Goal: Task Accomplishment & Management: Use online tool/utility

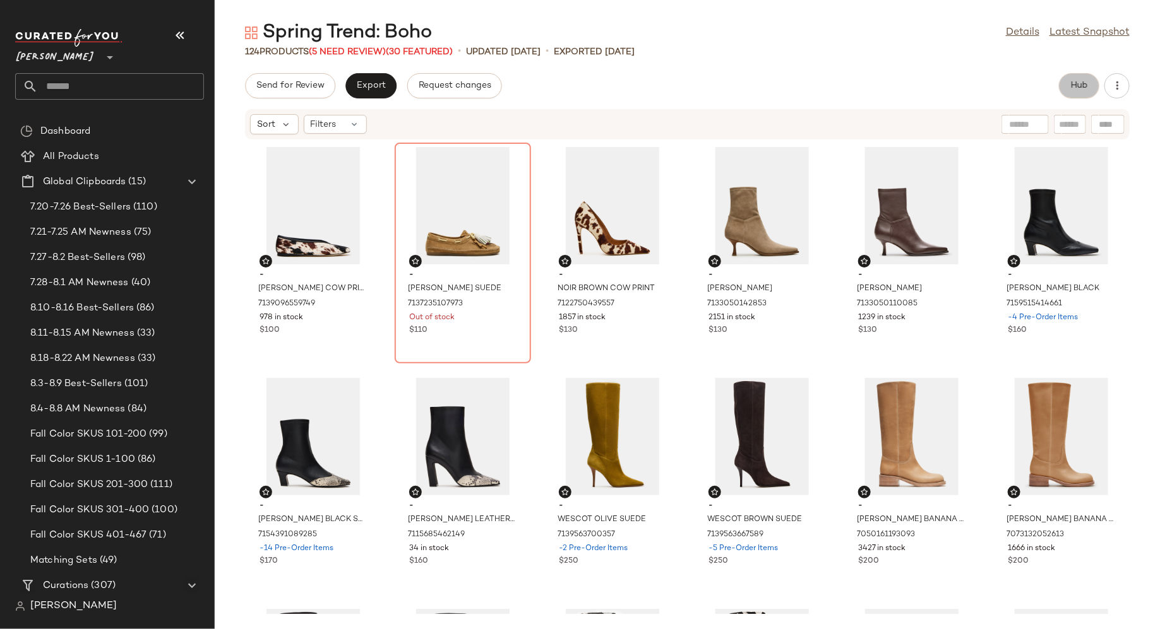
click at [1088, 84] on button "Hub" at bounding box center [1079, 85] width 40 height 25
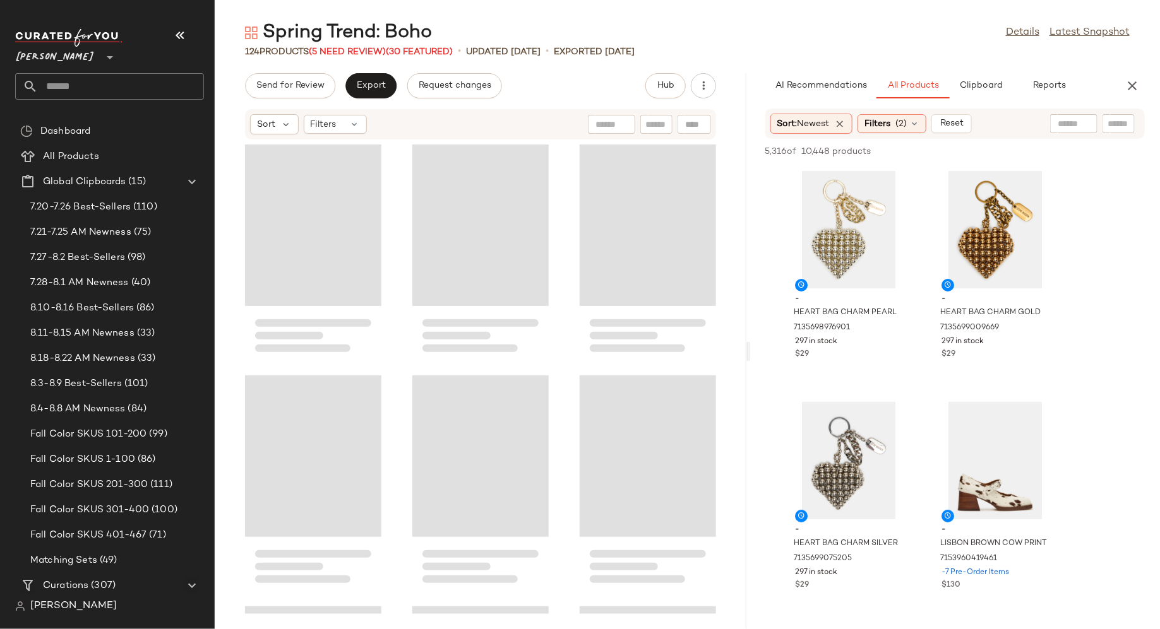
drag, startPoint x: 687, startPoint y: 353, endPoint x: 751, endPoint y: 353, distance: 63.1
click at [751, 353] on div "Spring Trend: Boho Details Latest Snapshot 124 Products (5 Need Review) (30 Fea…" at bounding box center [687, 324] width 945 height 609
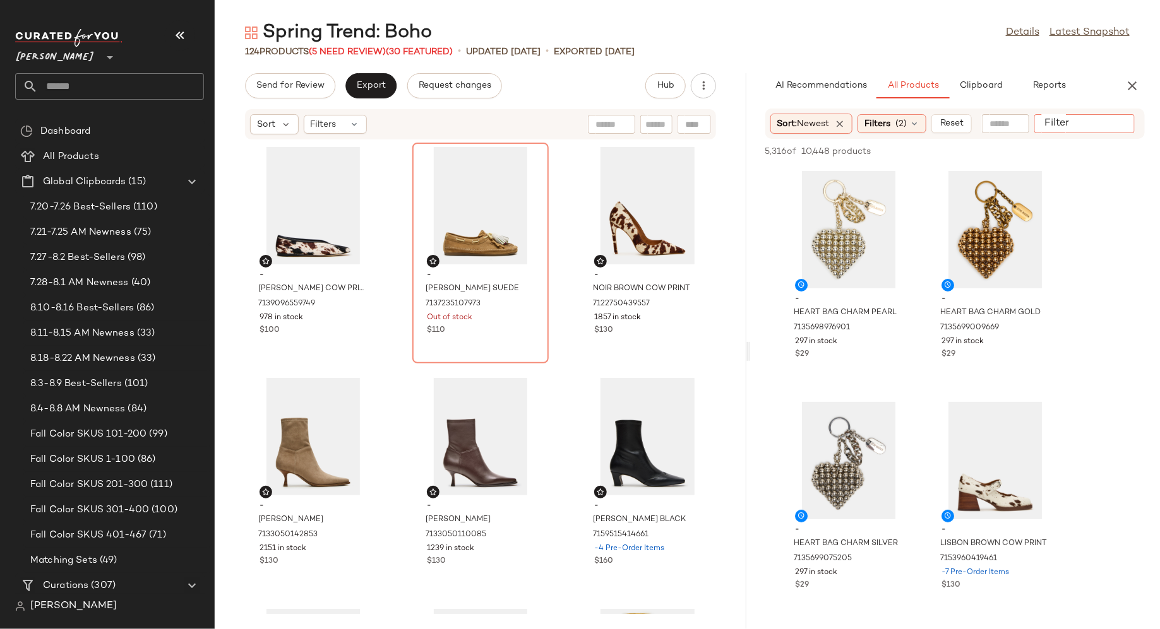
click at [1113, 122] on input "Filter" at bounding box center [1092, 123] width 107 height 13
click at [1060, 120] on input "Filter" at bounding box center [1092, 123] width 107 height 13
paste input "******"
type input "******"
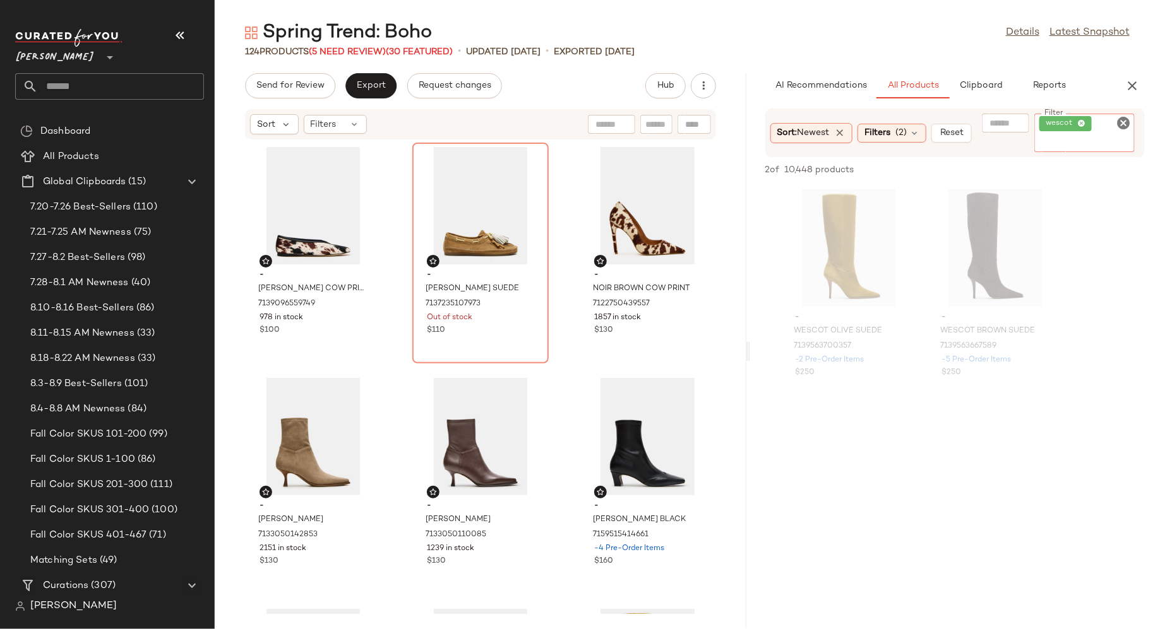
click at [1125, 126] on icon "Clear Filter" at bounding box center [1122, 123] width 15 height 15
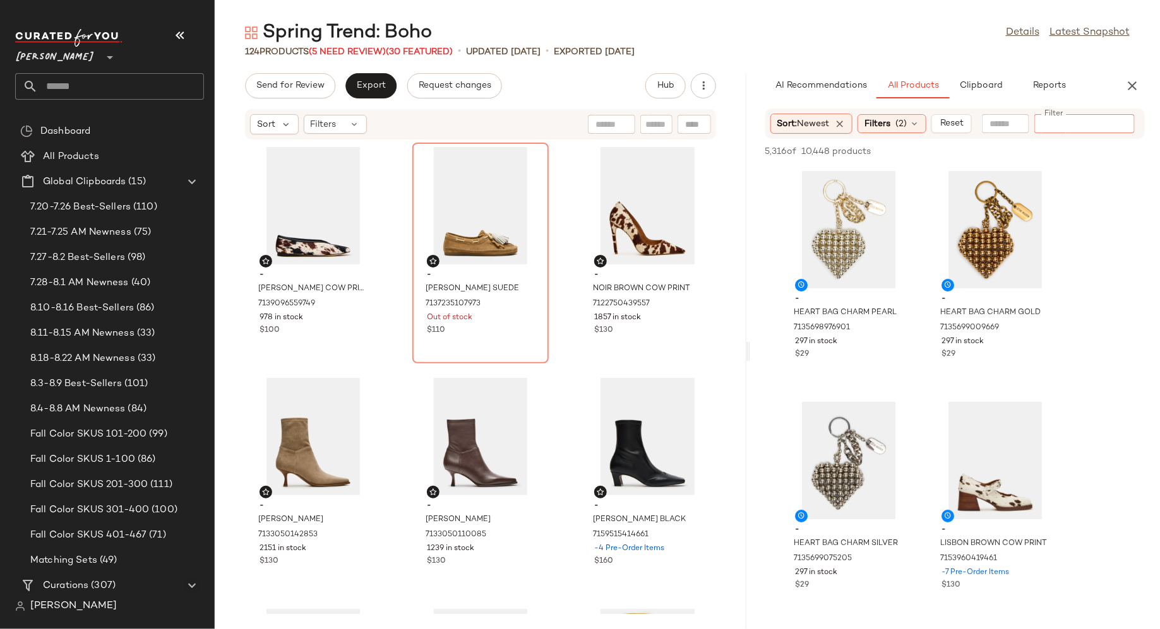
scroll to position [23, 0]
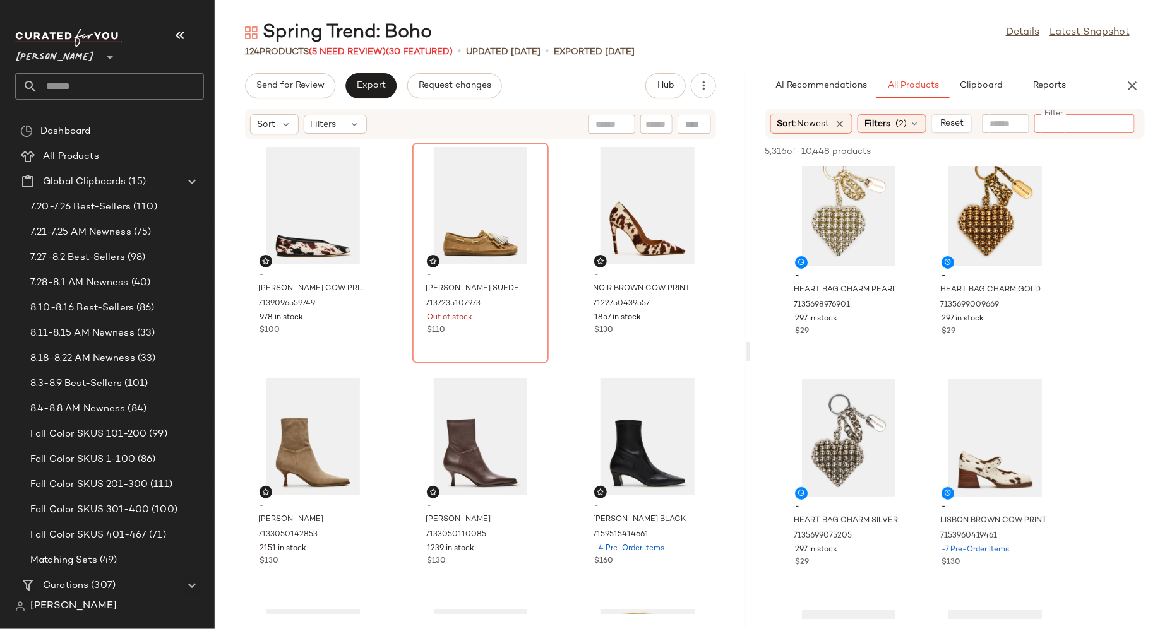
click at [1089, 121] on input "Filter" at bounding box center [1092, 123] width 107 height 13
type input "****"
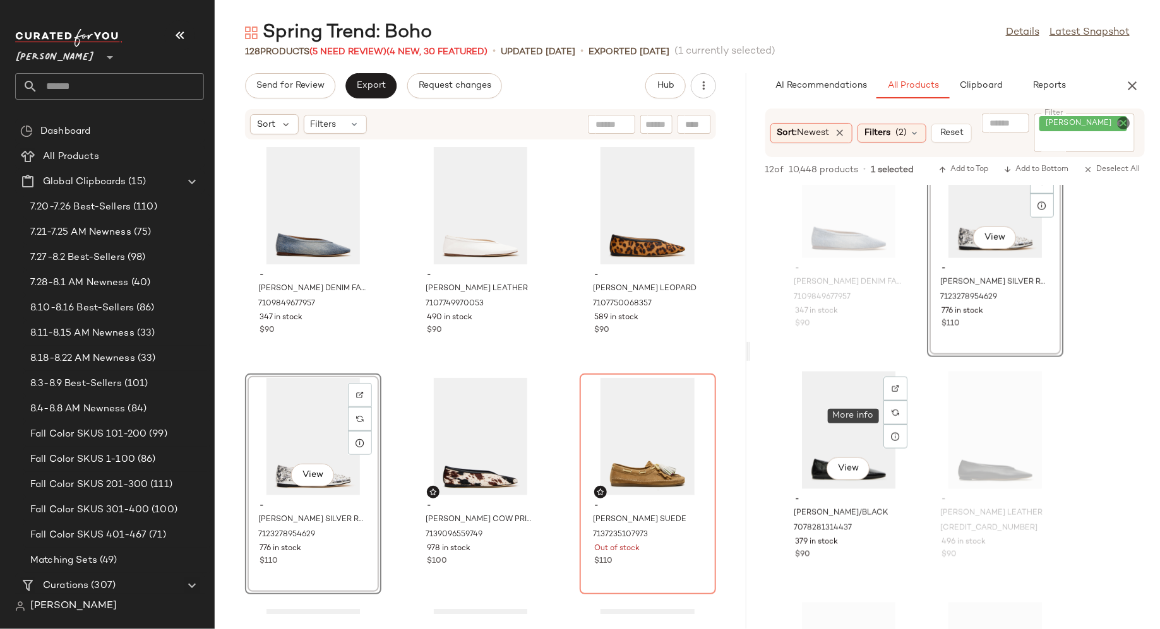
scroll to position [745, 0]
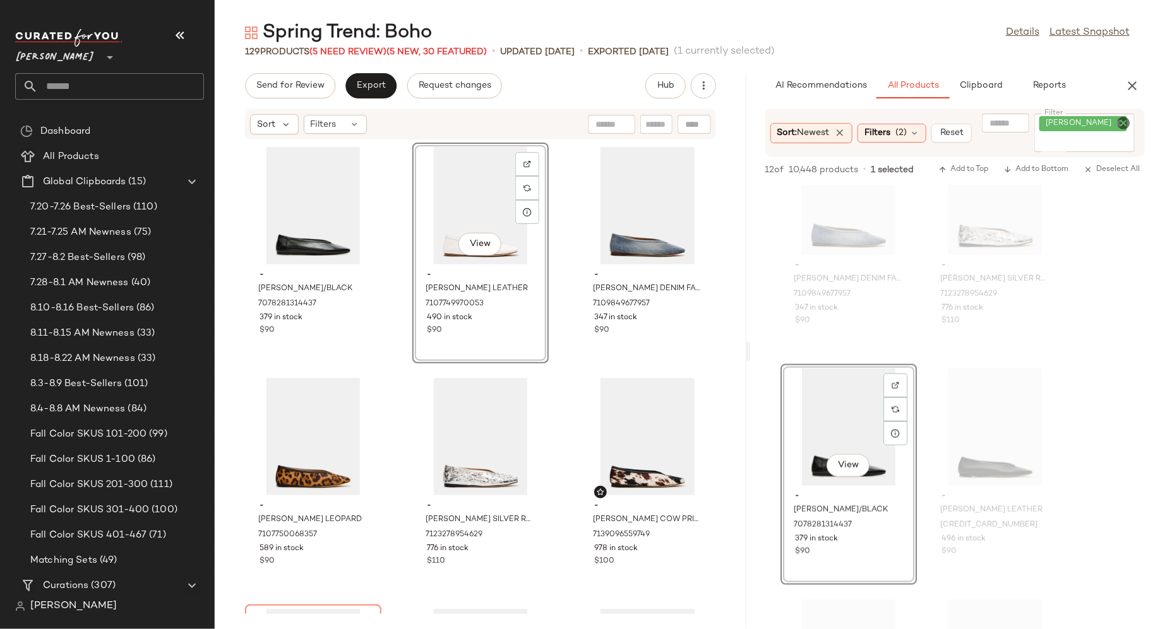
drag, startPoint x: 614, startPoint y: 222, endPoint x: 764, endPoint y: 8, distance: 261.1
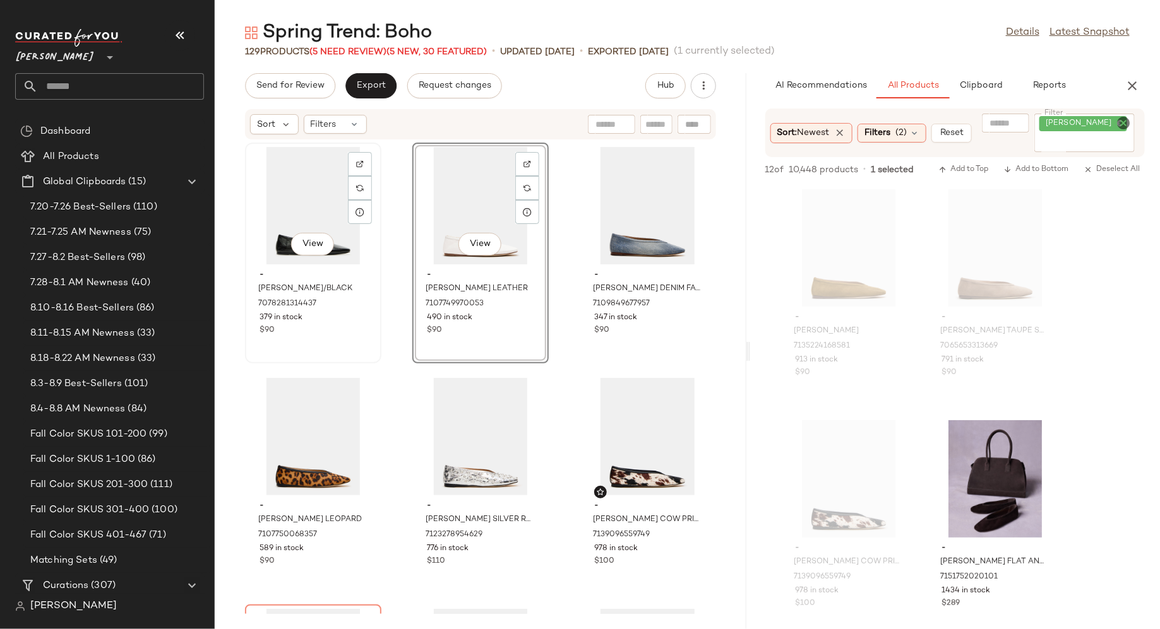
click at [338, 329] on div "$90" at bounding box center [312, 330] width 107 height 11
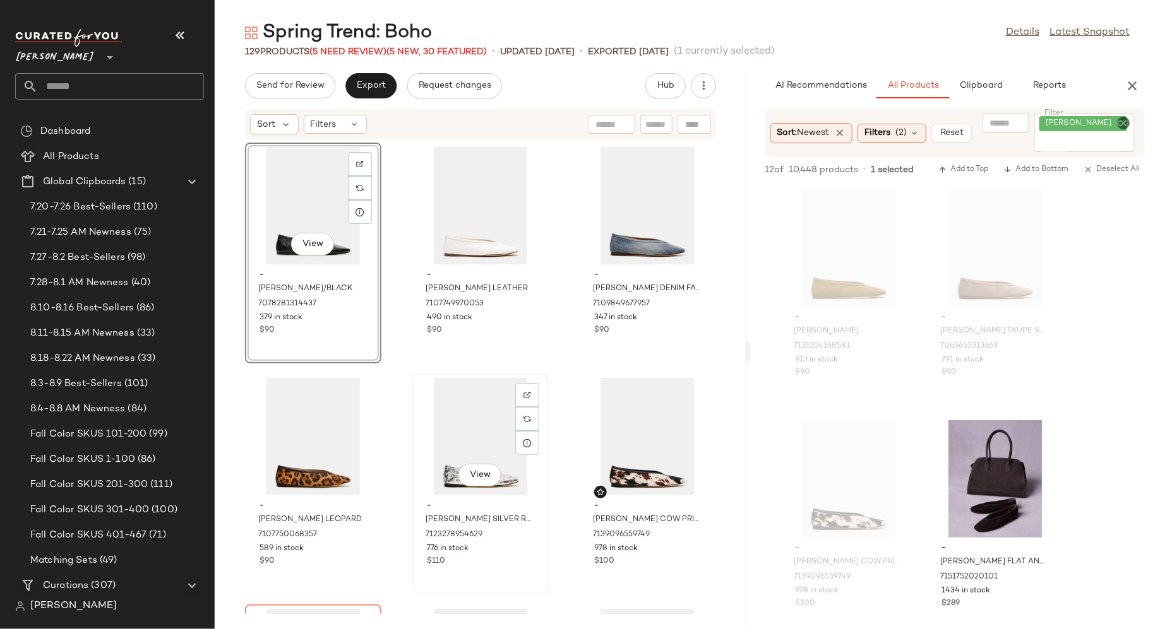
click at [492, 567] on div "$110" at bounding box center [480, 561] width 107 height 11
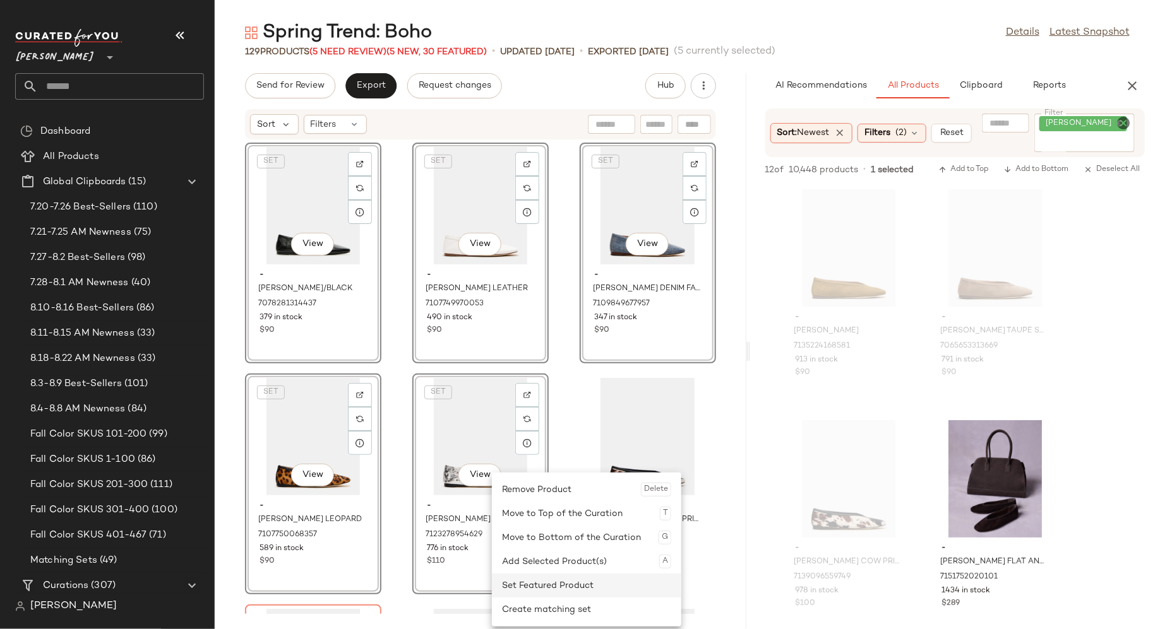
click at [530, 586] on div "Set Featured Product" at bounding box center [586, 586] width 169 height 24
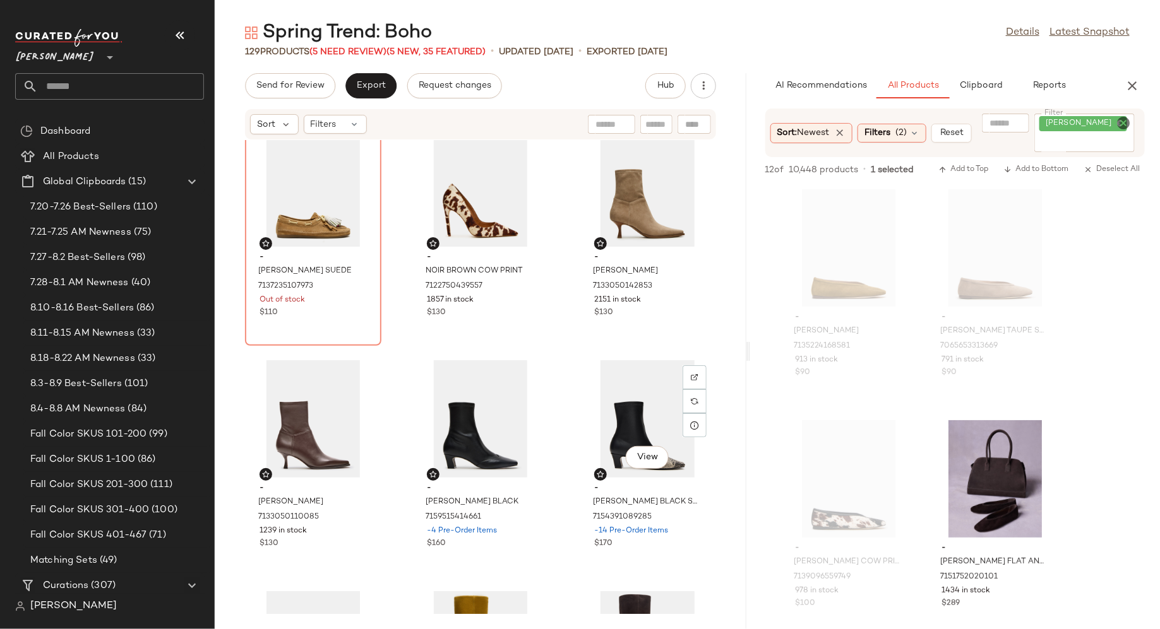
scroll to position [497, 0]
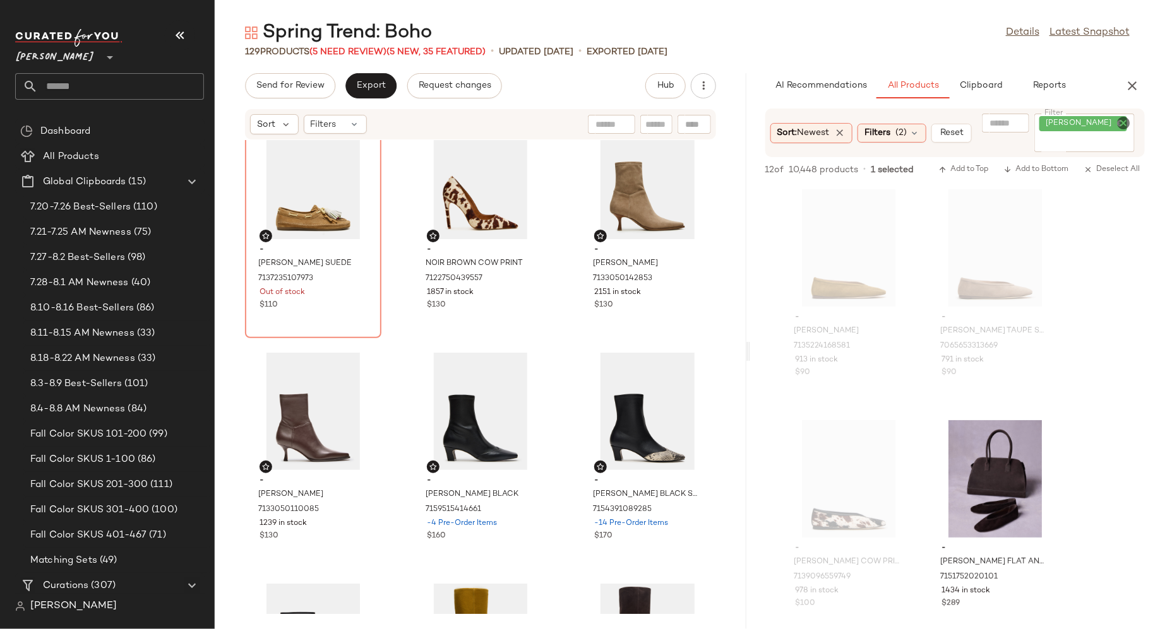
click at [1125, 120] on icon "Clear Filter" at bounding box center [1122, 123] width 15 height 15
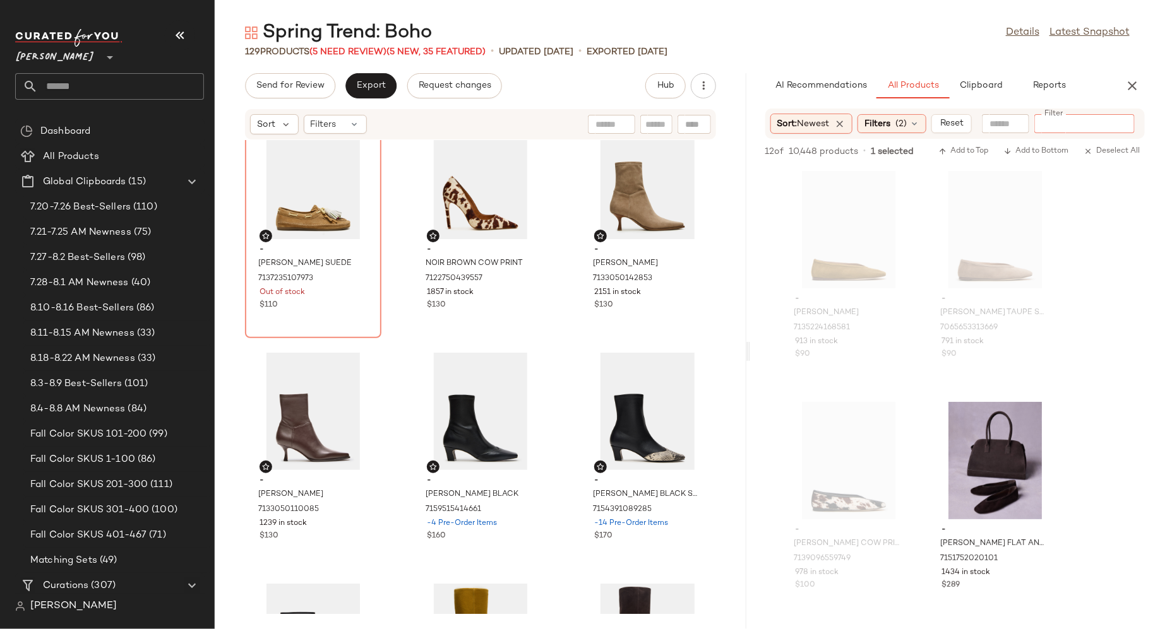
click at [1099, 120] on input "Filter" at bounding box center [1092, 123] width 107 height 13
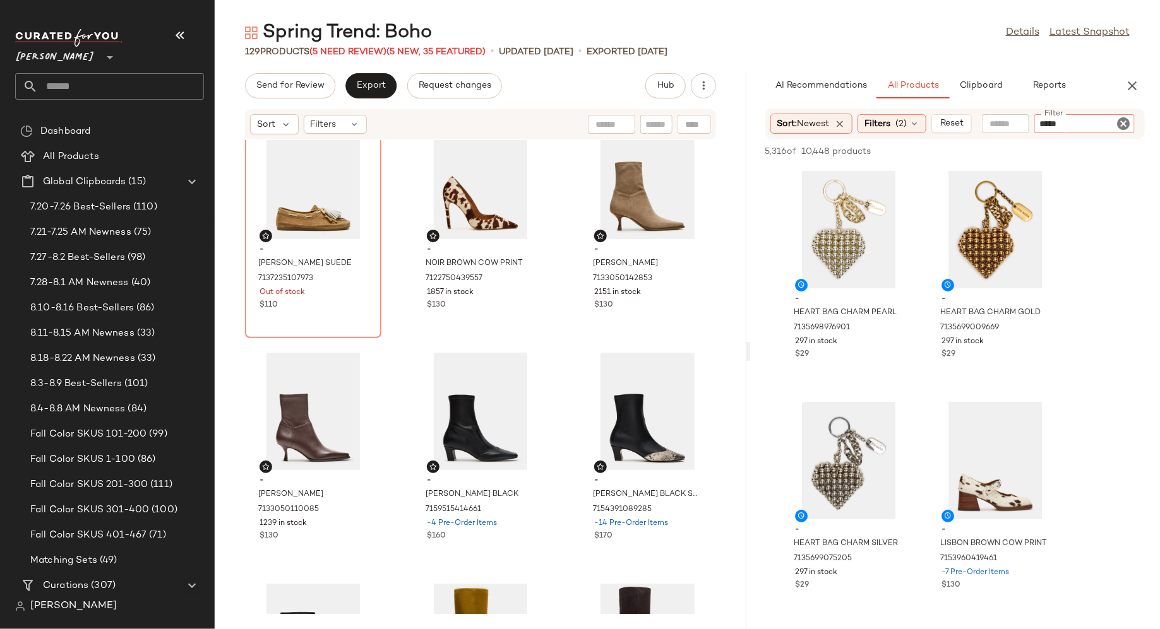
type input "******"
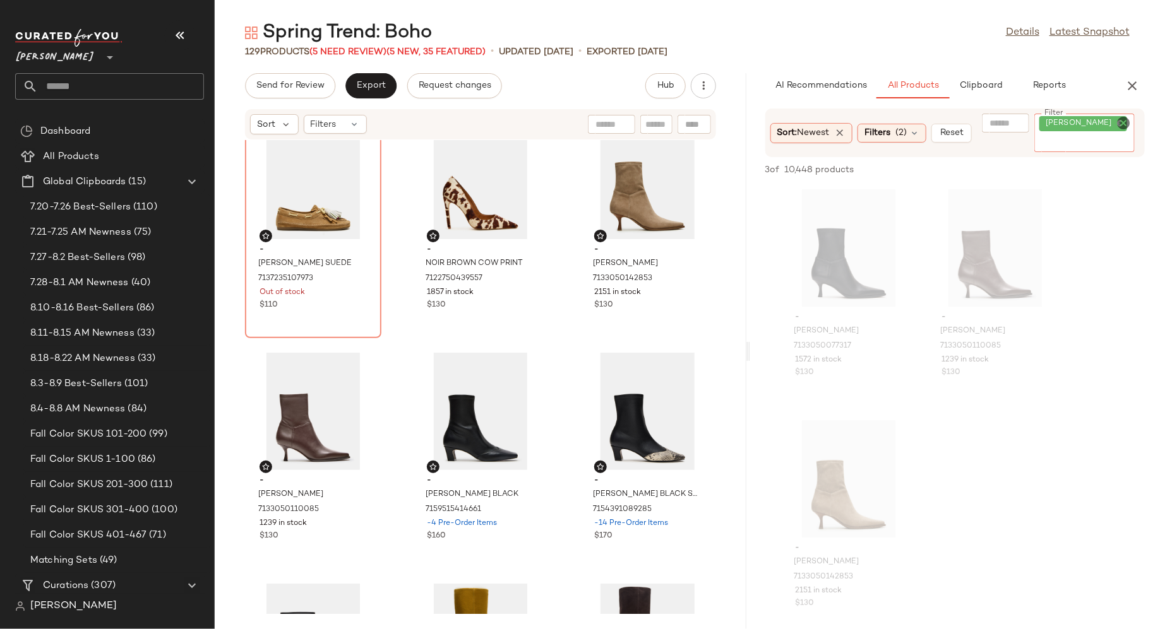
click at [1124, 121] on icon "Clear Filter" at bounding box center [1122, 123] width 15 height 15
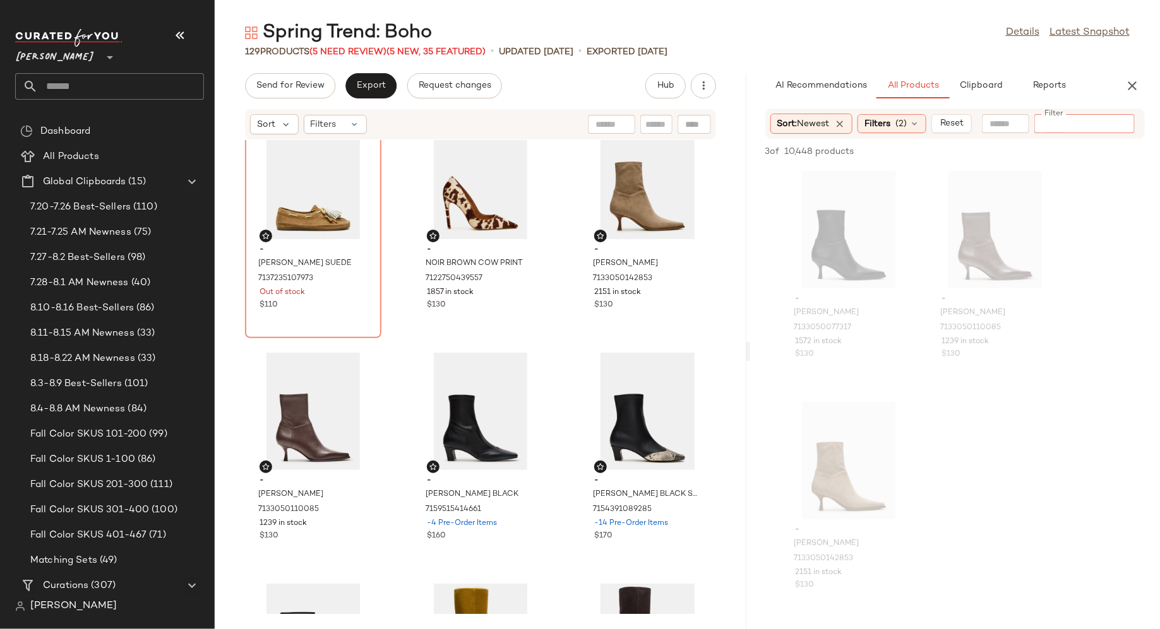
click at [1113, 121] on input "Filter" at bounding box center [1092, 123] width 107 height 13
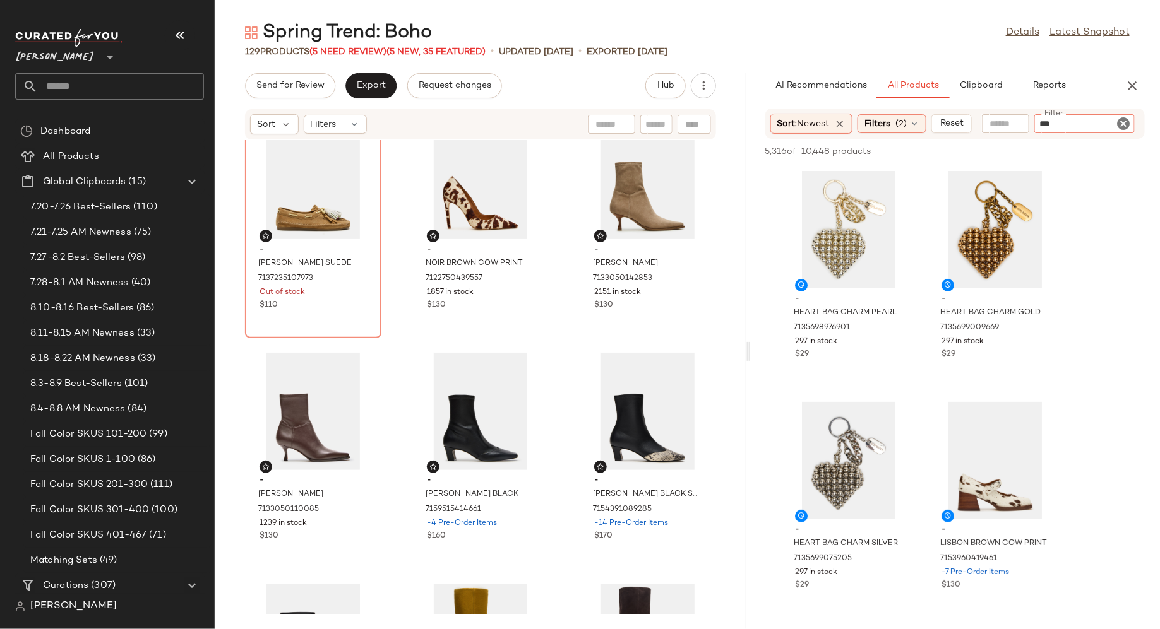
type input "****"
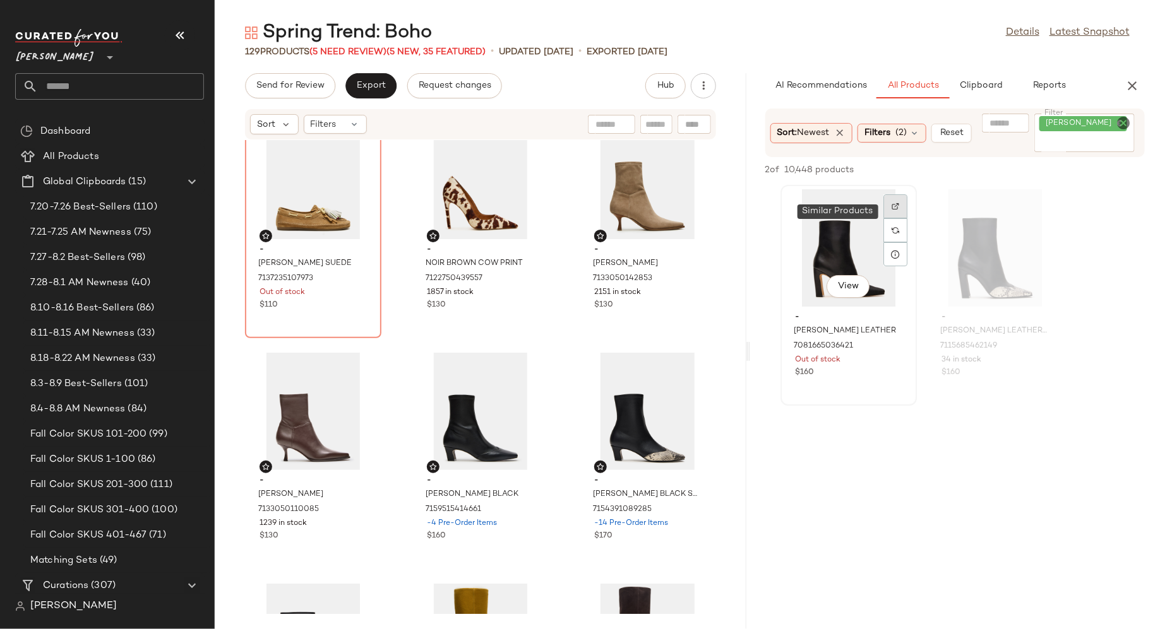
click at [896, 211] on div at bounding box center [895, 230] width 24 height 72
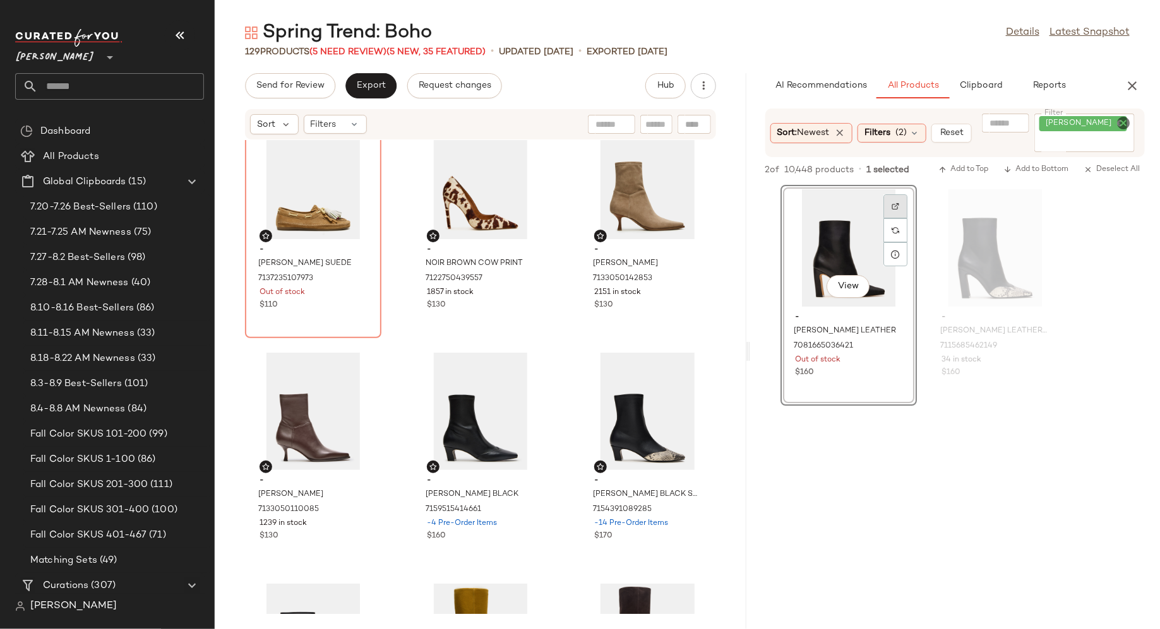
click at [895, 203] on img at bounding box center [895, 207] width 8 height 8
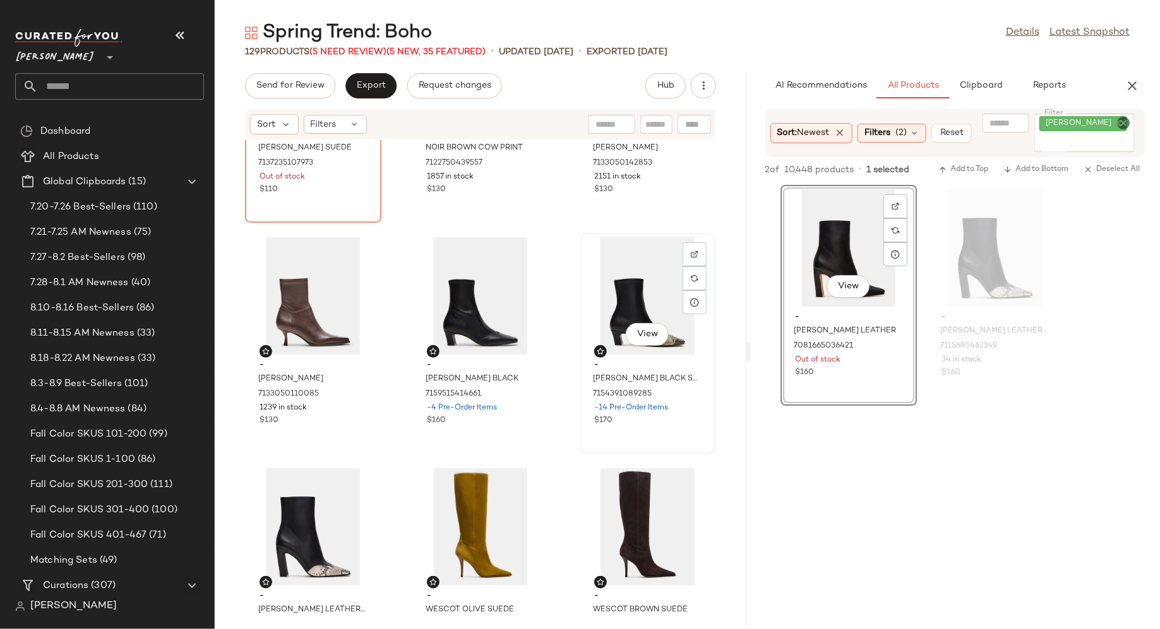
scroll to position [614, 0]
click at [919, 128] on icon at bounding box center [914, 133] width 10 height 10
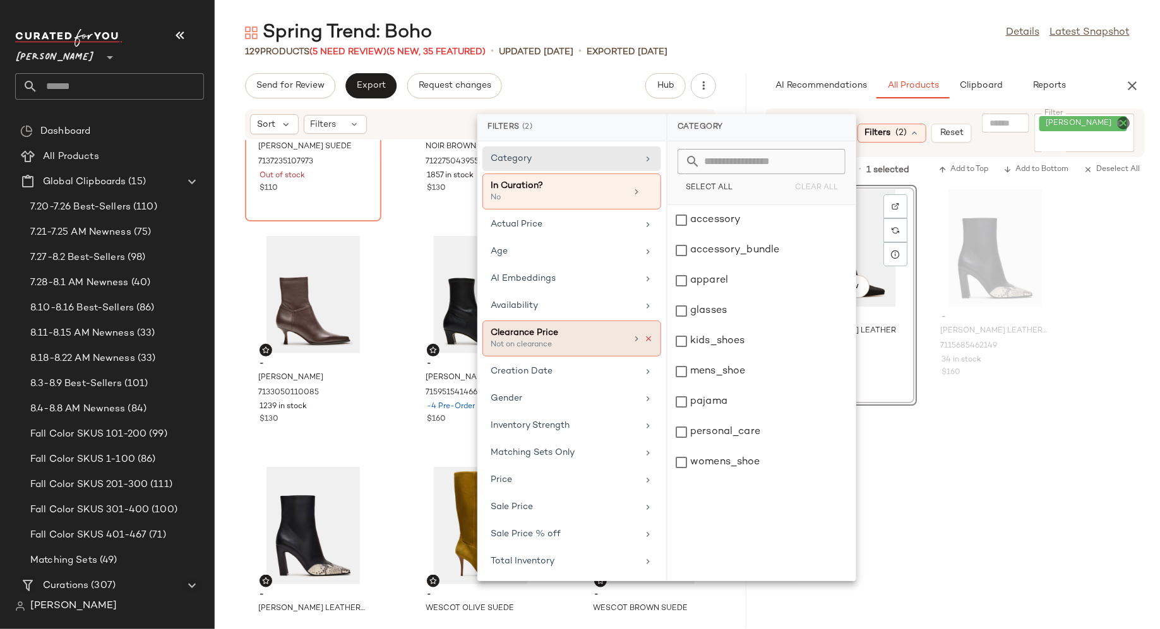
click at [651, 335] on icon at bounding box center [648, 339] width 9 height 9
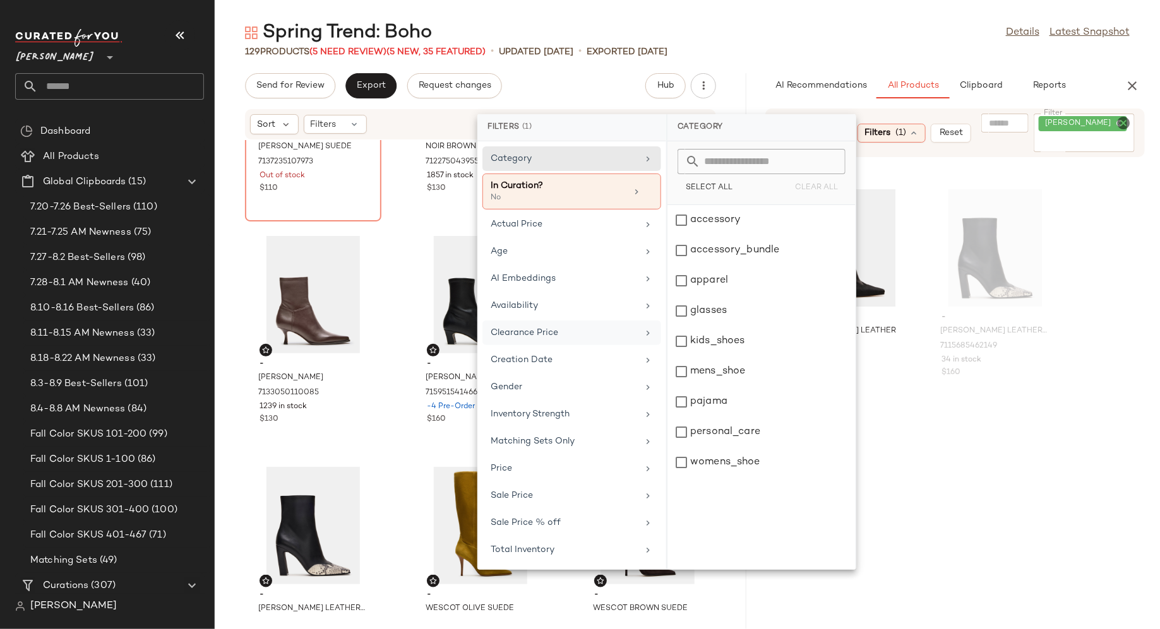
click at [923, 448] on div at bounding box center [955, 526] width 410 height 241
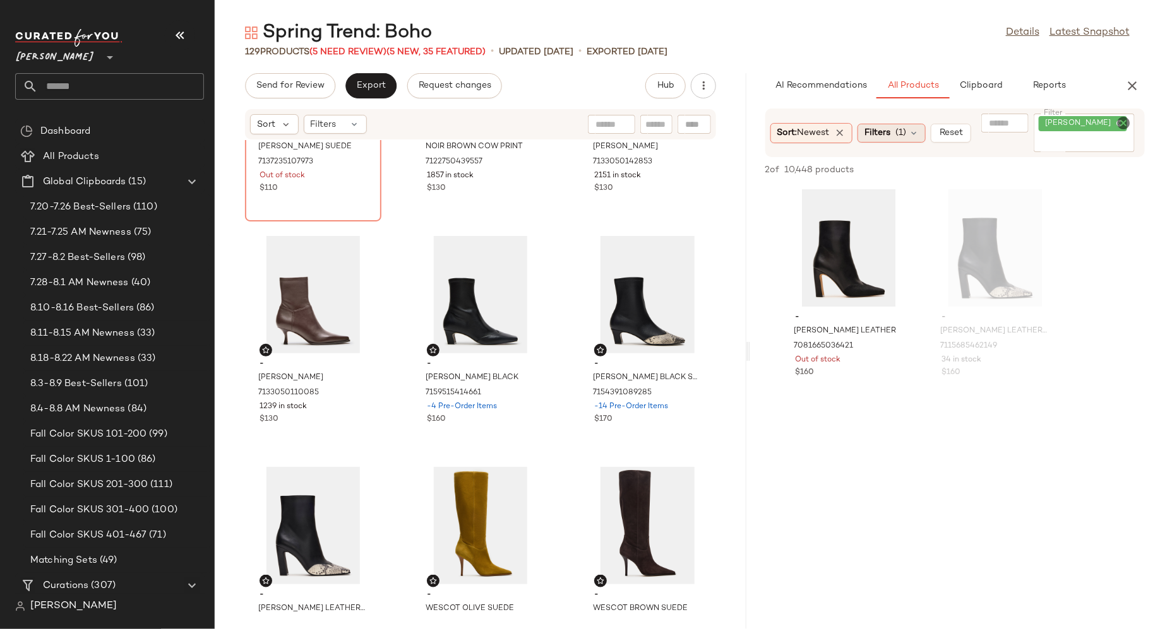
click at [914, 128] on icon at bounding box center [913, 133] width 10 height 10
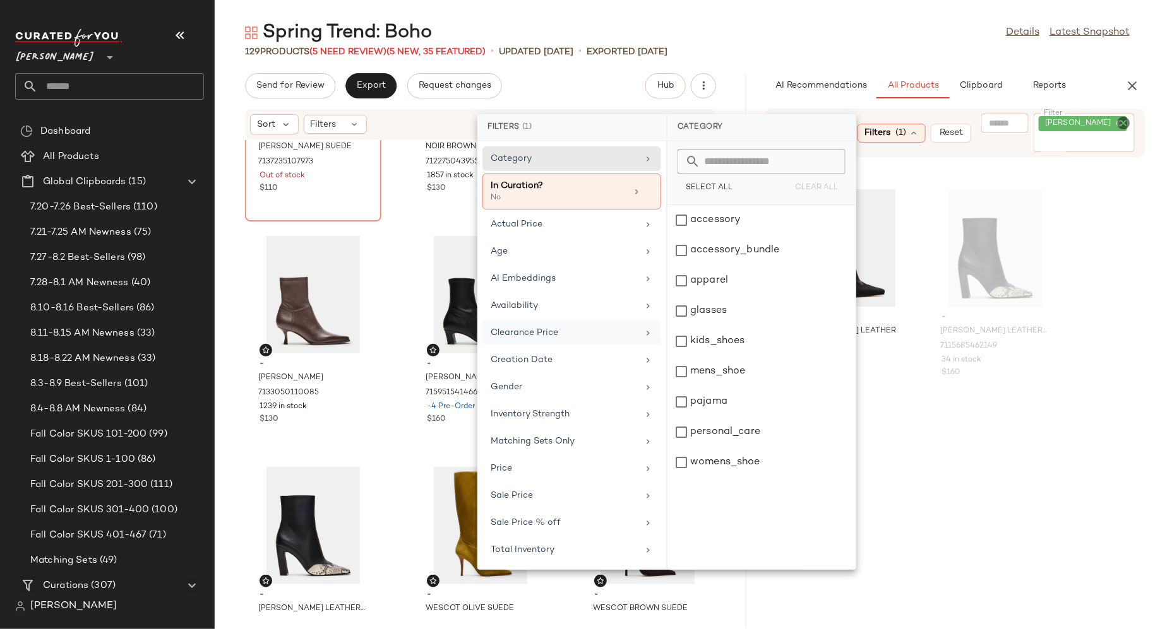
click at [580, 330] on div "Clearance Price" at bounding box center [563, 332] width 147 height 13
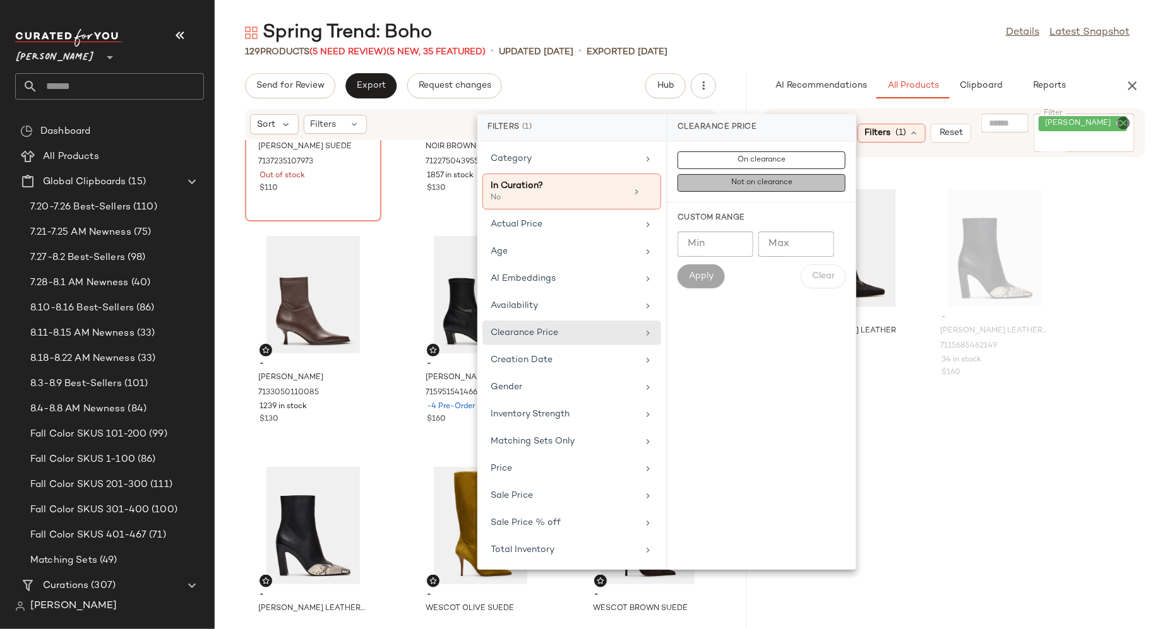
click at [730, 176] on button "Not on clearance" at bounding box center [761, 183] width 168 height 18
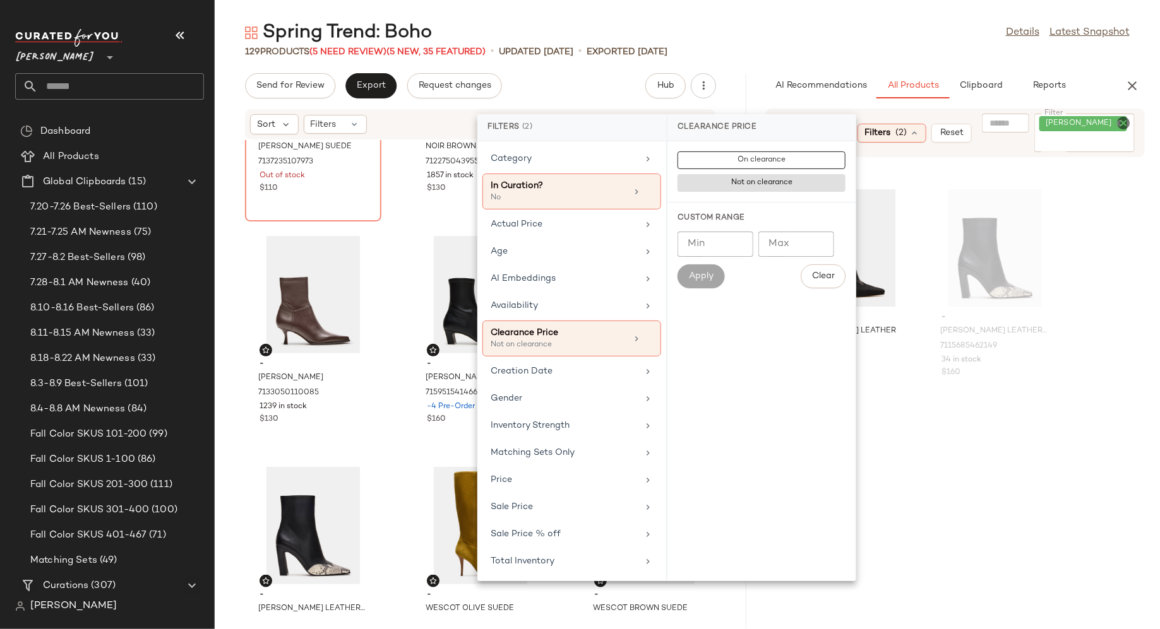
click at [881, 449] on div at bounding box center [955, 526] width 410 height 241
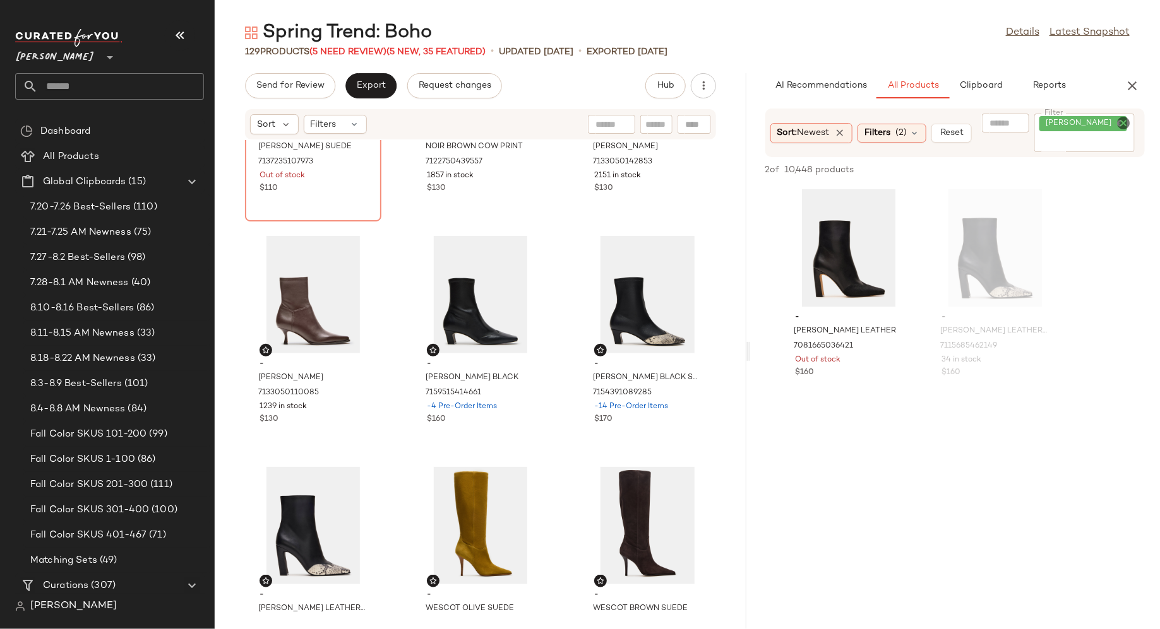
click at [1107, 264] on div "- LYLE BLACK LEATHER 7081665036421 Out of stock $160 - LYLE BLACK LEATHER WITH …" at bounding box center [955, 295] width 410 height 221
click at [923, 124] on div "Filters (2)" at bounding box center [891, 133] width 69 height 19
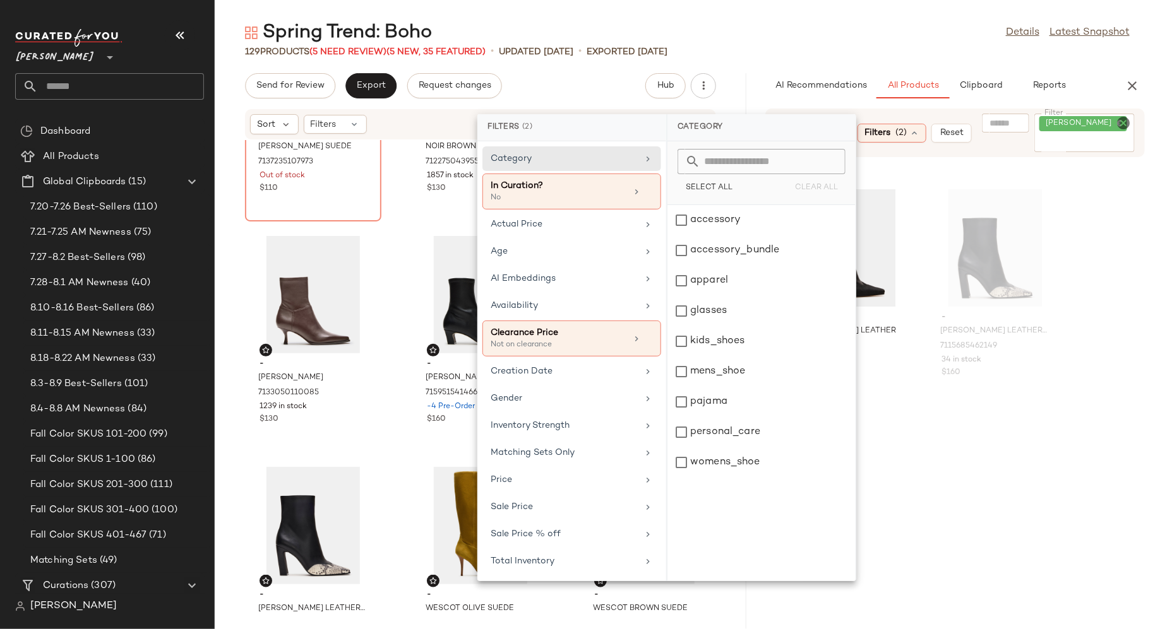
click at [923, 124] on div "Filters (2)" at bounding box center [891, 133] width 69 height 19
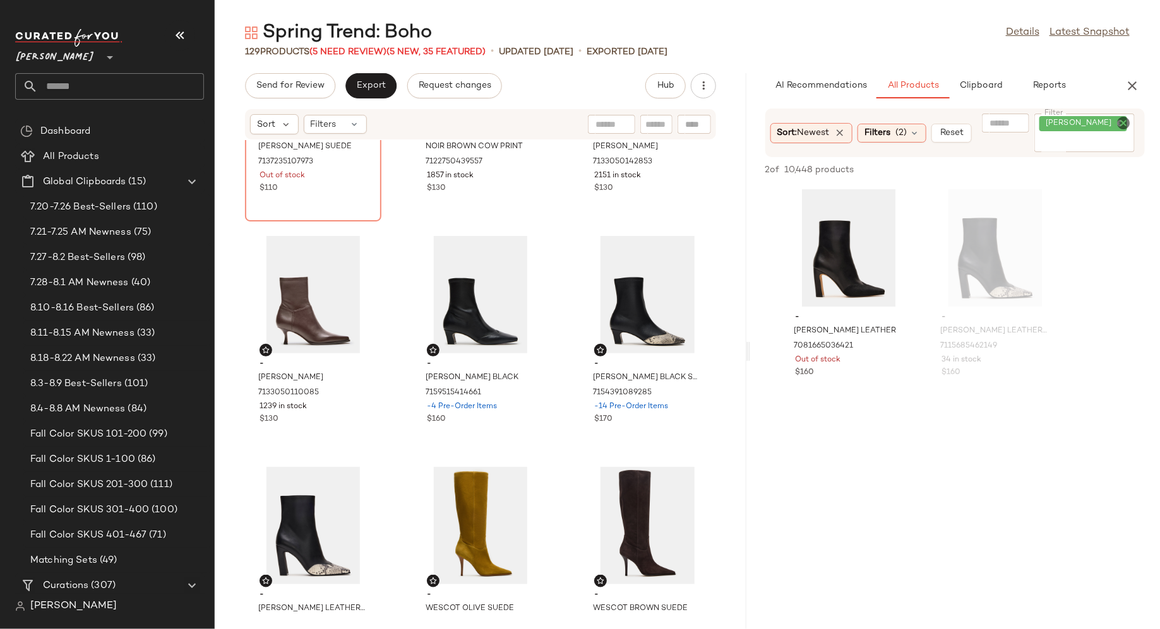
click at [1125, 123] on icon "Clear Filter" at bounding box center [1122, 123] width 15 height 15
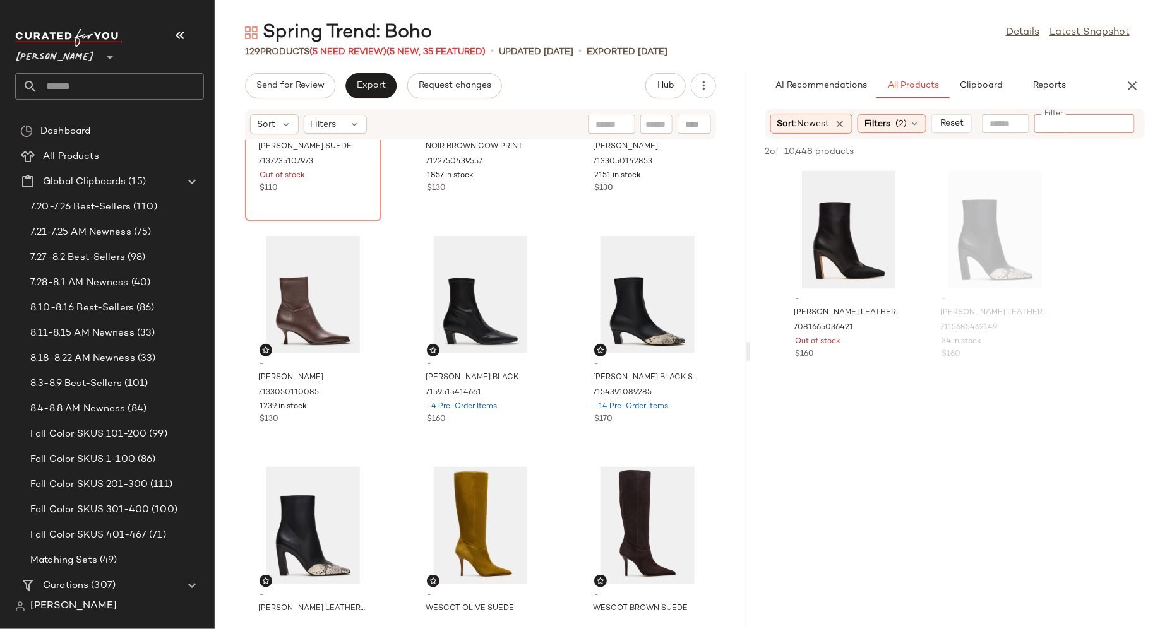
click at [1110, 123] on input "Filter" at bounding box center [1092, 123] width 107 height 13
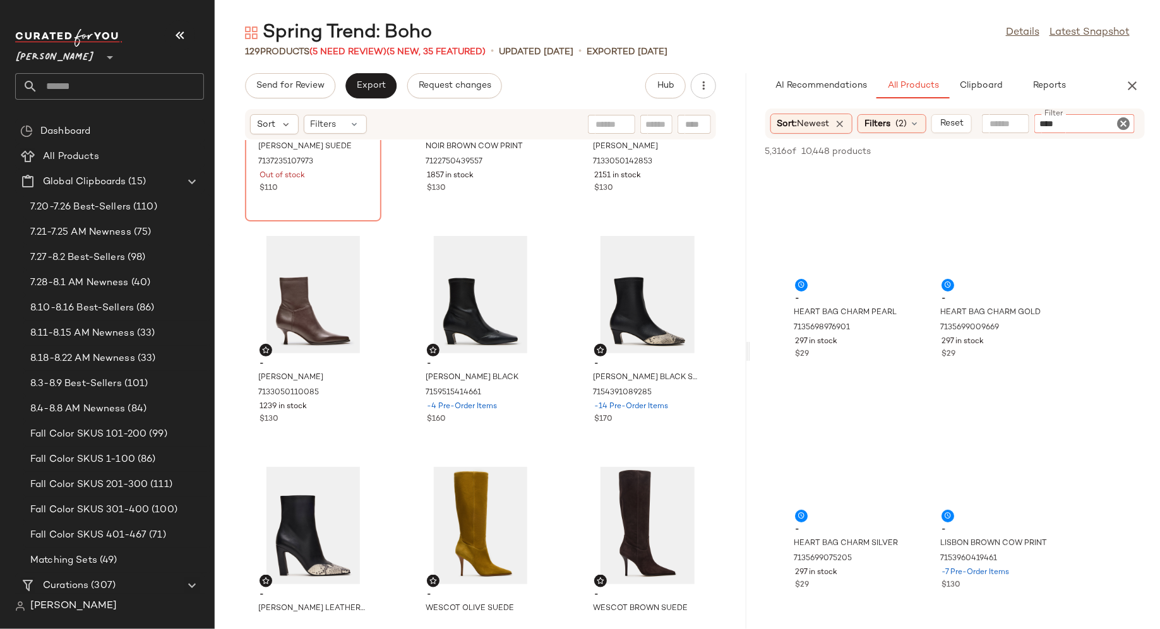
type input "*****"
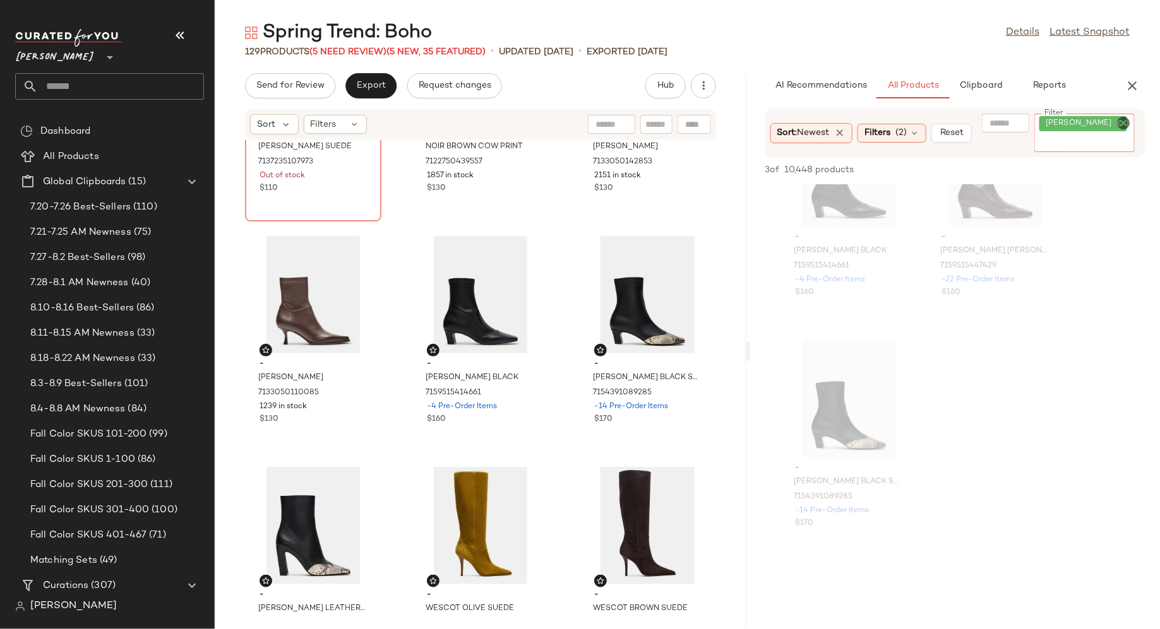
scroll to position [0, 0]
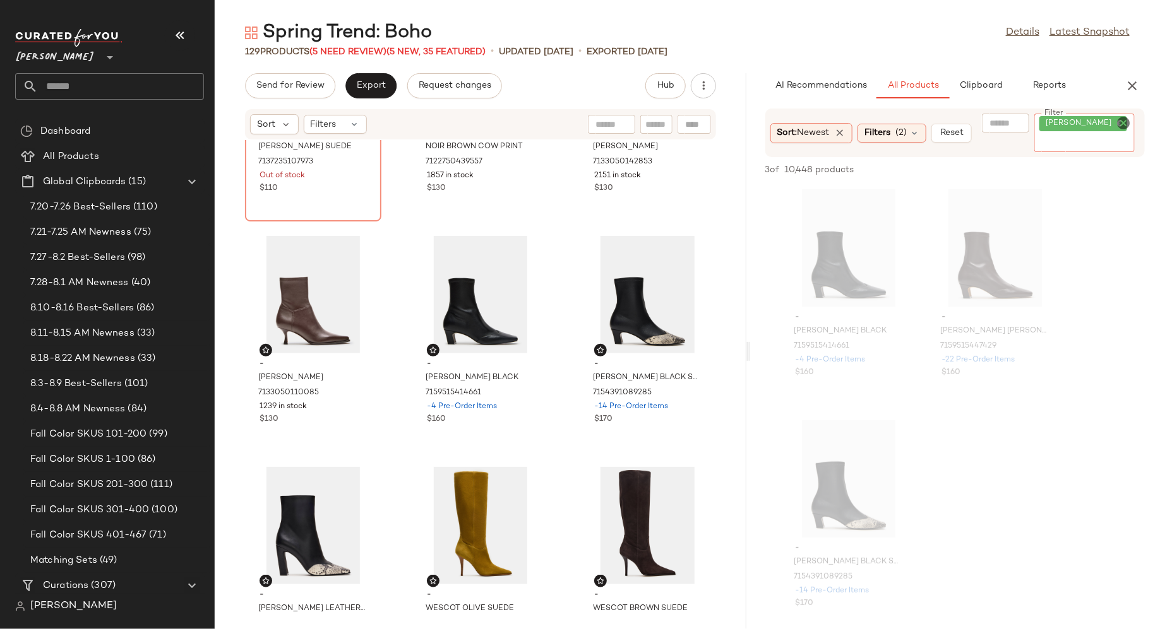
click at [1125, 124] on icon "Clear Filter" at bounding box center [1122, 123] width 15 height 15
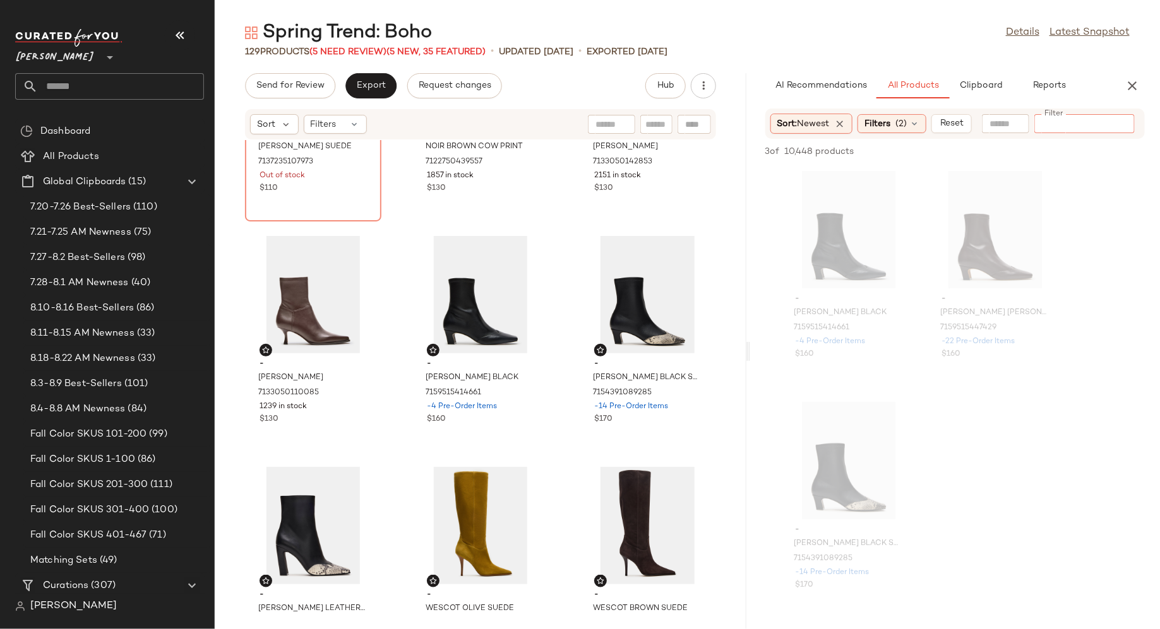
click at [1105, 124] on input "Filter" at bounding box center [1092, 123] width 107 height 13
paste input "*******"
type input "*******"
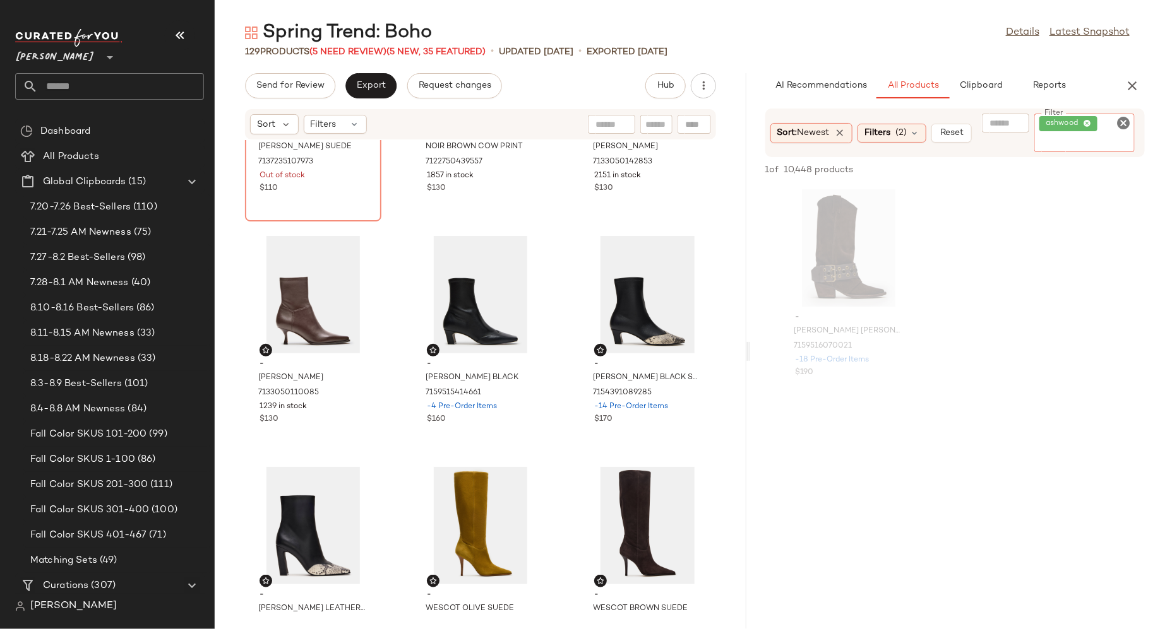
click at [1124, 126] on icon "Clear Filter" at bounding box center [1122, 123] width 15 height 15
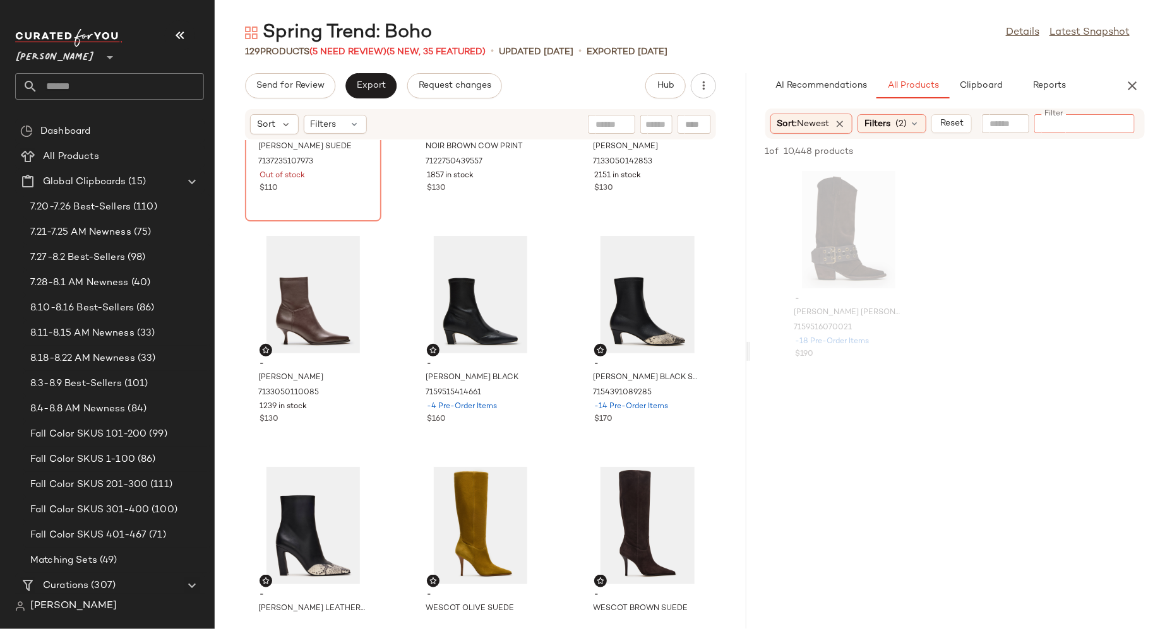
click at [1110, 128] on input "Filter" at bounding box center [1092, 123] width 107 height 13
paste input "******"
type input "******"
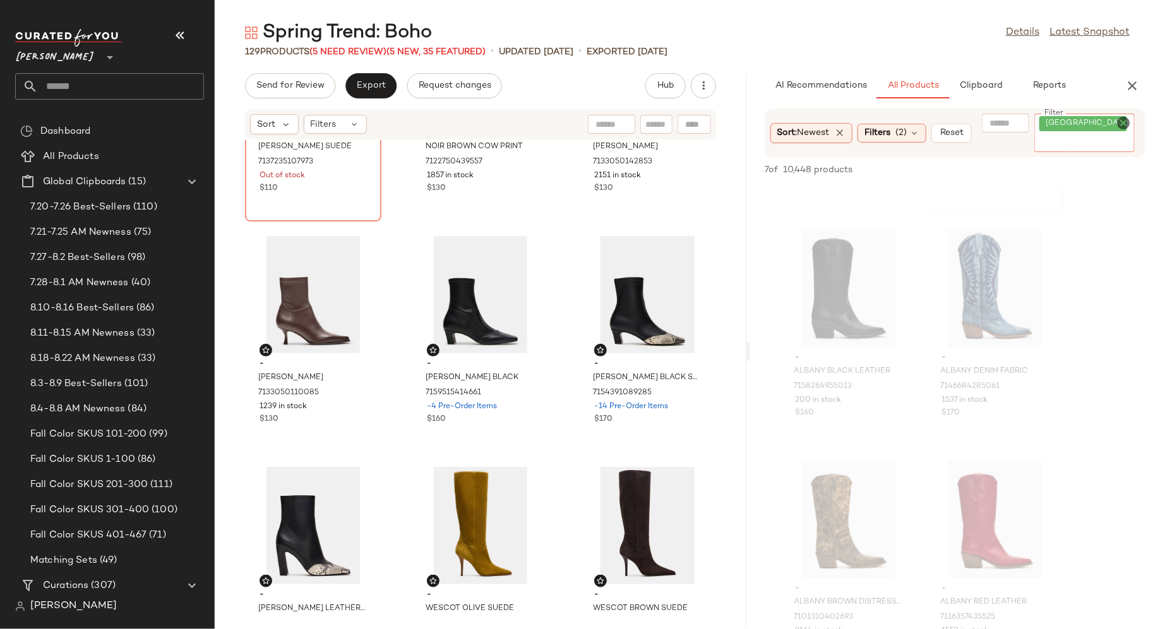
scroll to position [202, 0]
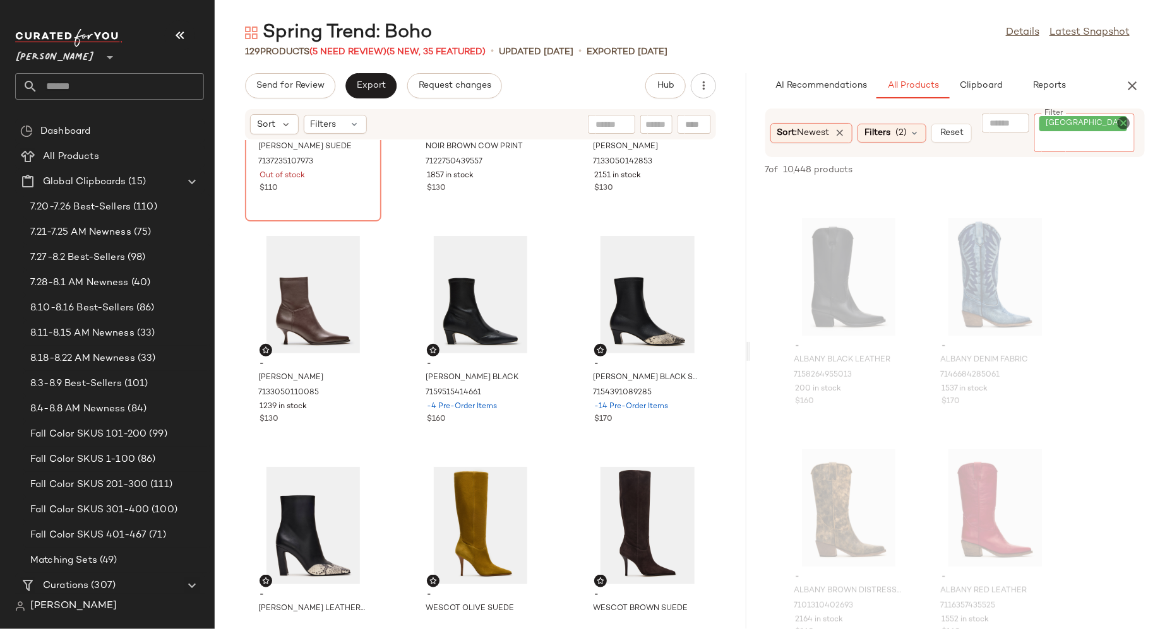
click at [1124, 121] on icon "Clear Filter" at bounding box center [1122, 123] width 15 height 15
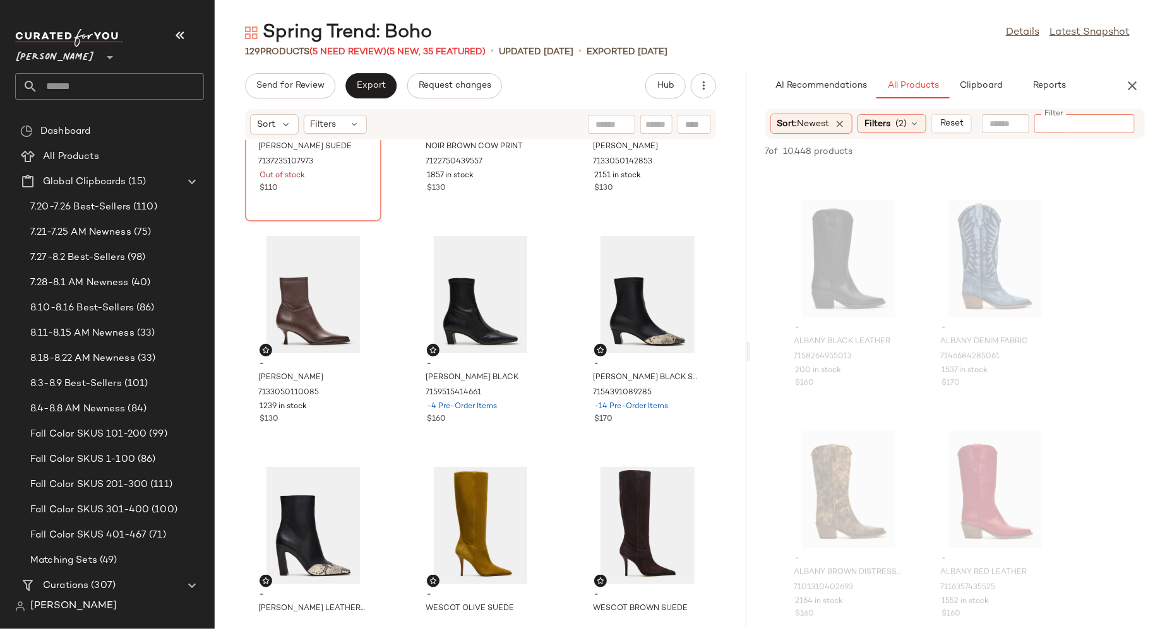
click at [1096, 122] on input "Filter" at bounding box center [1092, 123] width 107 height 13
paste input "******"
type input "******"
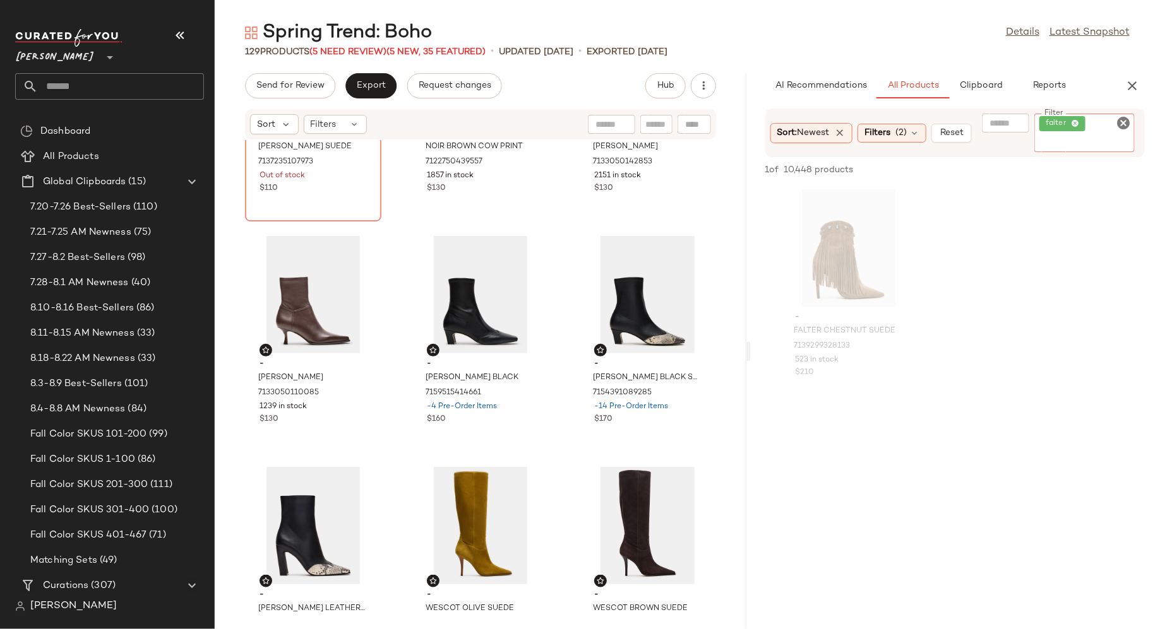
click at [1127, 120] on icon "Clear Filter" at bounding box center [1122, 123] width 15 height 15
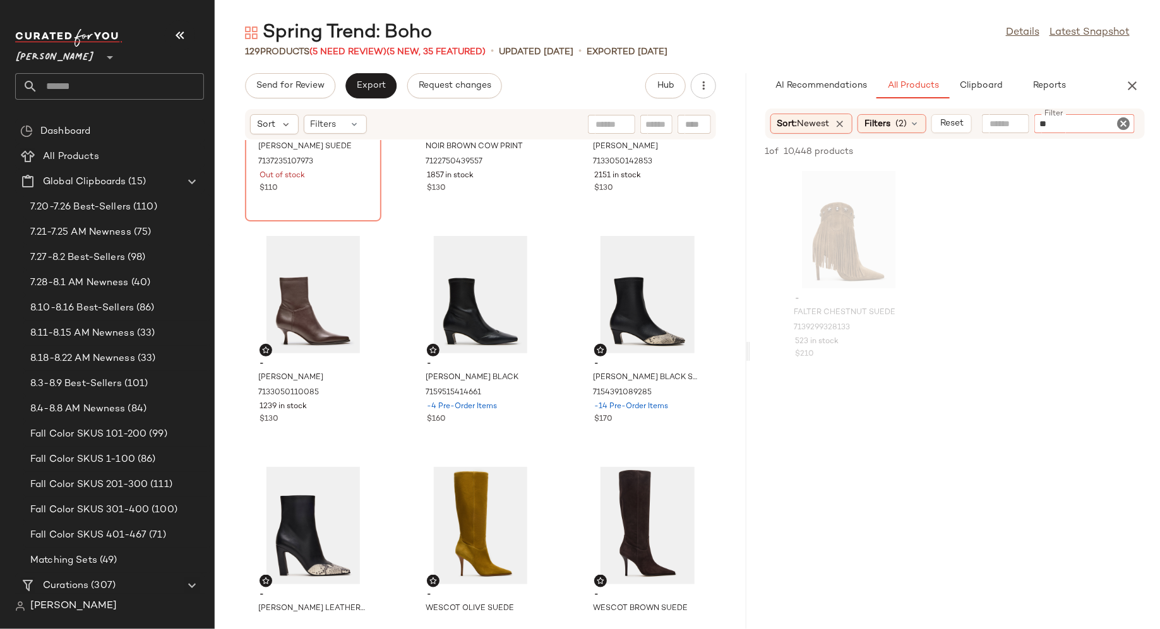
type input "***"
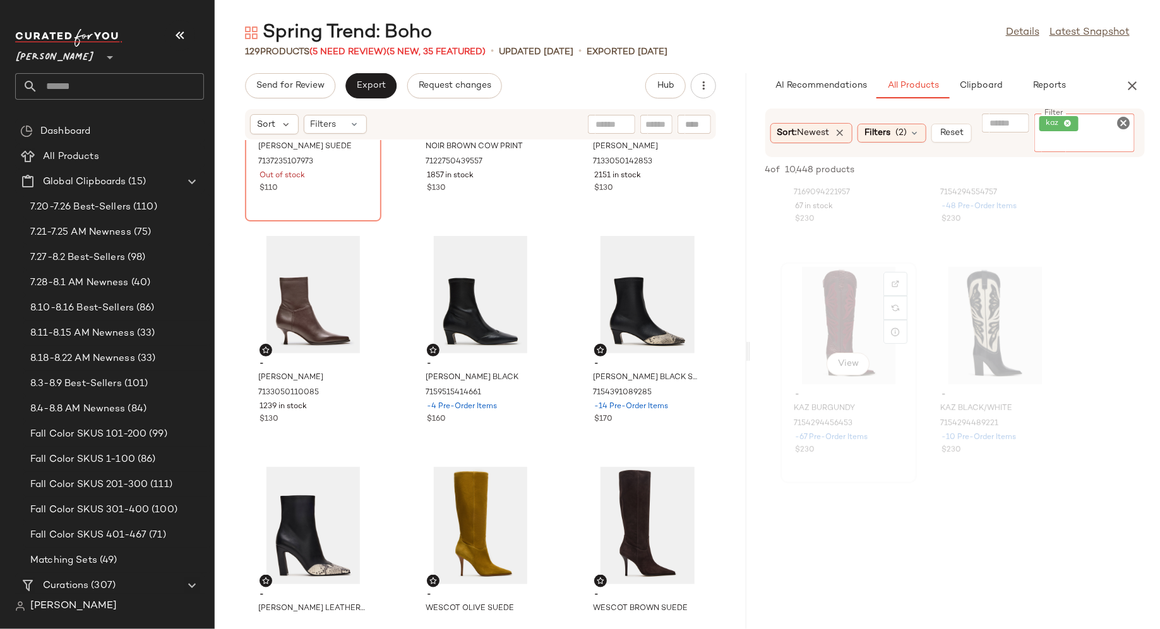
scroll to position [0, 0]
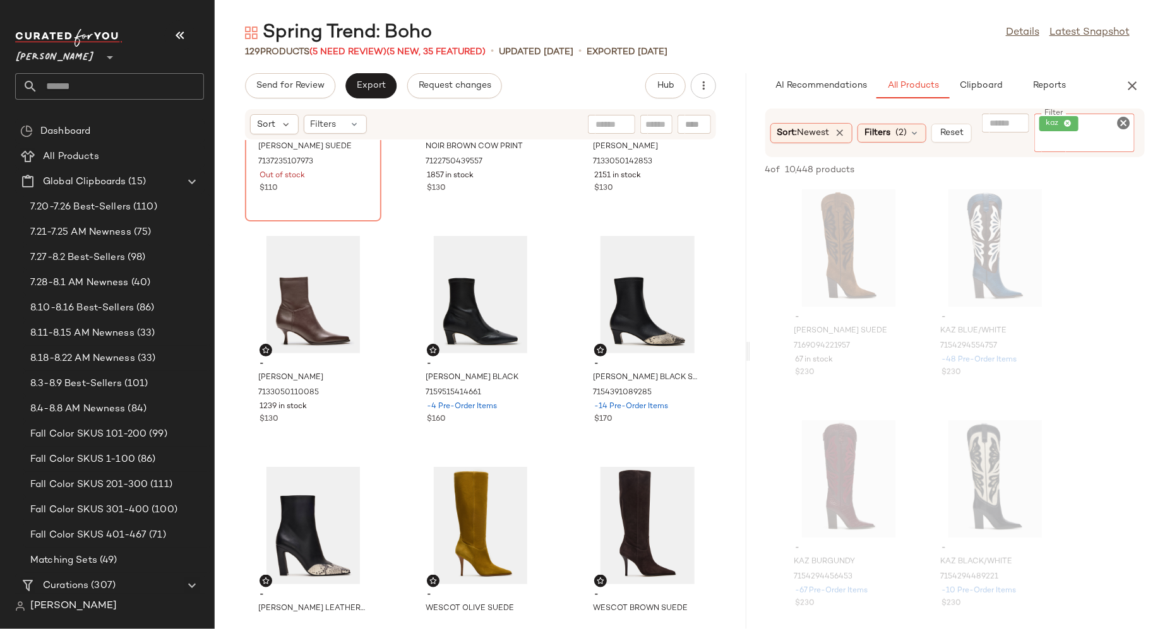
drag, startPoint x: 1128, startPoint y: 119, endPoint x: 1107, endPoint y: 121, distance: 20.9
click at [1128, 119] on icon "Clear Filter" at bounding box center [1122, 123] width 15 height 15
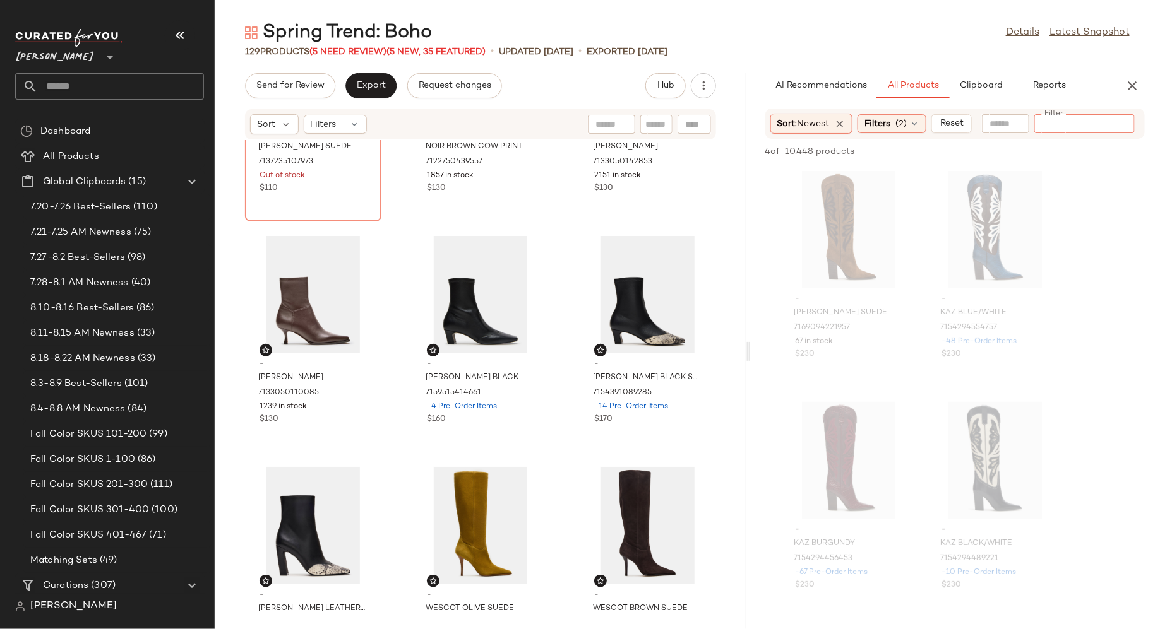
click at [1106, 121] on input "Filter" at bounding box center [1092, 123] width 107 height 13
paste input "****"
type input "****"
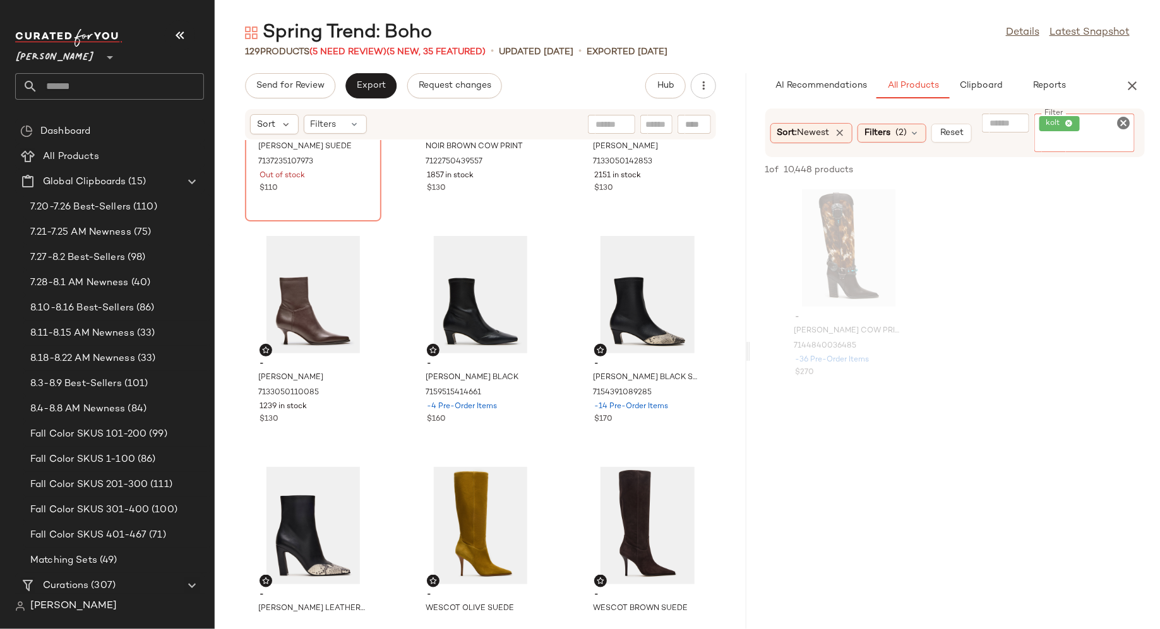
click at [1125, 123] on icon "Clear Filter" at bounding box center [1122, 123] width 15 height 15
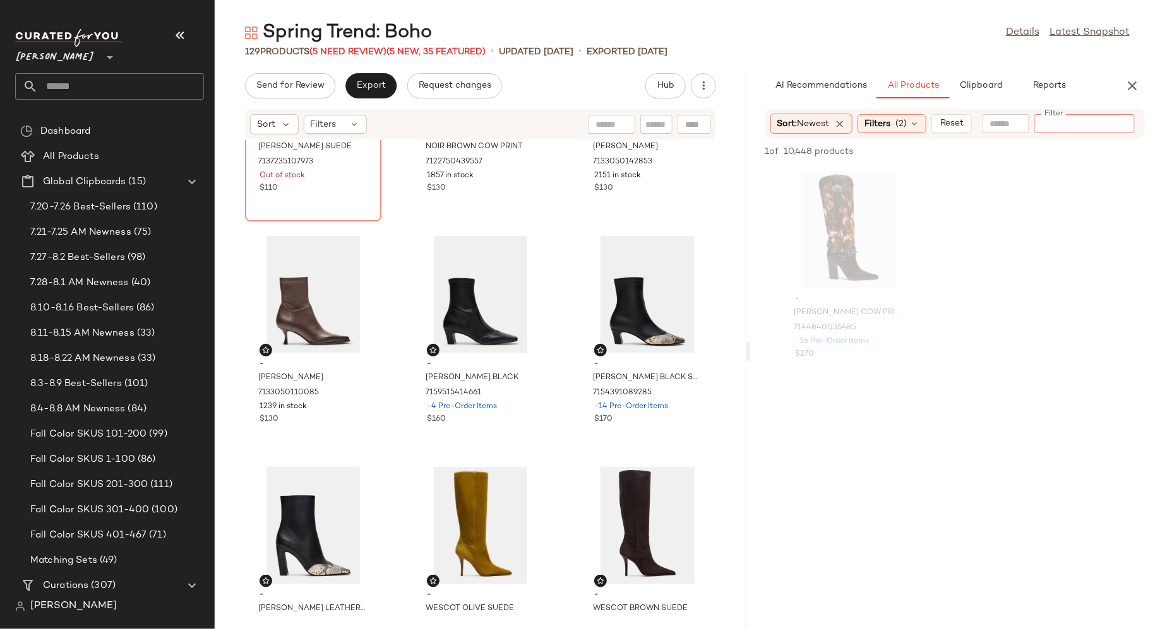
click at [1096, 123] on input "Filter" at bounding box center [1092, 123] width 107 height 13
paste input "*****"
type input "*****"
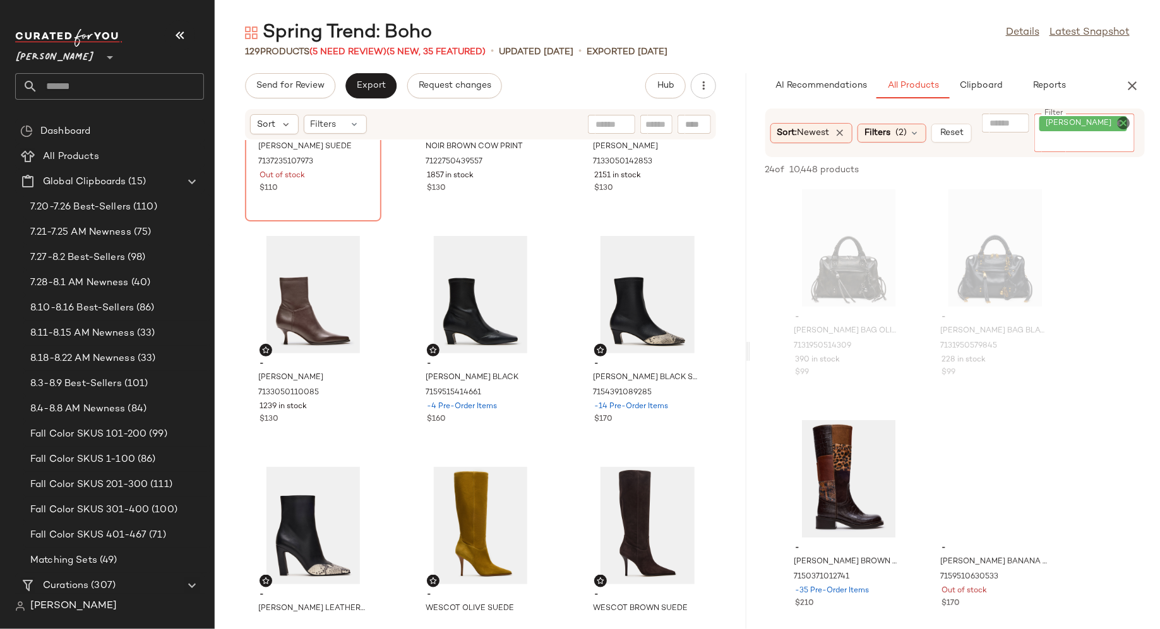
click at [1124, 121] on icon "Clear Filter" at bounding box center [1122, 123] width 15 height 15
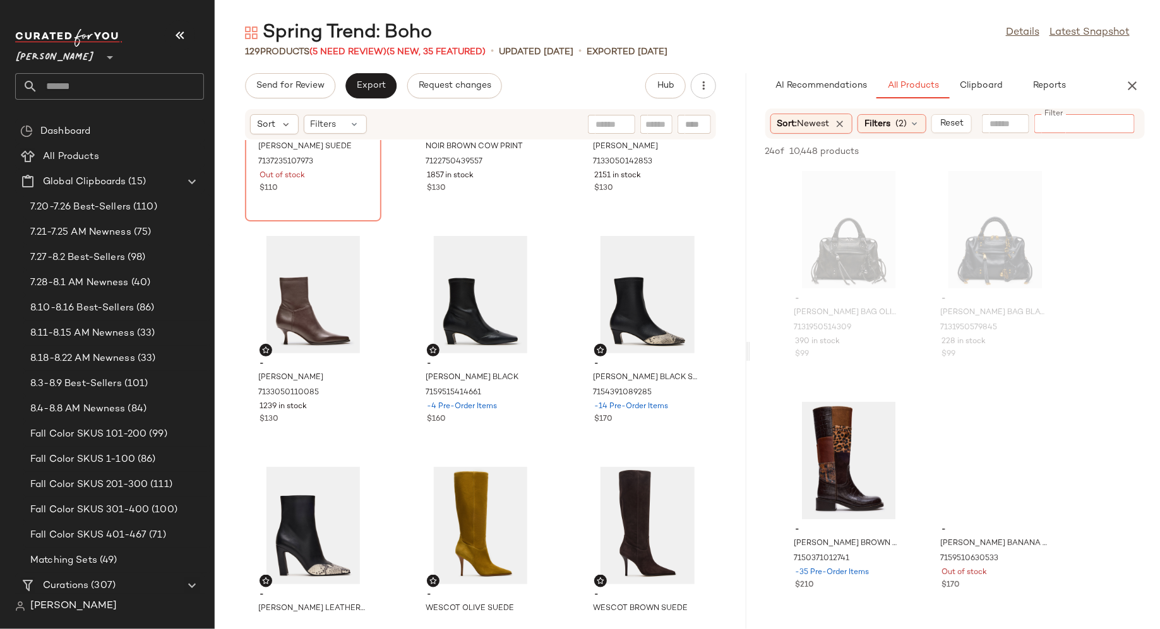
click at [1098, 122] on input "Filter" at bounding box center [1092, 123] width 107 height 13
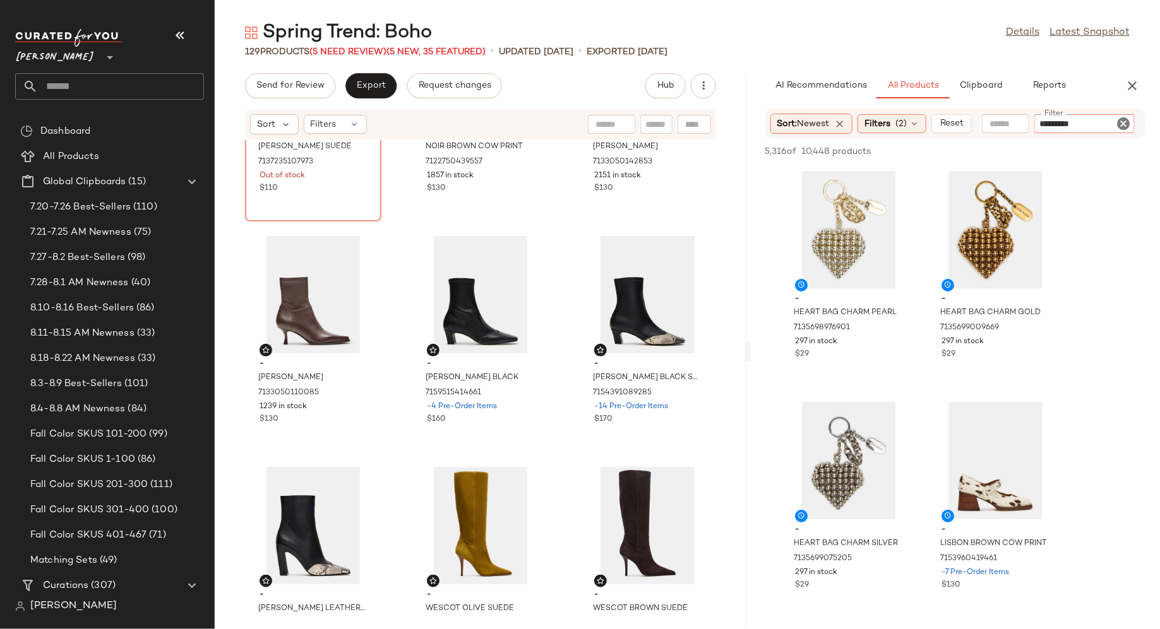
type input "**********"
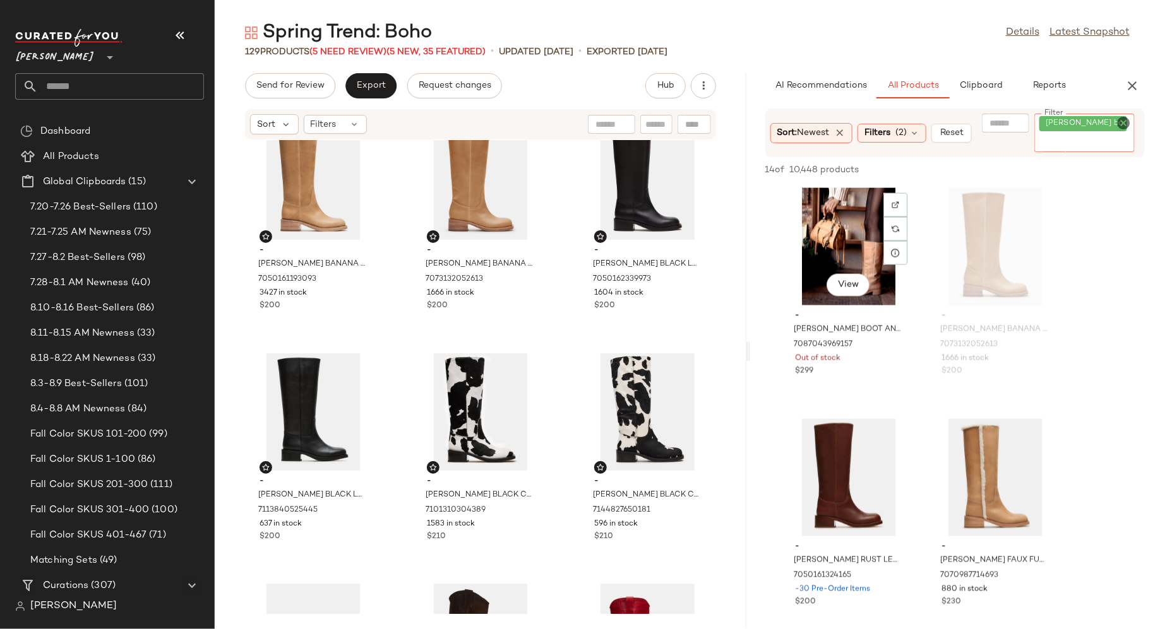
scroll to position [926, 0]
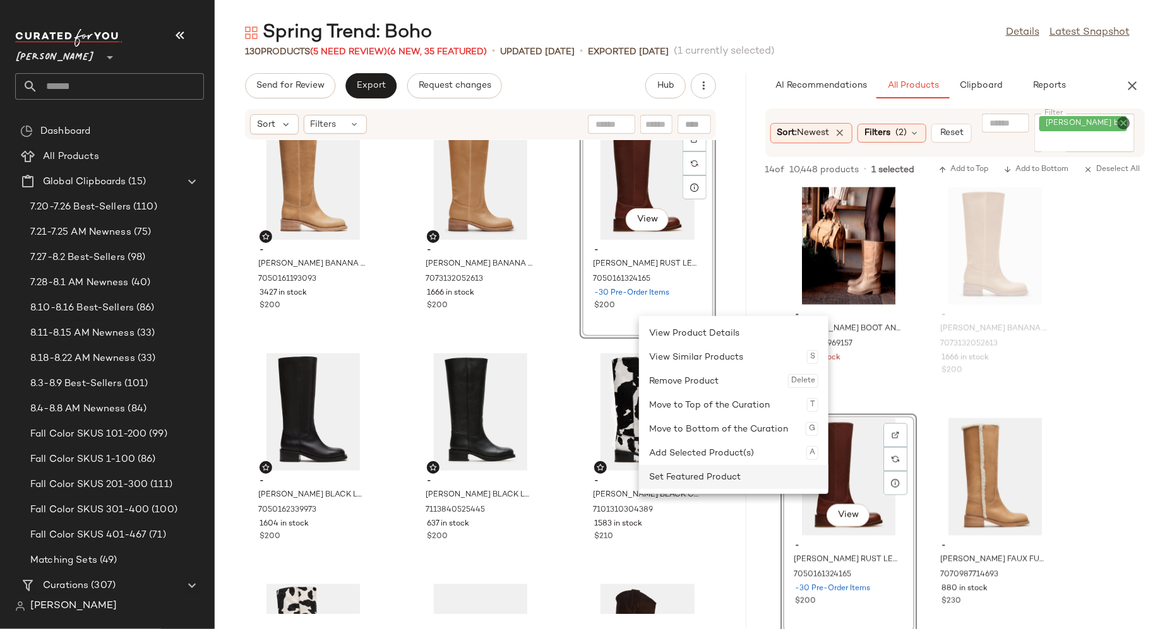
click at [680, 471] on div "Set Featured Product" at bounding box center [733, 477] width 169 height 24
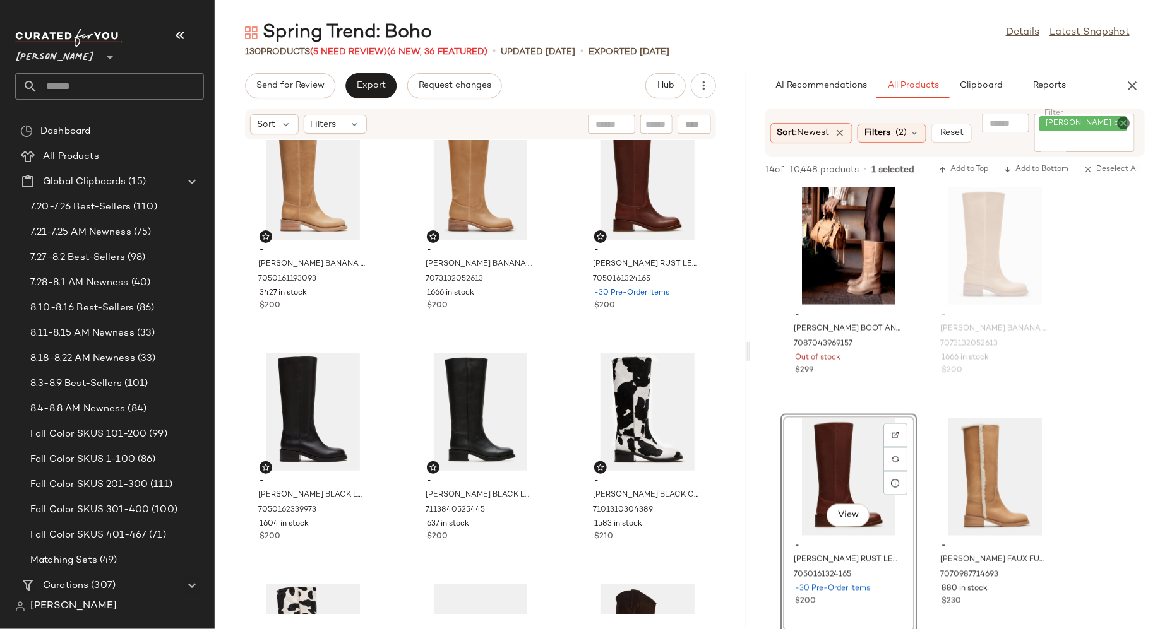
click at [1124, 123] on icon "Clear Filter" at bounding box center [1122, 123] width 15 height 15
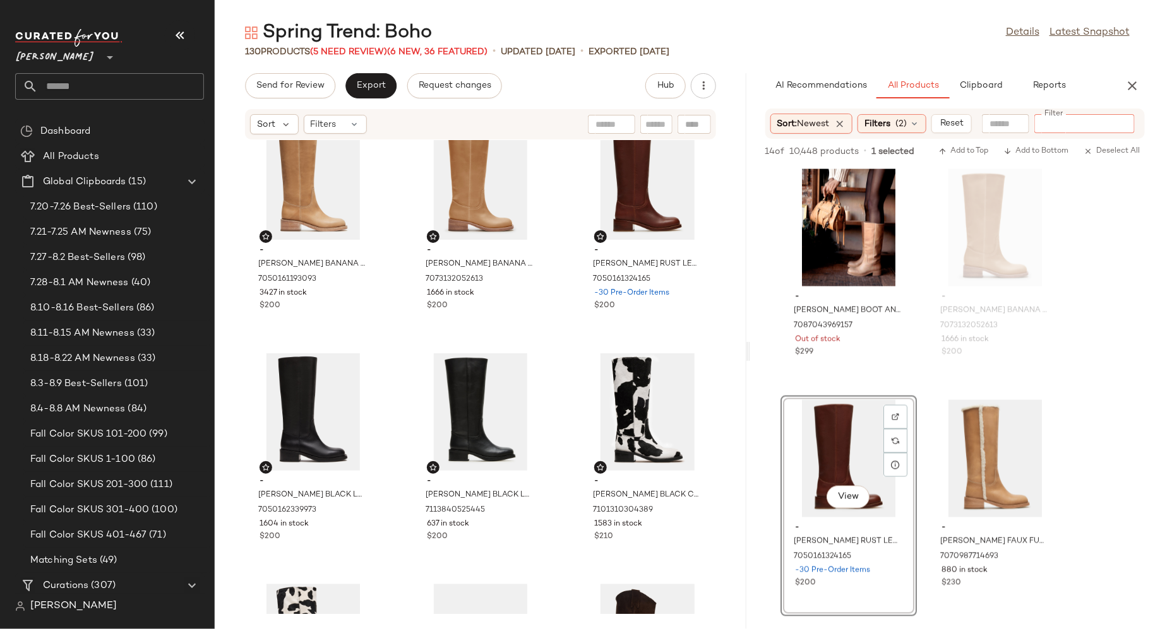
click at [1101, 127] on input "Filter" at bounding box center [1092, 123] width 107 height 13
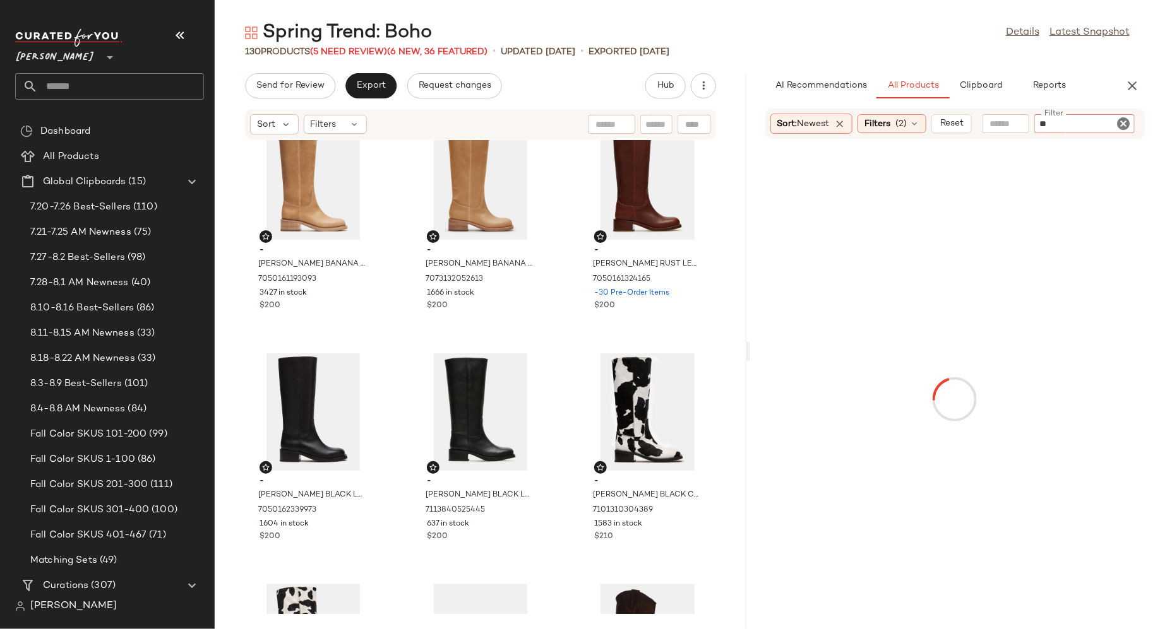
type input "***"
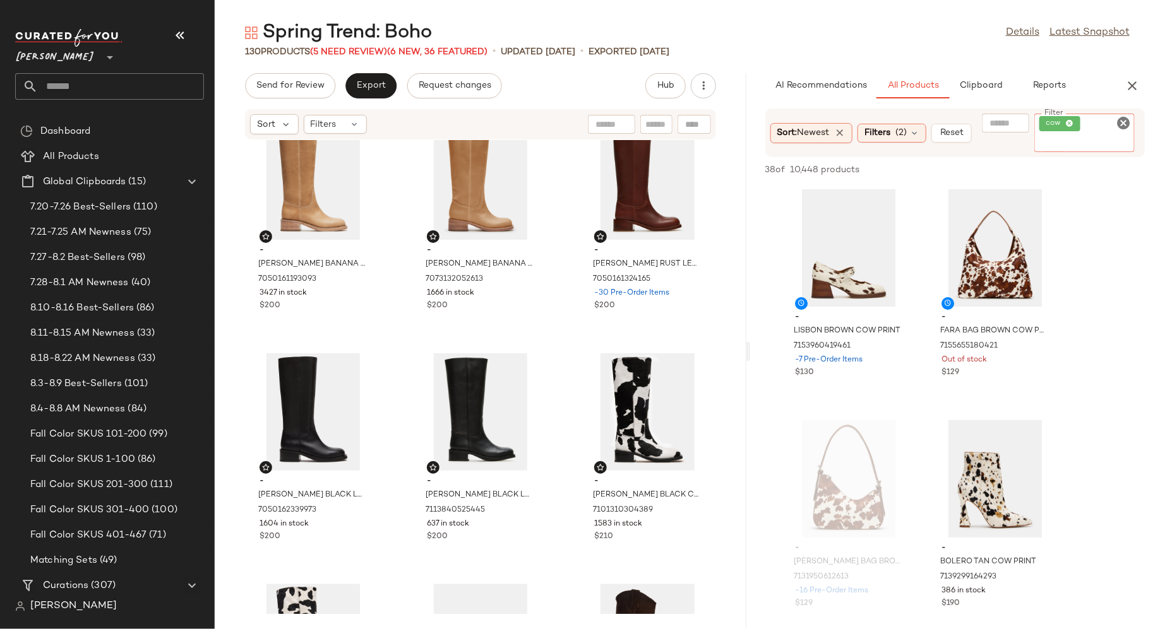
click at [1123, 122] on icon "Clear Filter" at bounding box center [1122, 123] width 15 height 15
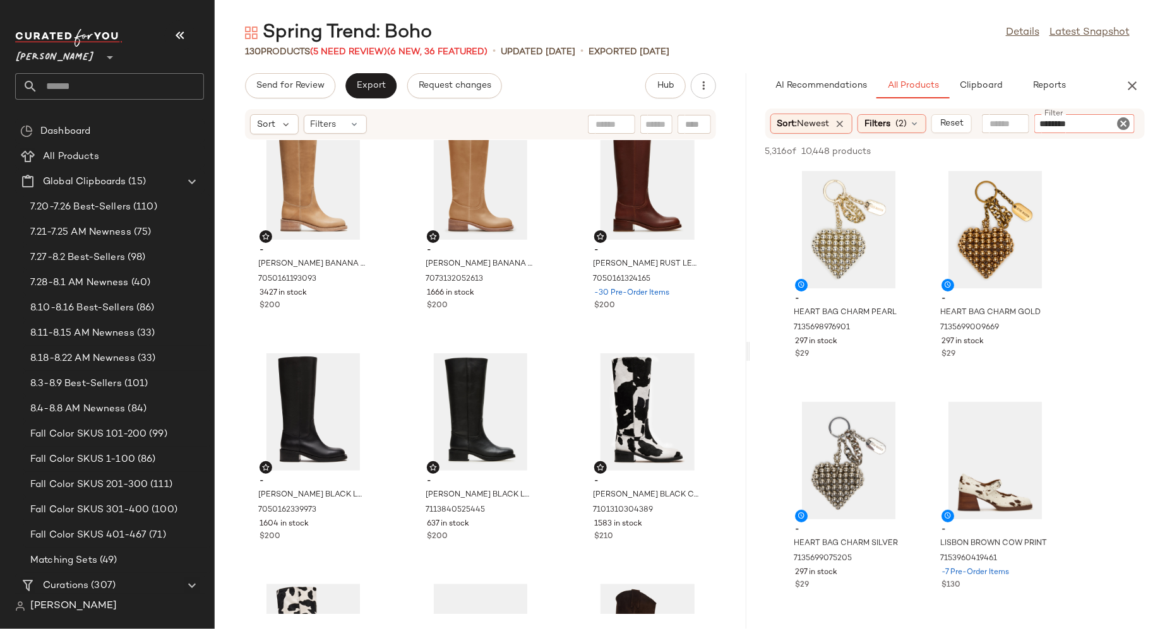
type input "*********"
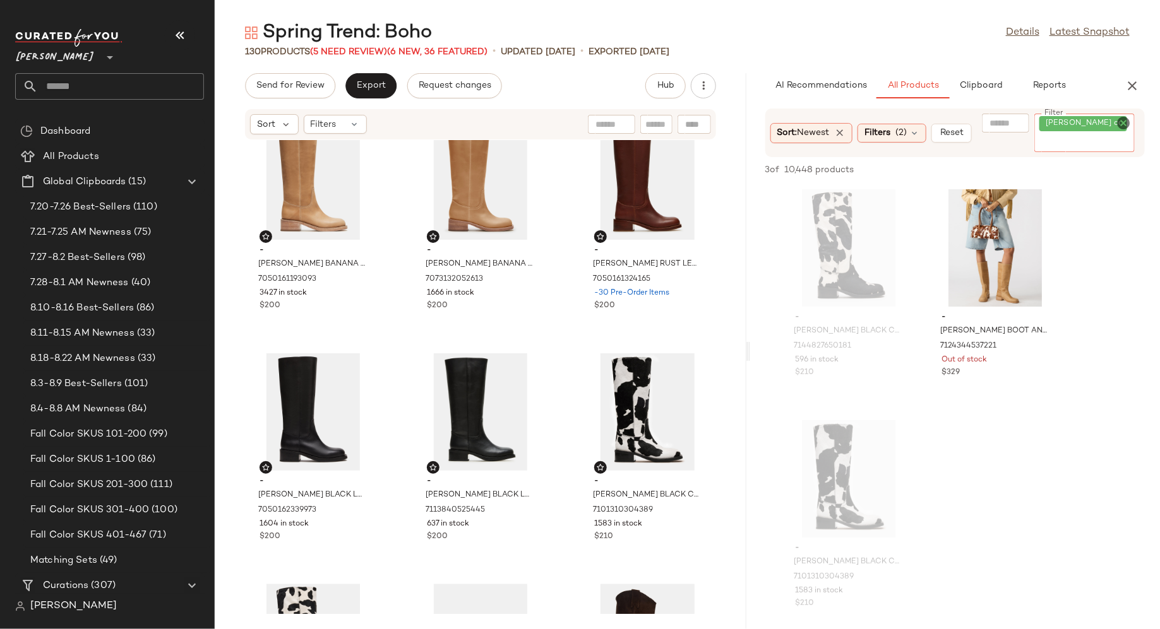
click at [1123, 122] on icon "Clear Filter" at bounding box center [1122, 123] width 15 height 15
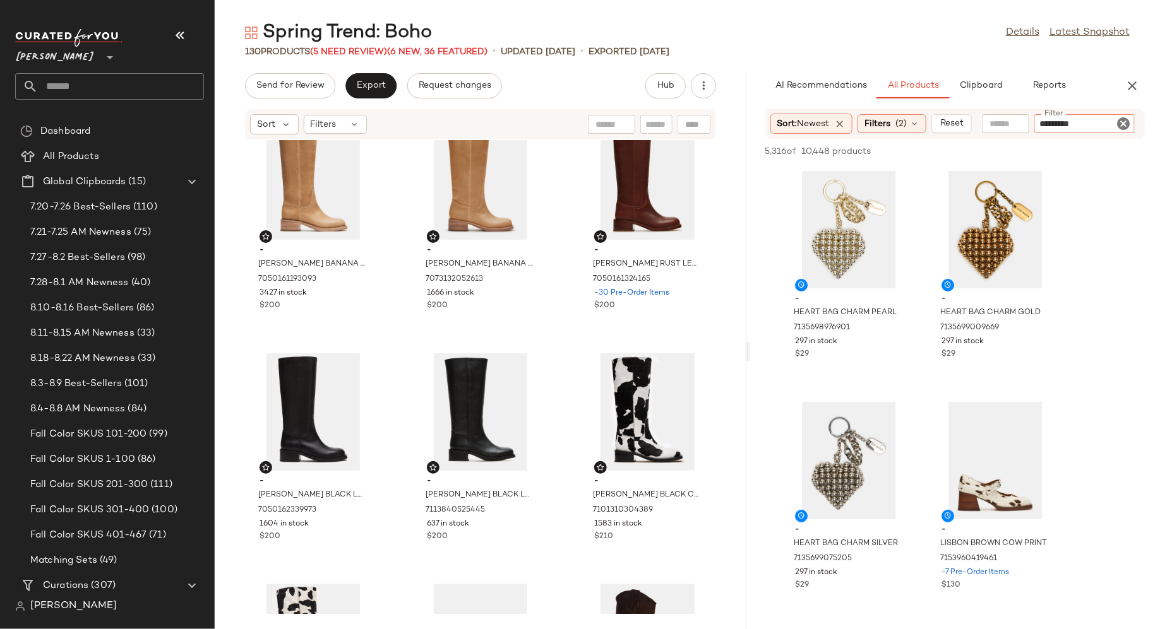
type input "**********"
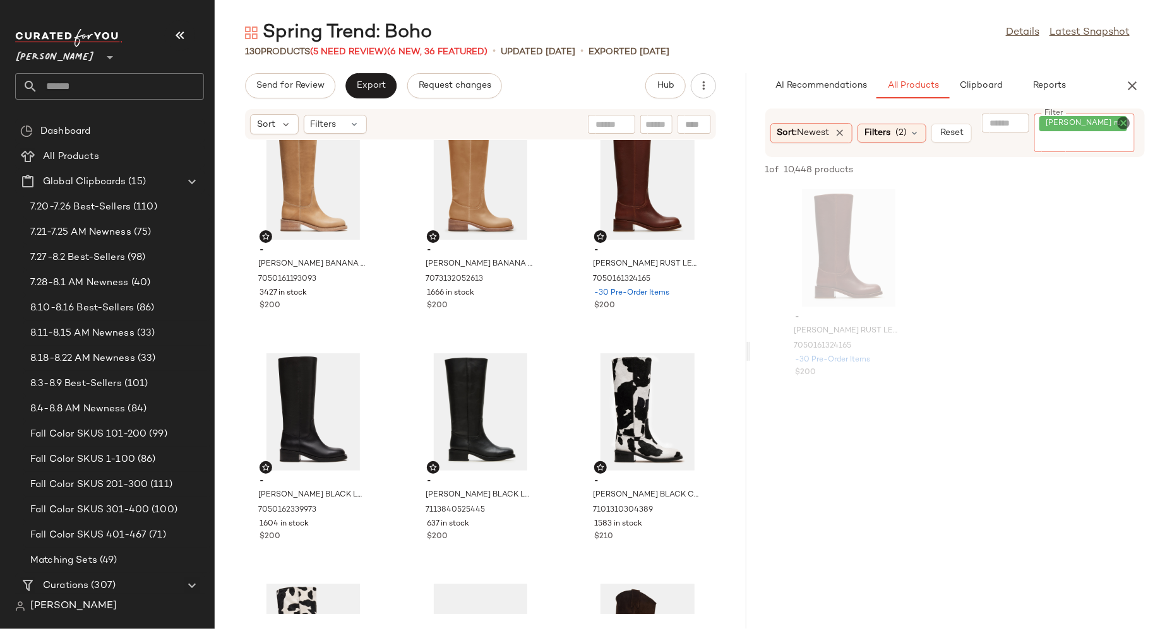
click at [1125, 119] on icon "Clear Filter" at bounding box center [1122, 123] width 15 height 15
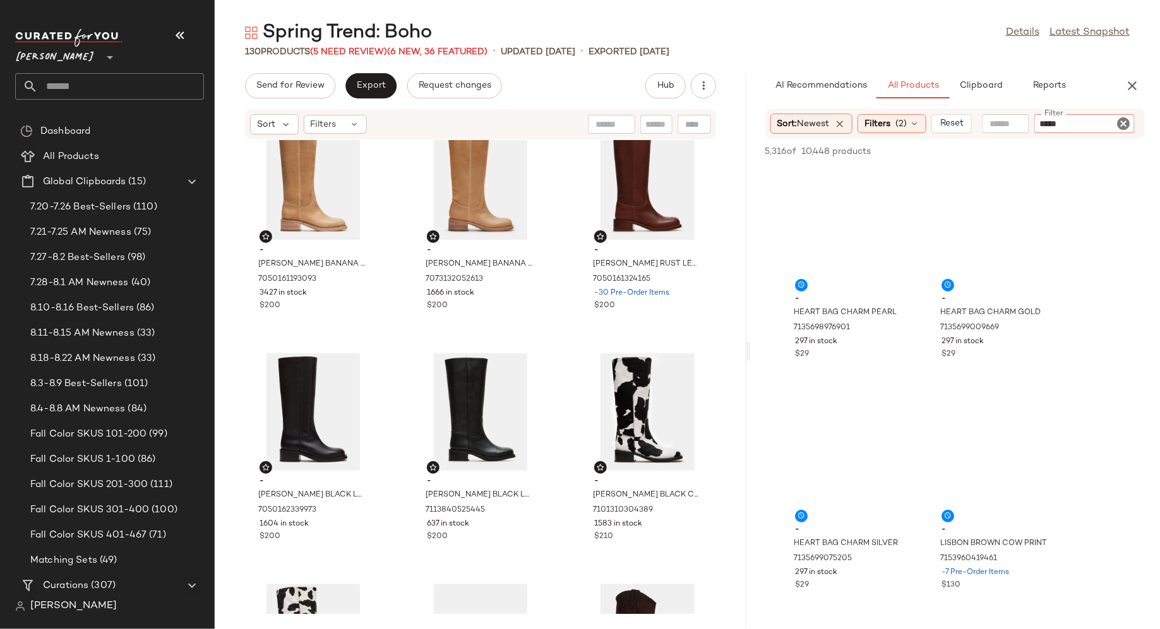
type input "******"
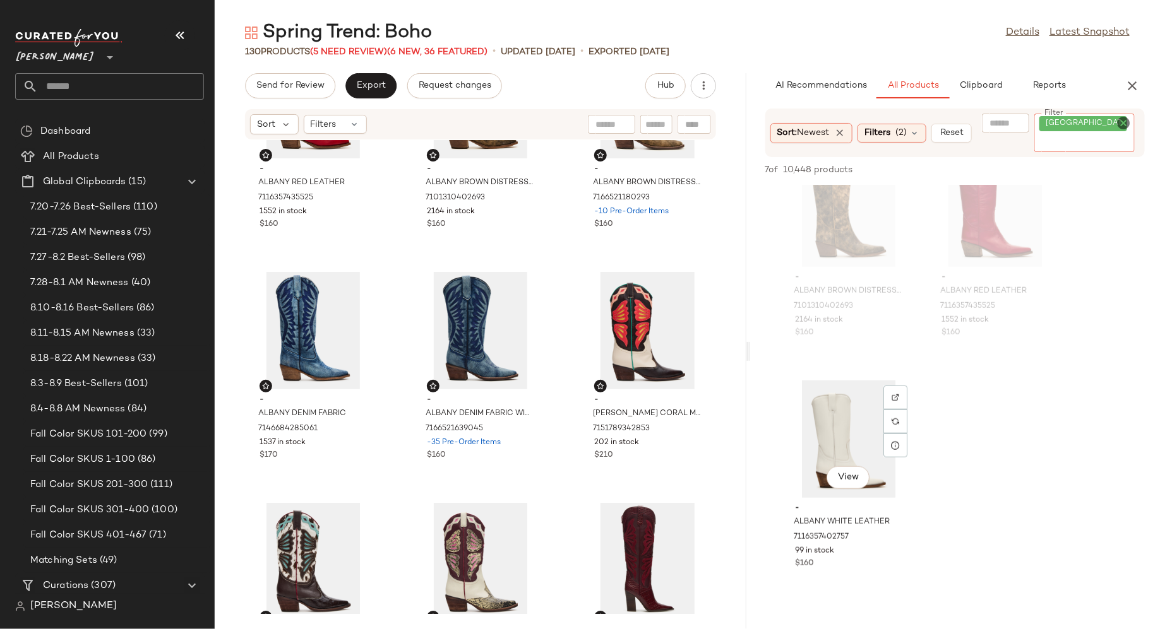
scroll to position [518, 0]
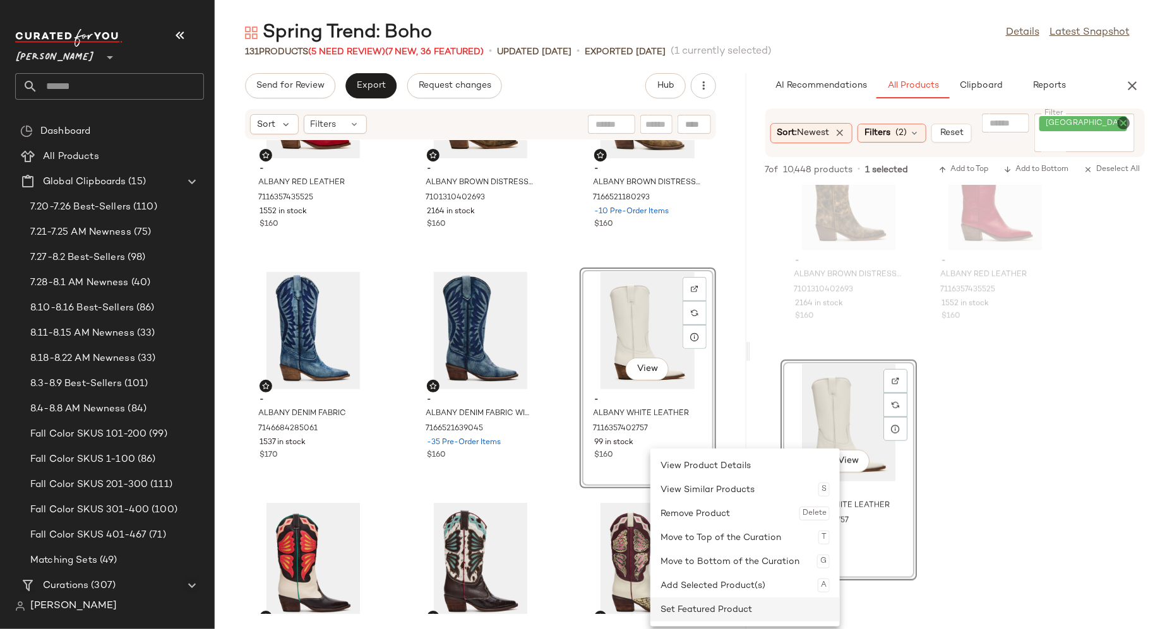
click at [682, 608] on div "Set Featured Product" at bounding box center [744, 610] width 169 height 24
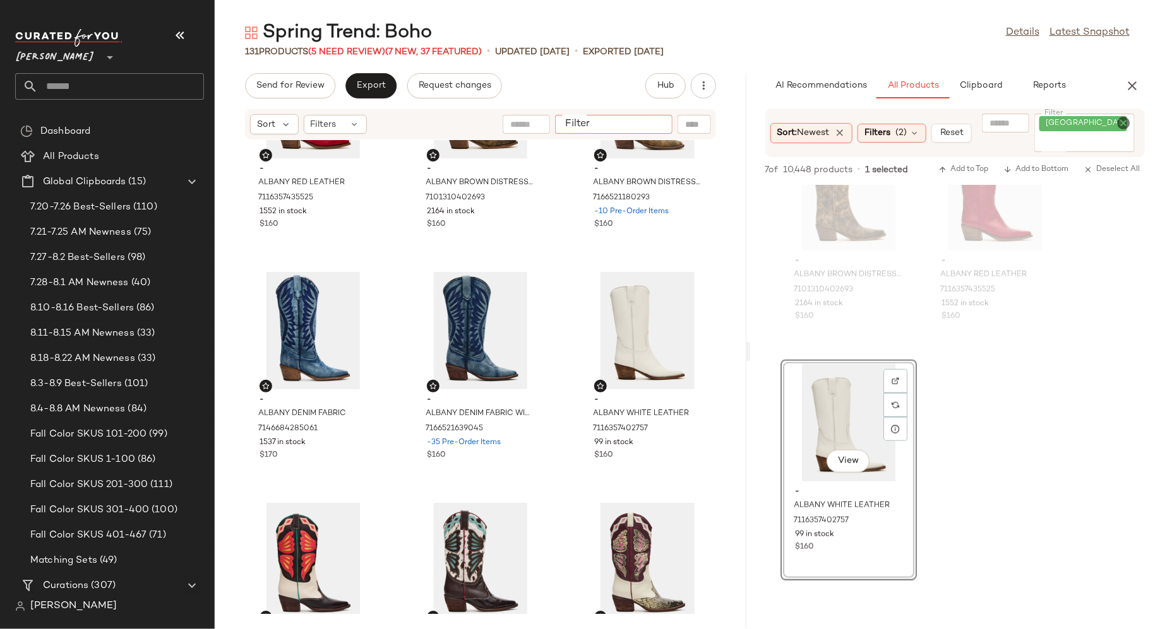
click at [663, 121] on input "Filter" at bounding box center [613, 124] width 107 height 13
type input "**********"
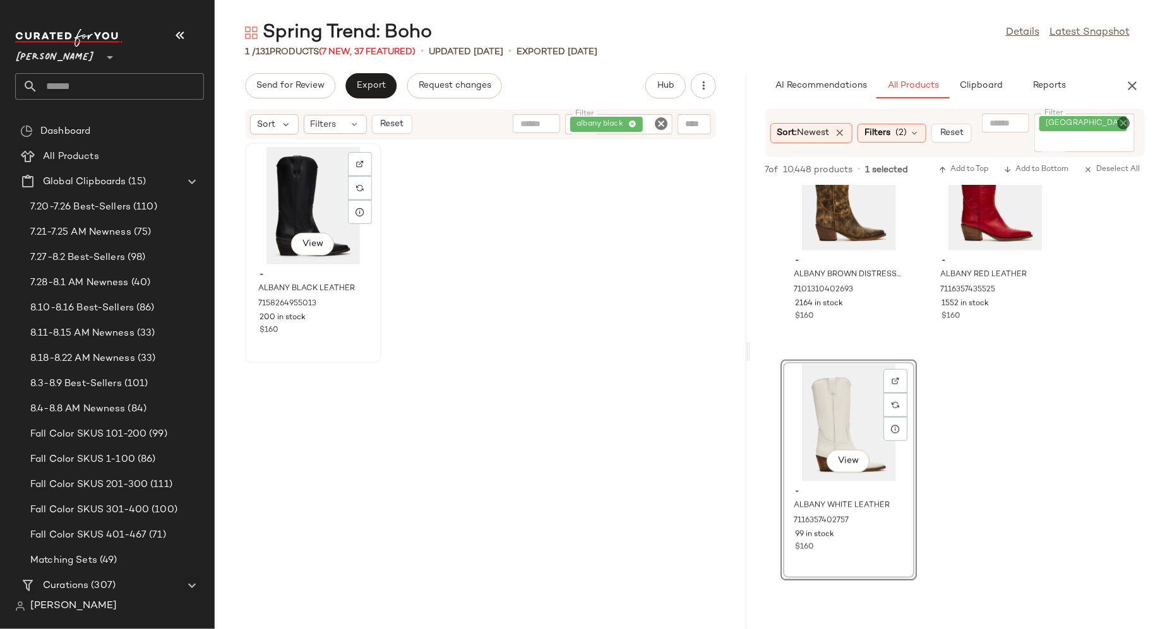
click at [303, 207] on div "View" at bounding box center [313, 205] width 128 height 117
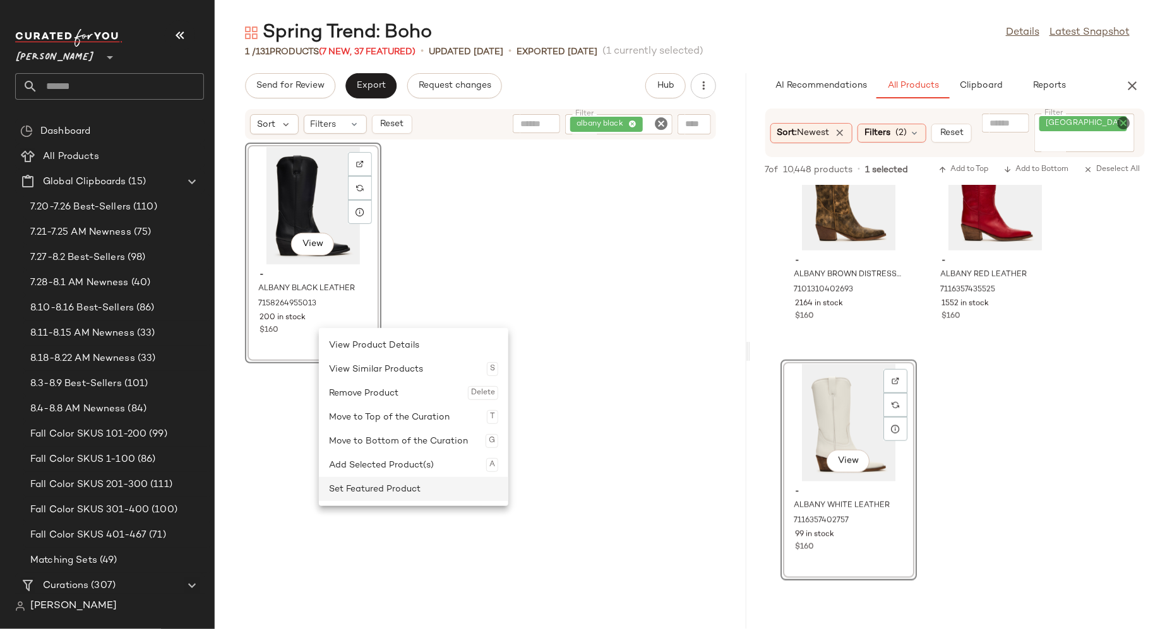
click at [365, 481] on div "Set Featured Product" at bounding box center [413, 489] width 169 height 24
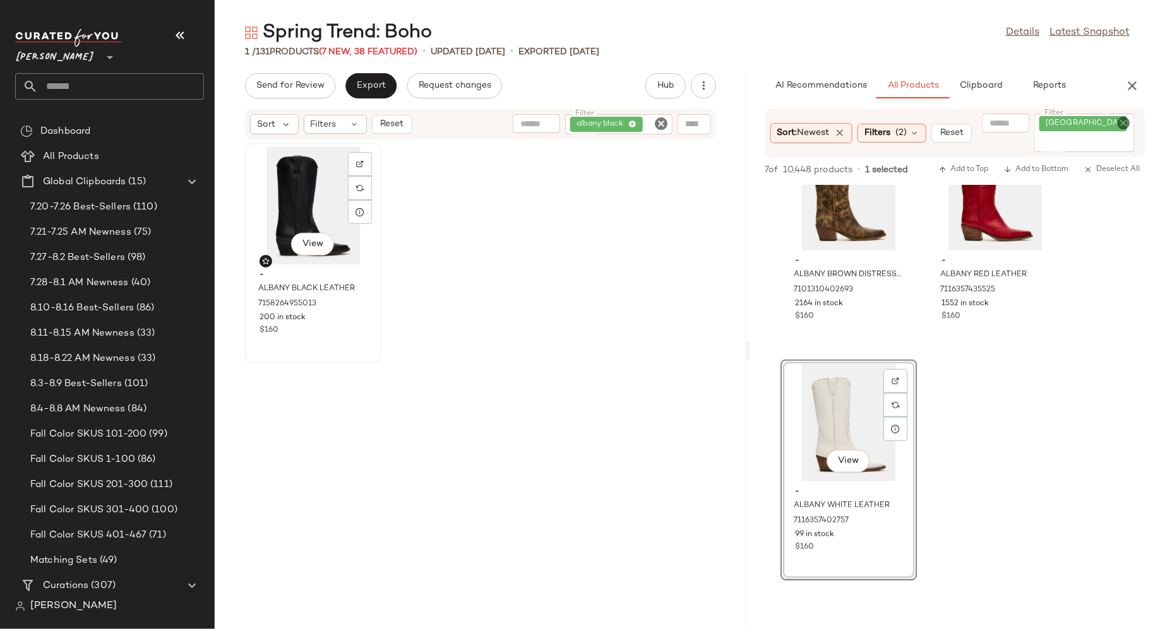
click at [344, 334] on div "$160" at bounding box center [312, 330] width 107 height 11
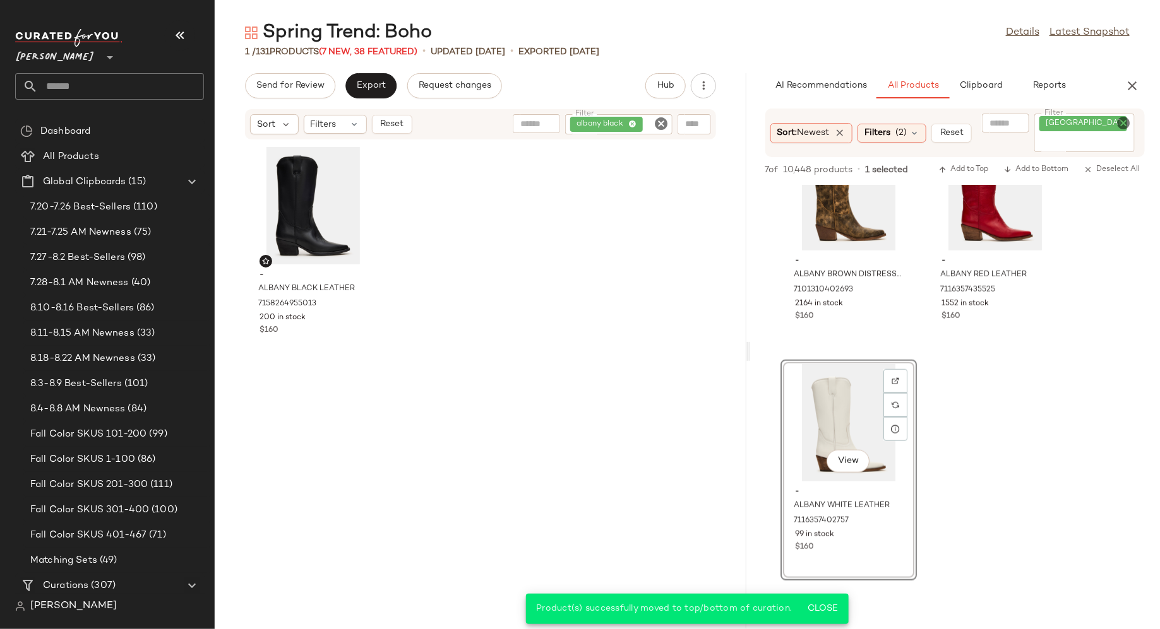
click at [663, 124] on icon "Clear Filter" at bounding box center [660, 123] width 15 height 15
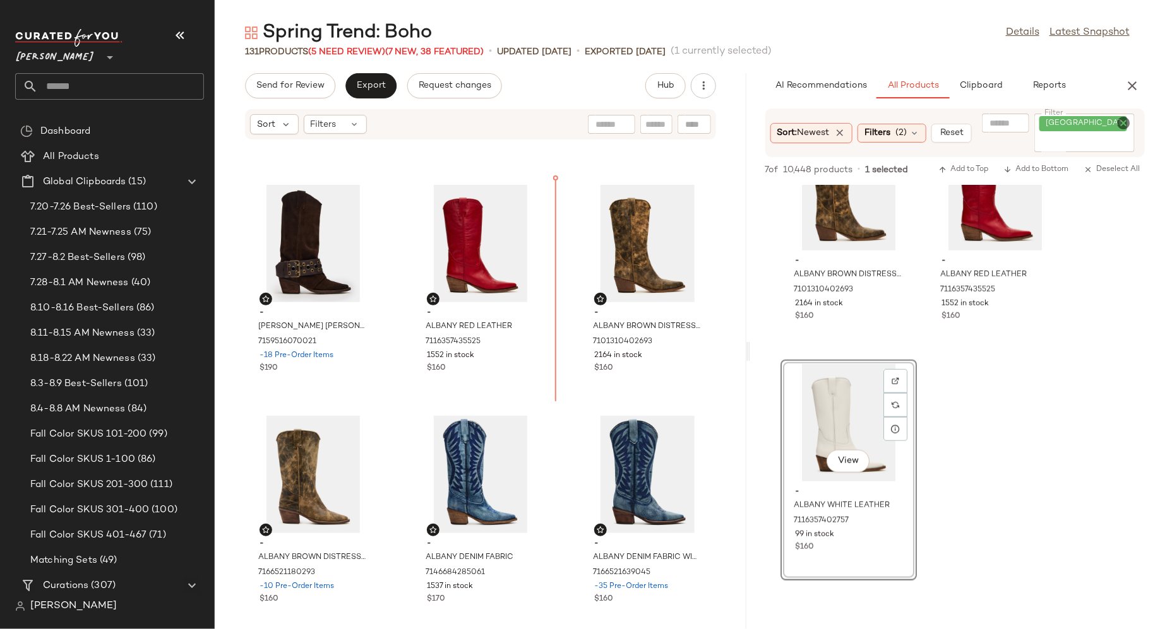
scroll to position [1818, 0]
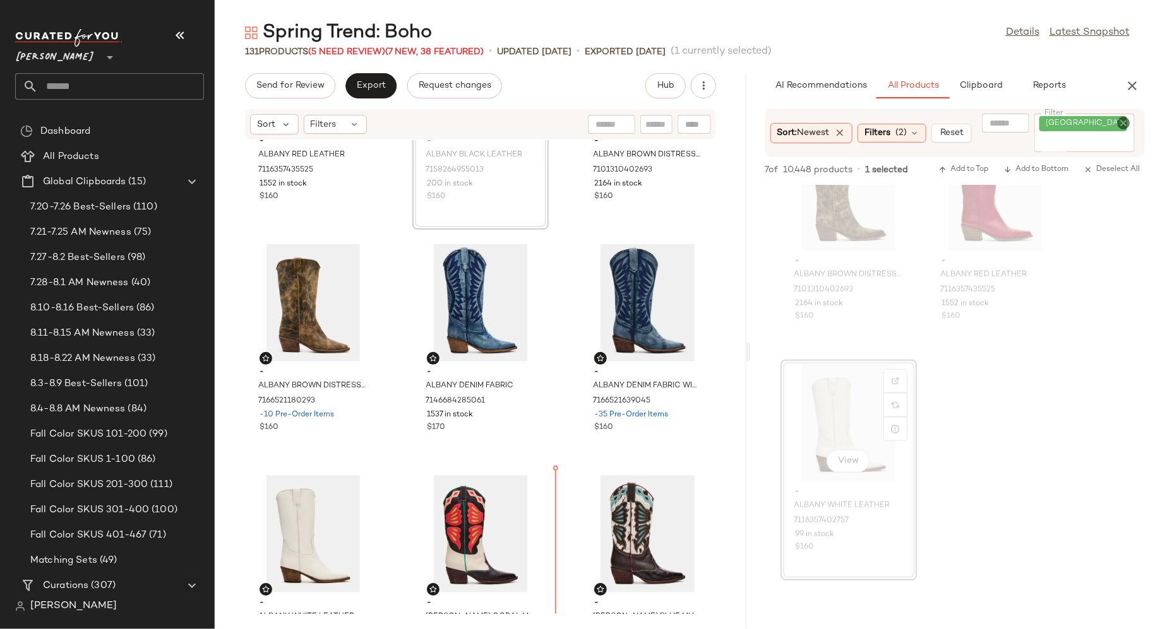
scroll to position [2014, 0]
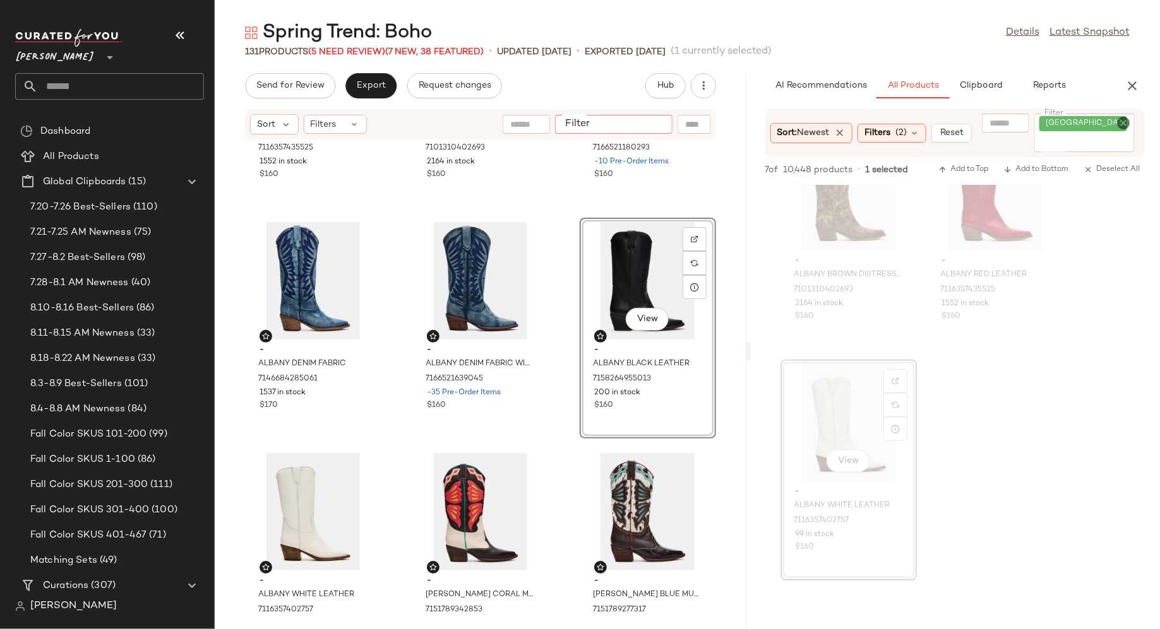
click at [653, 124] on input "Filter" at bounding box center [613, 124] width 107 height 13
type input "****"
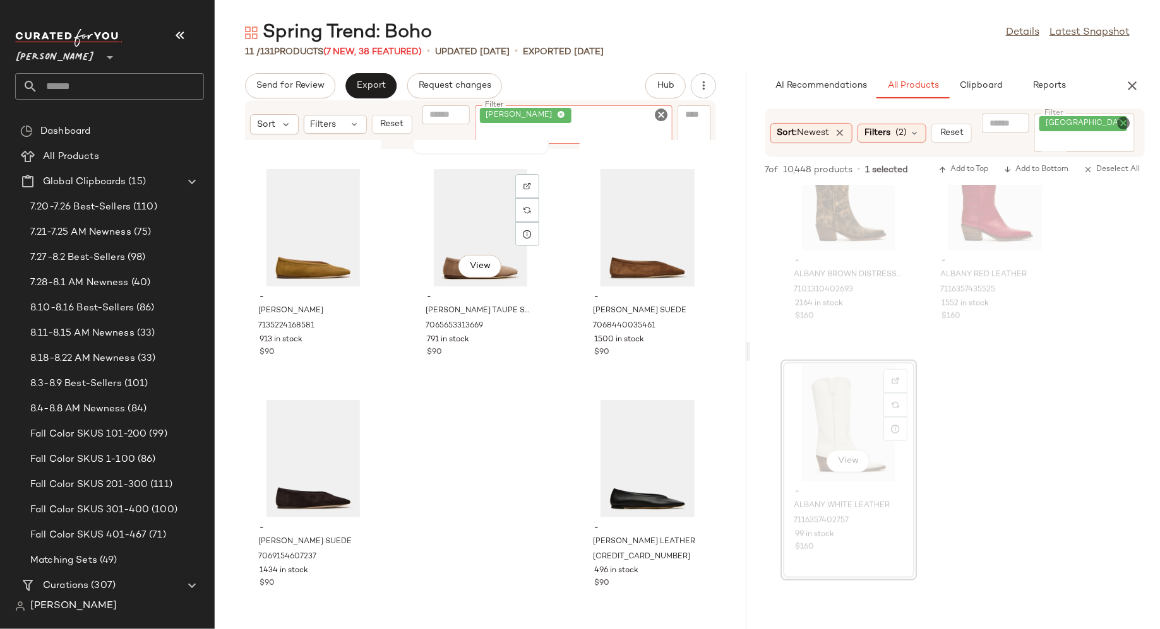
scroll to position [451, 0]
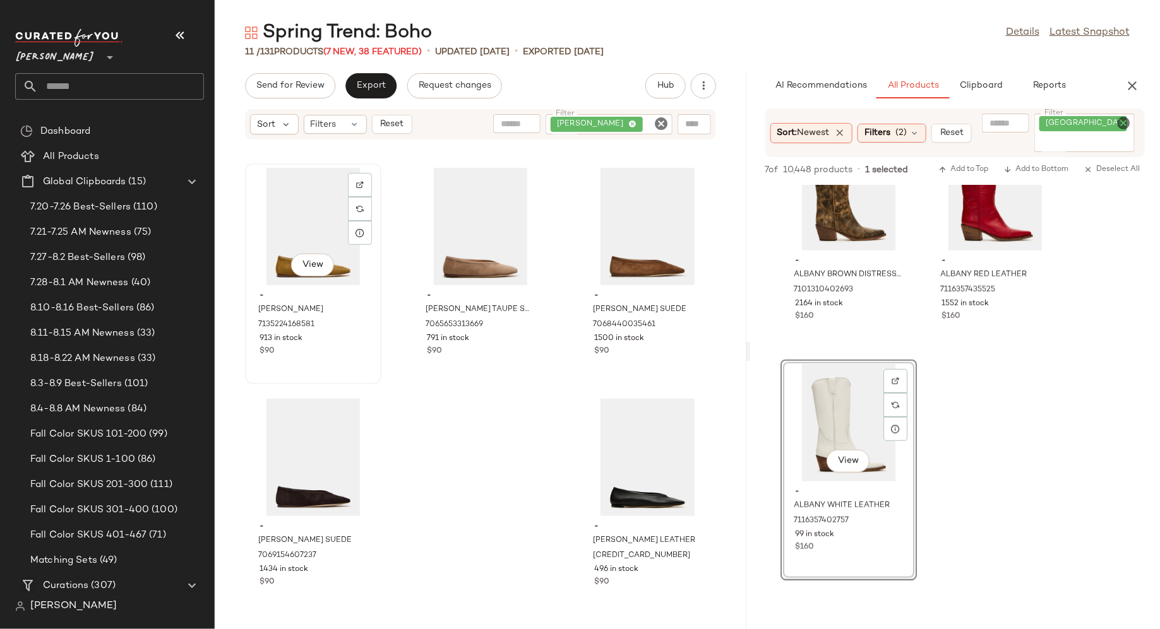
click at [305, 225] on div "View" at bounding box center [313, 226] width 128 height 117
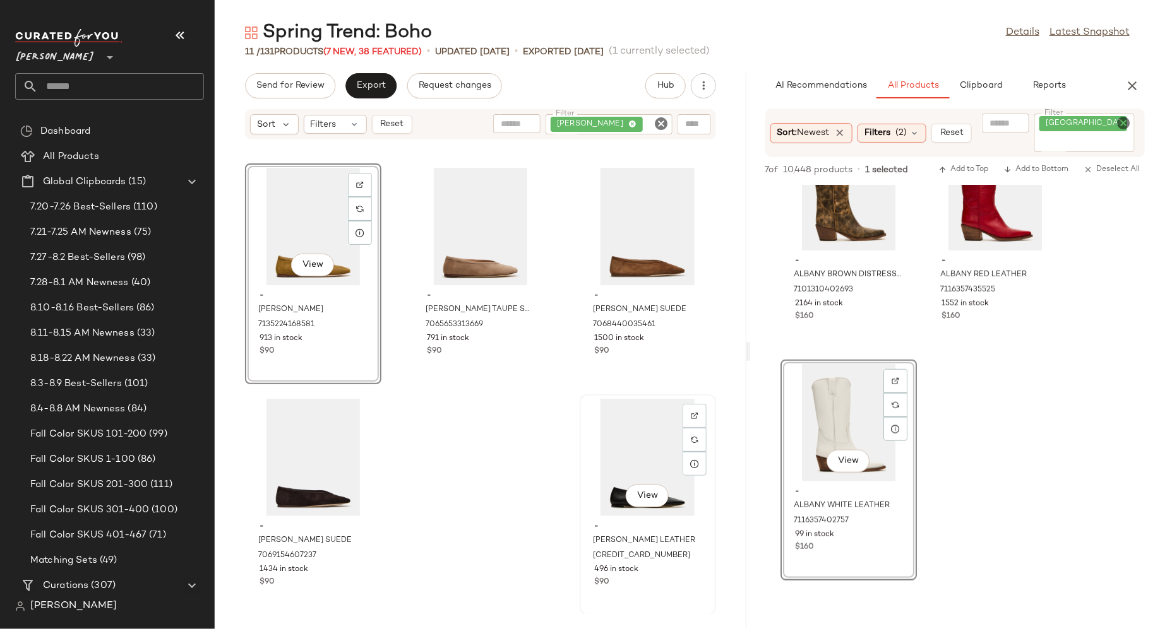
click at [626, 445] on div "View" at bounding box center [648, 457] width 128 height 117
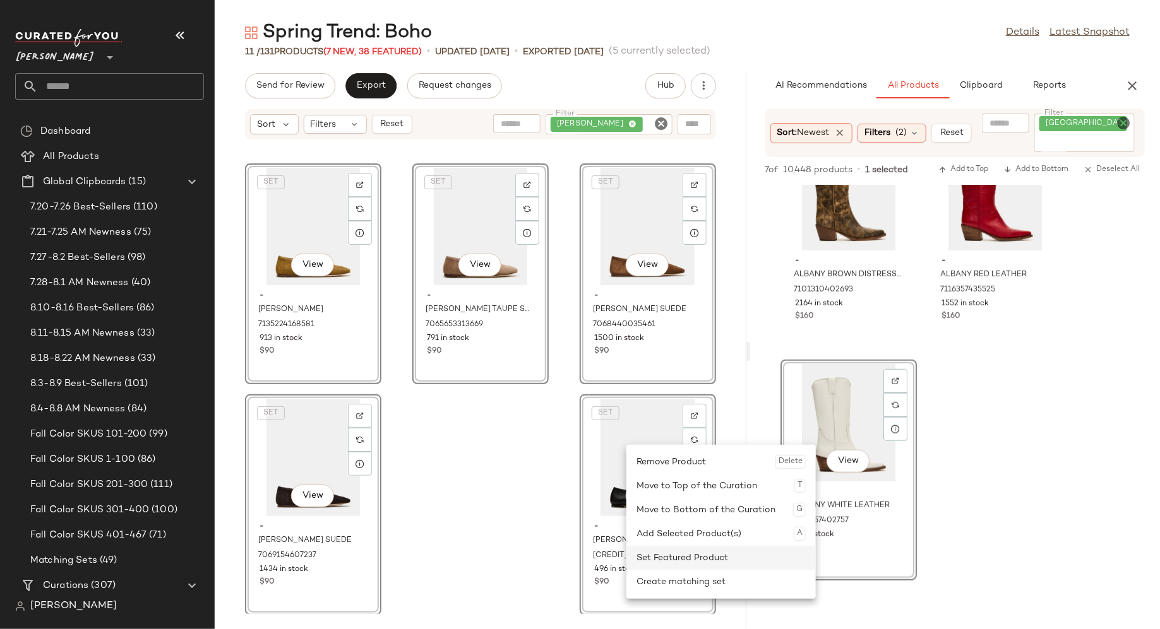
click at [670, 557] on div "Set Featured Product" at bounding box center [720, 558] width 169 height 24
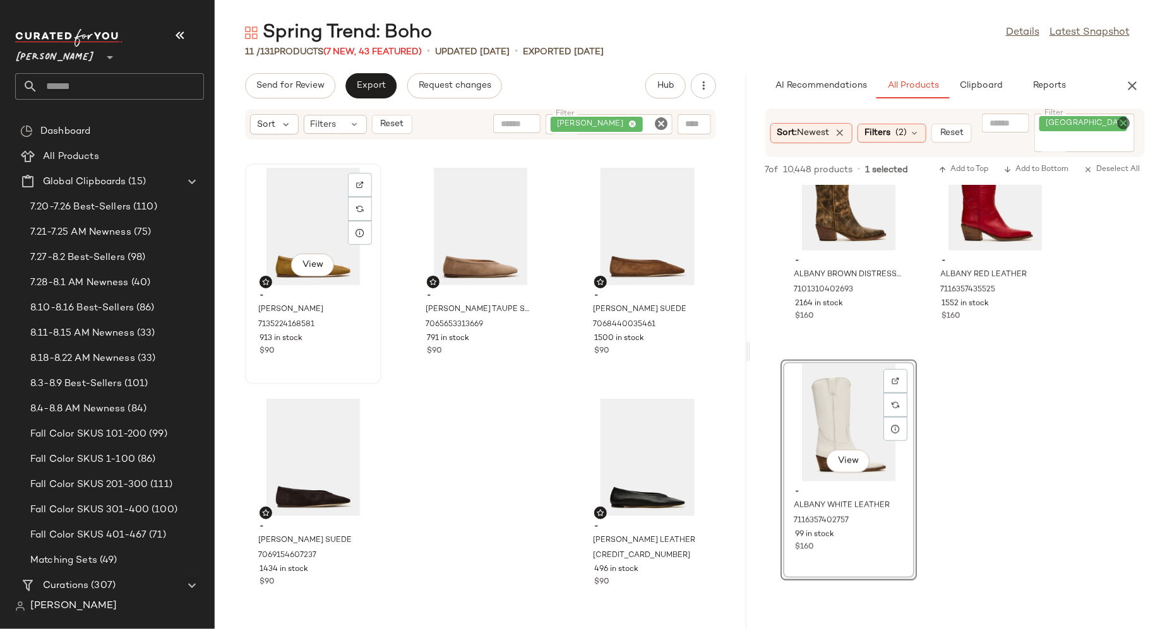
click at [305, 213] on div "View" at bounding box center [313, 226] width 128 height 117
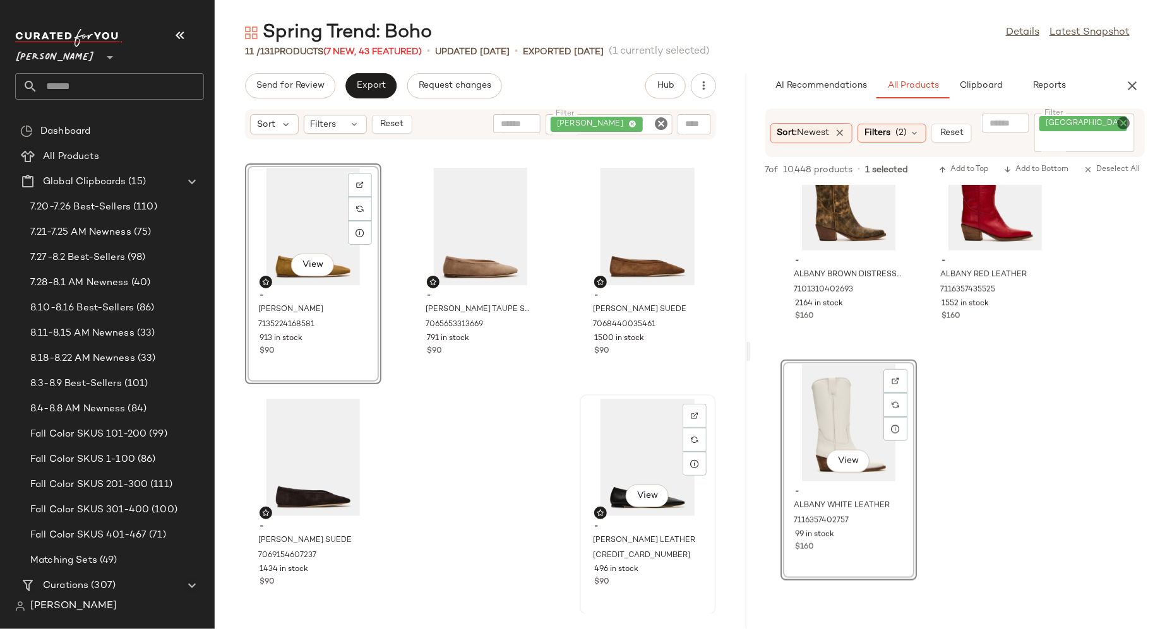
click at [625, 441] on div "View" at bounding box center [648, 457] width 128 height 117
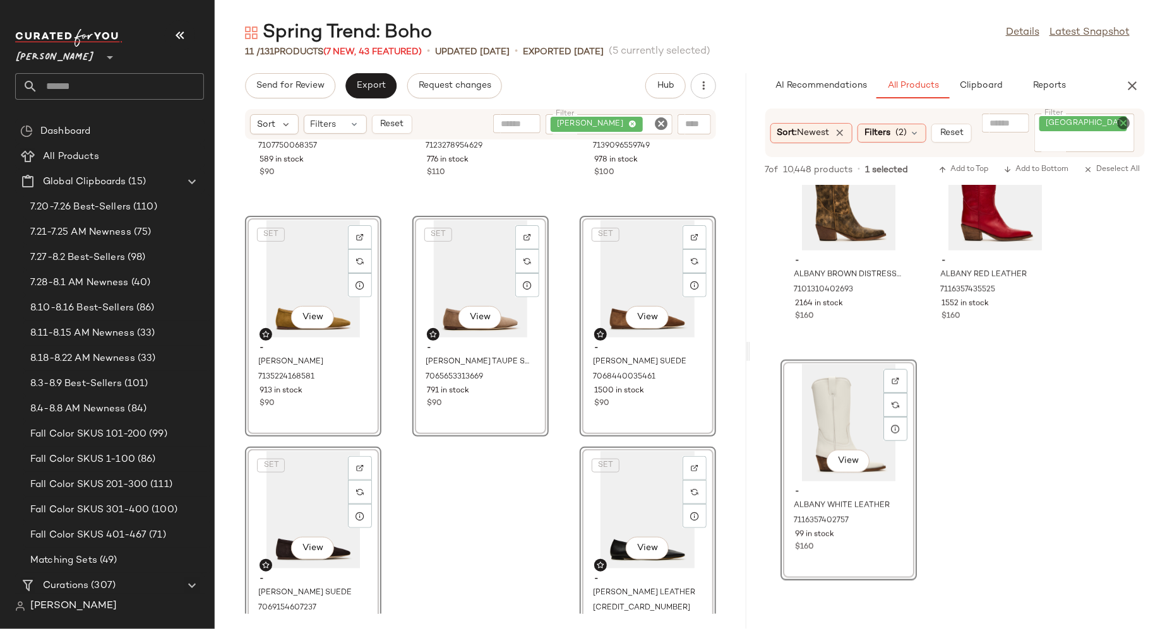
scroll to position [452, 0]
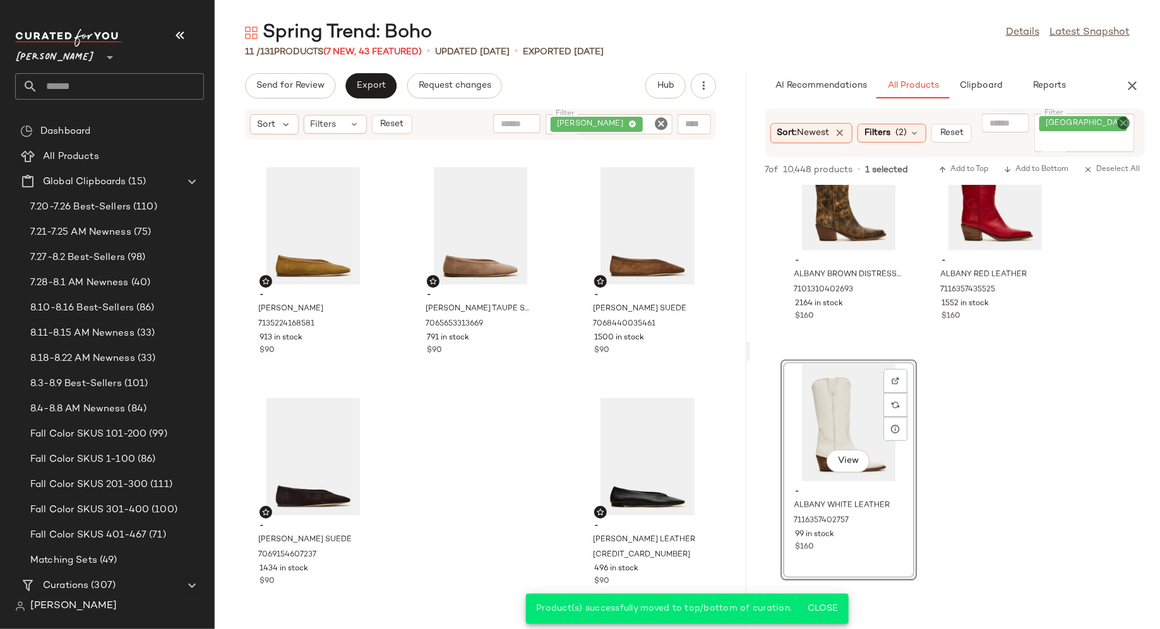
click at [665, 121] on icon "Clear Filter" at bounding box center [660, 123] width 15 height 15
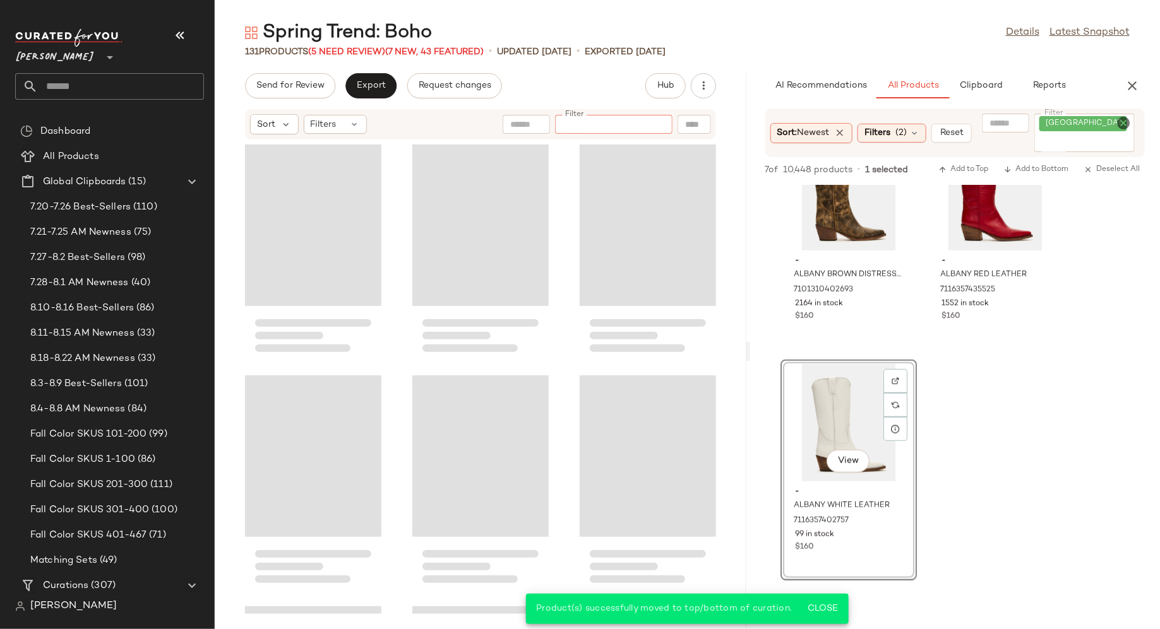
click at [1124, 121] on icon "Clear Filter" at bounding box center [1122, 123] width 15 height 15
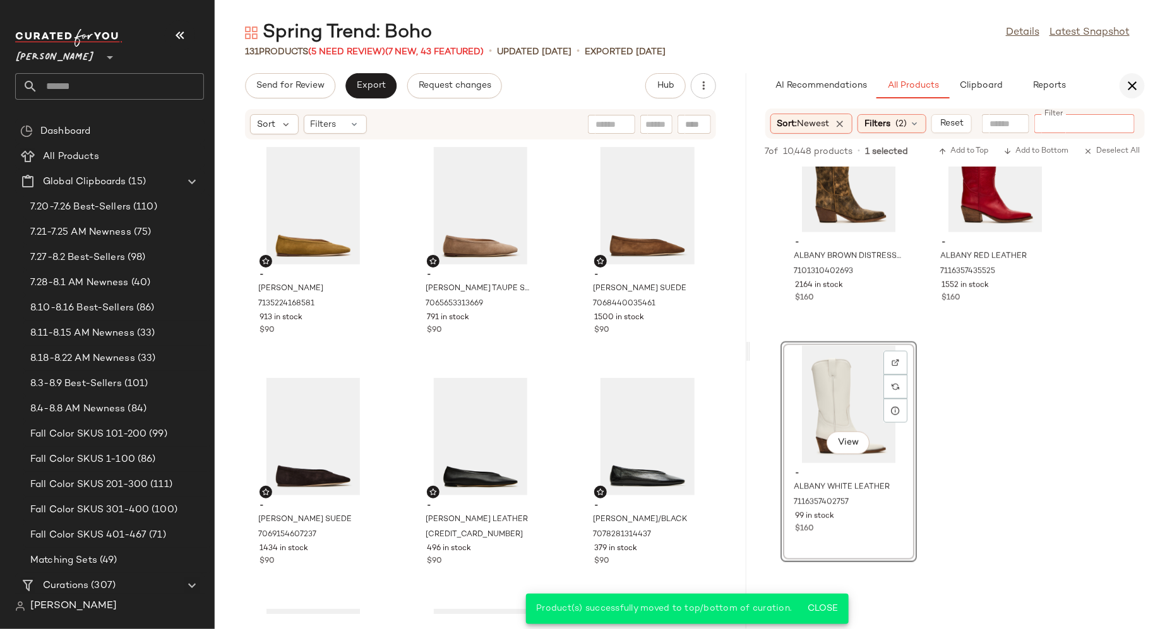
click at [1135, 83] on icon "button" at bounding box center [1131, 85] width 15 height 15
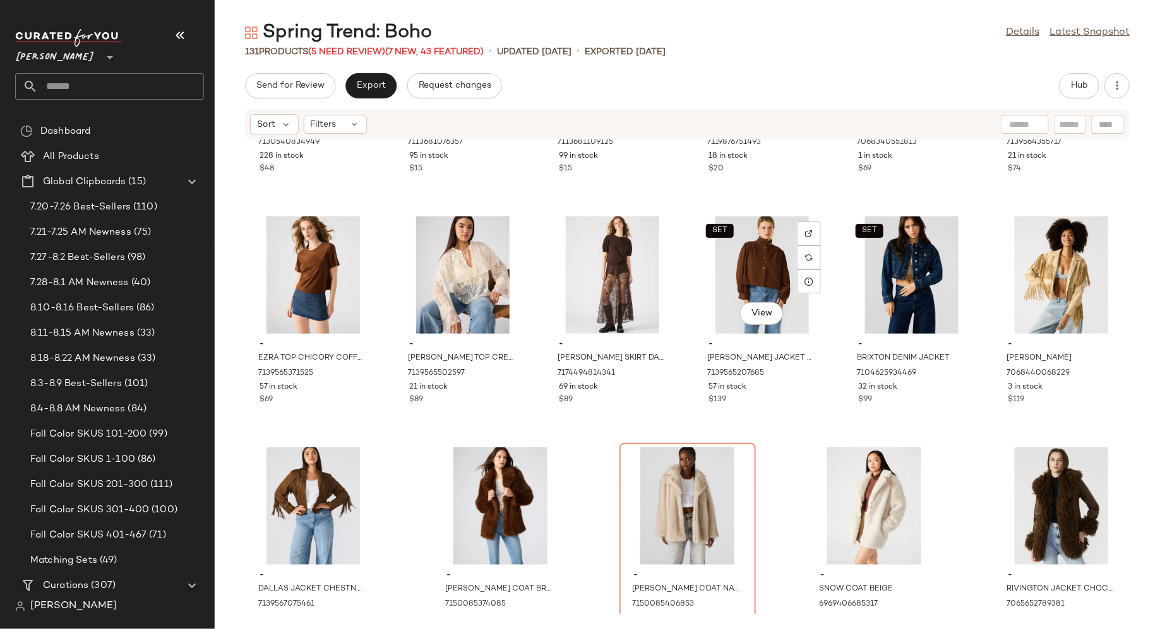
scroll to position [4610, 0]
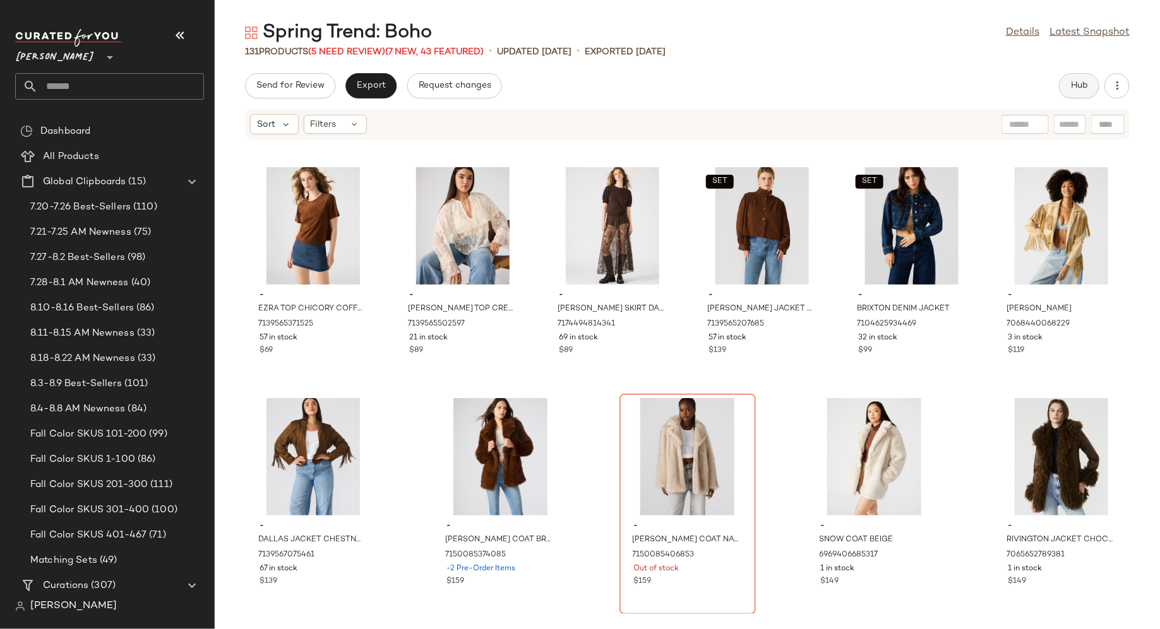
click at [1075, 81] on span "Hub" at bounding box center [1079, 86] width 18 height 10
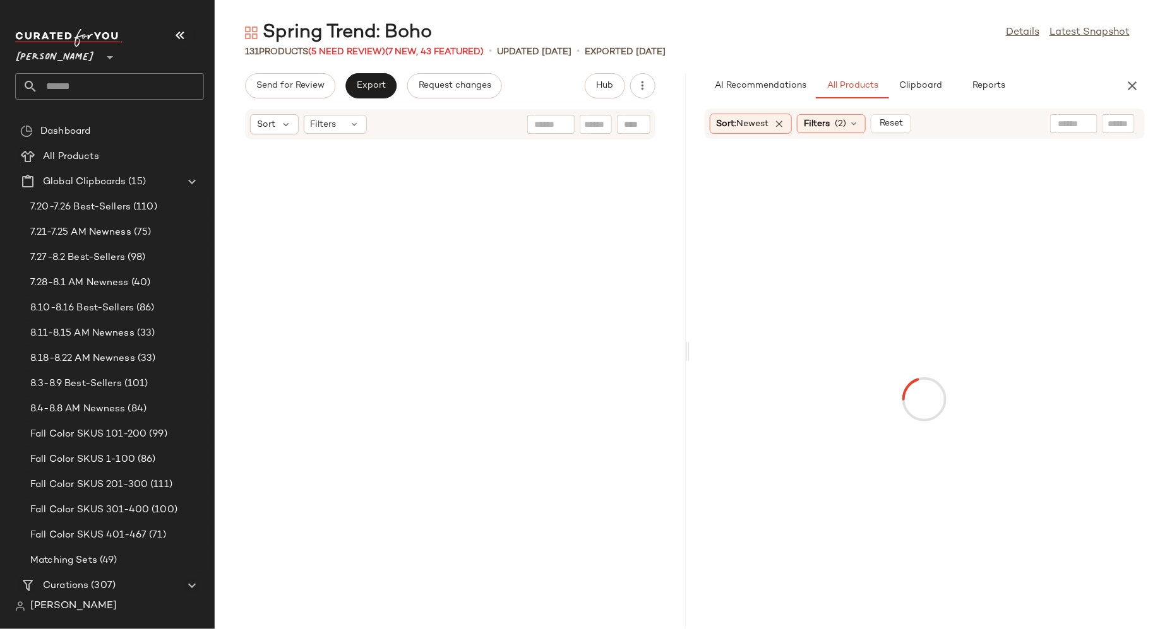
scroll to position [13630, 0]
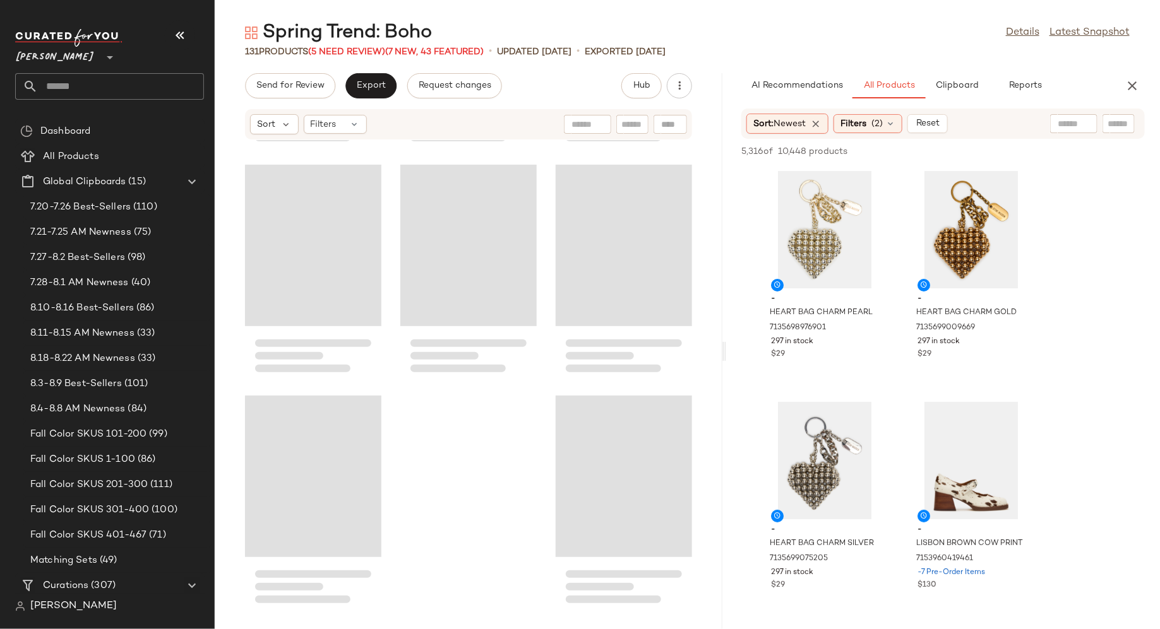
drag, startPoint x: 687, startPoint y: 347, endPoint x: 725, endPoint y: 346, distance: 37.2
click at [725, 346] on div "Spring Trend: Boho Details Latest Snapshot 131 Products (5 Need Review) (7 New,…" at bounding box center [687, 324] width 945 height 609
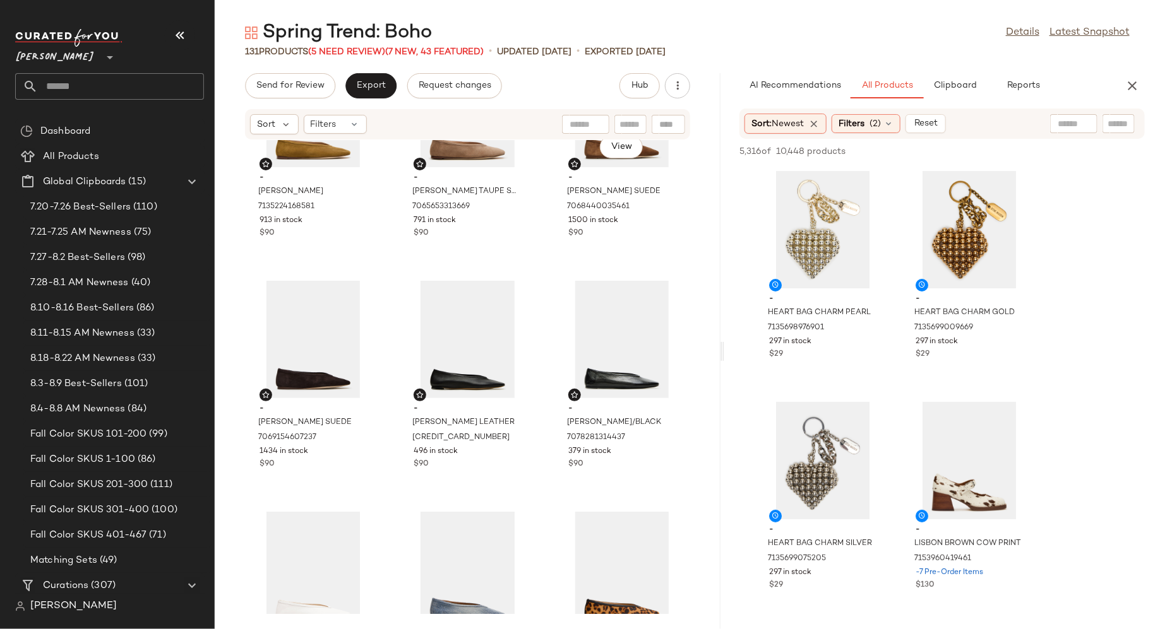
scroll to position [0, 0]
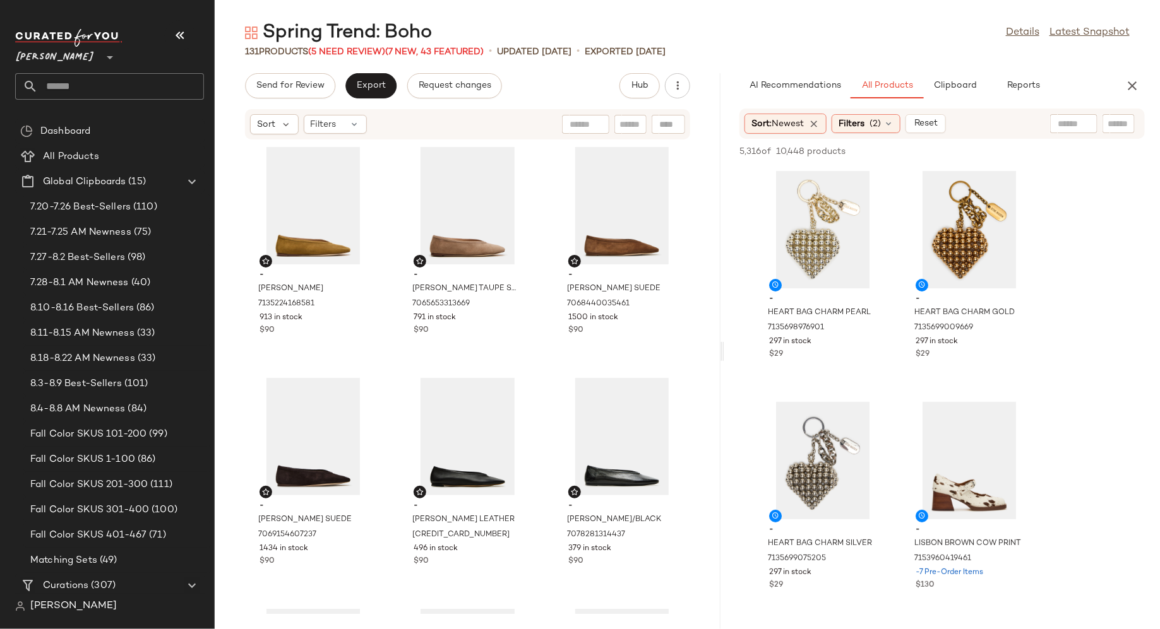
click at [1112, 129] on input "text" at bounding box center [1118, 123] width 22 height 13
type input "*******"
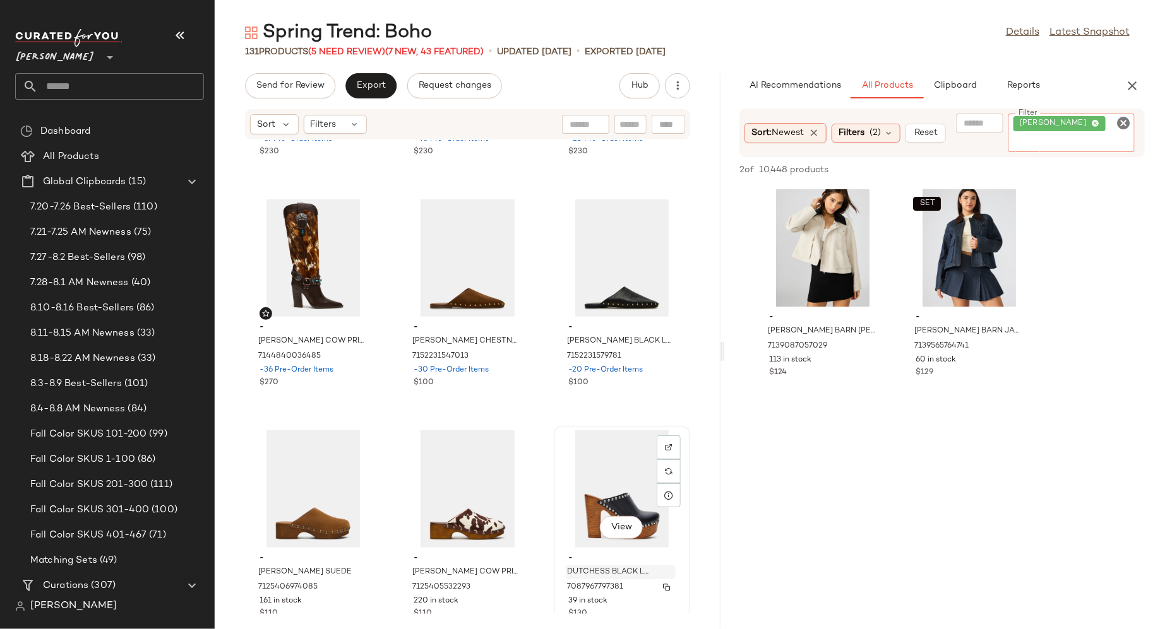
scroll to position [3191, 0]
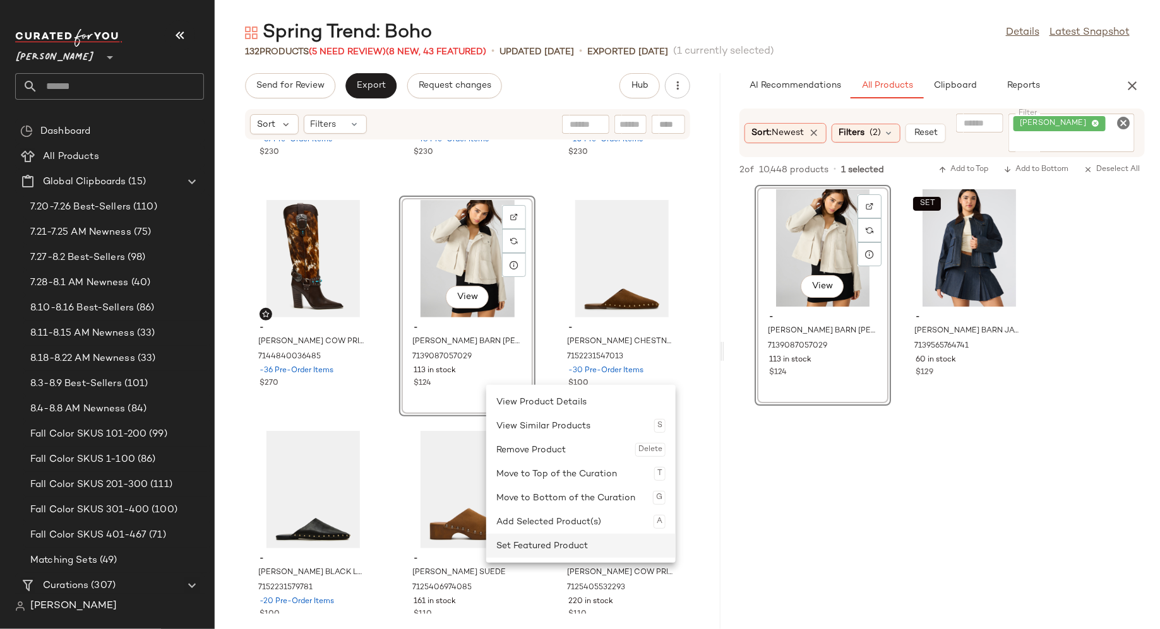
click at [511, 542] on div "Set Featured Product" at bounding box center [580, 546] width 169 height 24
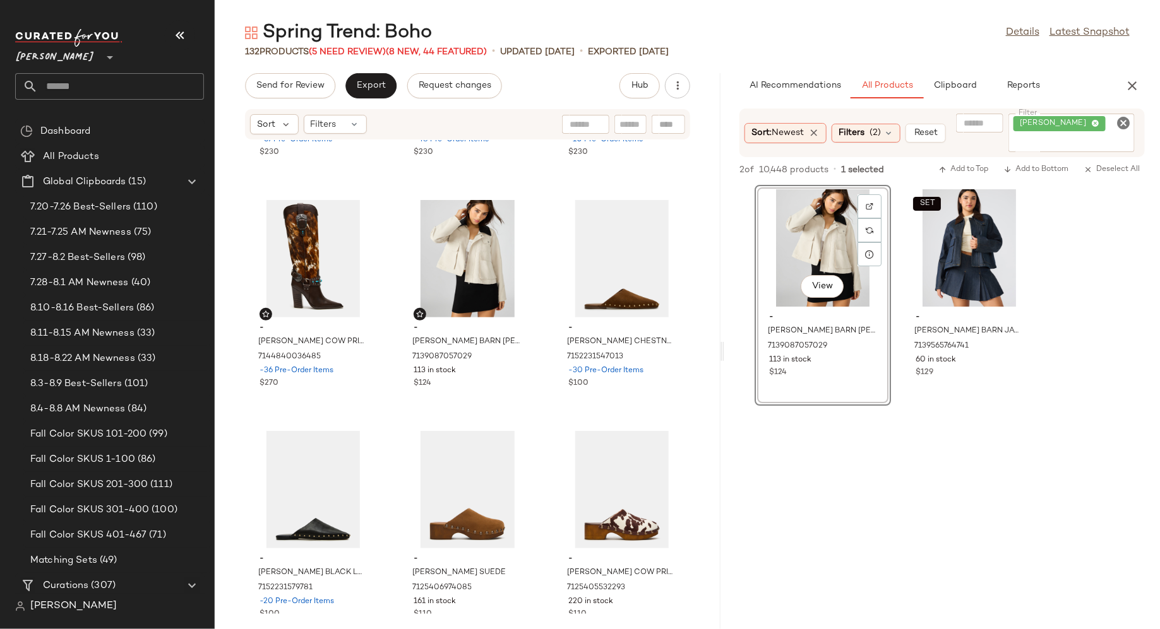
click at [1124, 122] on icon "Clear Filter" at bounding box center [1122, 123] width 15 height 15
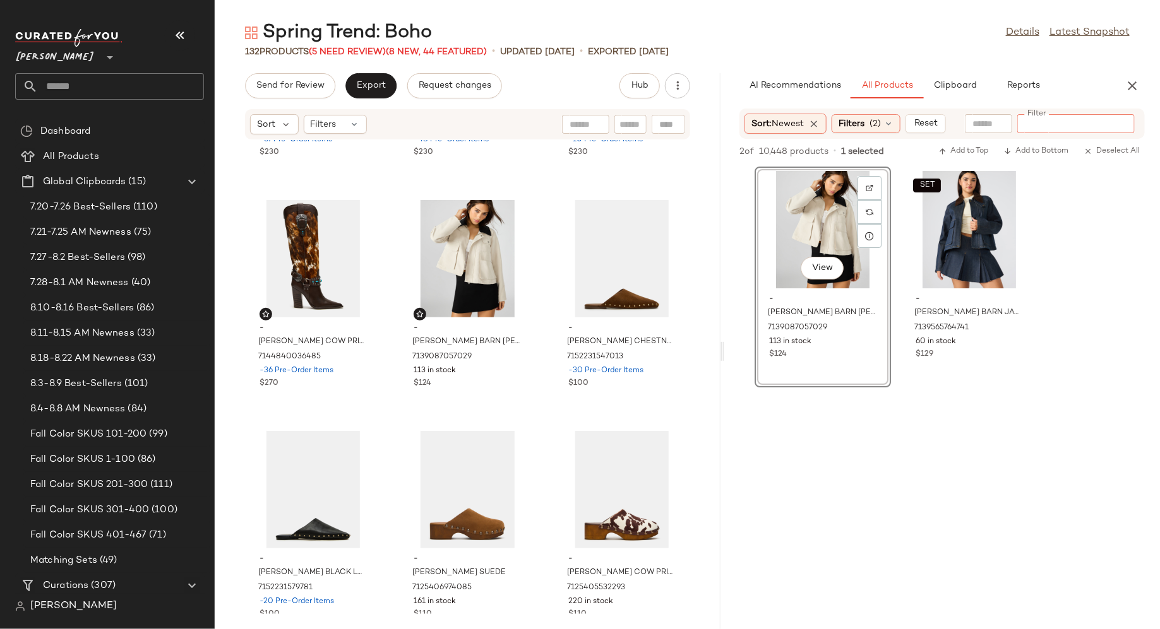
click at [1105, 122] on input "Filter" at bounding box center [1075, 123] width 107 height 13
type input "***"
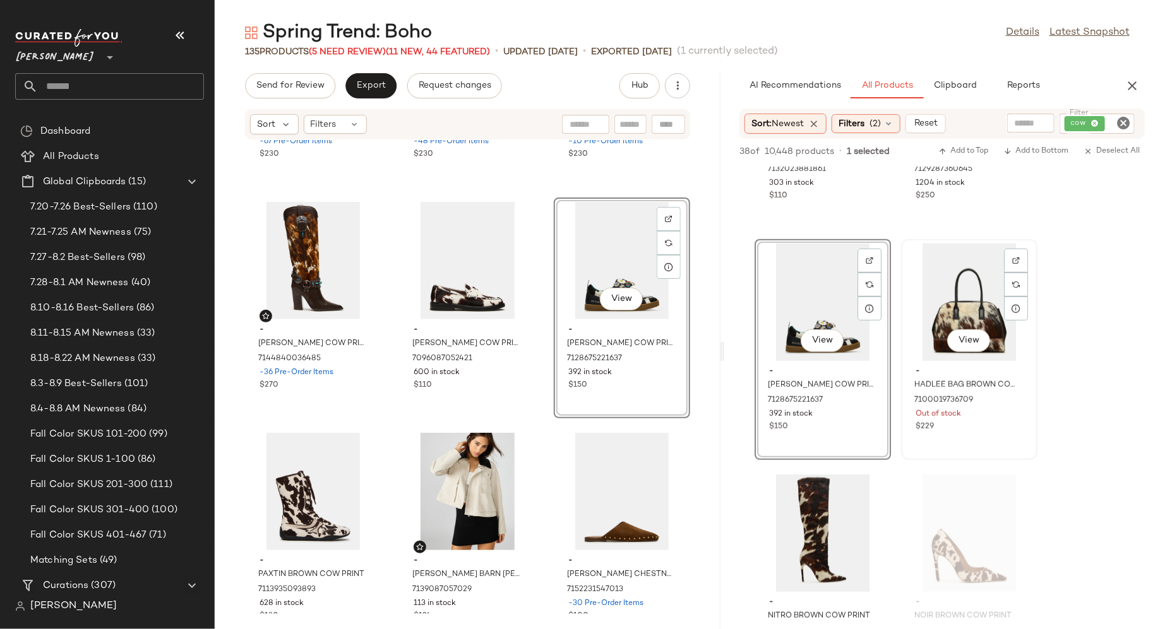
scroll to position [2674, 0]
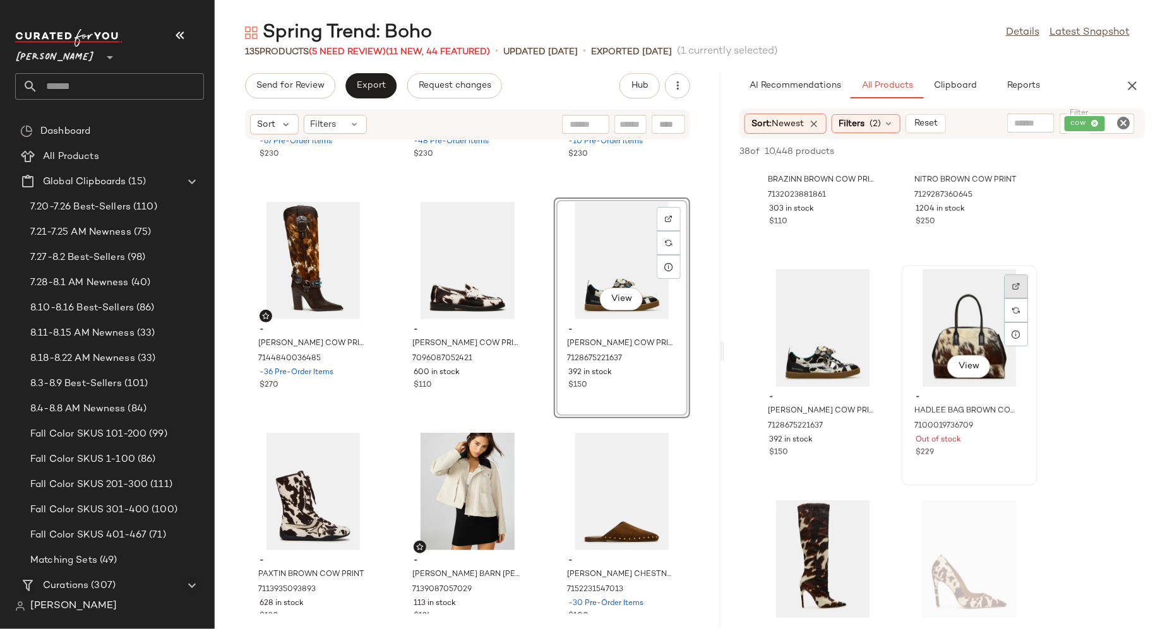
click at [1012, 288] on img at bounding box center [1016, 287] width 8 height 8
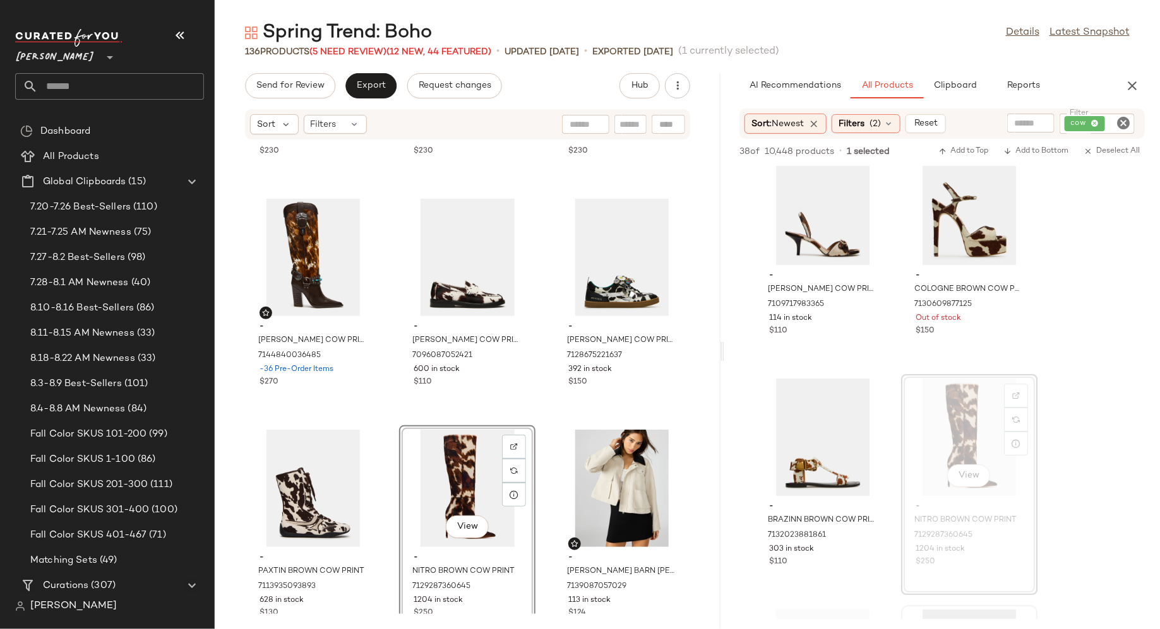
scroll to position [2328, 0]
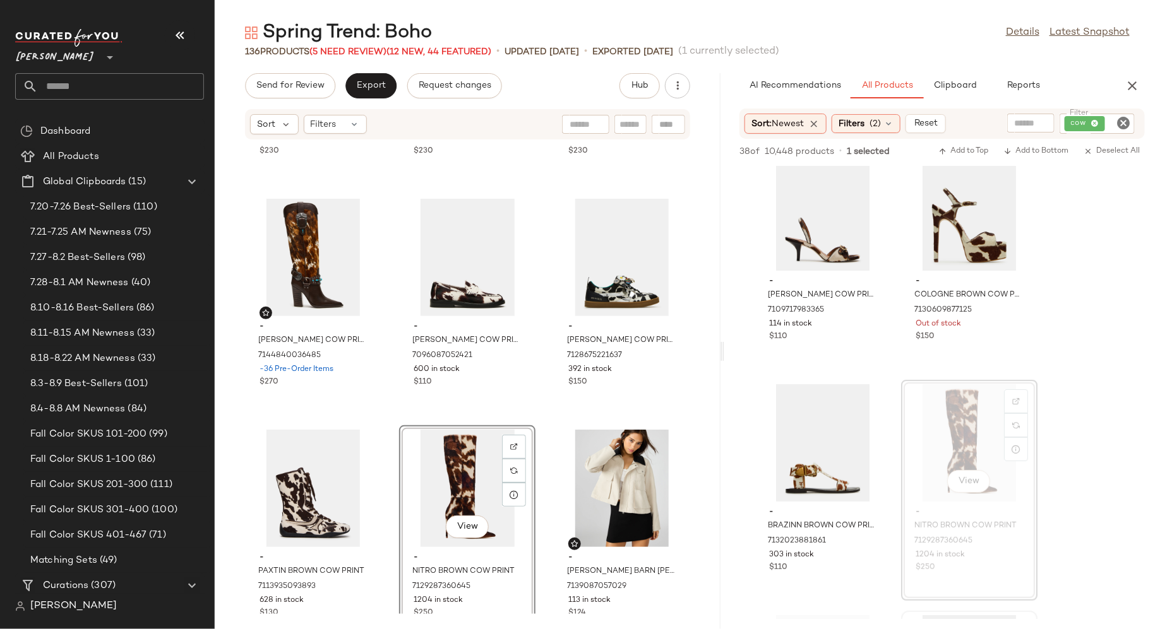
drag, startPoint x: 944, startPoint y: 266, endPoint x: 722, endPoint y: 9, distance: 340.1
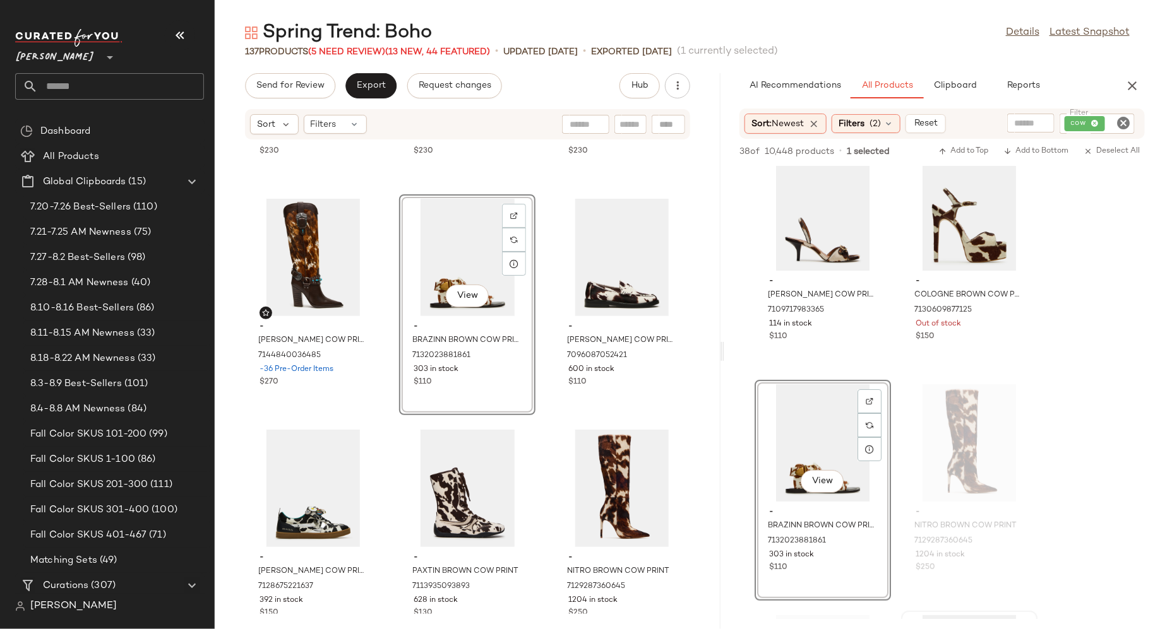
drag, startPoint x: 803, startPoint y: 449, endPoint x: 476, endPoint y: 1, distance: 555.3
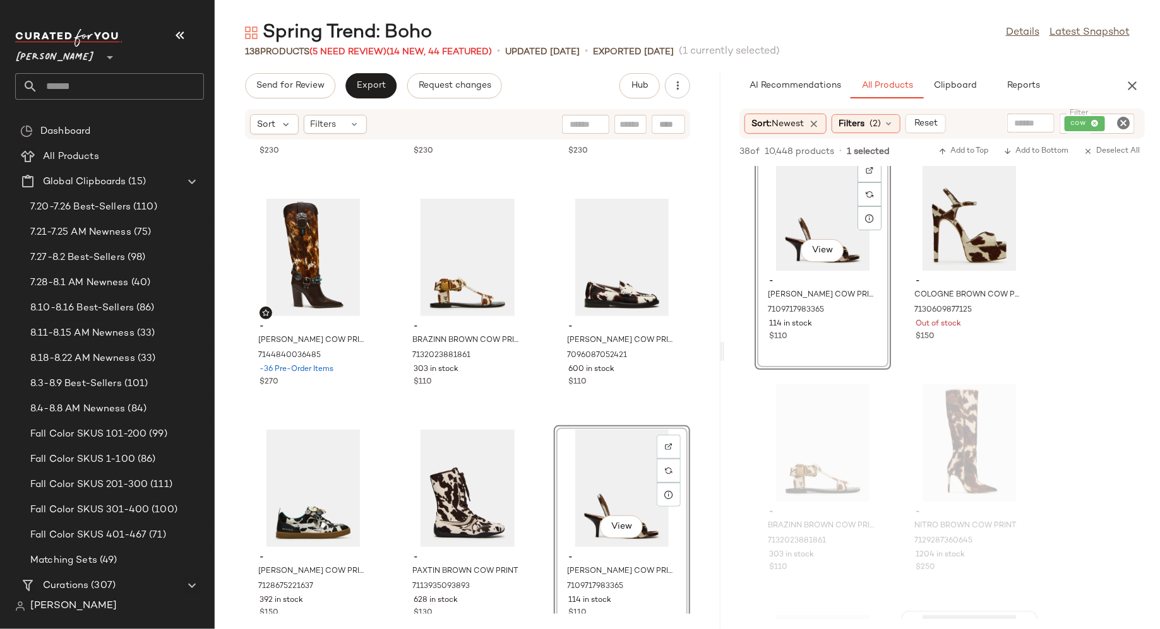
drag, startPoint x: 783, startPoint y: 257, endPoint x: 612, endPoint y: 9, distance: 300.4
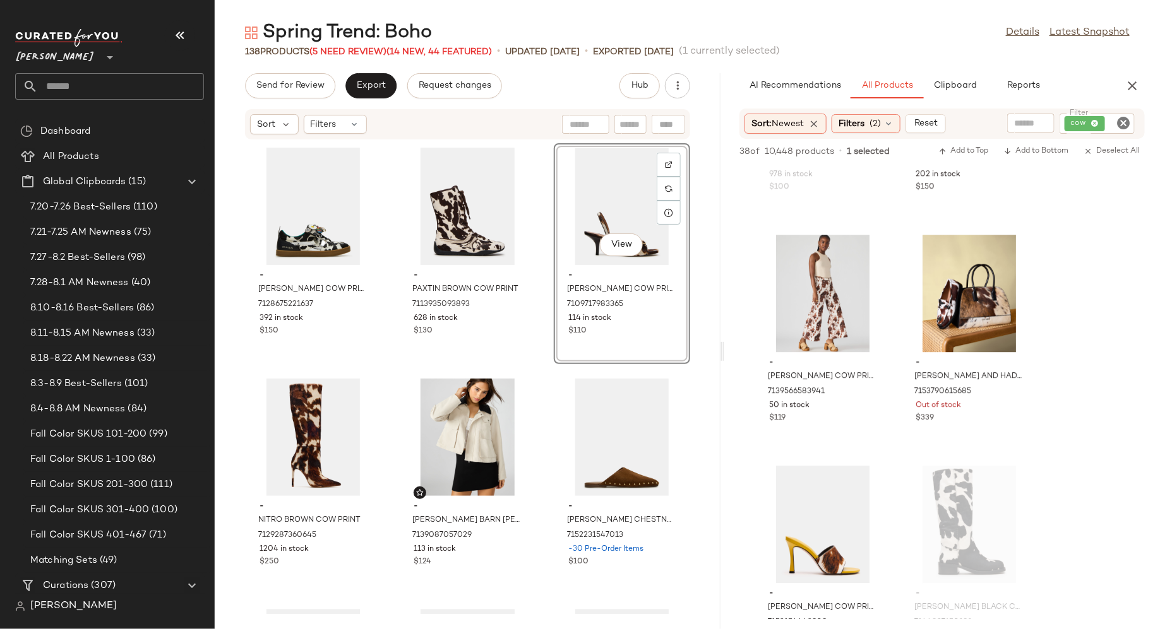
scroll to position [3476, 0]
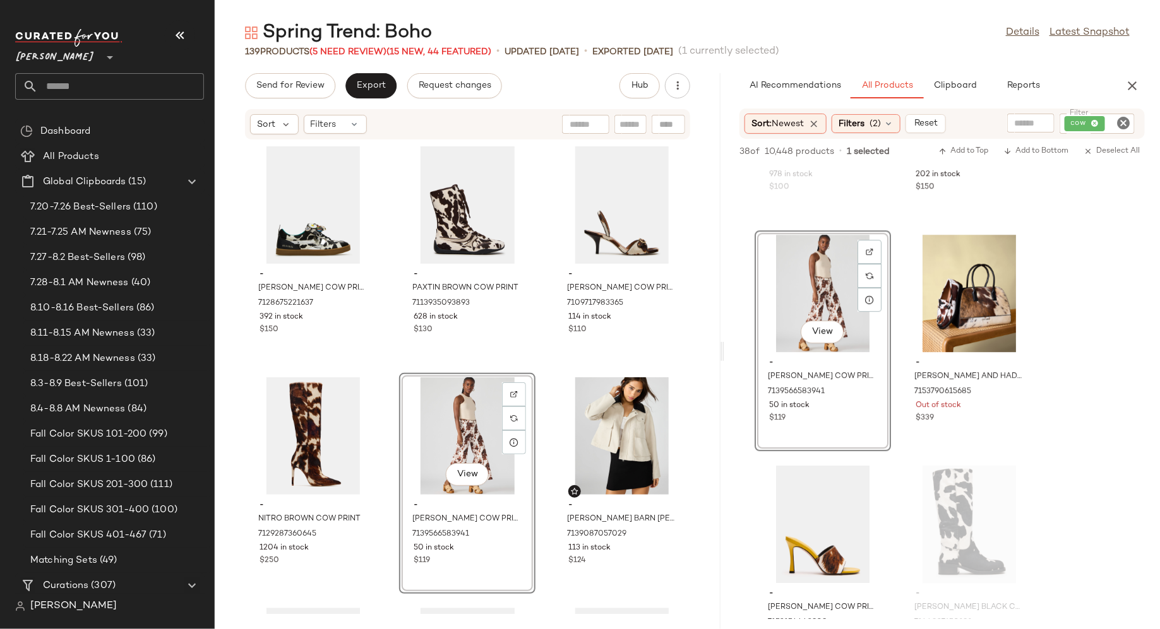
drag, startPoint x: 819, startPoint y: 286, endPoint x: 688, endPoint y: 3, distance: 311.8
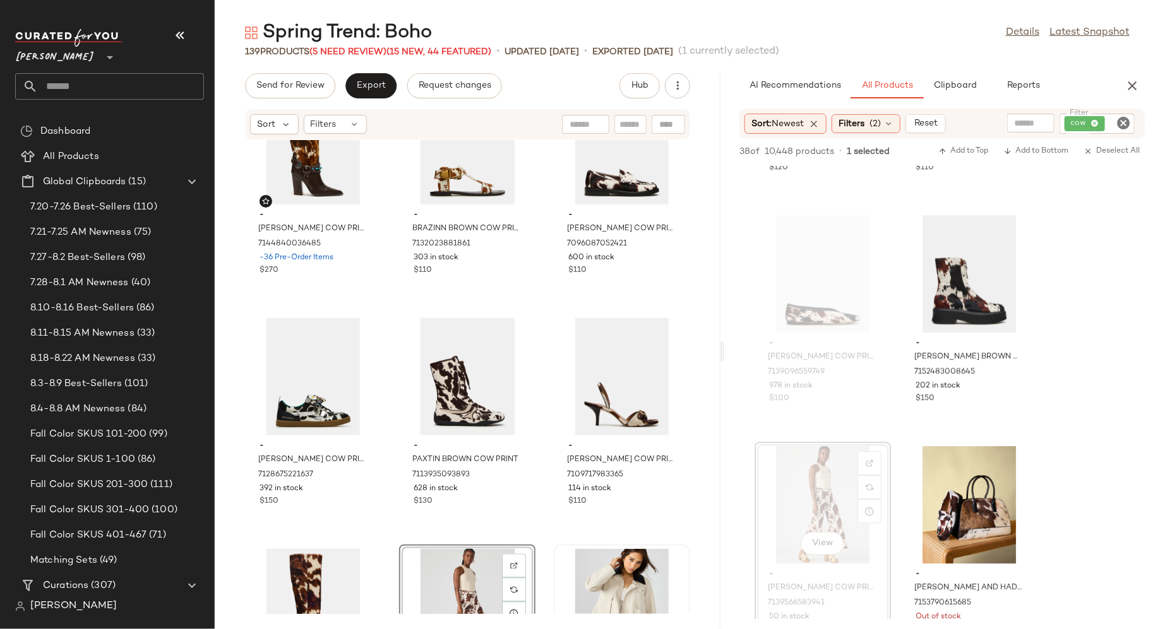
scroll to position [3303, 0]
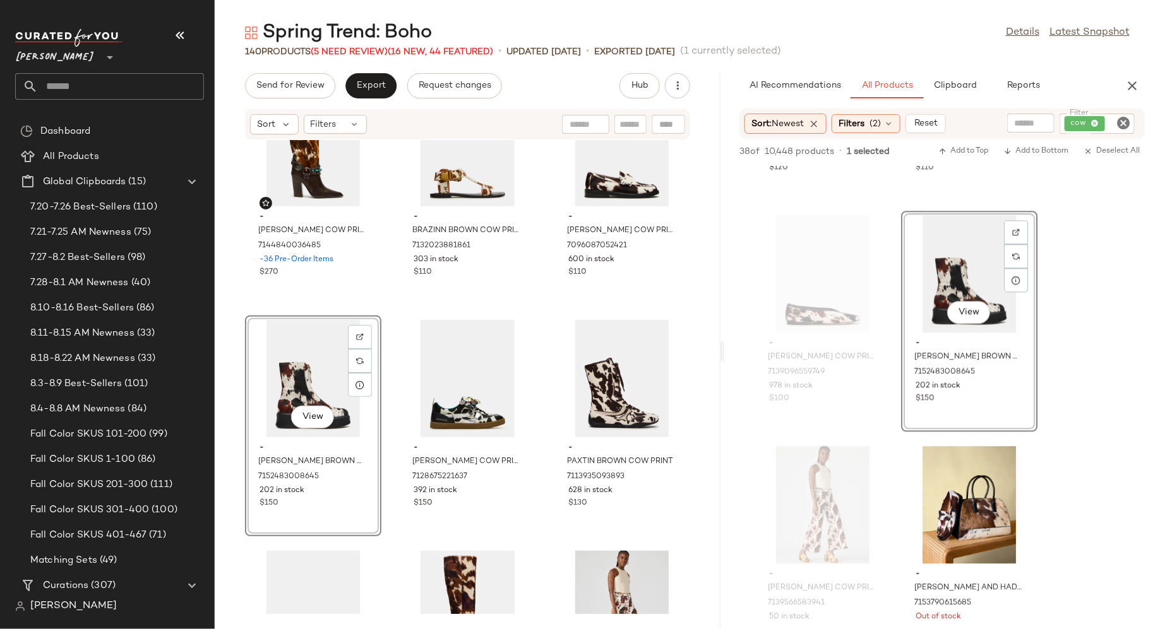
drag, startPoint x: 426, startPoint y: 397, endPoint x: 744, endPoint y: 1, distance: 508.3
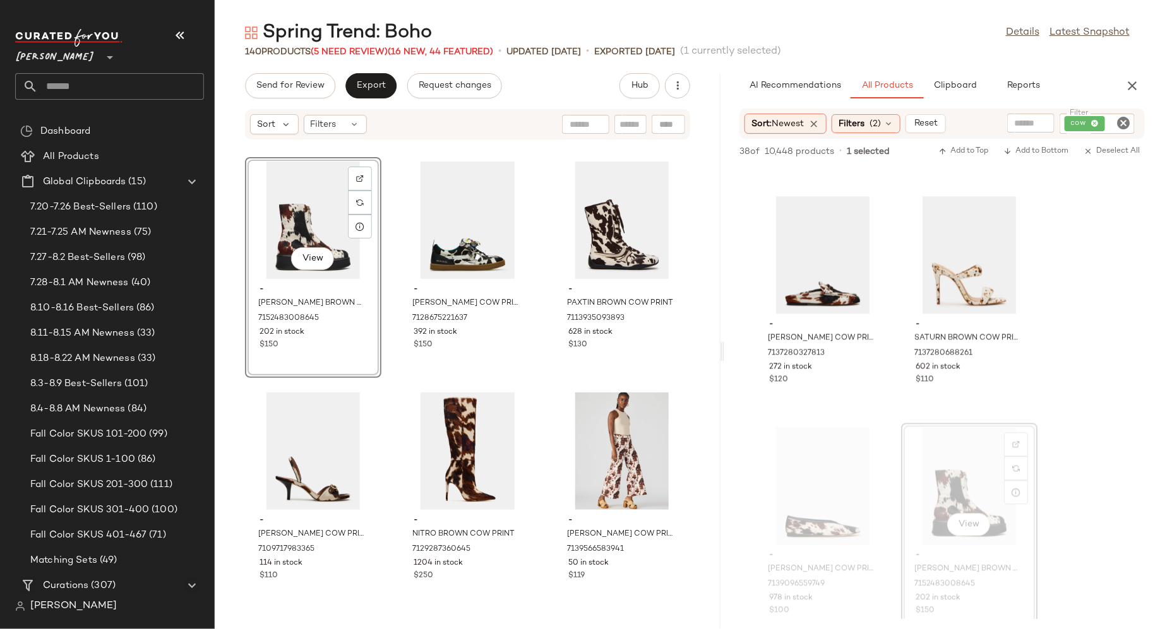
scroll to position [3469, 0]
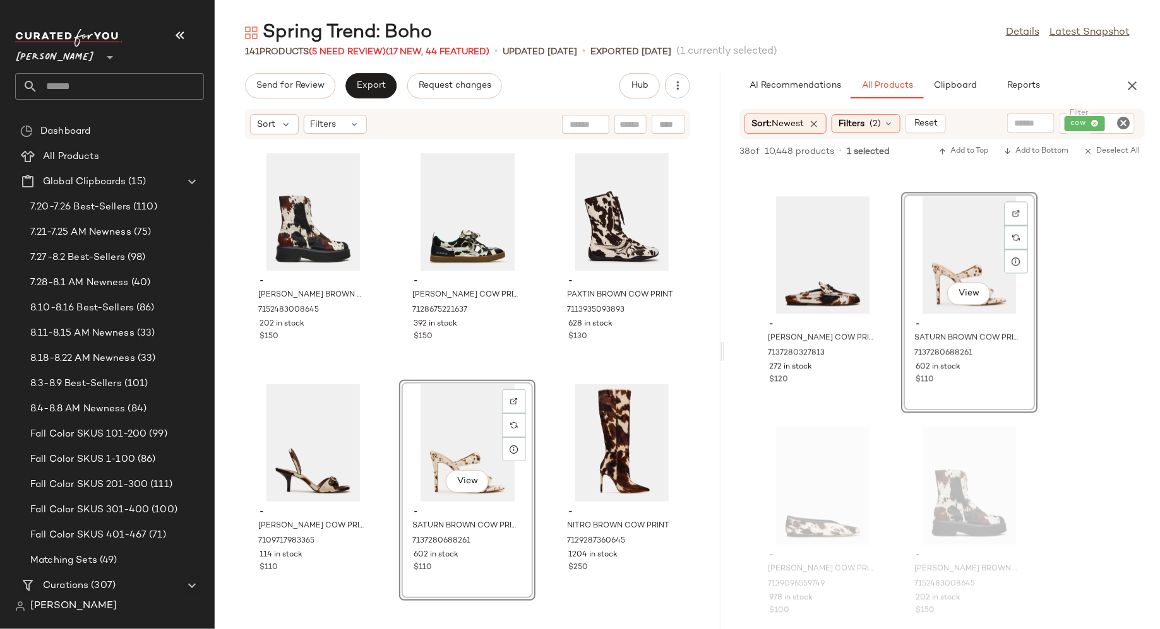
drag, startPoint x: 927, startPoint y: 274, endPoint x: 525, endPoint y: 9, distance: 482.1
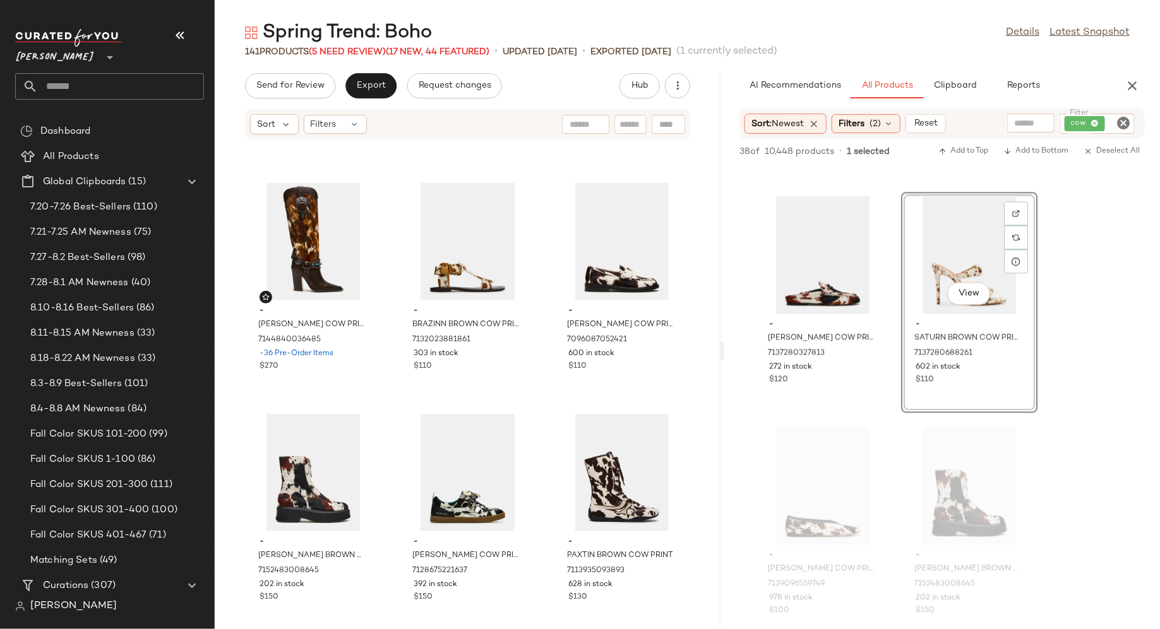
scroll to position [3207, 0]
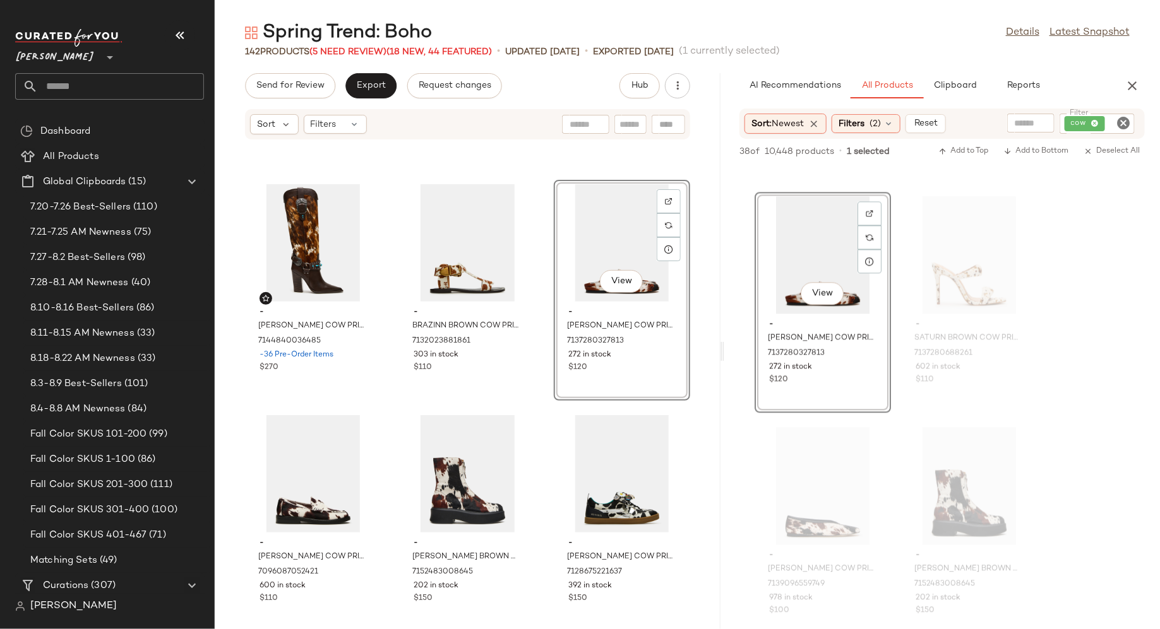
drag, startPoint x: 782, startPoint y: 289, endPoint x: 598, endPoint y: 3, distance: 340.2
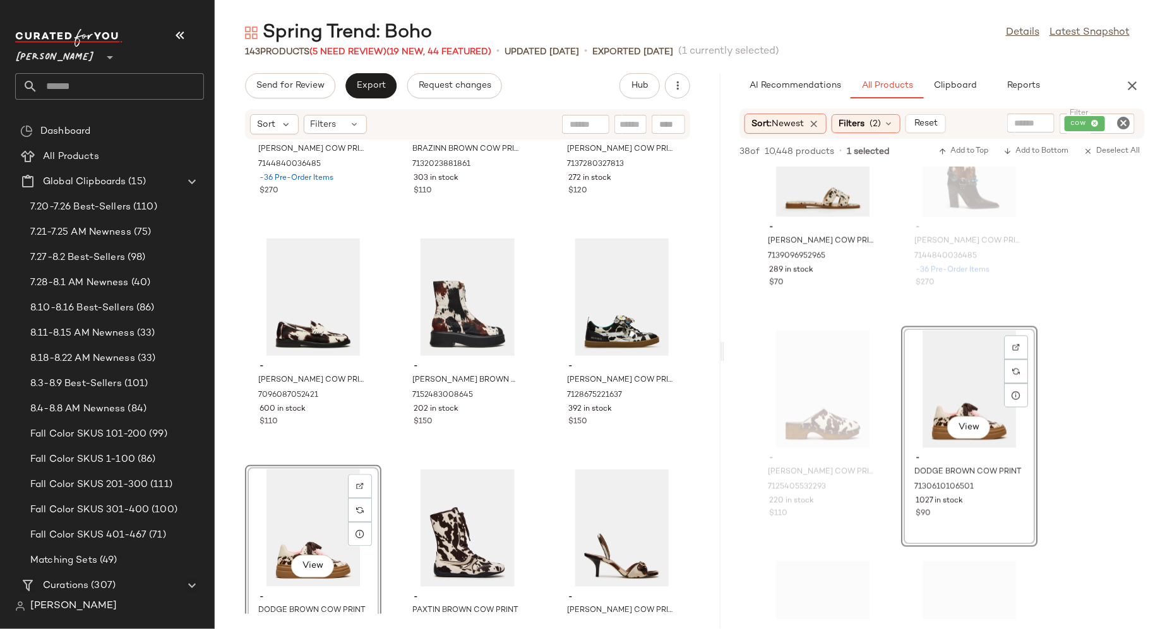
scroll to position [971, 0]
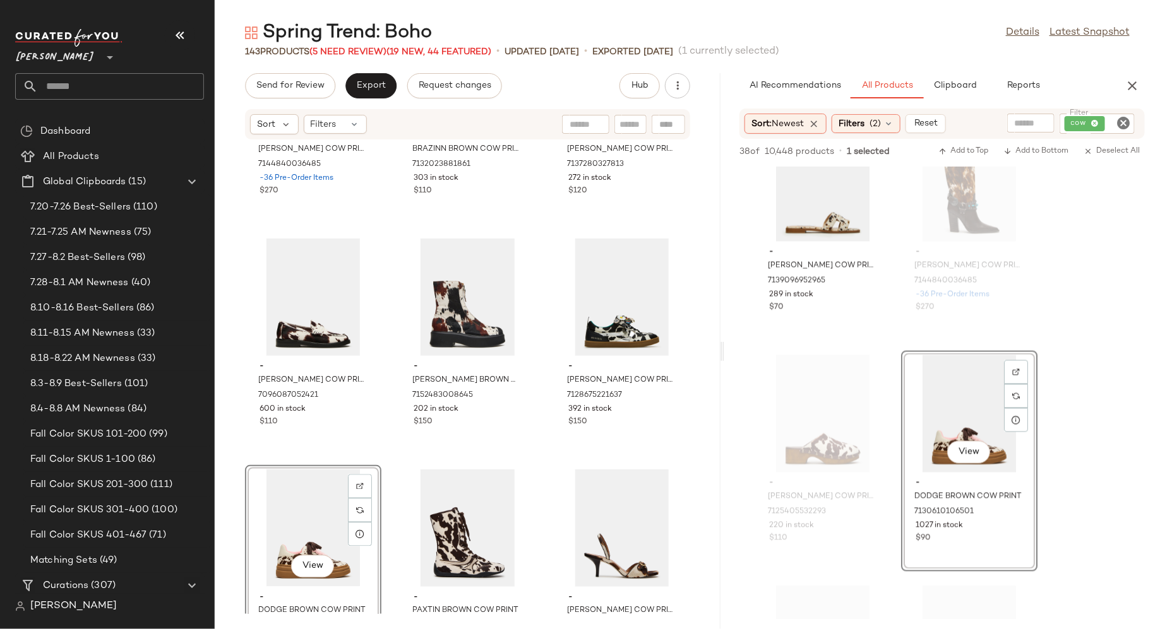
drag, startPoint x: 933, startPoint y: 272, endPoint x: 773, endPoint y: 30, distance: 290.6
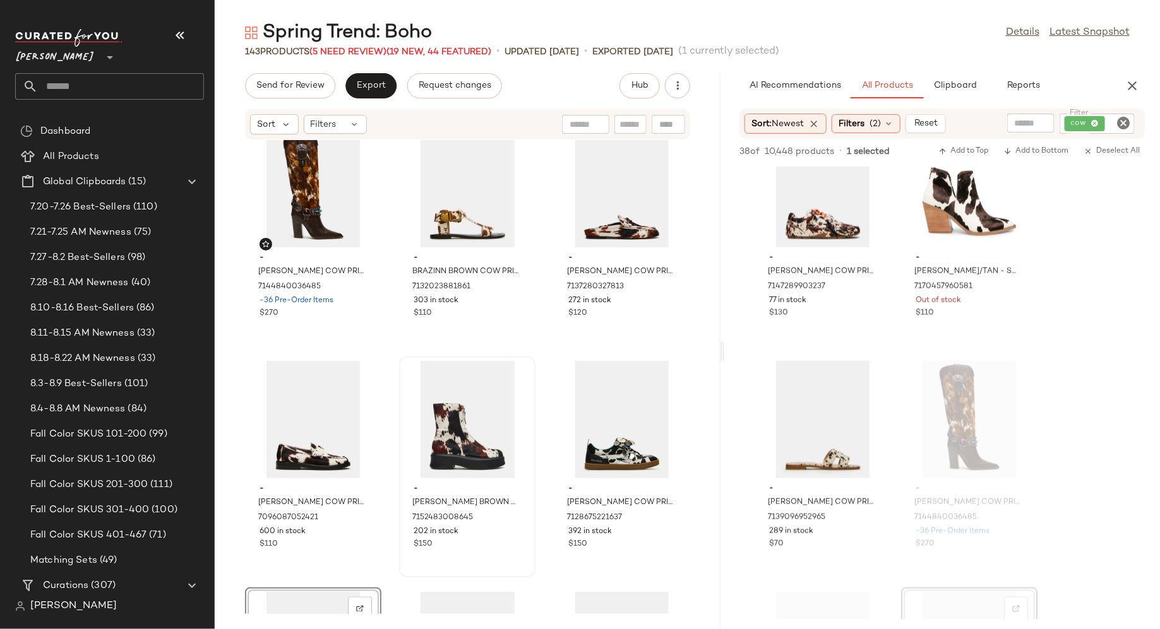
scroll to position [736, 0]
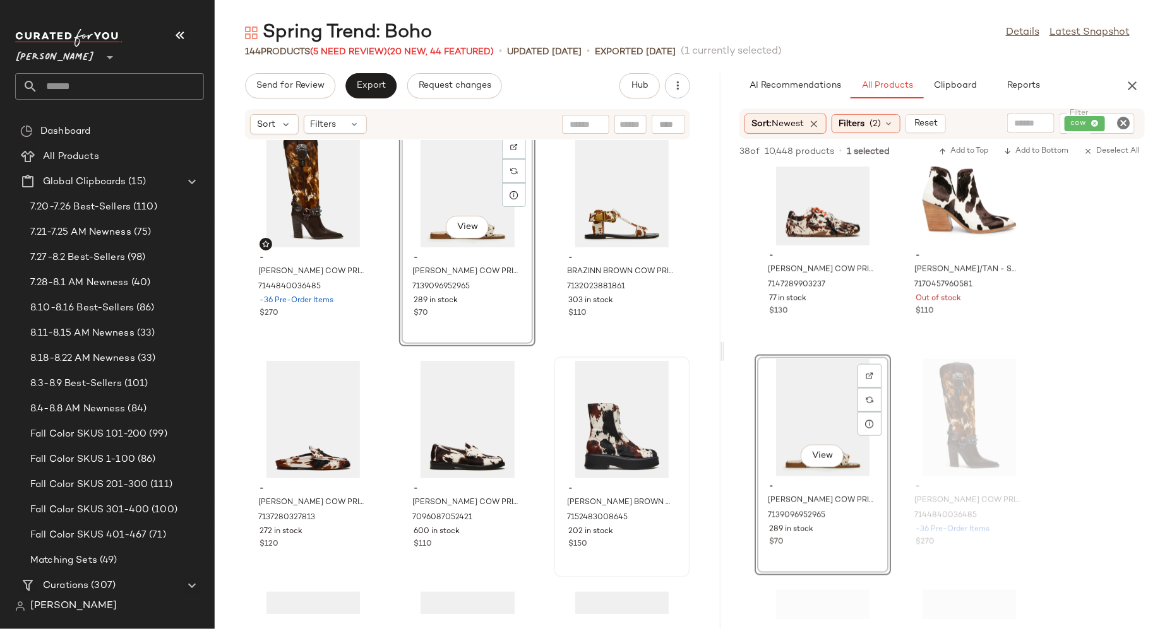
drag, startPoint x: 785, startPoint y: 413, endPoint x: 596, endPoint y: 1, distance: 453.0
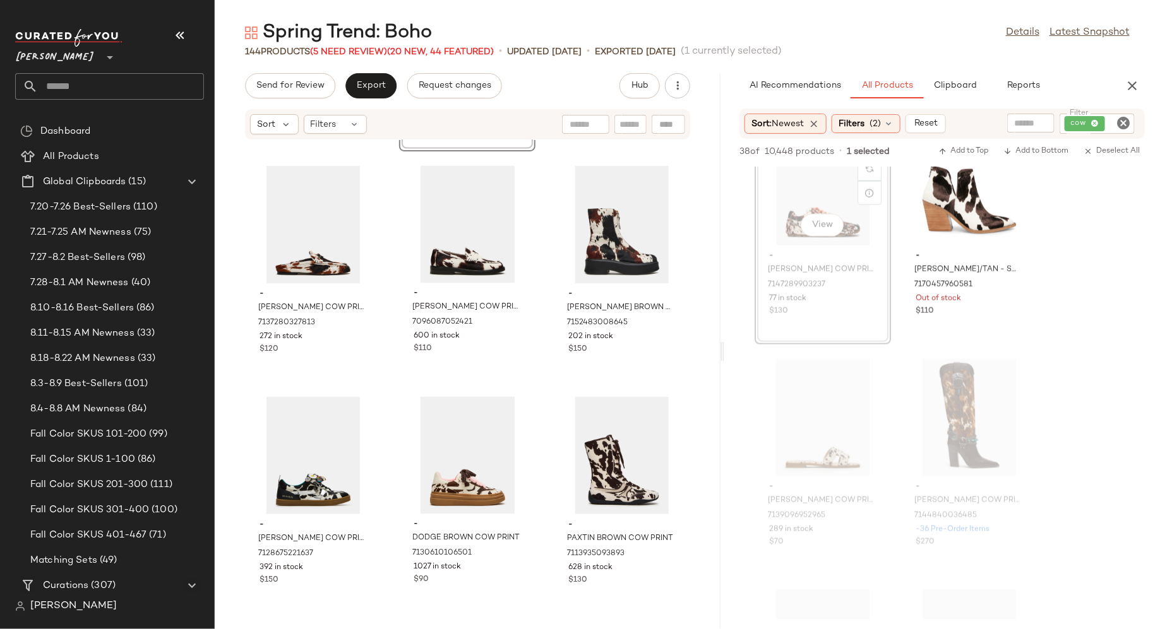
scroll to position [3454, 0]
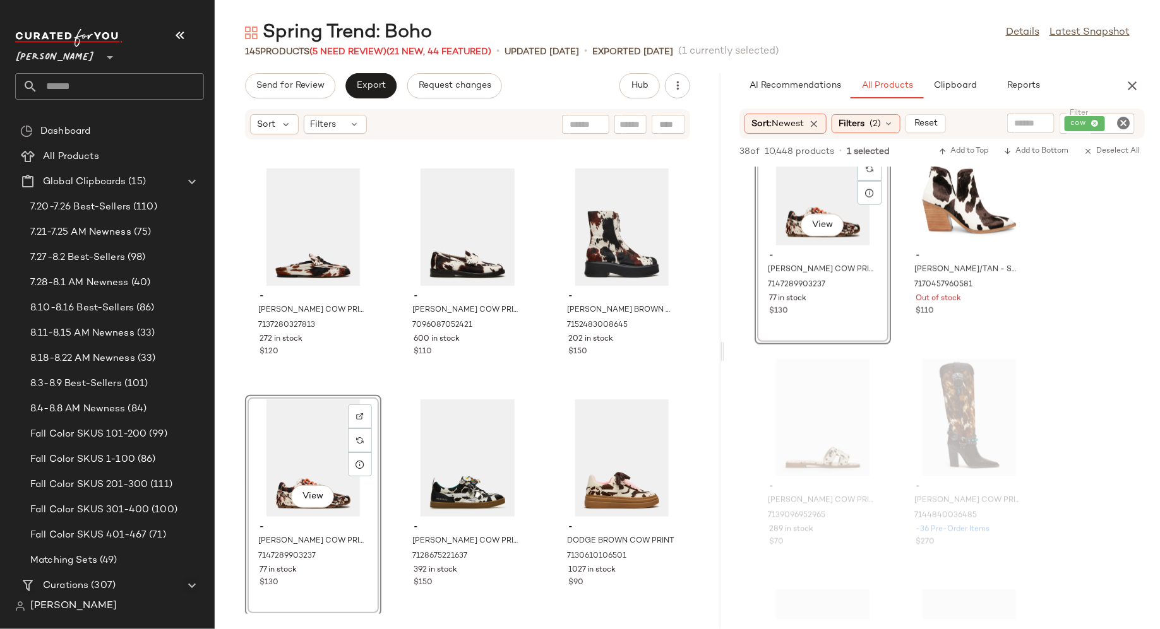
drag, startPoint x: 802, startPoint y: 210, endPoint x: 586, endPoint y: 1, distance: 300.0
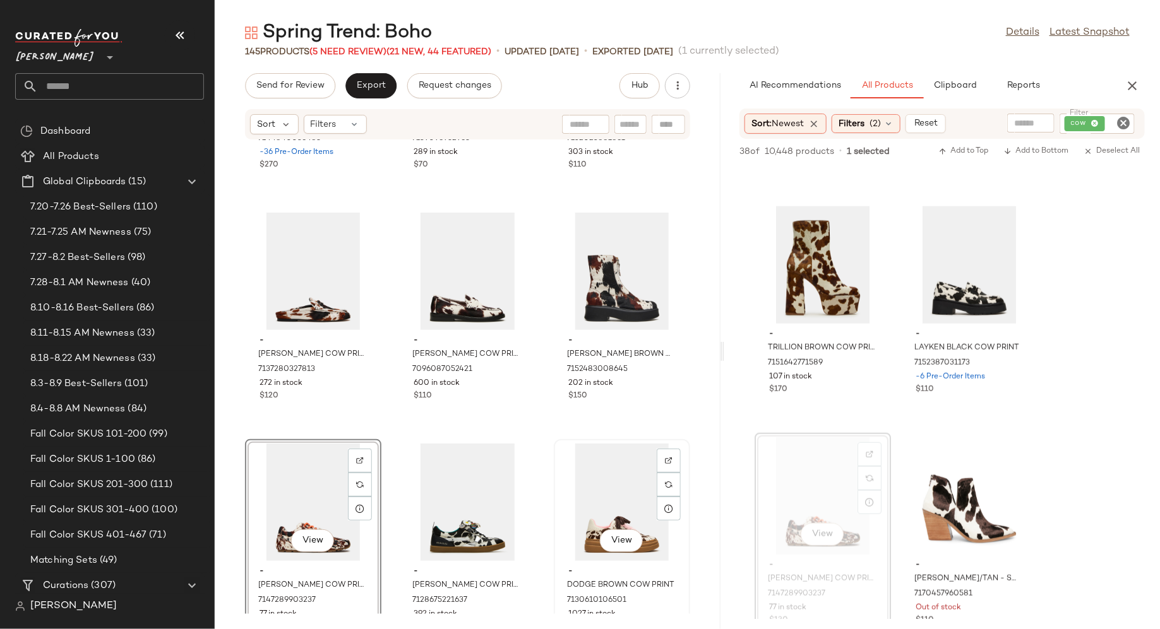
scroll to position [3403, 0]
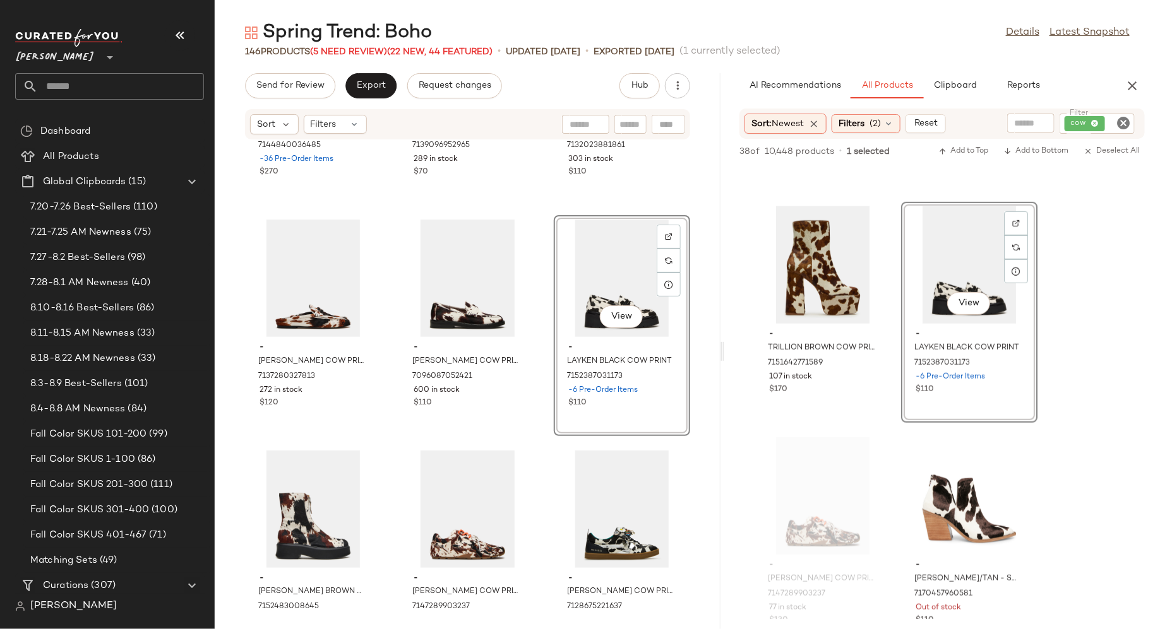
drag, startPoint x: 944, startPoint y: 295, endPoint x: 584, endPoint y: 2, distance: 464.4
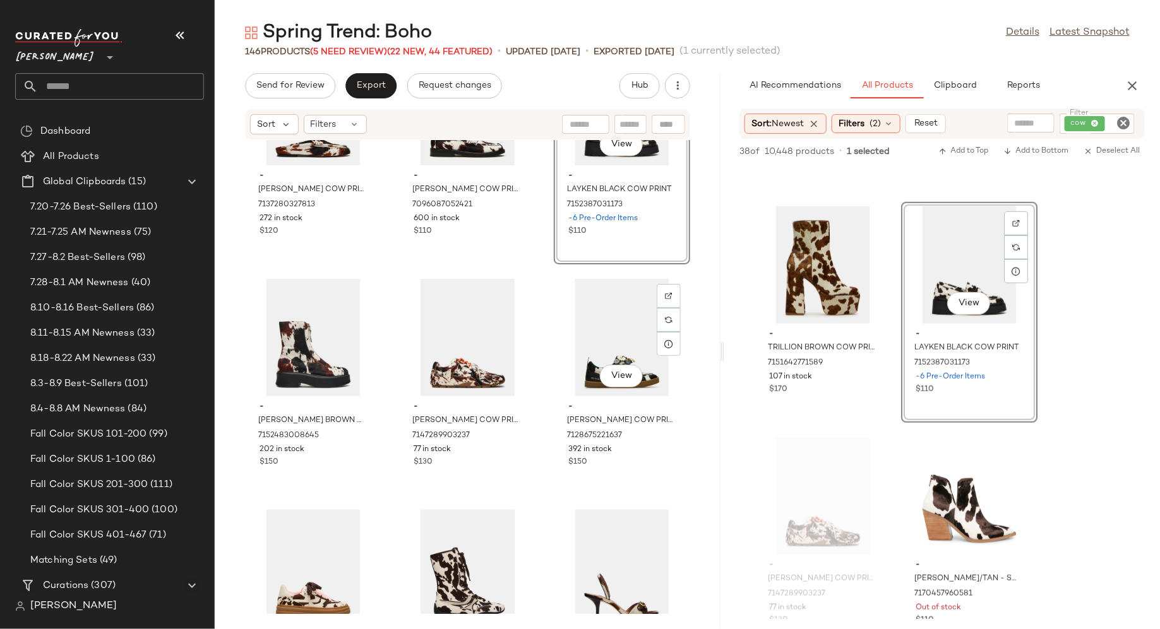
scroll to position [3600, 0]
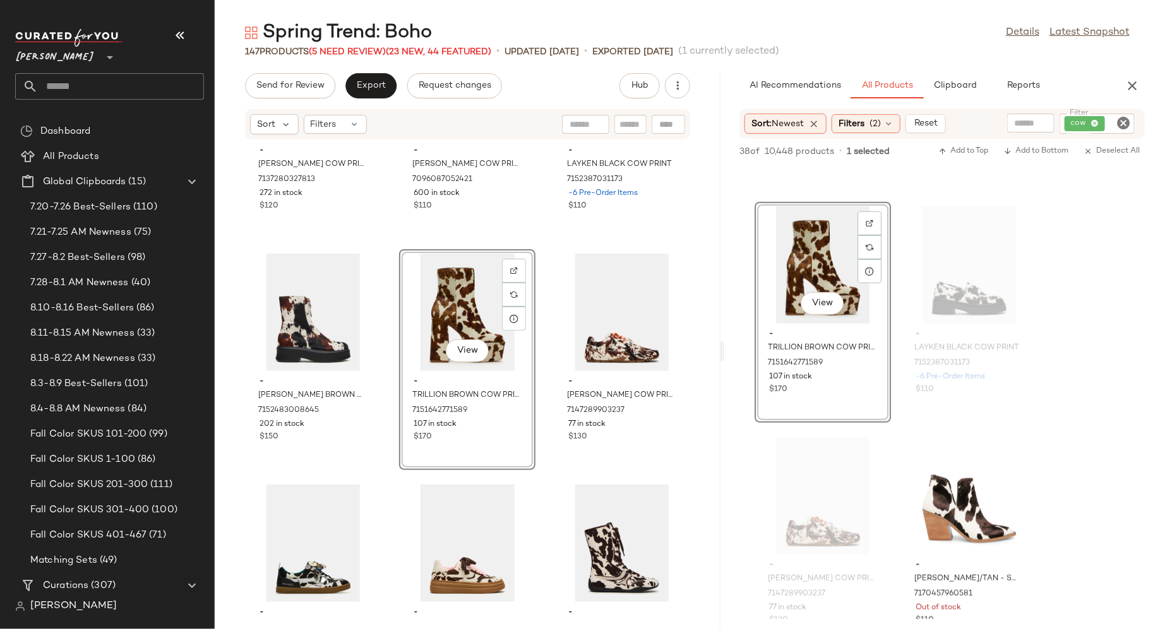
drag, startPoint x: 803, startPoint y: 256, endPoint x: 606, endPoint y: 8, distance: 316.2
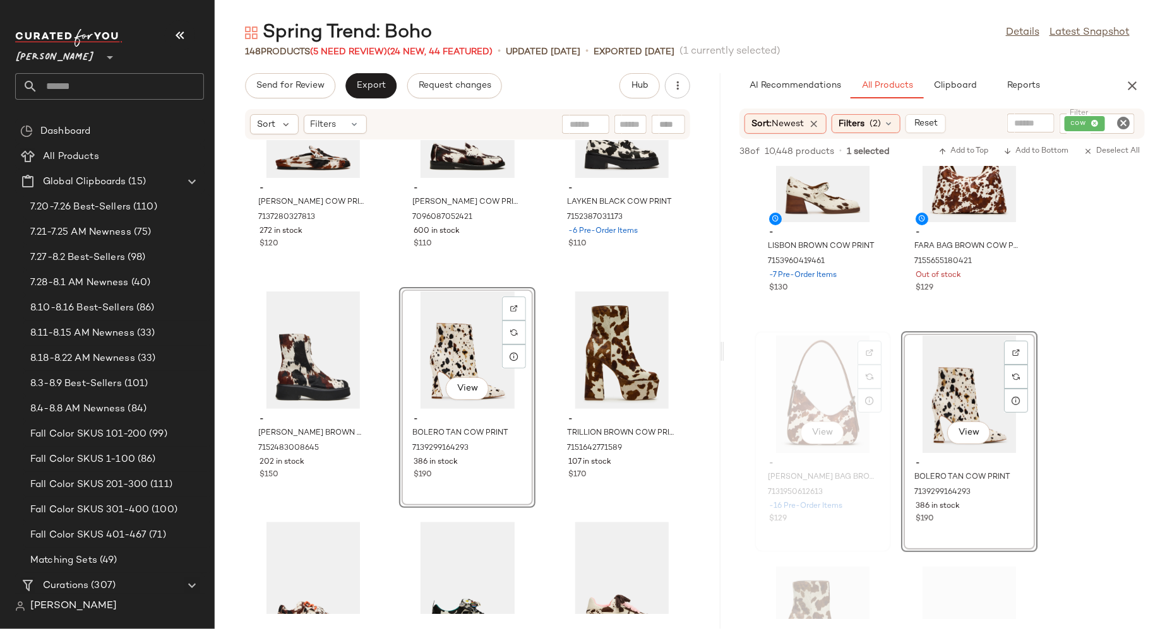
scroll to position [50, 0]
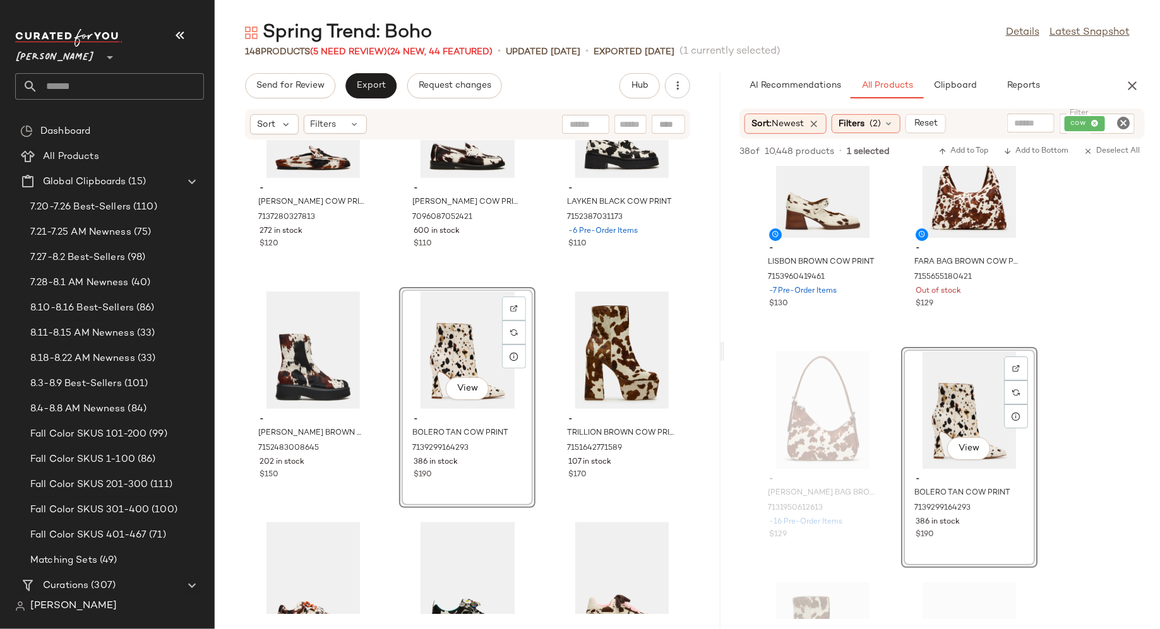
drag, startPoint x: 940, startPoint y: 294, endPoint x: 697, endPoint y: 23, distance: 363.4
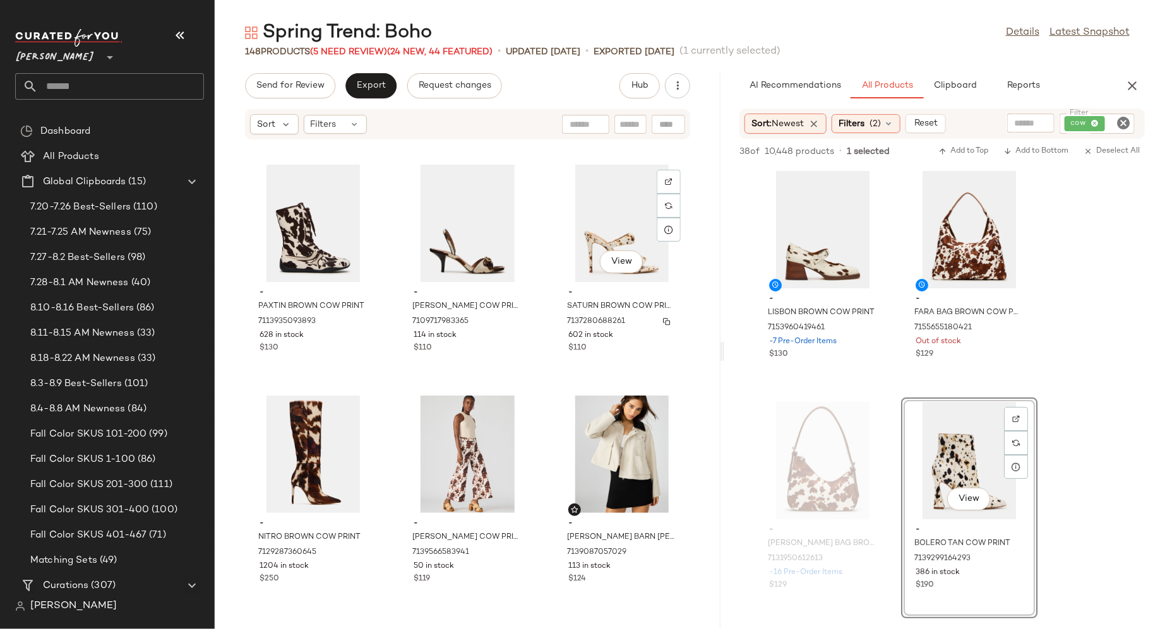
scroll to position [4151, 0]
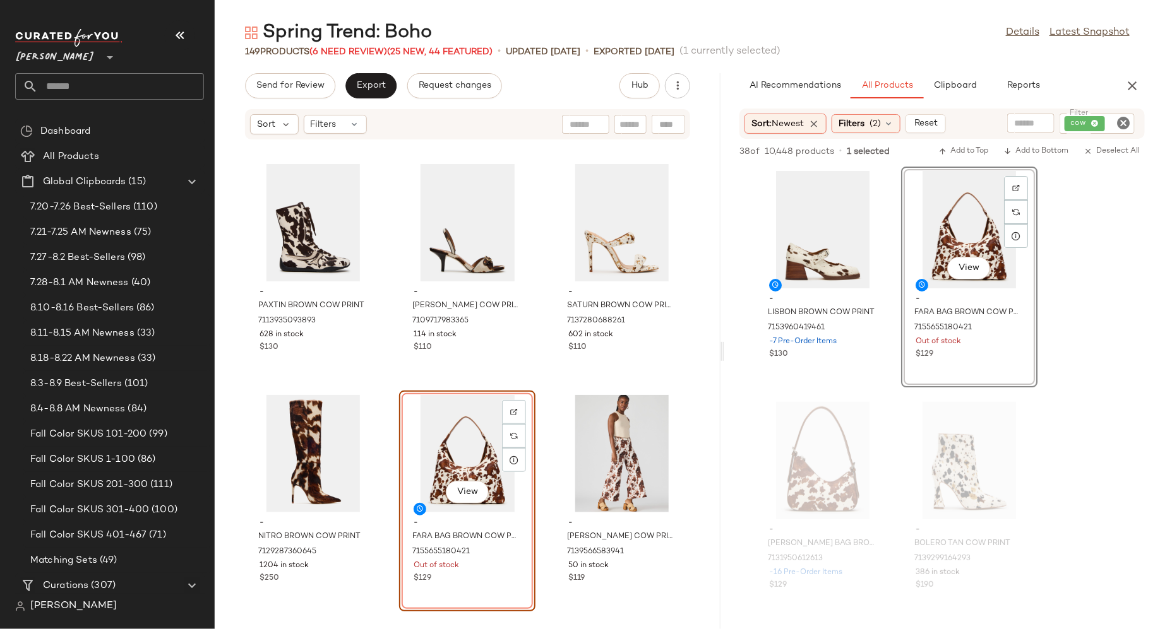
drag, startPoint x: 929, startPoint y: 255, endPoint x: 533, endPoint y: 3, distance: 469.5
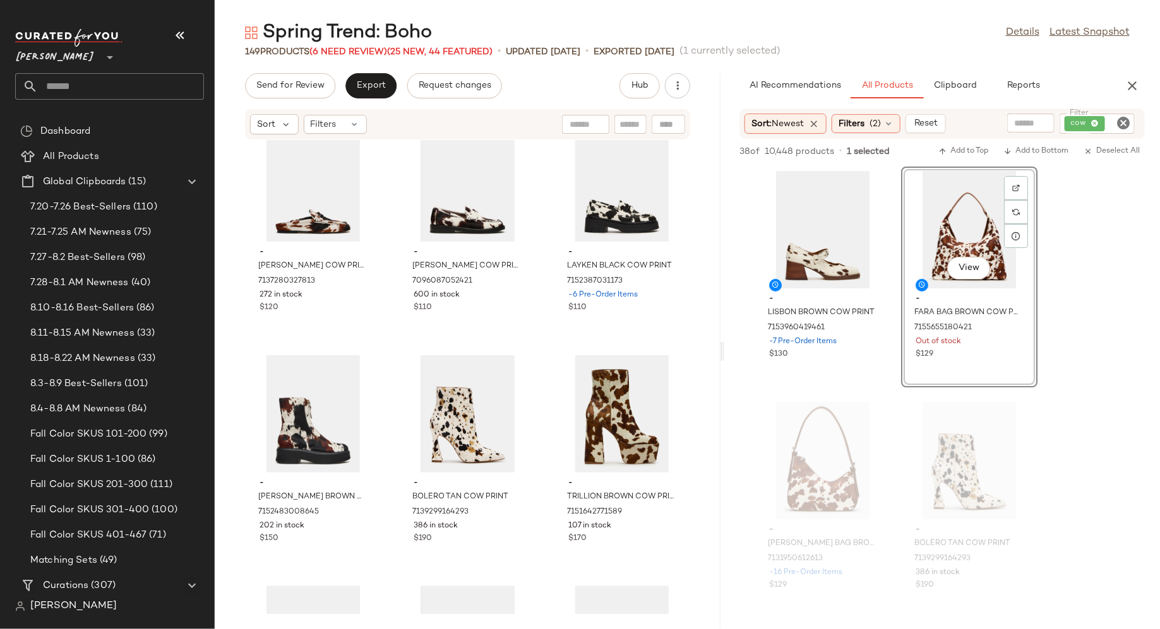
scroll to position [3514, 0]
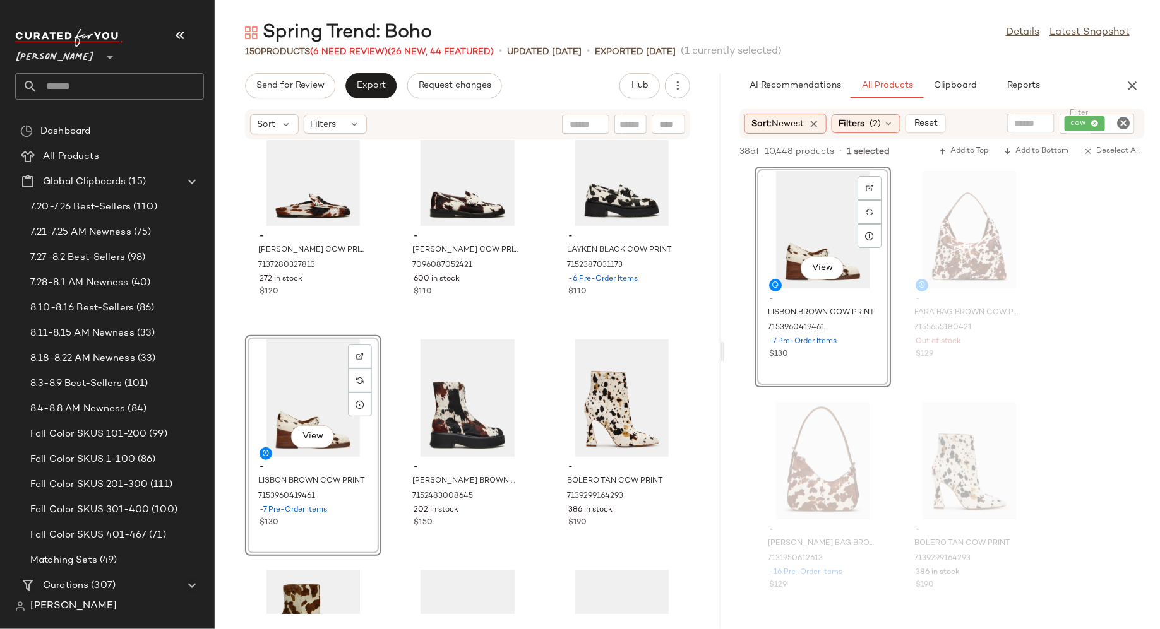
drag, startPoint x: 803, startPoint y: 242, endPoint x: 624, endPoint y: 4, distance: 297.6
click at [1124, 124] on icon "Clear Filter" at bounding box center [1122, 123] width 15 height 15
click at [1132, 93] on button "button" at bounding box center [1131, 85] width 25 height 25
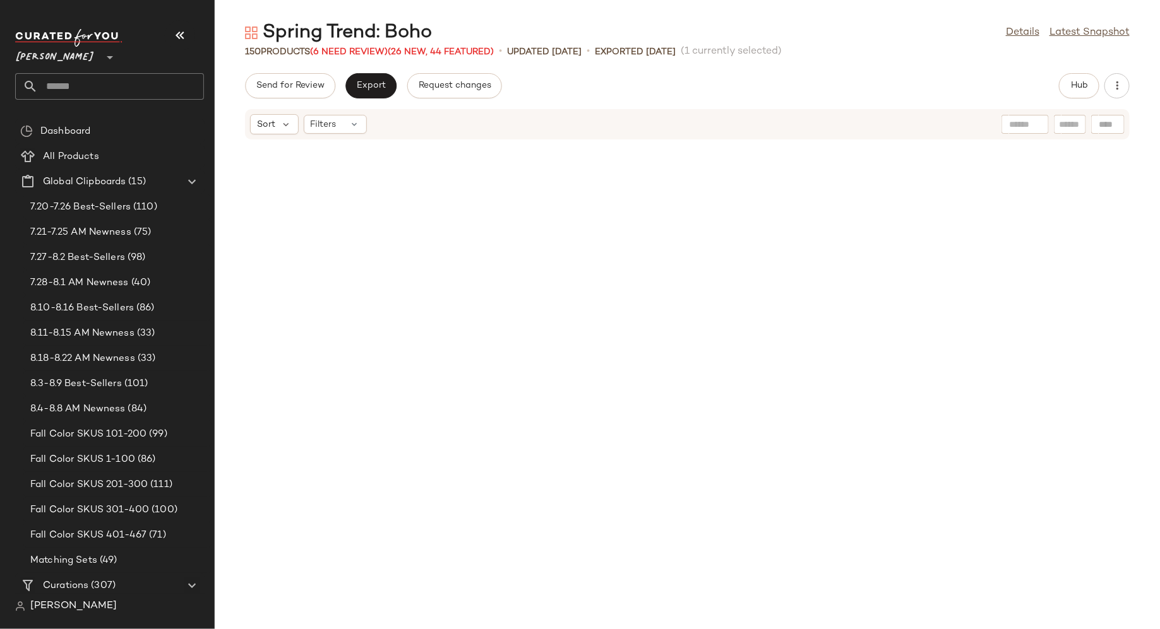
scroll to position [1386, 0]
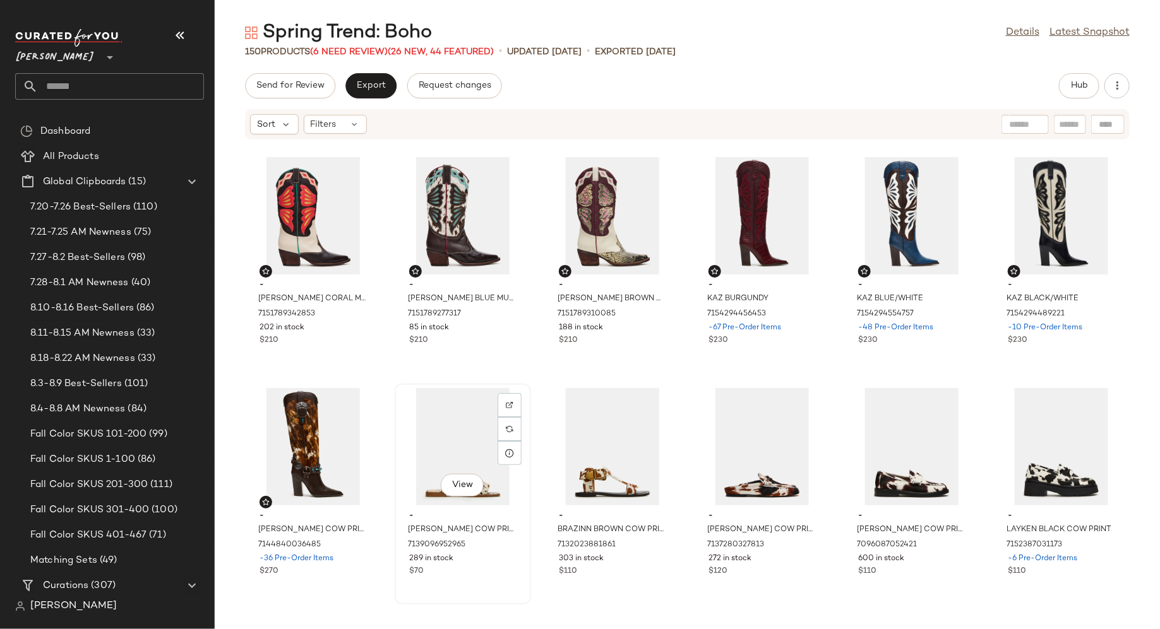
click at [459, 424] on div "View" at bounding box center [463, 446] width 128 height 117
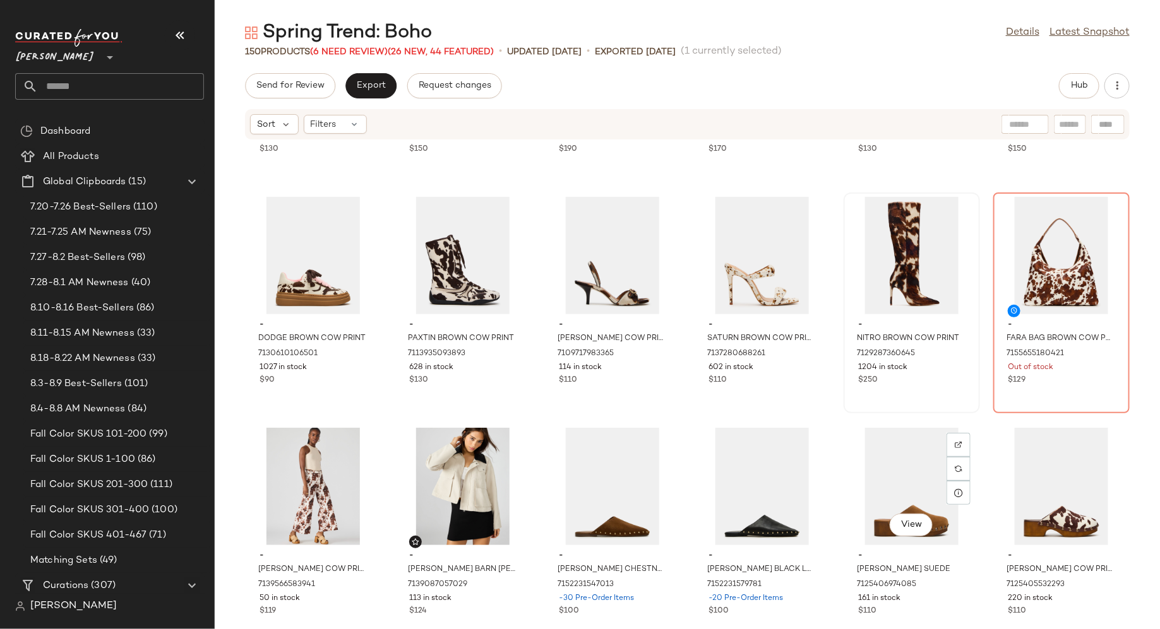
scroll to position [2043, 0]
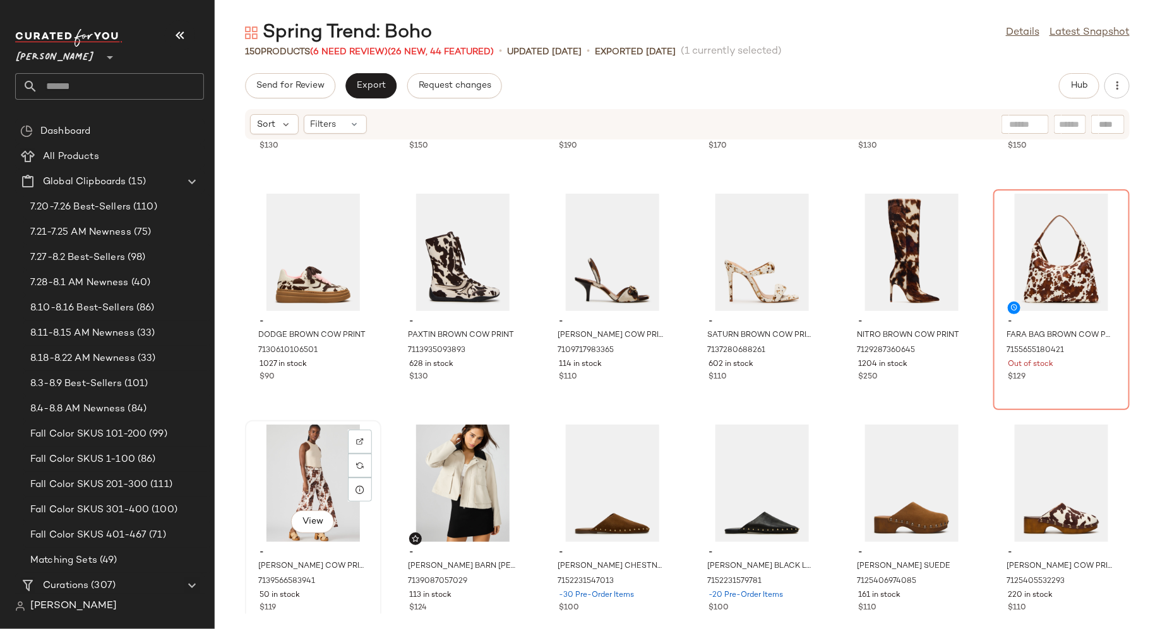
click at [297, 486] on div "View" at bounding box center [313, 483] width 128 height 117
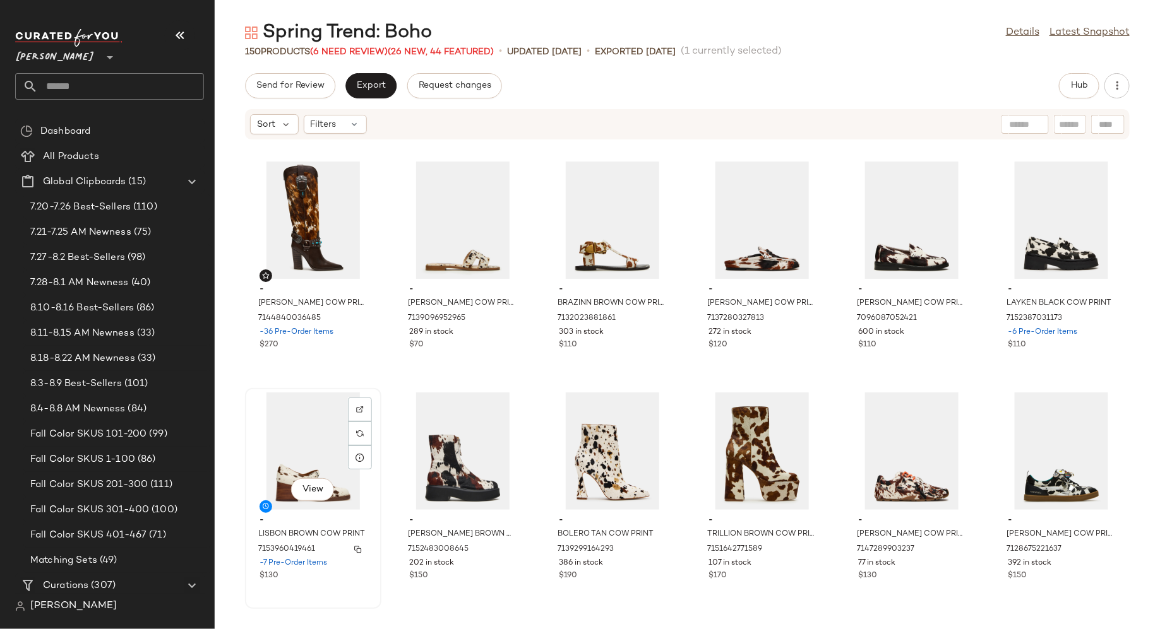
scroll to position [1599, 0]
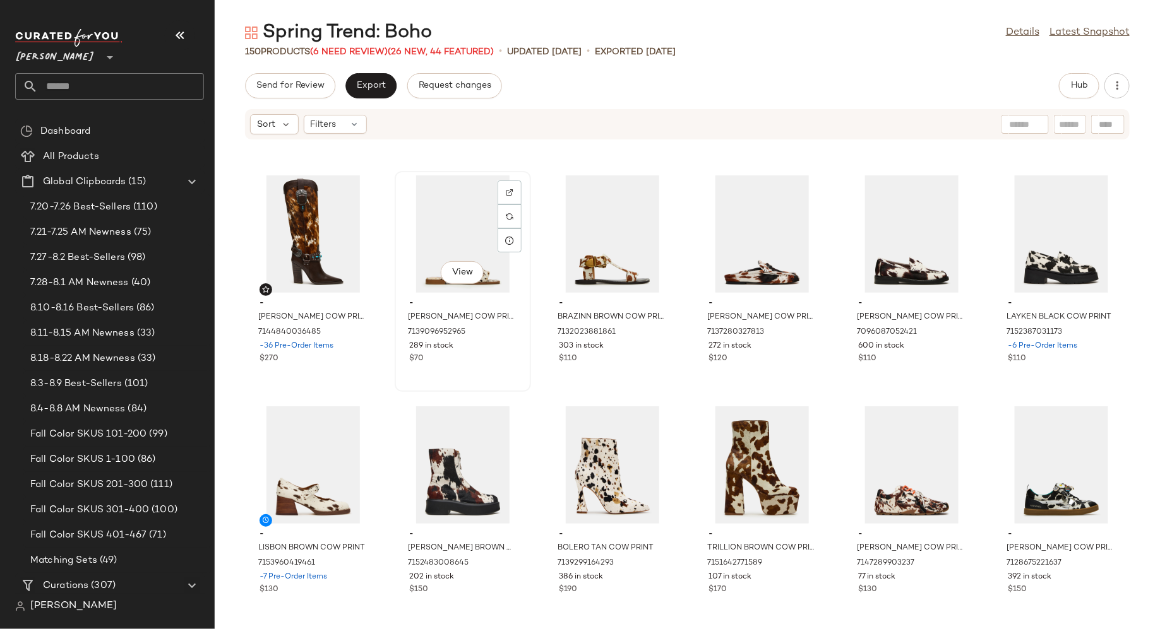
click at [433, 246] on div "View" at bounding box center [463, 233] width 128 height 117
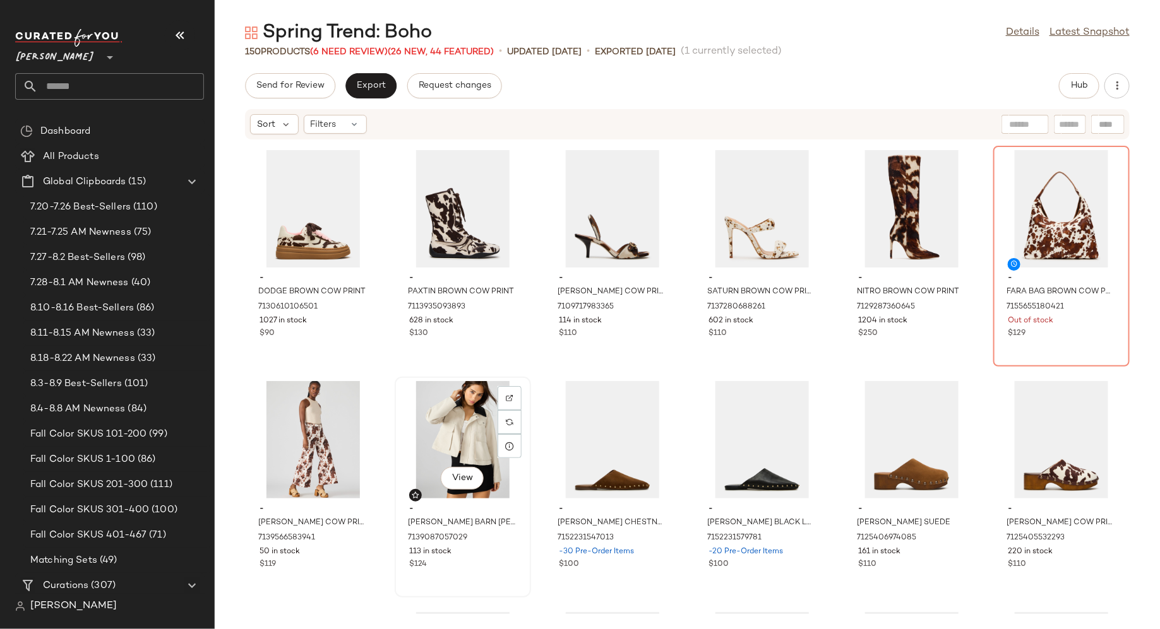
scroll to position [2087, 0]
click at [363, 564] on div "$119" at bounding box center [312, 564] width 107 height 11
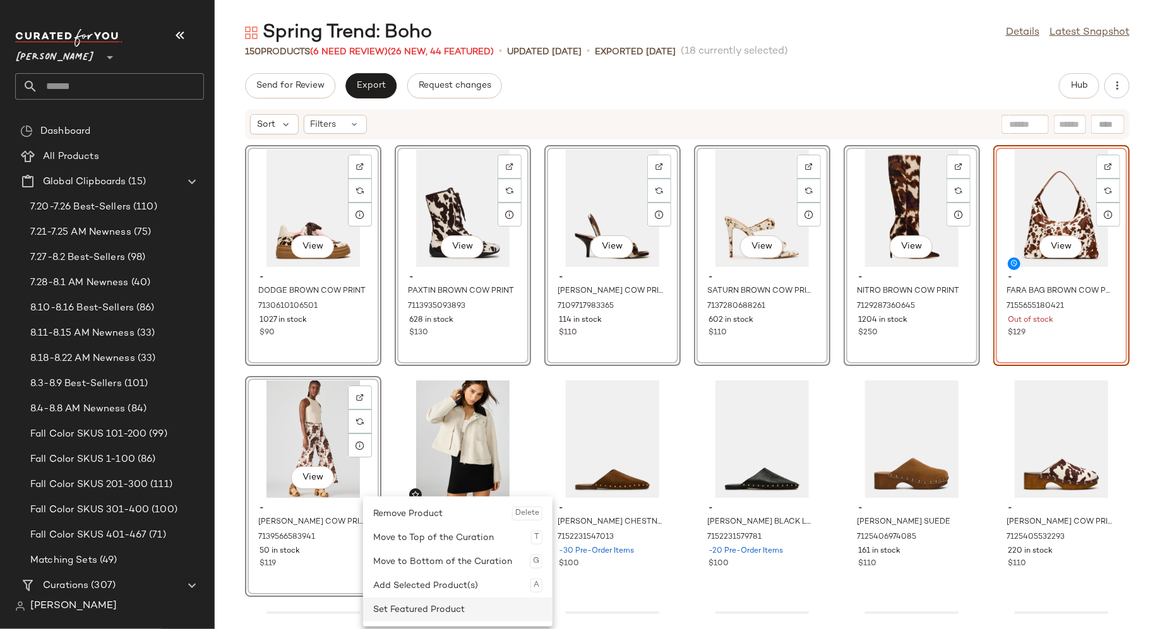
click at [406, 605] on div "Set Featured Product" at bounding box center [457, 610] width 169 height 24
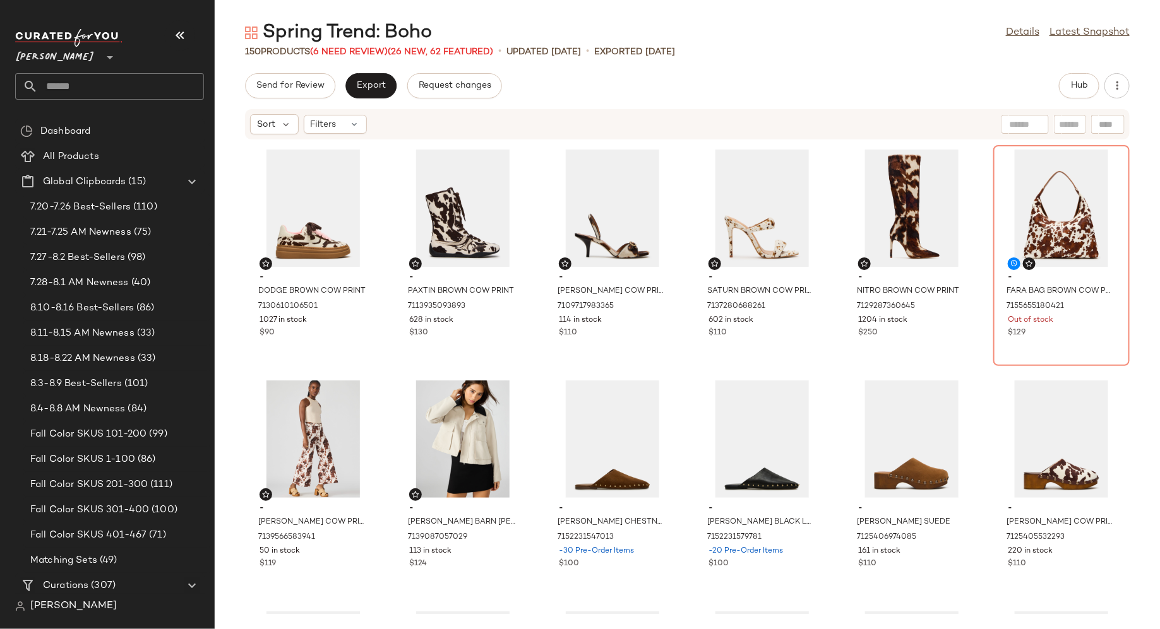
click at [387, 562] on div "- LISBON BROWN COW PRINT 7153960419461 -7 Pre-Order Items $130 - JONES BROWN CO…" at bounding box center [687, 377] width 945 height 474
click at [1069, 124] on input "text" at bounding box center [1070, 124] width 22 height 13
type input "***"
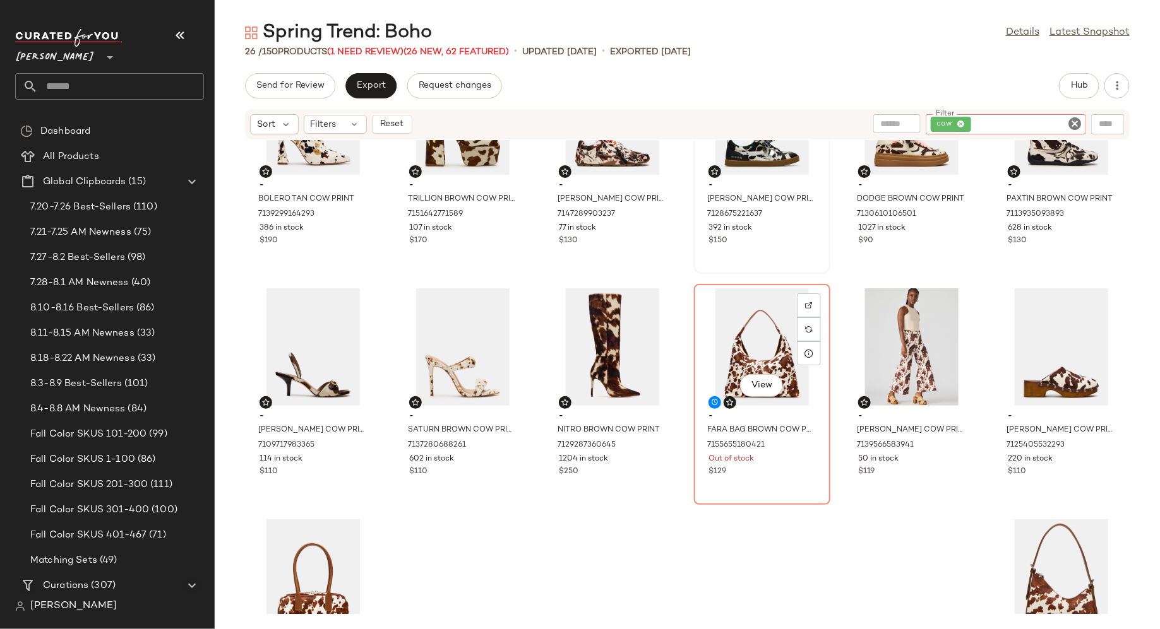
scroll to position [683, 0]
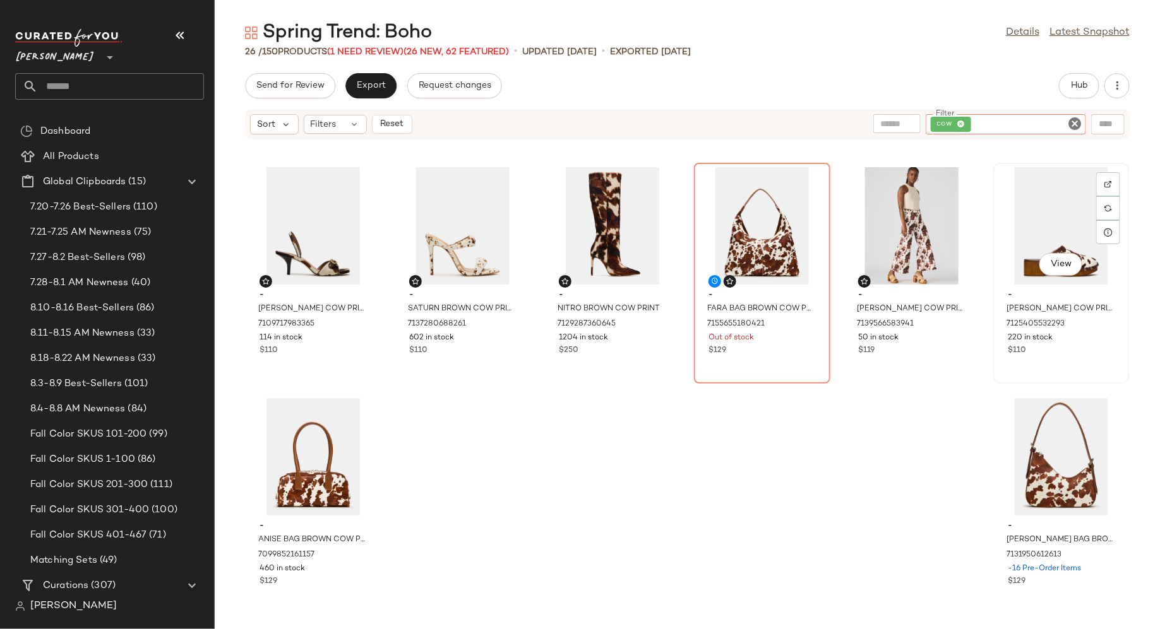
click at [1027, 225] on div "View" at bounding box center [1061, 225] width 128 height 117
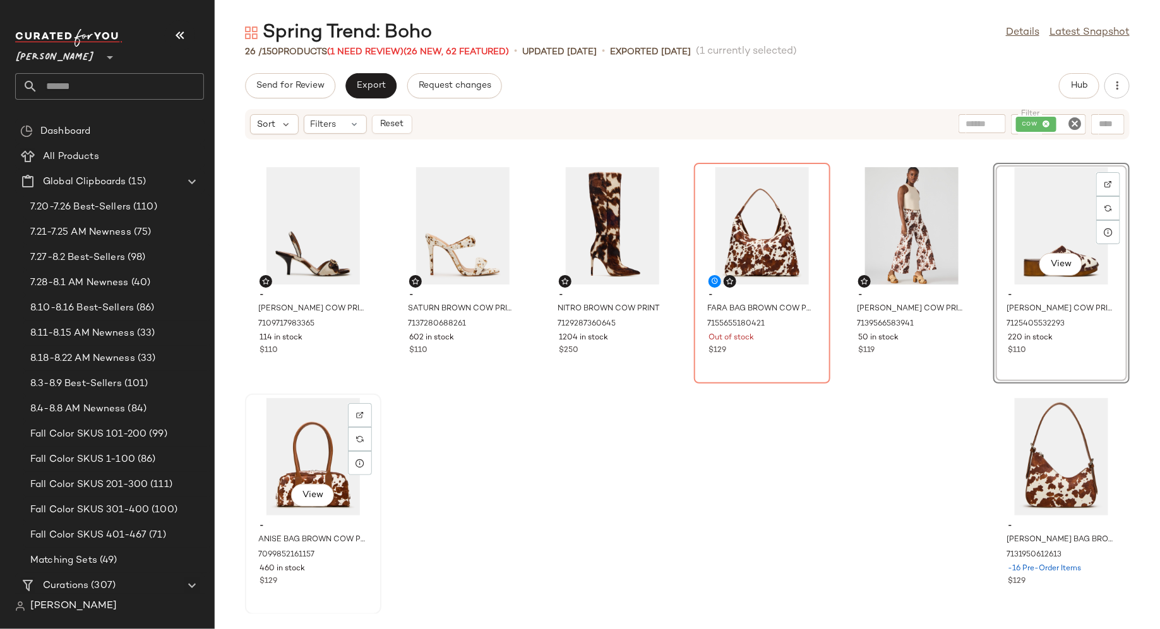
click at [316, 439] on div "View" at bounding box center [313, 456] width 128 height 117
click at [1030, 466] on div "View" at bounding box center [1061, 456] width 128 height 117
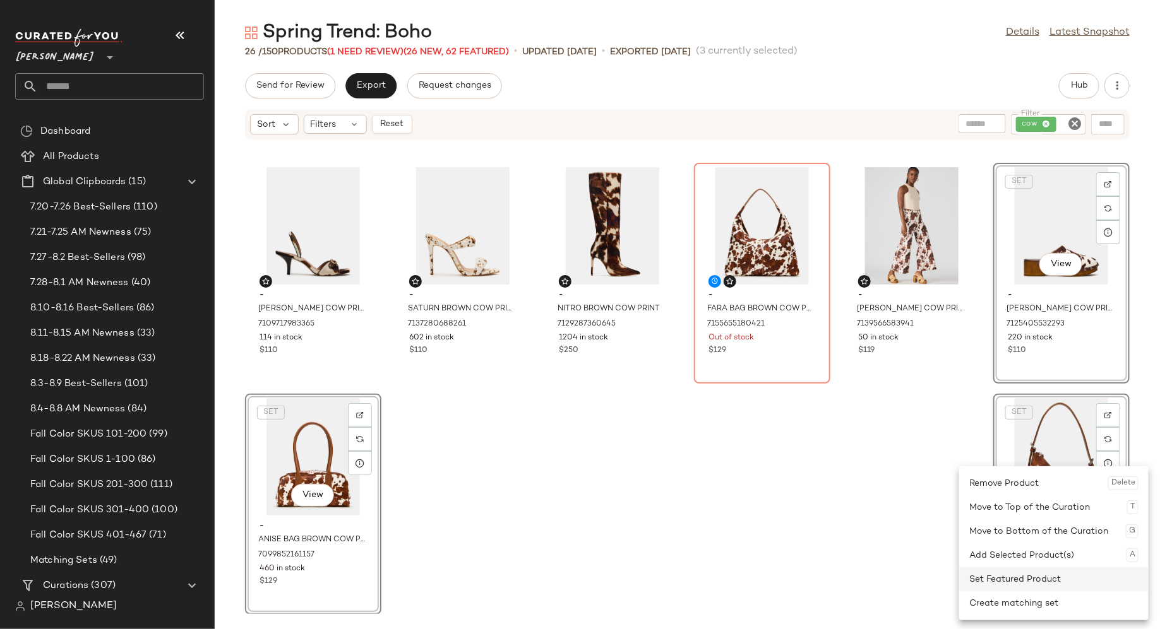
click at [1019, 576] on div "Set Featured Product" at bounding box center [1053, 579] width 169 height 24
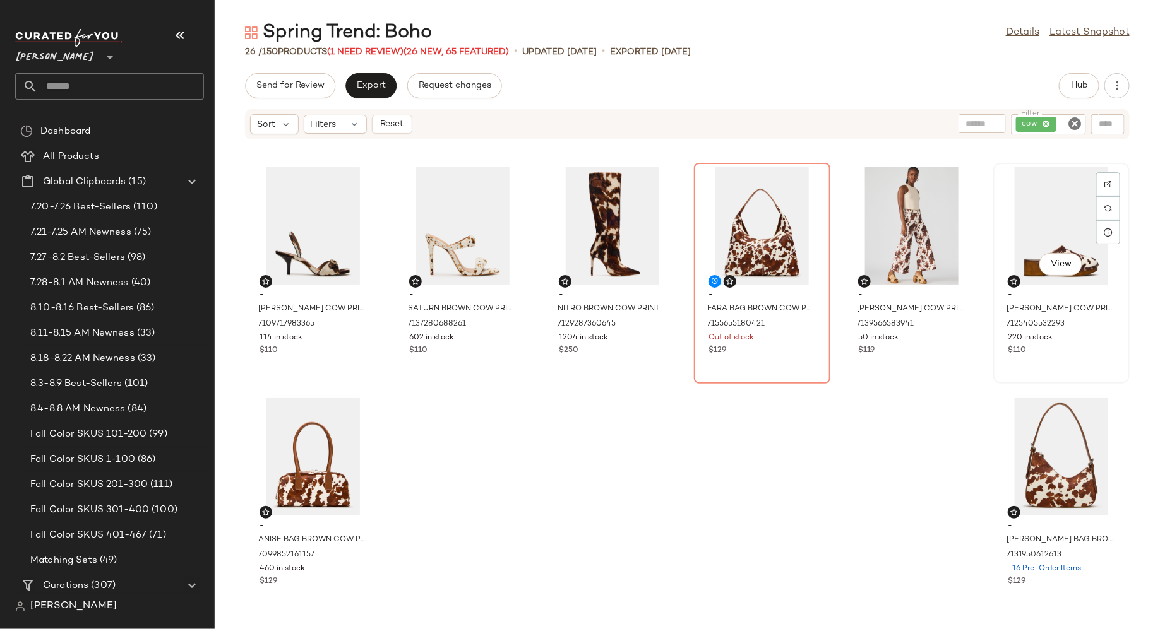
click at [1059, 362] on div "View - DANVER BROWN COW PRINT 7125405532293 220 in stock $110" at bounding box center [1061, 273] width 134 height 218
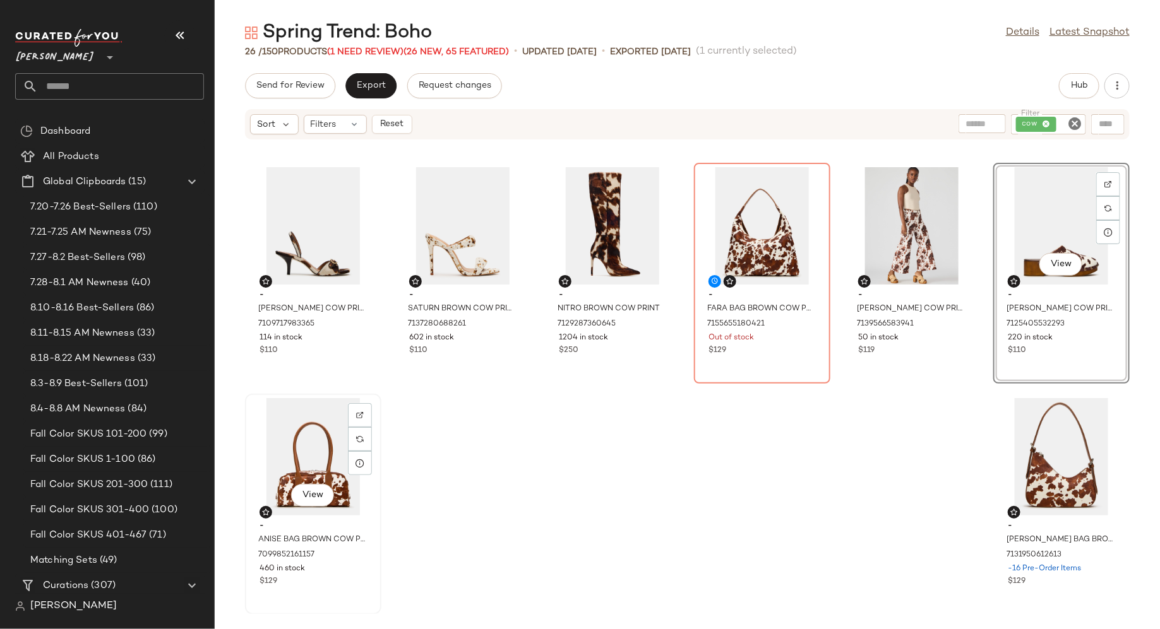
click at [345, 578] on div "$129" at bounding box center [312, 581] width 107 height 11
click at [1062, 593] on div "View - SMITH BAG BROWN COW PRINT 7131950612613 -16 Pre-Order Items $129" at bounding box center [1061, 504] width 134 height 218
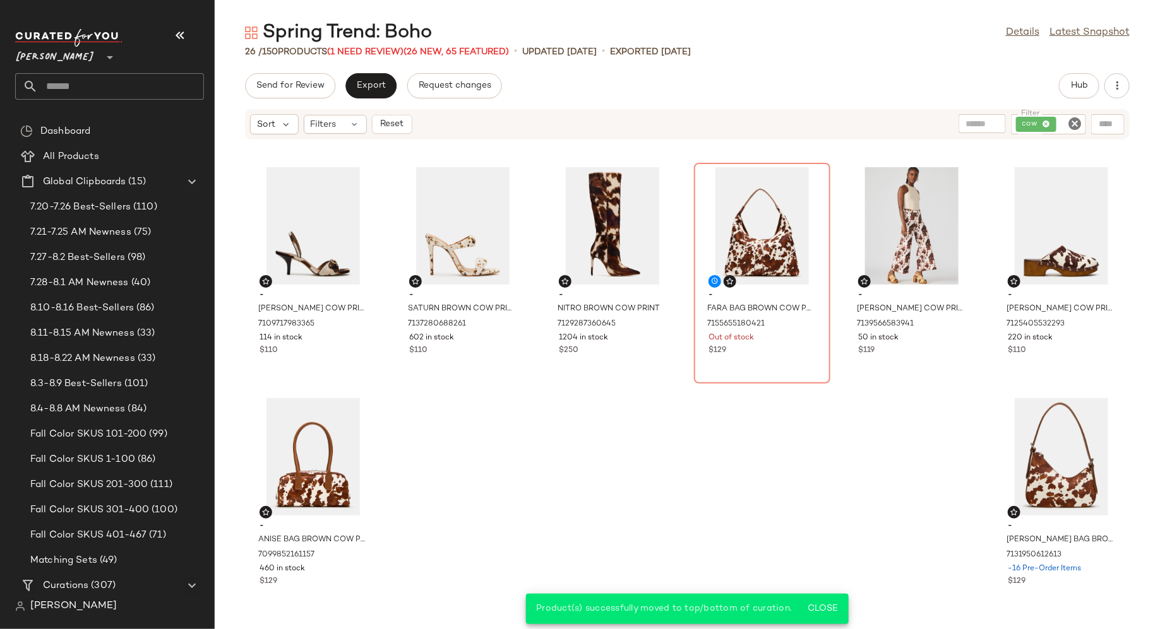
click at [1072, 122] on icon "Clear Filter" at bounding box center [1074, 123] width 15 height 15
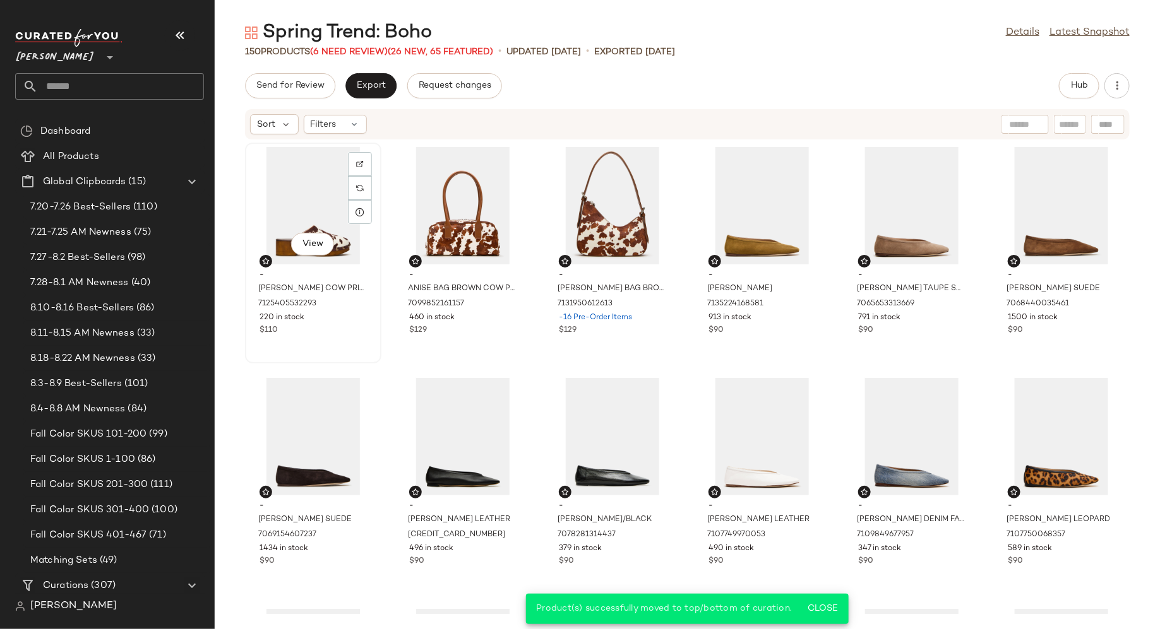
click at [318, 181] on div "View" at bounding box center [313, 205] width 128 height 117
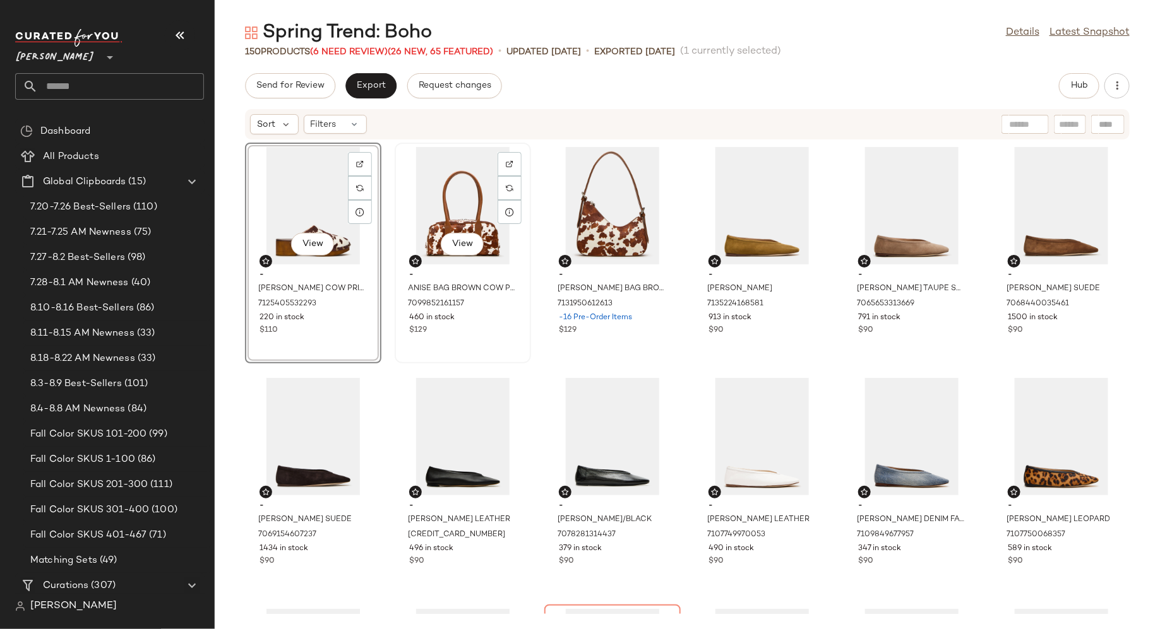
click at [444, 163] on div "View" at bounding box center [463, 205] width 128 height 117
click at [594, 187] on div "View" at bounding box center [613, 205] width 128 height 117
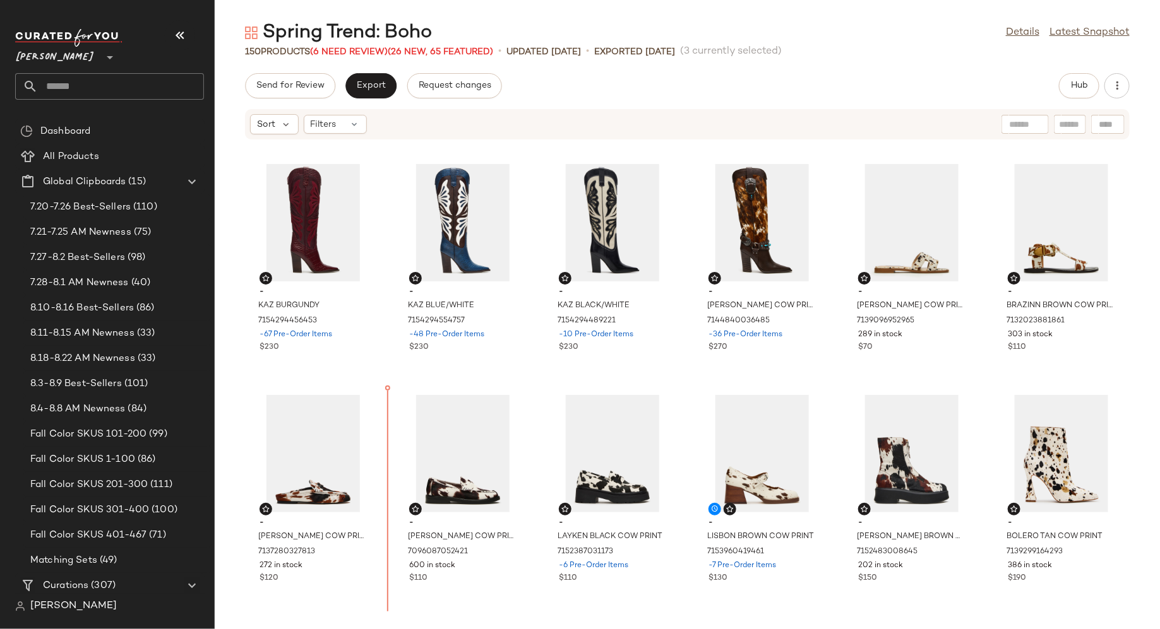
scroll to position [1660, 0]
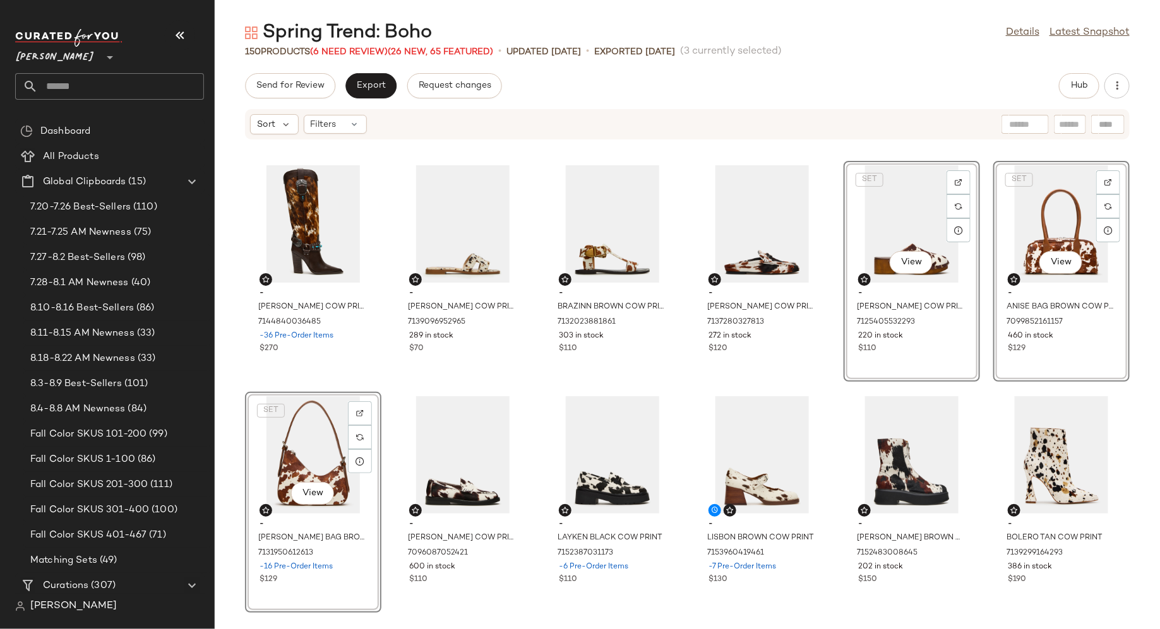
scroll to position [1618, 0]
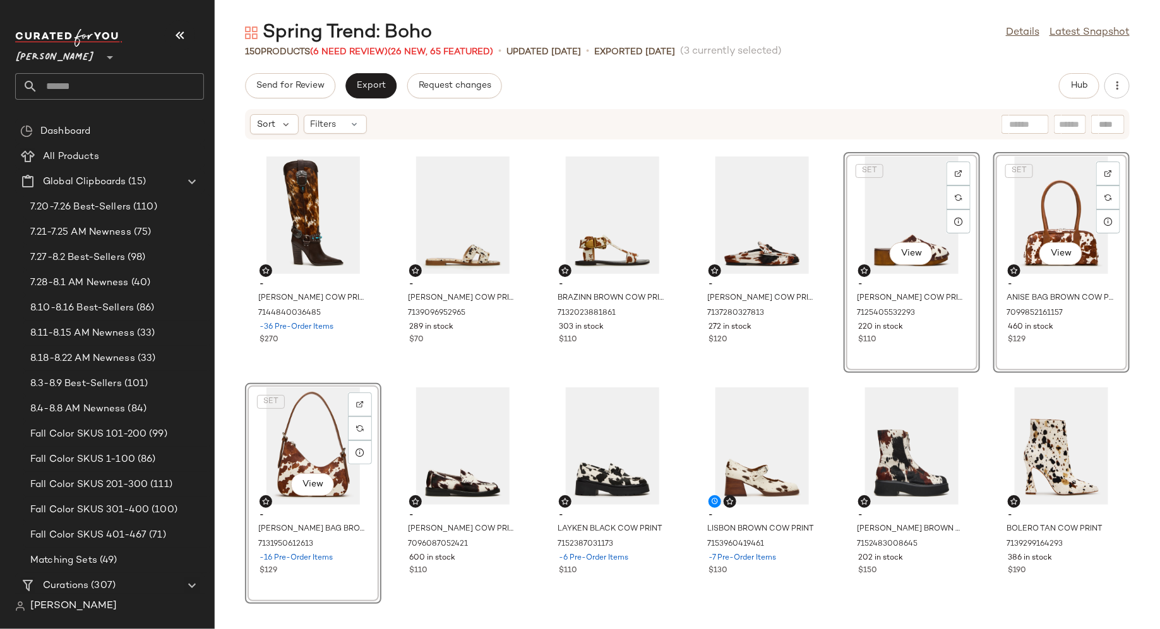
click at [1008, 218] on div "SET View" at bounding box center [1061, 215] width 128 height 117
click at [388, 405] on div "- ARROYO CORAL MULTI 7151789342853 202 in stock $210 - ARROYO BLUE MULTI 715178…" at bounding box center [687, 377] width 945 height 474
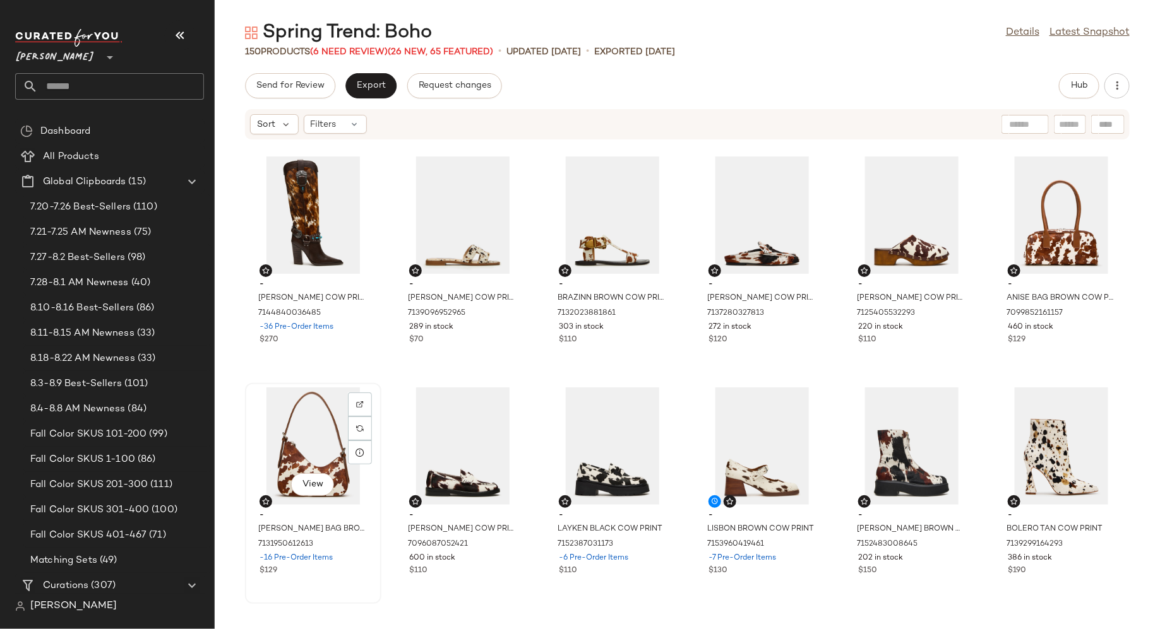
click at [353, 567] on div "$129" at bounding box center [312, 571] width 107 height 11
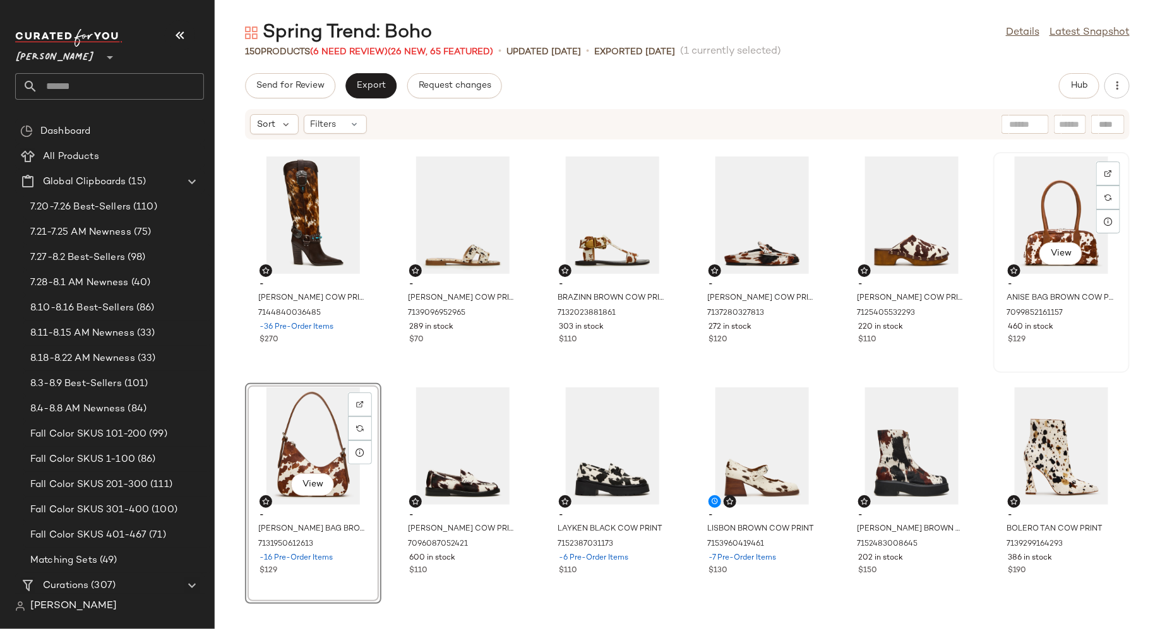
click at [1040, 343] on div "$129" at bounding box center [1060, 340] width 107 height 11
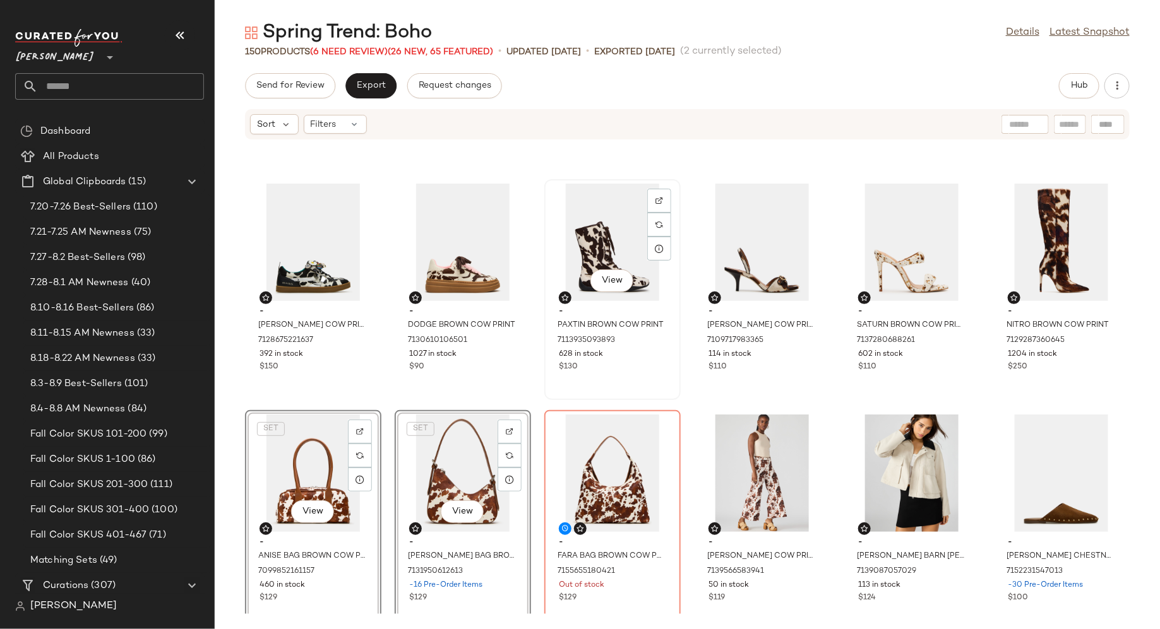
scroll to position [2055, 0]
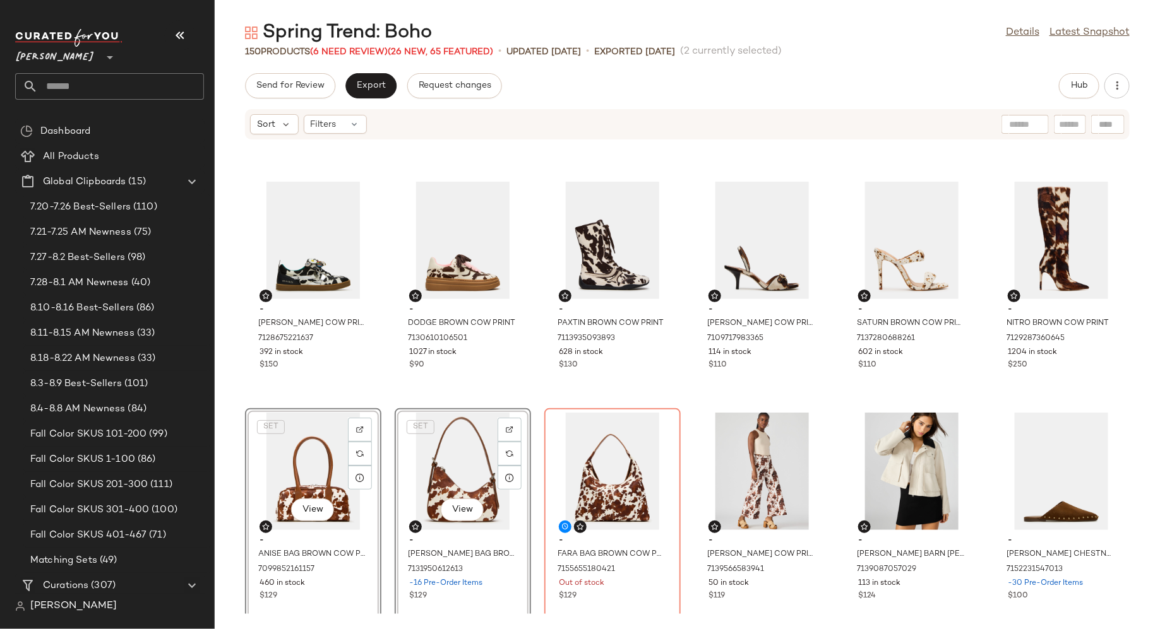
click at [530, 504] on div "- LAYKEN BLACK COW PRINT 7152387031173 -6 Pre-Order Items $110 - LISBON BROWN C…" at bounding box center [687, 377] width 945 height 474
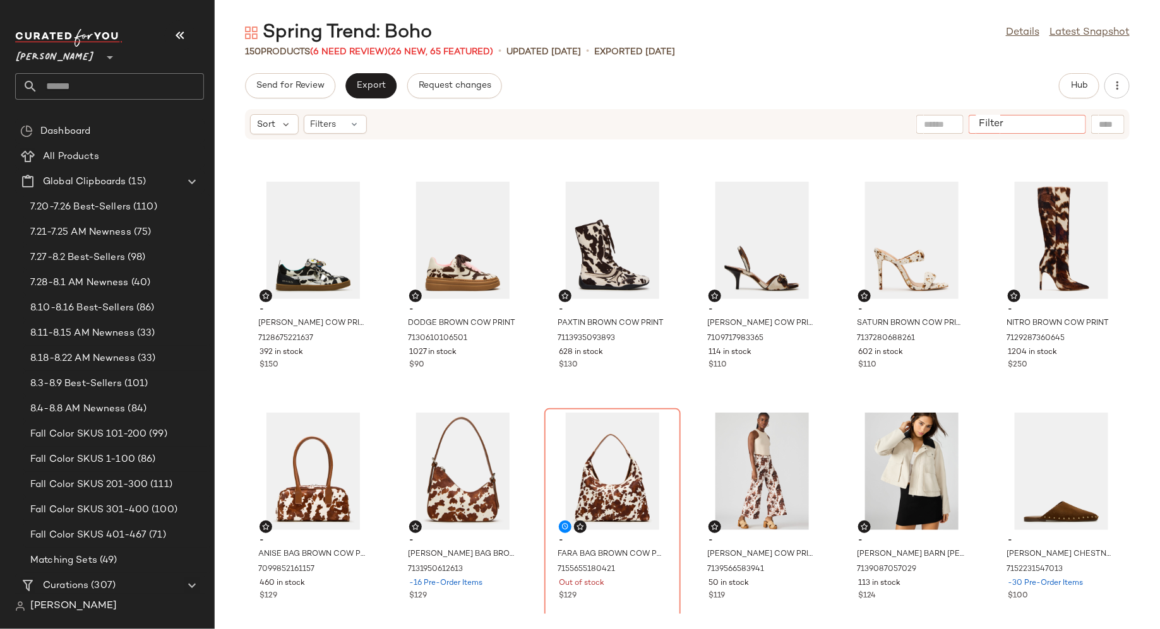
click at [1072, 127] on input "Filter" at bounding box center [1026, 124] width 107 height 13
type input "******"
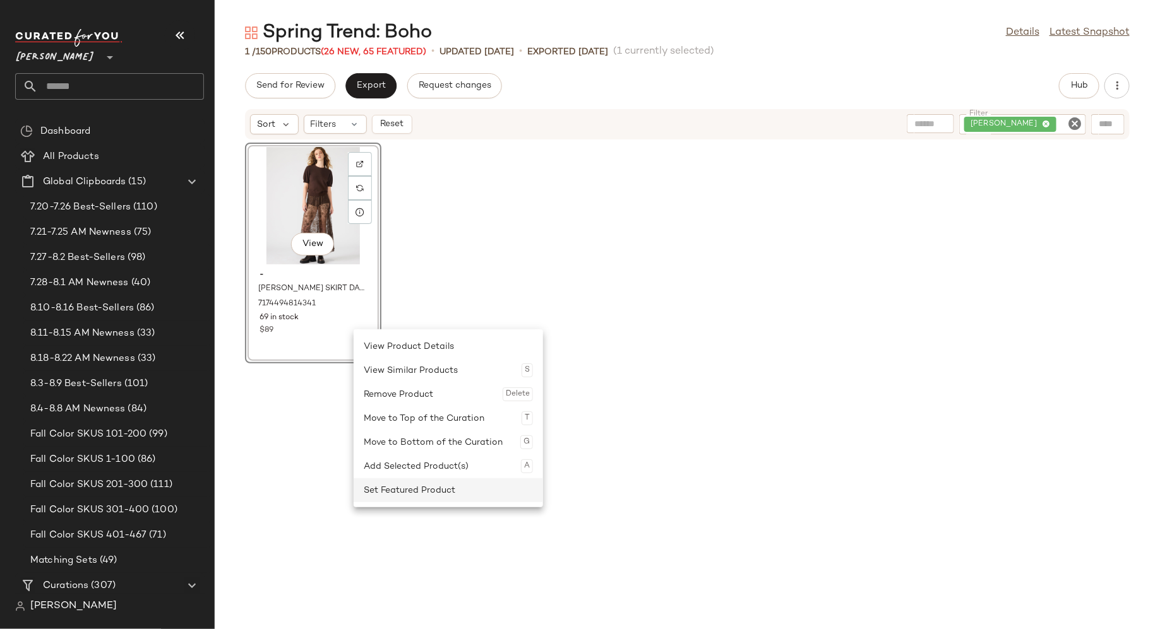
click at [403, 482] on div "Set Featured Product" at bounding box center [448, 490] width 169 height 24
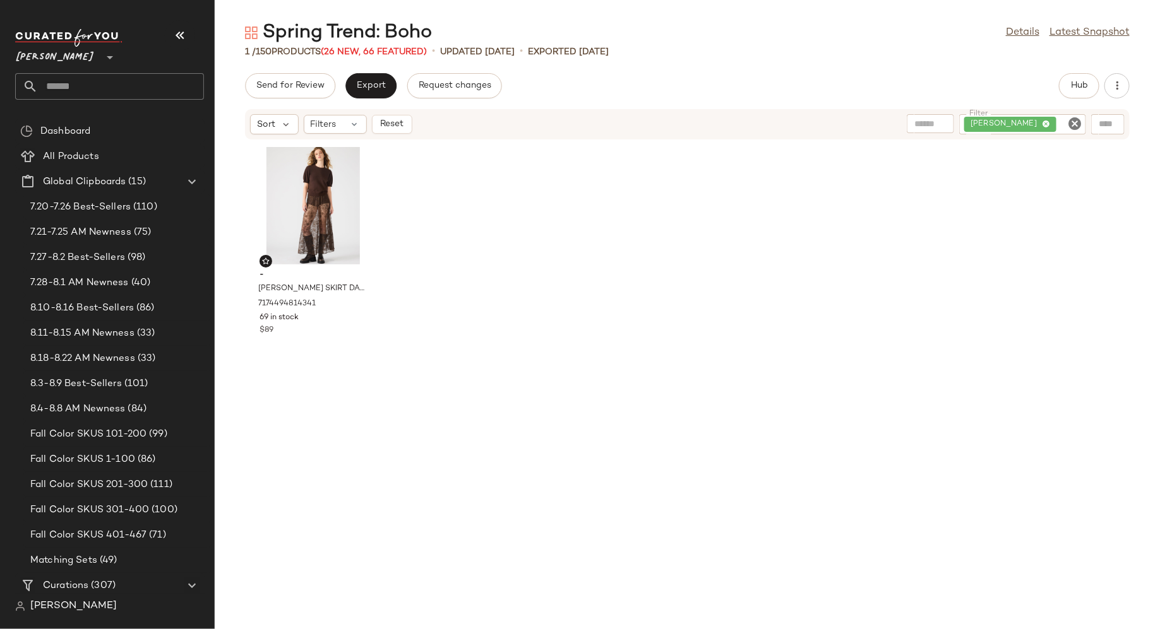
click at [1079, 124] on icon "Clear Filter" at bounding box center [1074, 123] width 15 height 15
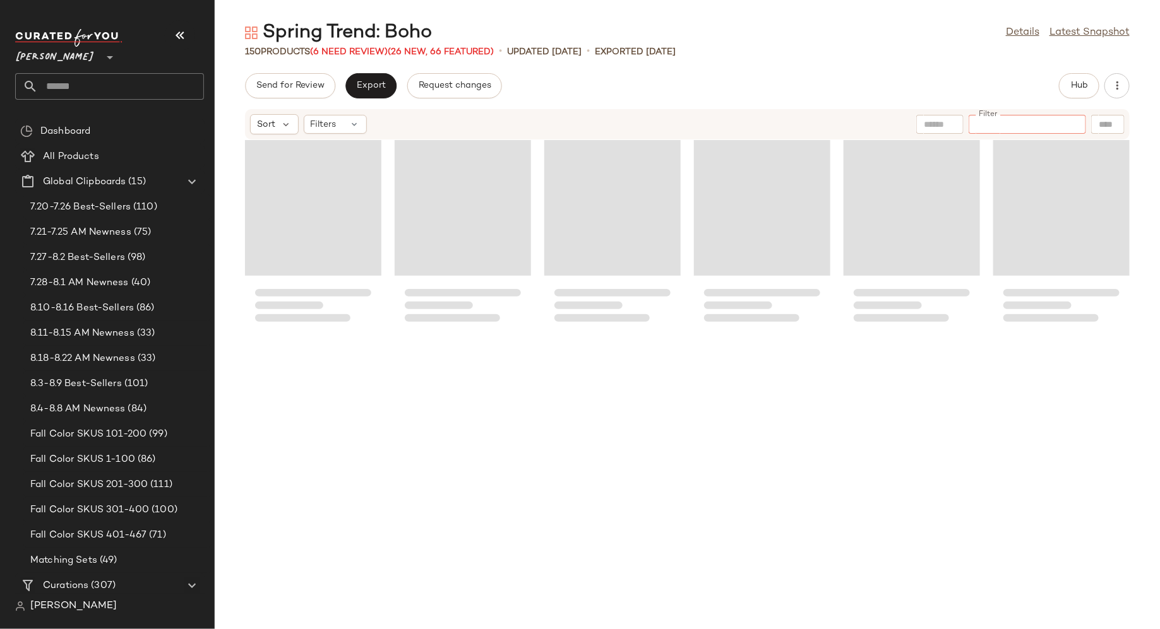
scroll to position [5303, 0]
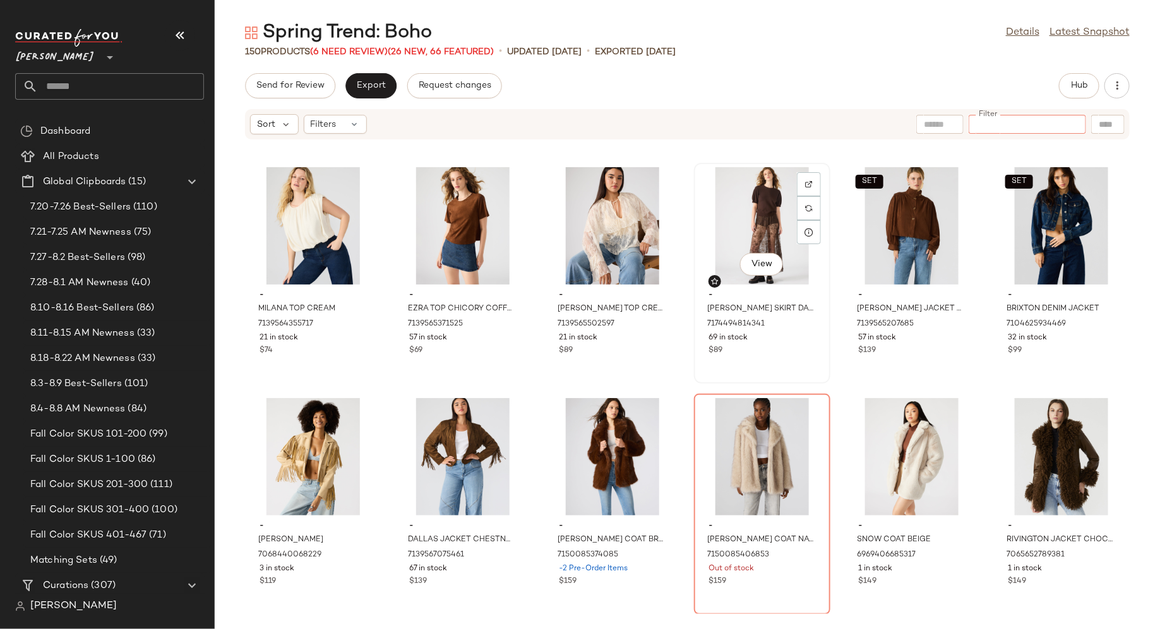
click at [759, 208] on div "View" at bounding box center [762, 225] width 128 height 117
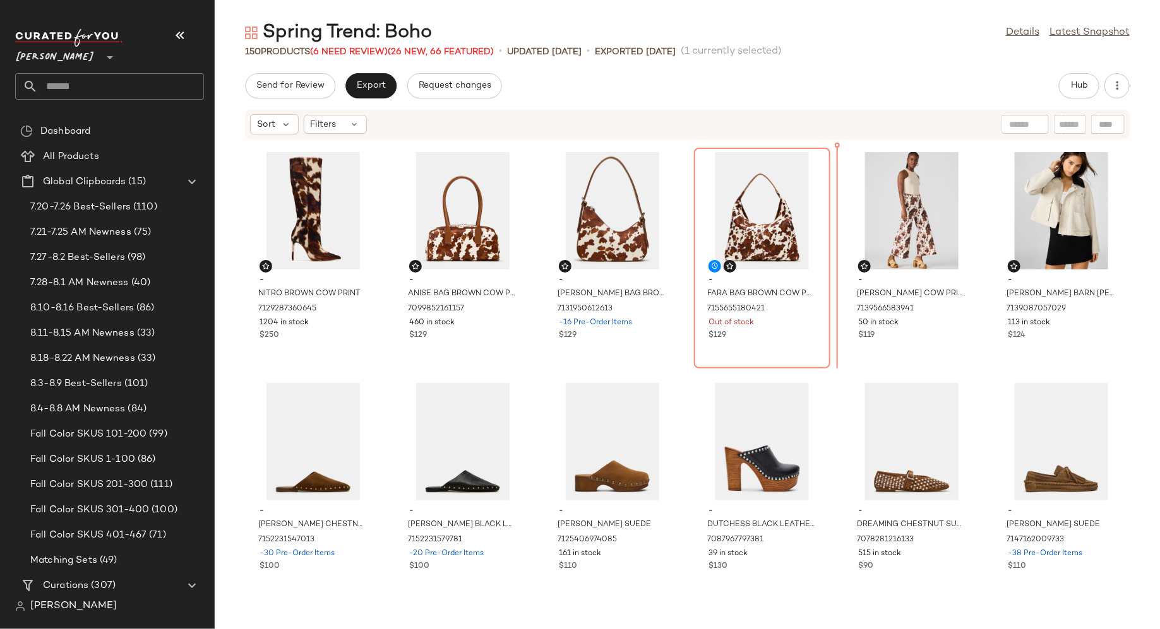
scroll to position [2272, 0]
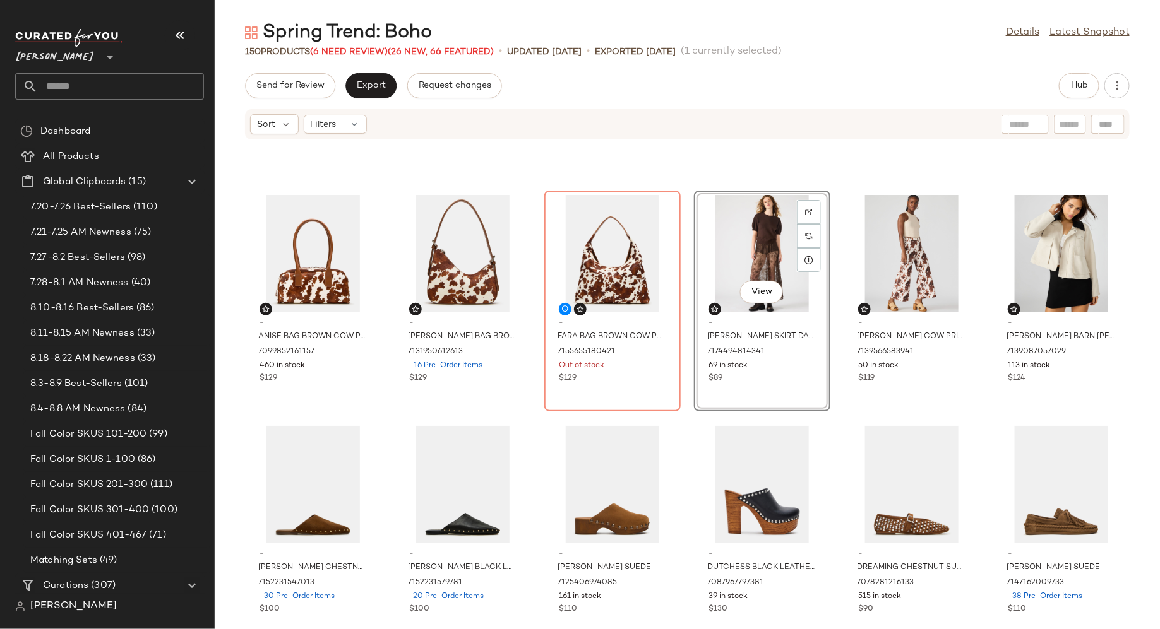
drag, startPoint x: 310, startPoint y: 186, endPoint x: 740, endPoint y: 4, distance: 467.0
click at [1081, 85] on span "Hub" at bounding box center [1079, 86] width 18 height 10
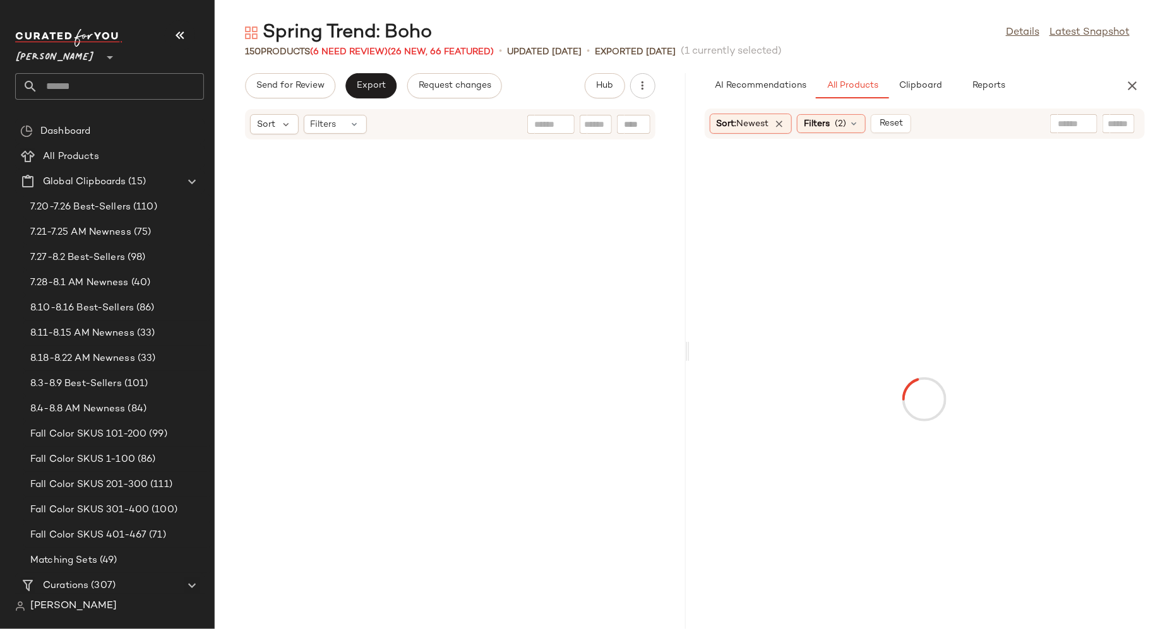
scroll to position [6699, 0]
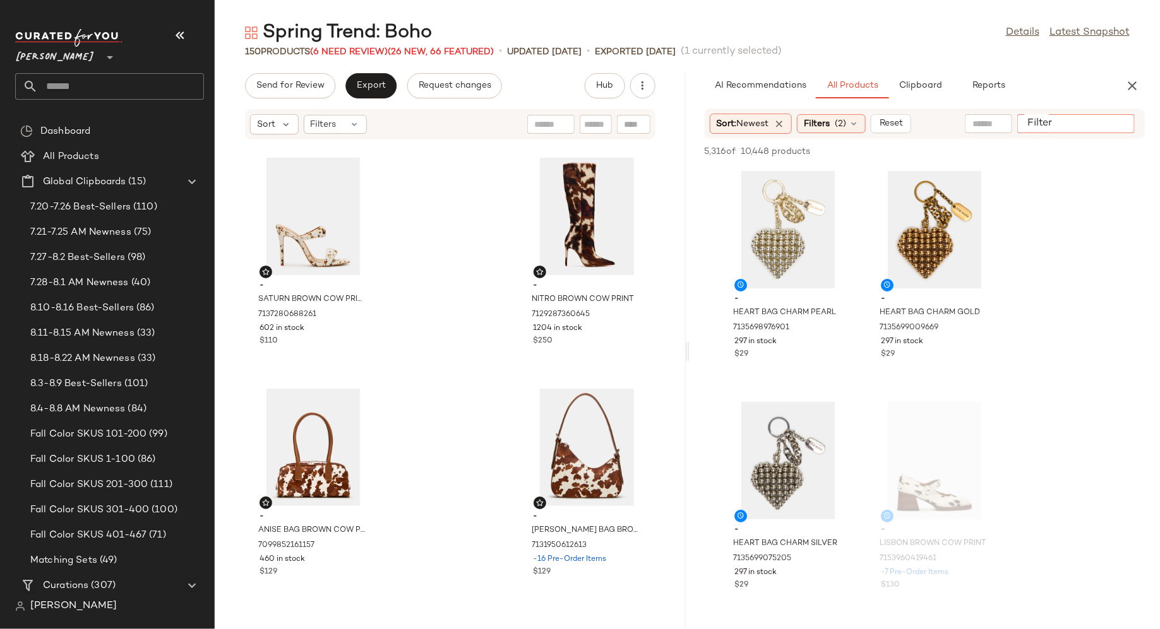
click at [1115, 128] on input "Filter" at bounding box center [1075, 123] width 107 height 13
type input "******"
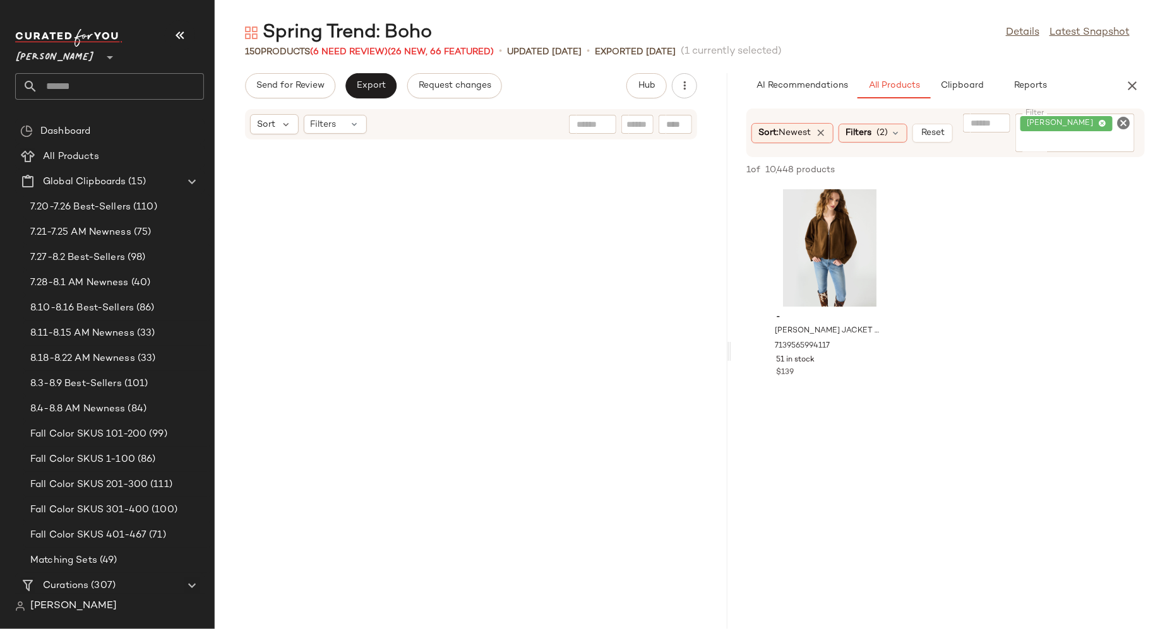
drag, startPoint x: 688, startPoint y: 350, endPoint x: 732, endPoint y: 351, distance: 44.2
click at [733, 351] on div "Spring Trend: Boho Details Latest Snapshot 150 Products (6 Need Review) (26 New…" at bounding box center [687, 324] width 945 height 609
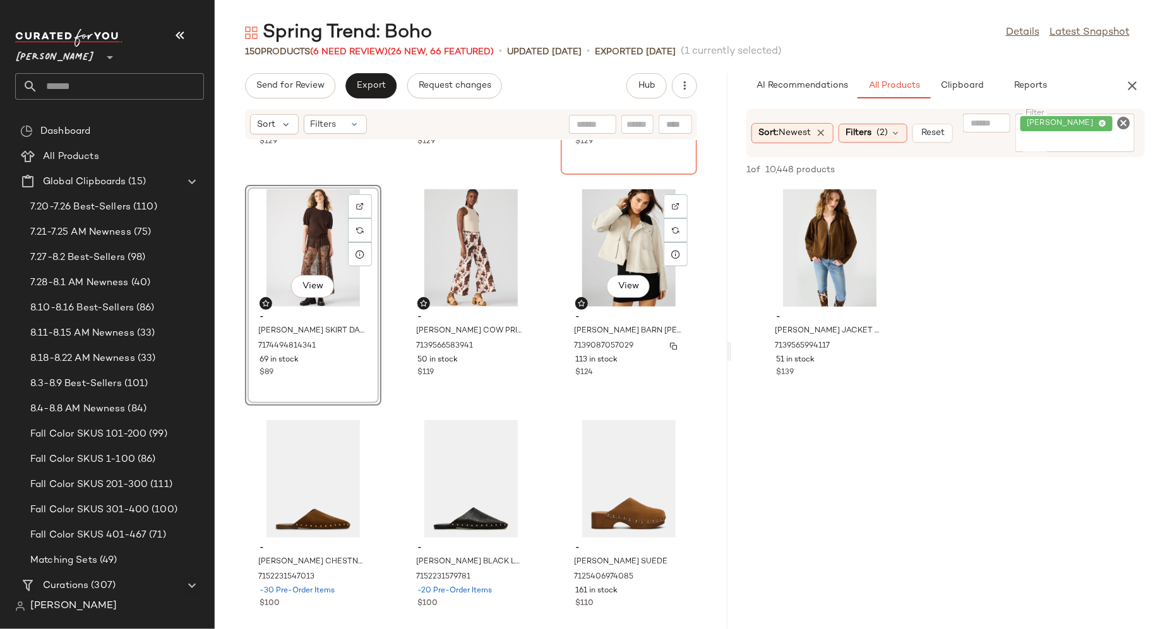
scroll to position [4815, 0]
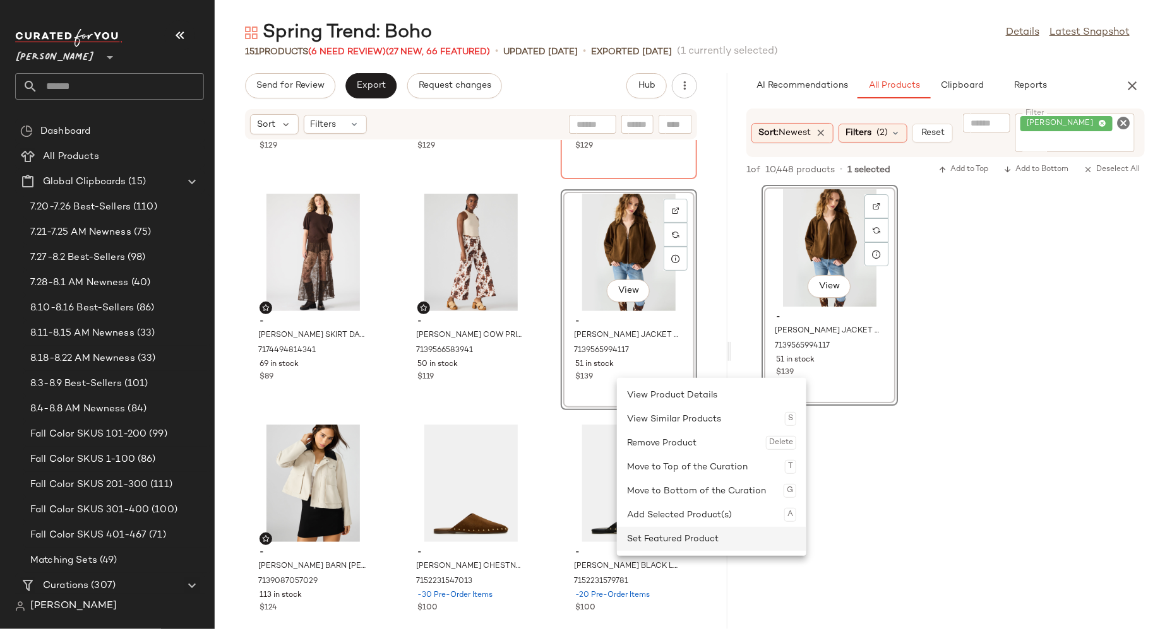
click at [651, 535] on div "Set Featured Product" at bounding box center [711, 539] width 169 height 24
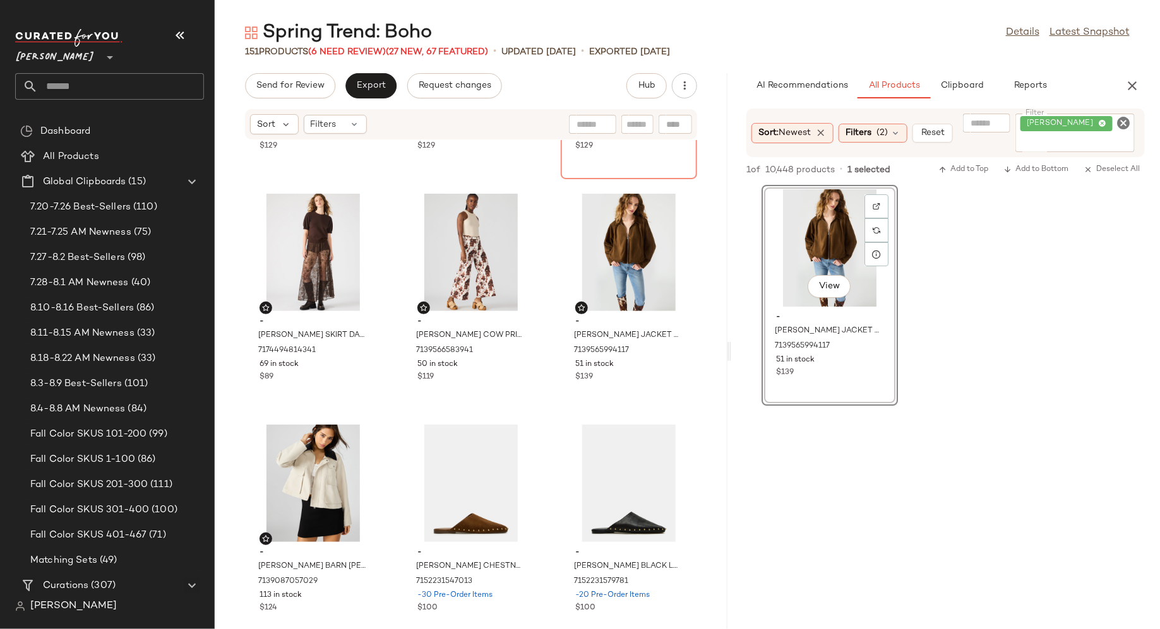
click at [1122, 121] on icon "Clear Filter" at bounding box center [1122, 123] width 15 height 15
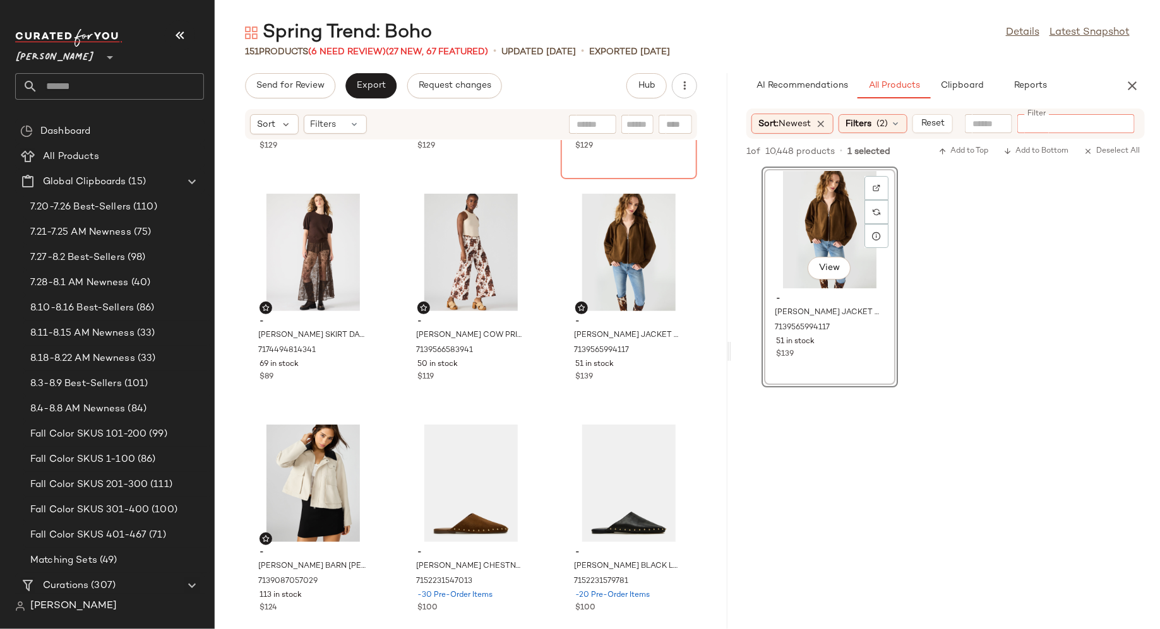
click at [1107, 121] on input "Filter" at bounding box center [1075, 123] width 107 height 13
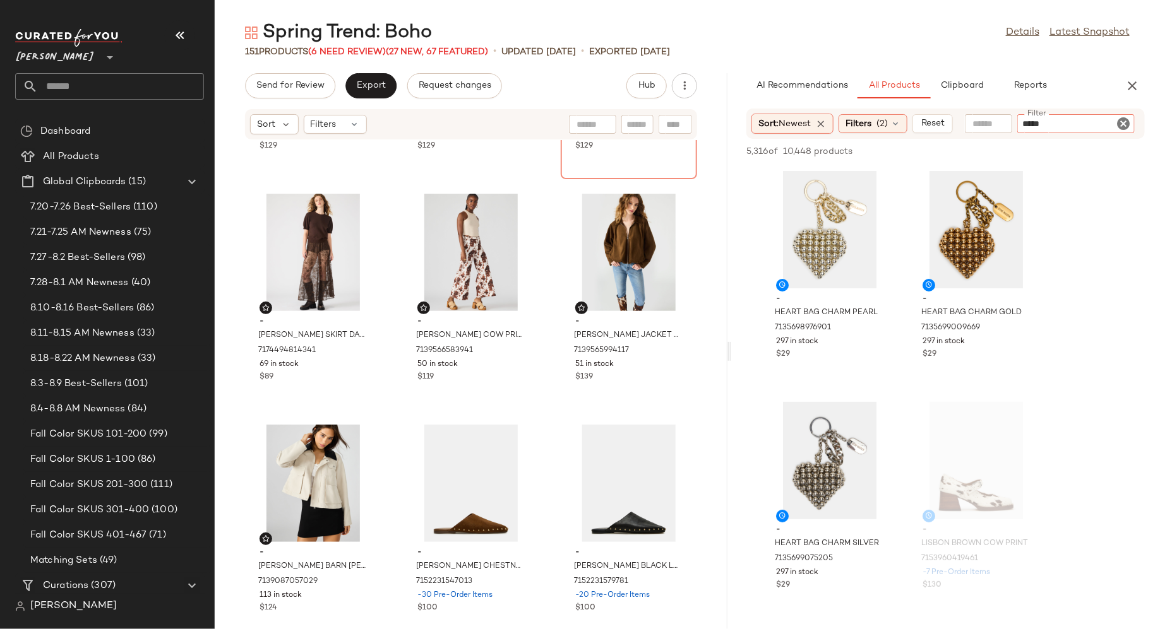
type input "******"
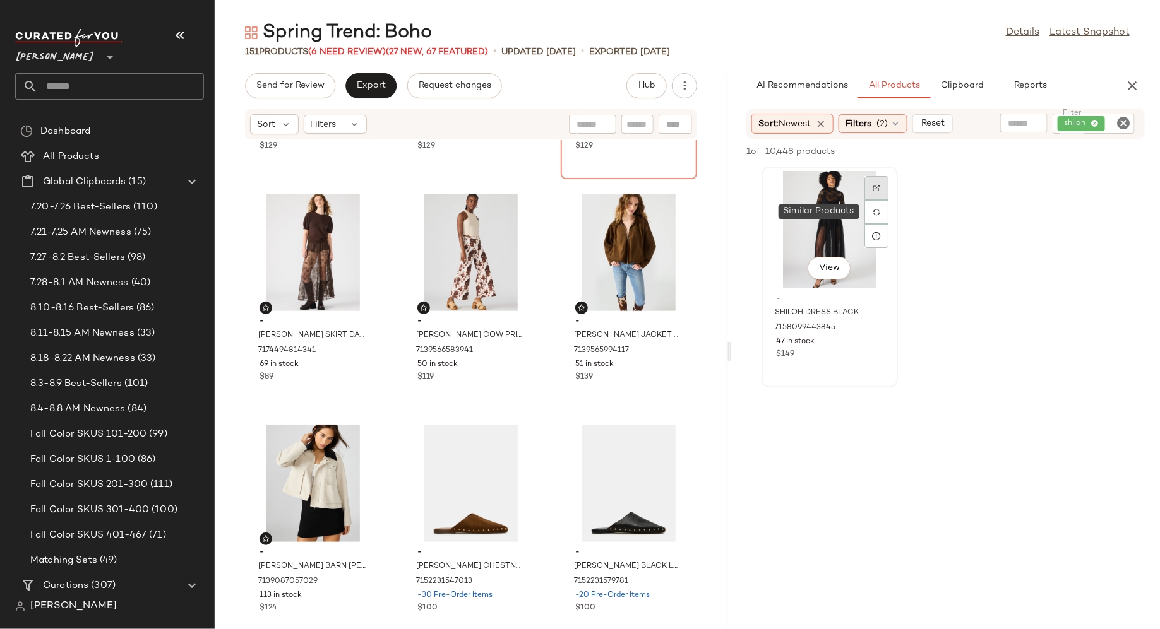
click at [879, 205] on div at bounding box center [876, 212] width 24 height 72
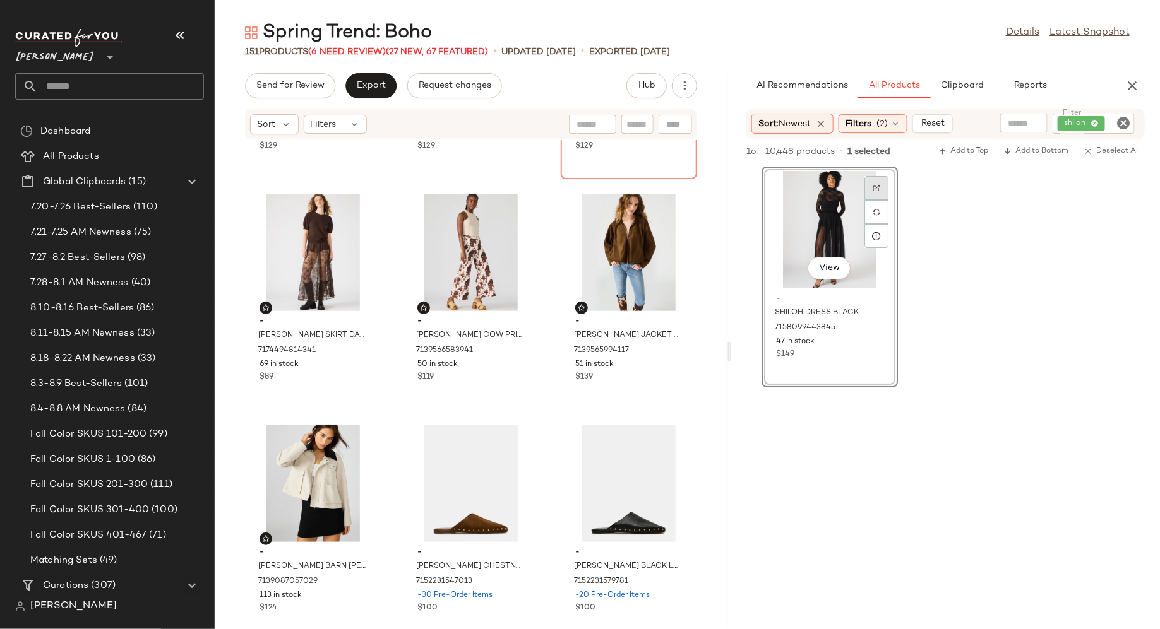
click at [878, 186] on img at bounding box center [876, 188] width 8 height 8
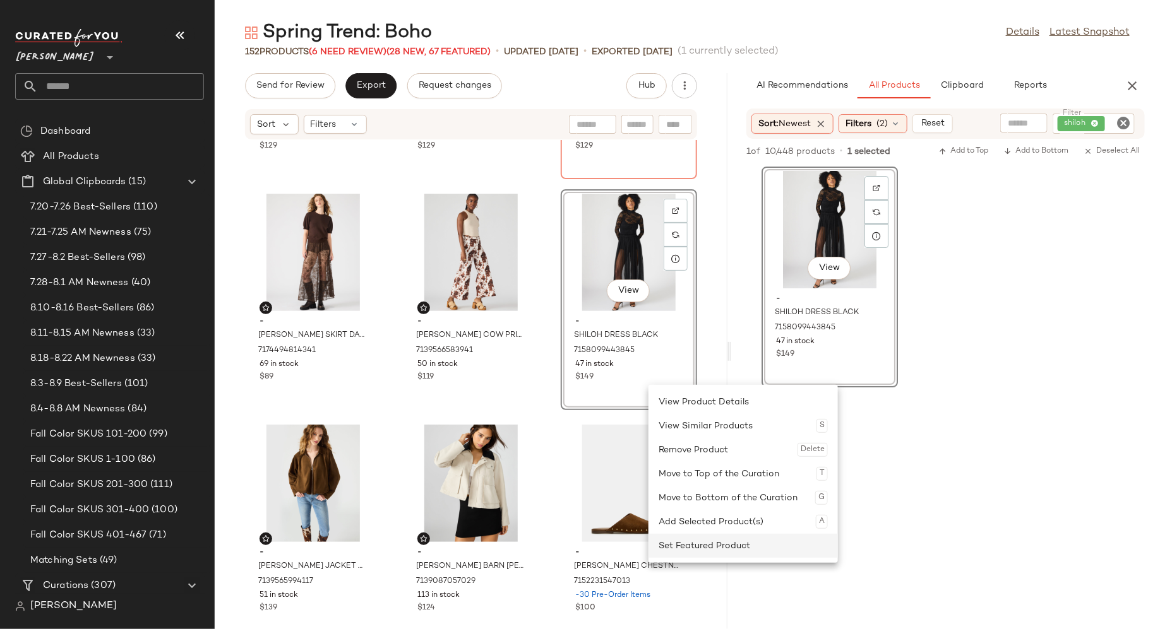
click at [693, 538] on div "Set Featured Product" at bounding box center [742, 546] width 169 height 24
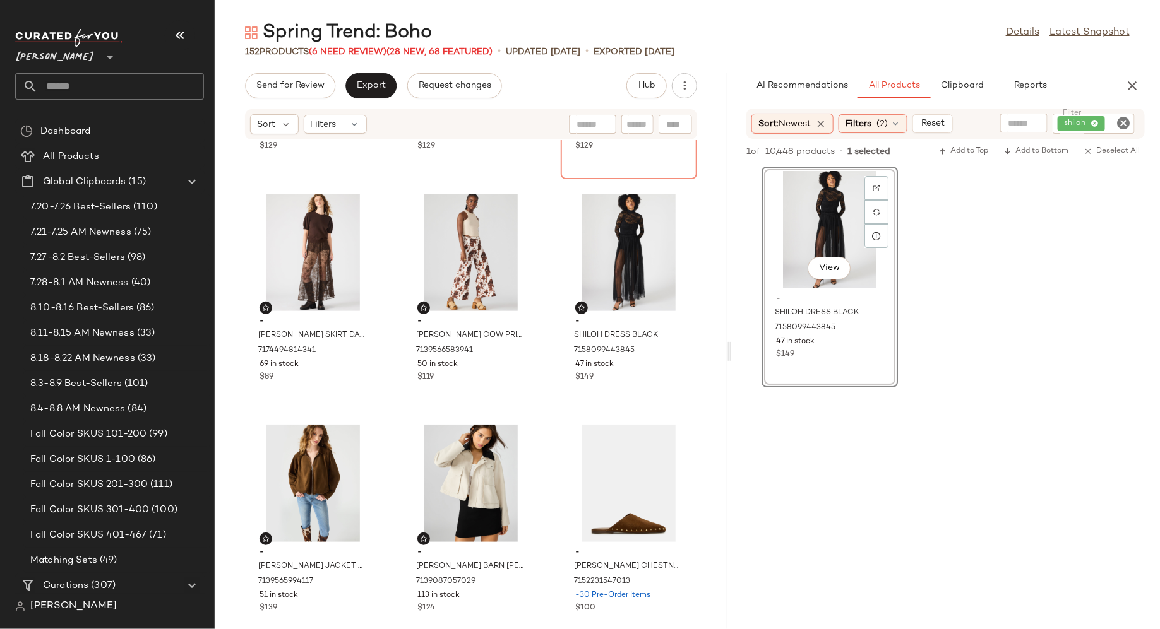
click at [1122, 121] on icon "Clear Filter" at bounding box center [1122, 123] width 15 height 15
click at [1108, 121] on input "Filter" at bounding box center [1075, 123] width 107 height 13
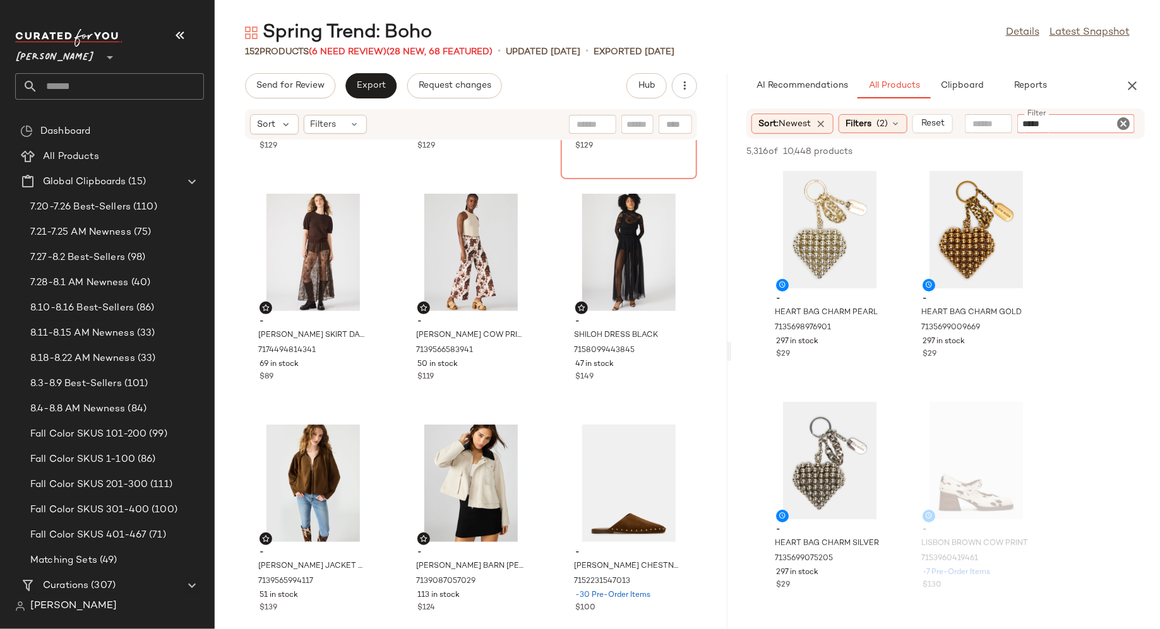
type input "******"
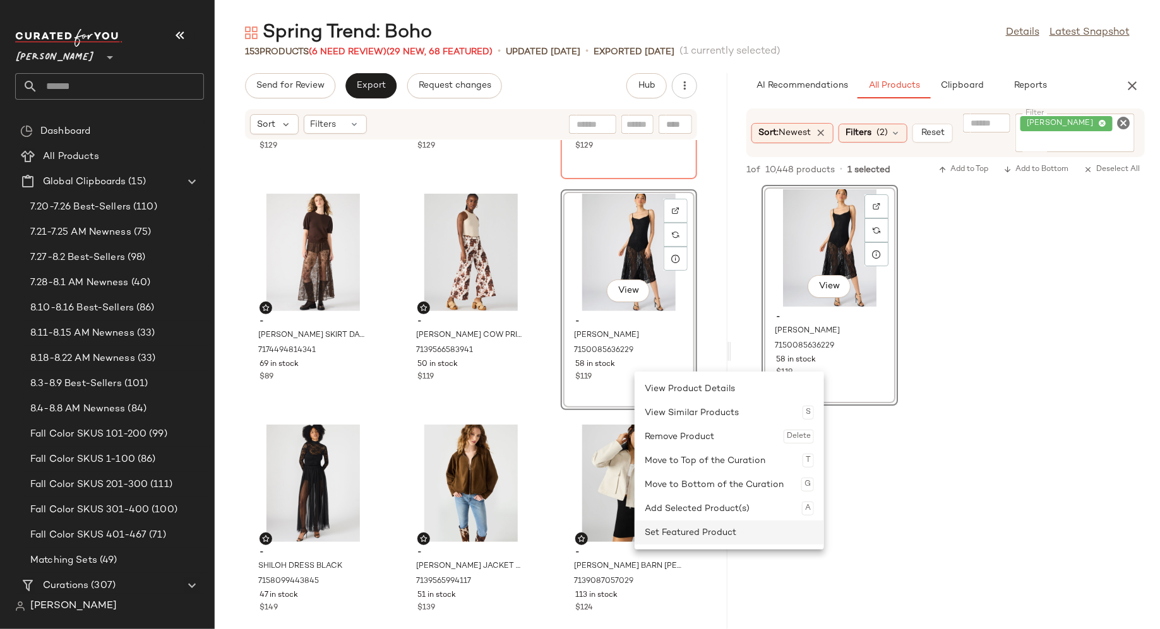
click at [665, 535] on div "Set Featured Product" at bounding box center [728, 533] width 169 height 24
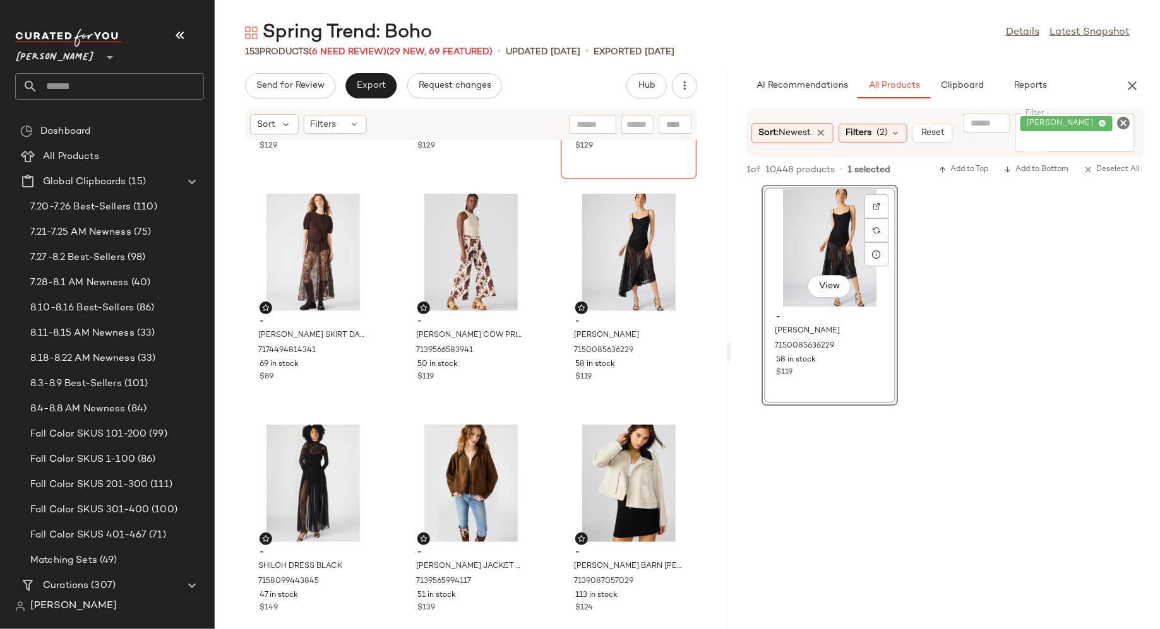
click at [1121, 123] on icon "Clear Filter" at bounding box center [1122, 123] width 15 height 15
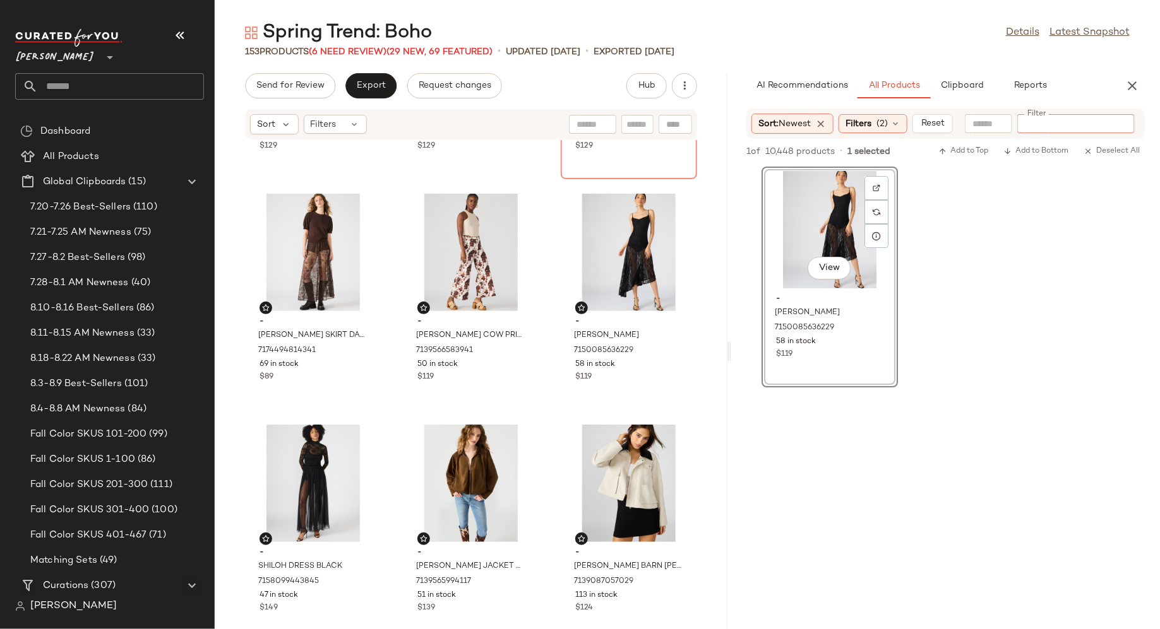
click at [1105, 122] on input "Filter" at bounding box center [1075, 123] width 107 height 13
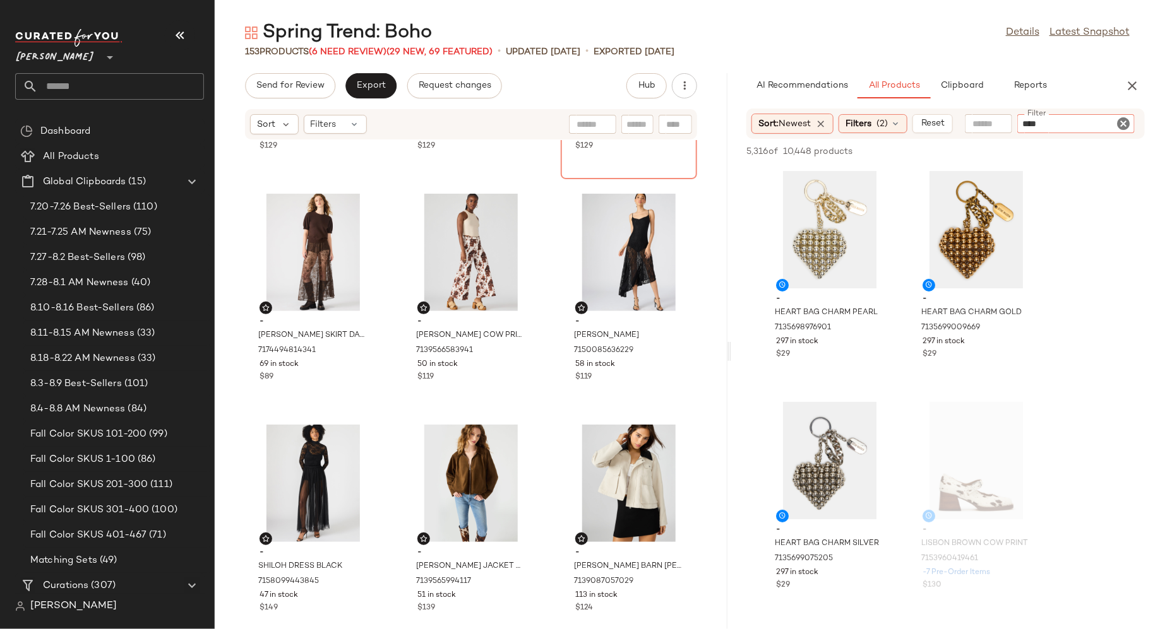
type input "*****"
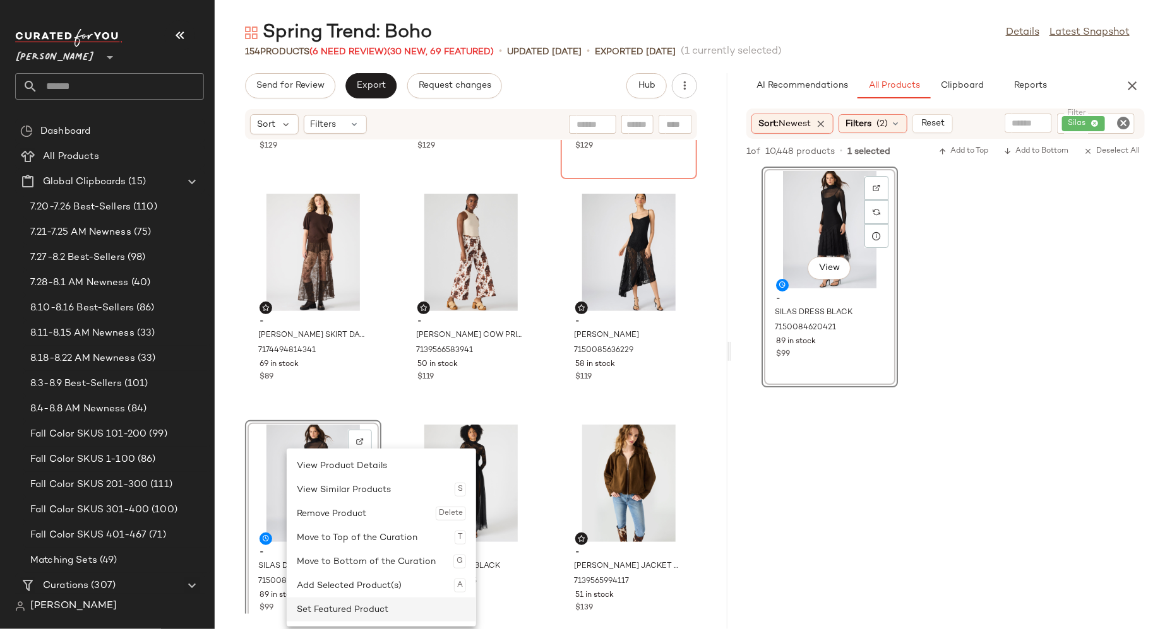
click at [331, 614] on div "Set Featured Product" at bounding box center [381, 610] width 169 height 24
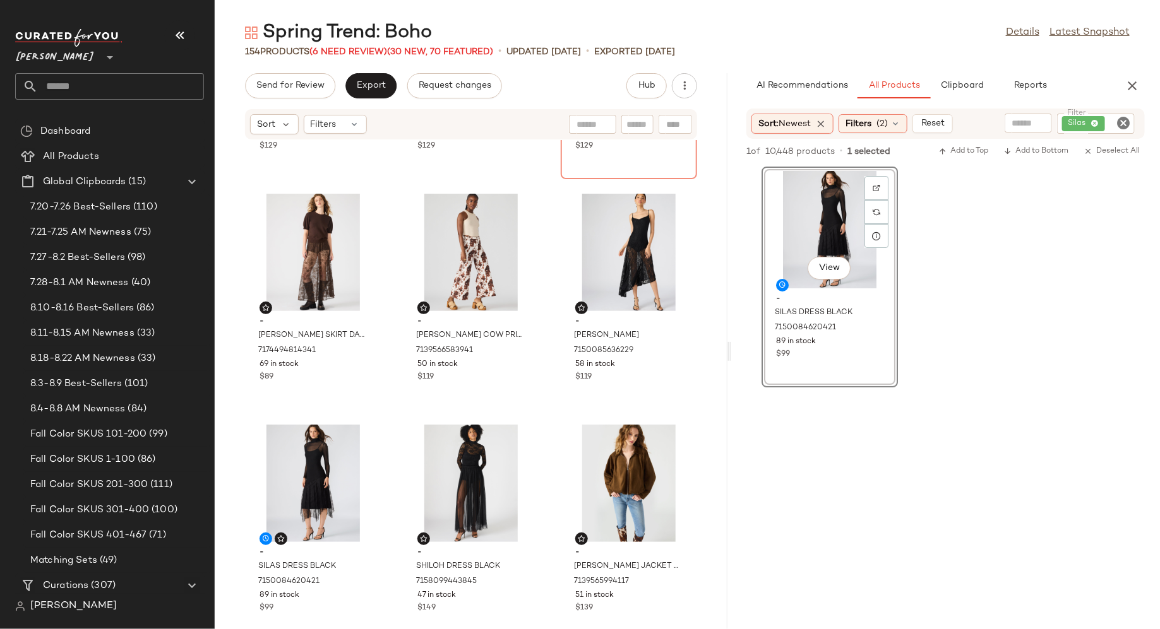
click at [1125, 121] on icon "Clear Filter" at bounding box center [1122, 123] width 15 height 15
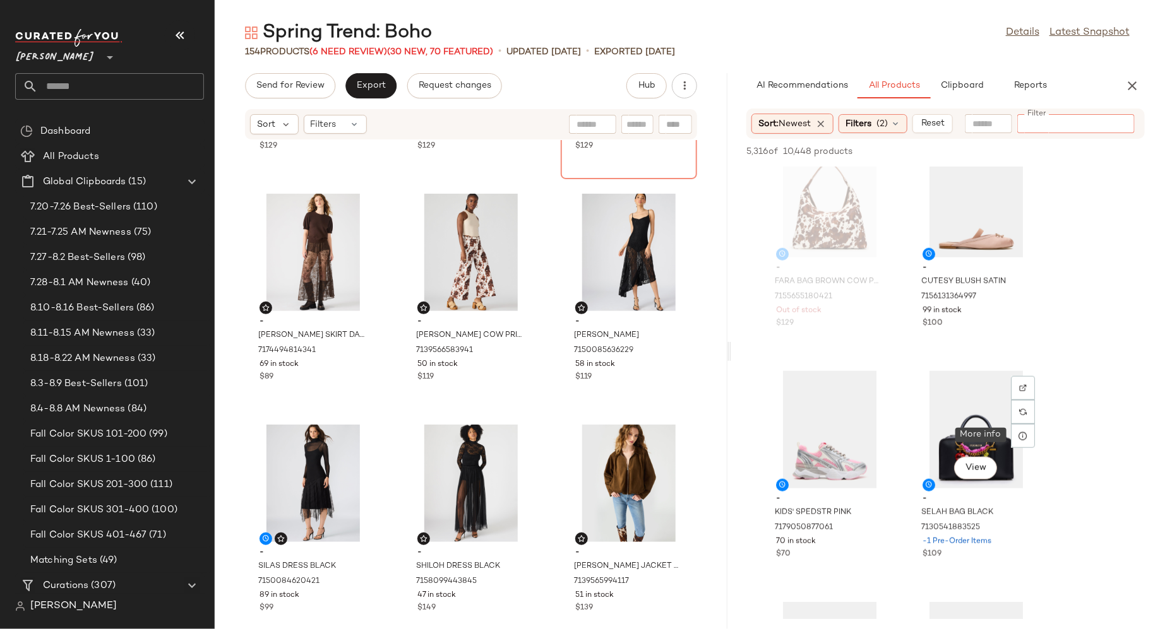
scroll to position [494, 0]
click at [1131, 85] on icon "button" at bounding box center [1131, 85] width 15 height 15
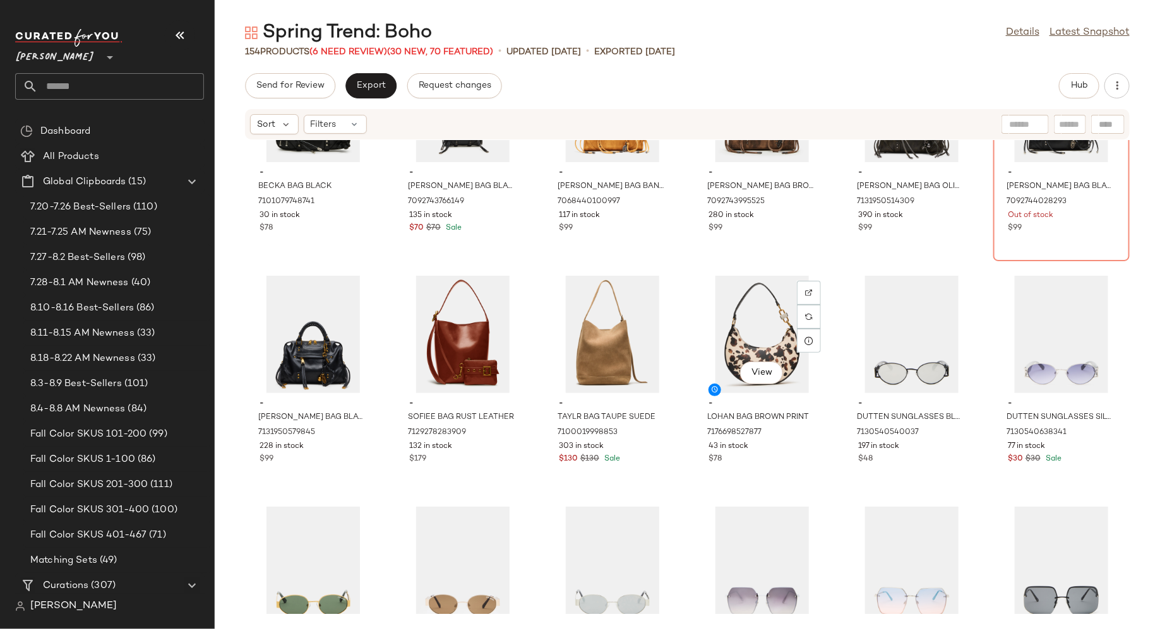
scroll to position [4735, 0]
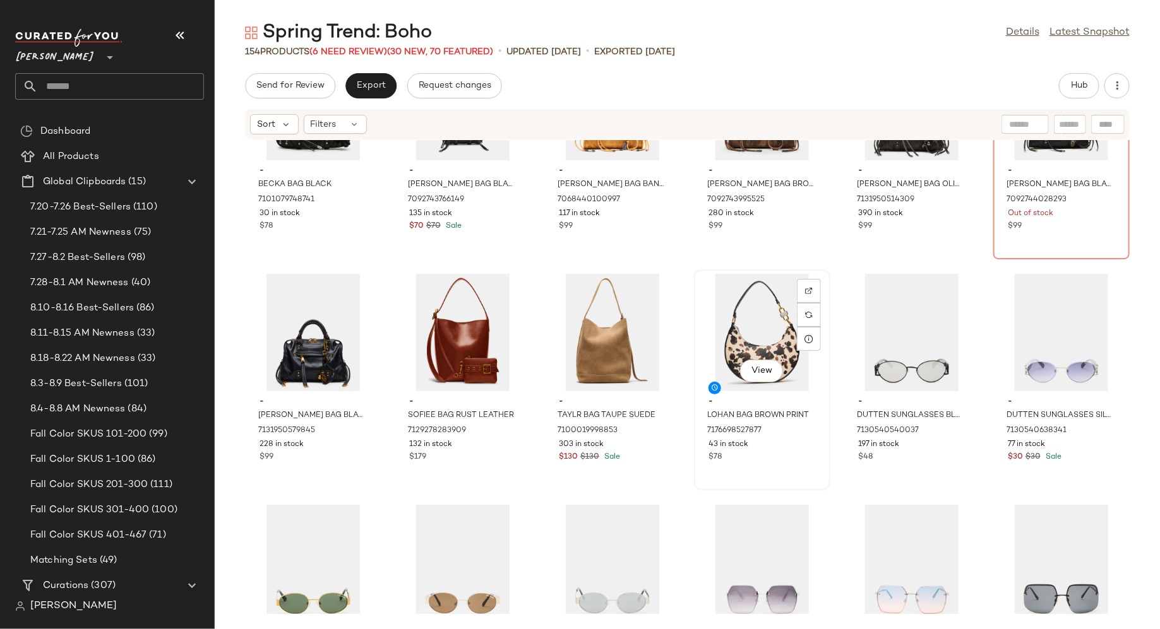
click at [769, 460] on div "$78" at bounding box center [761, 457] width 107 height 11
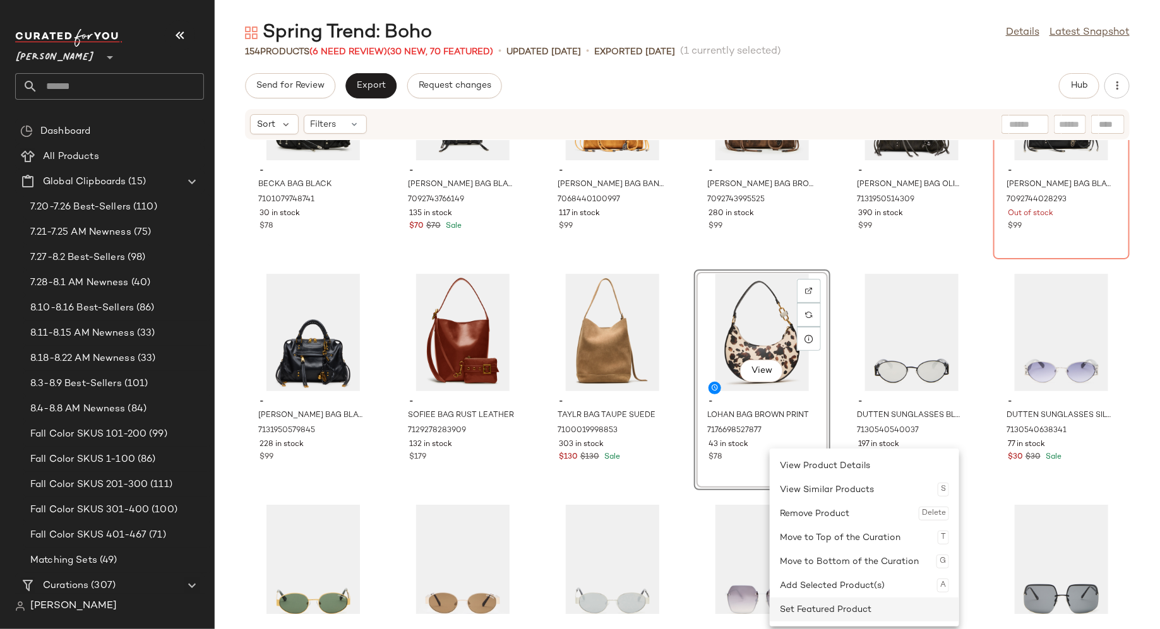
click at [821, 609] on div "Set Featured Product" at bounding box center [864, 610] width 169 height 24
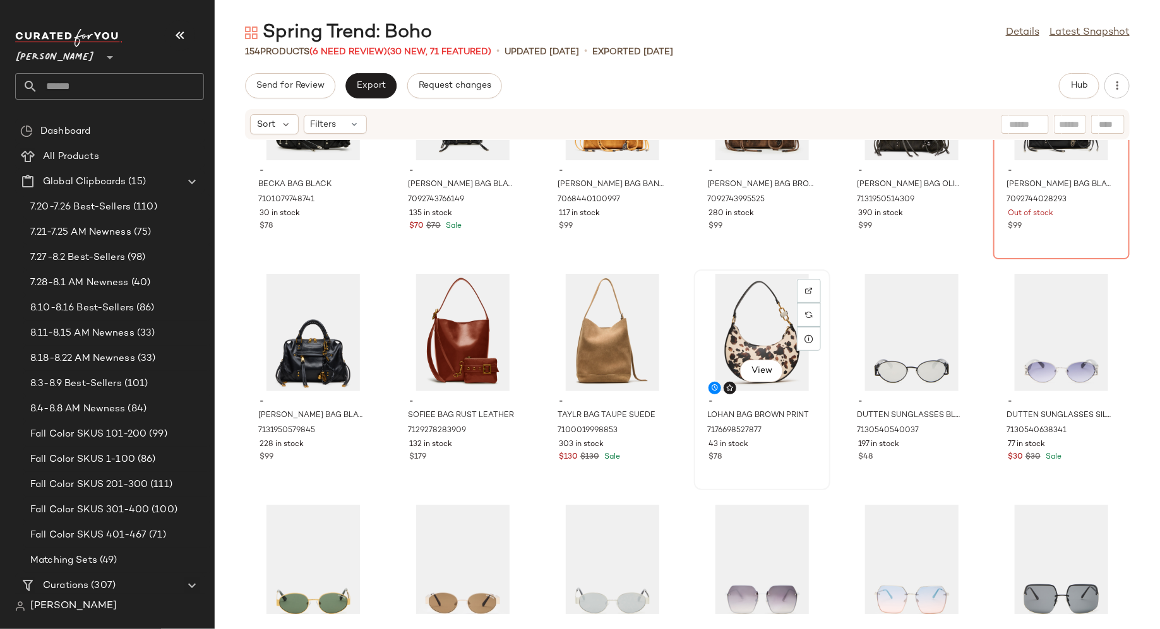
click at [786, 475] on div "View - LOHAN BAG BROWN PRINT 7176698527877 43 in stock $78" at bounding box center [762, 380] width 134 height 218
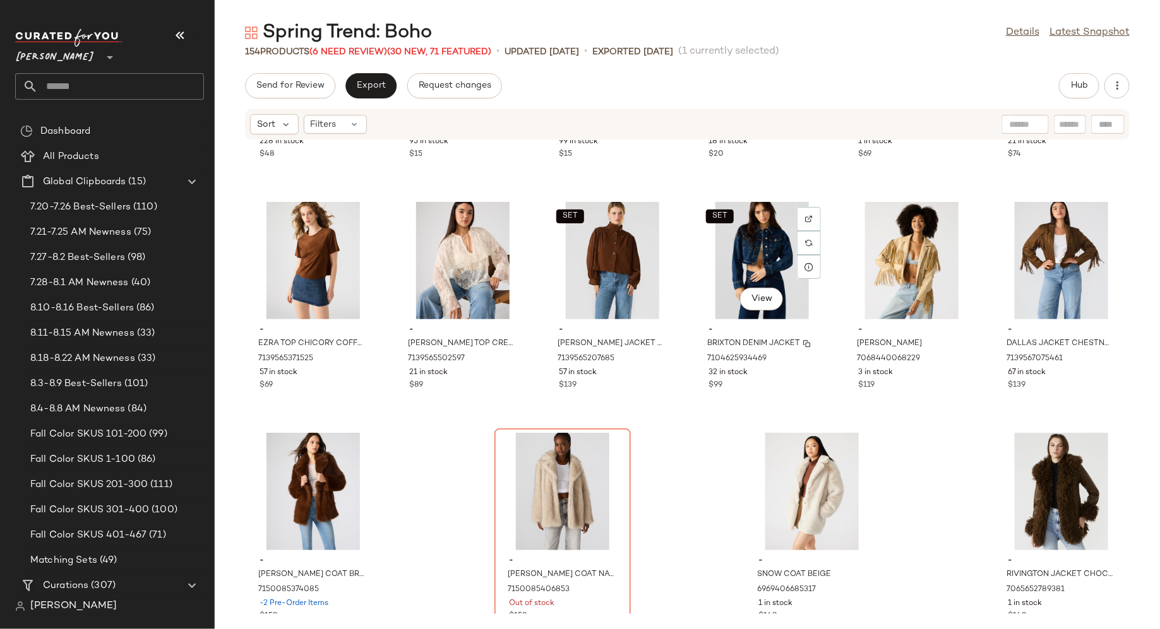
scroll to position [5534, 0]
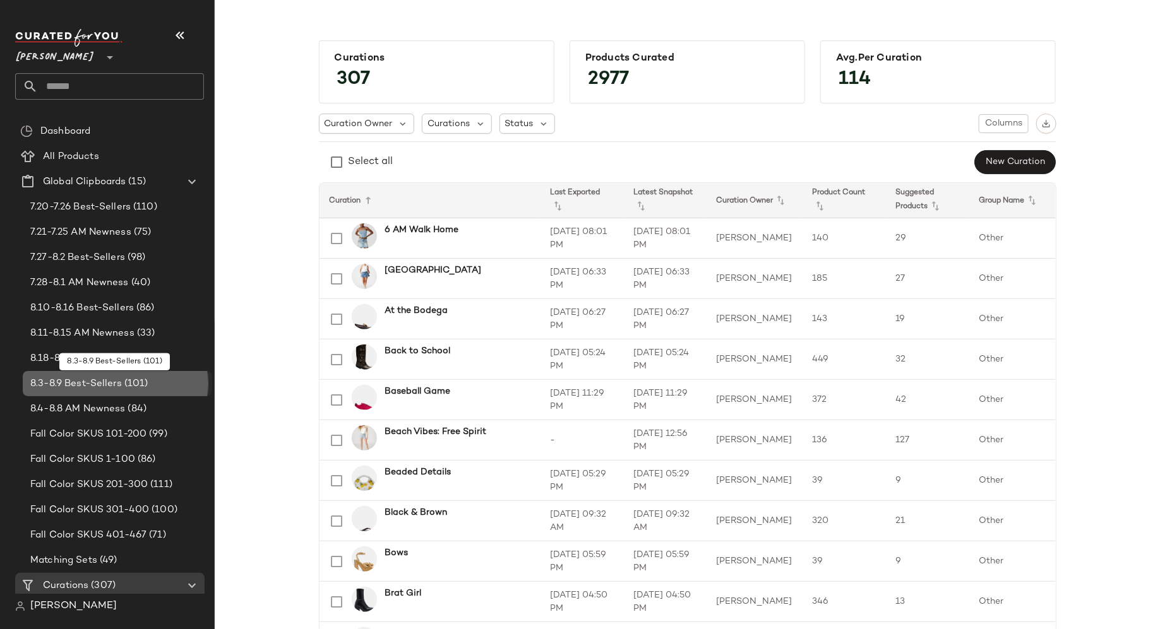
click at [151, 379] on div "8.3-8.9 Best-Sellers (101)" at bounding box center [117, 384] width 181 height 15
click at [464, 126] on div "Curations" at bounding box center [457, 124] width 70 height 20
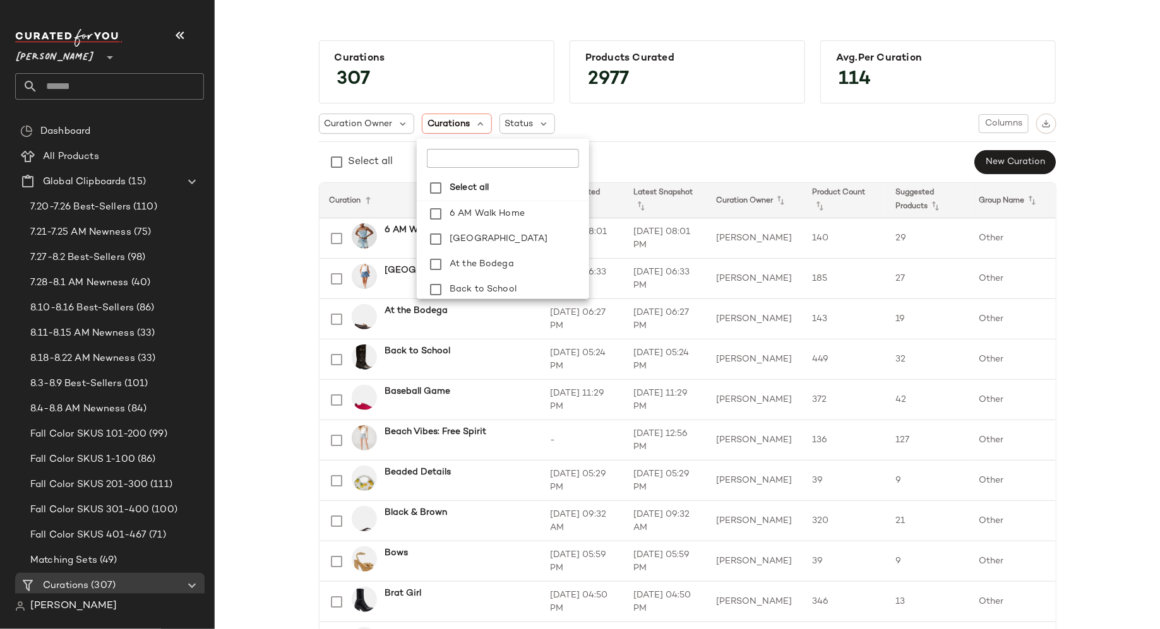
click at [462, 158] on input "text" at bounding box center [502, 158] width 150 height 19
paste input "*****"
type input "****"
click at [555, 157] on icon "Clear" at bounding box center [554, 158] width 15 height 15
click at [593, 146] on div "Curation Owner Curations Status Columns Select all New Curation" at bounding box center [687, 144] width 737 height 61
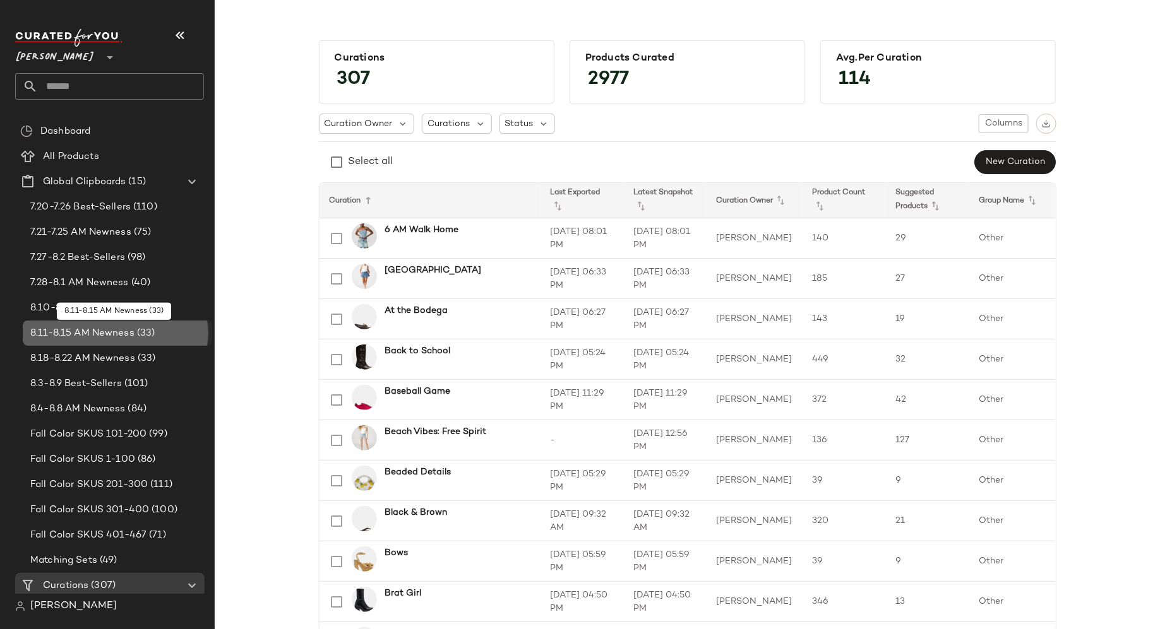
click at [143, 333] on span "(33)" at bounding box center [144, 333] width 21 height 15
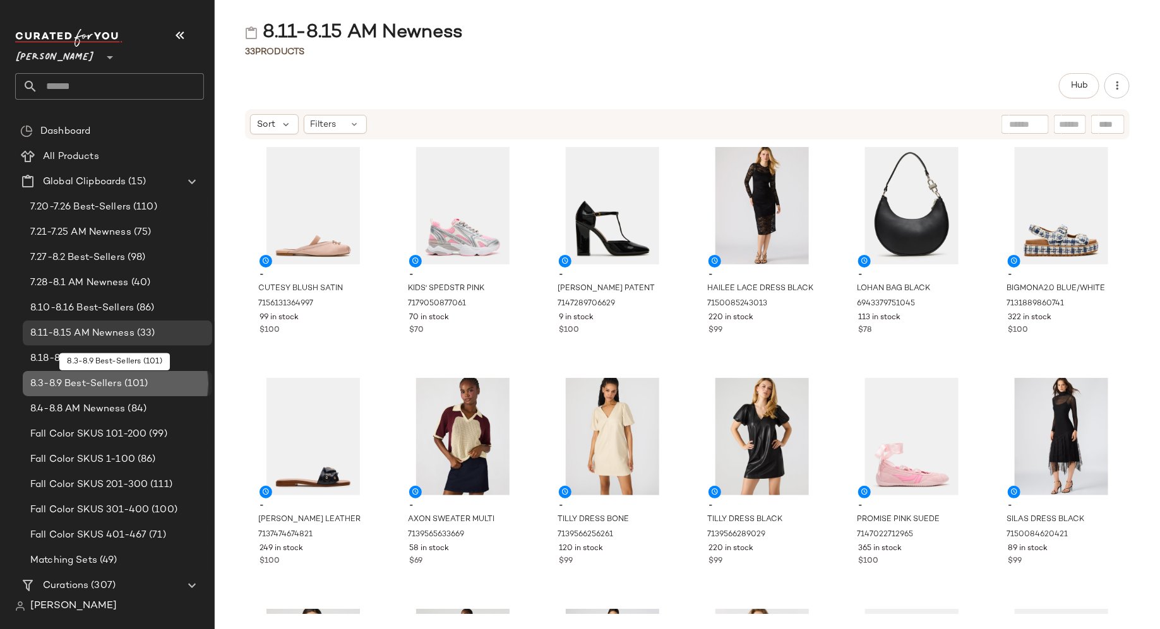
click at [122, 375] on div "8.3-8.9 Best-Sellers (101)" at bounding box center [117, 383] width 189 height 25
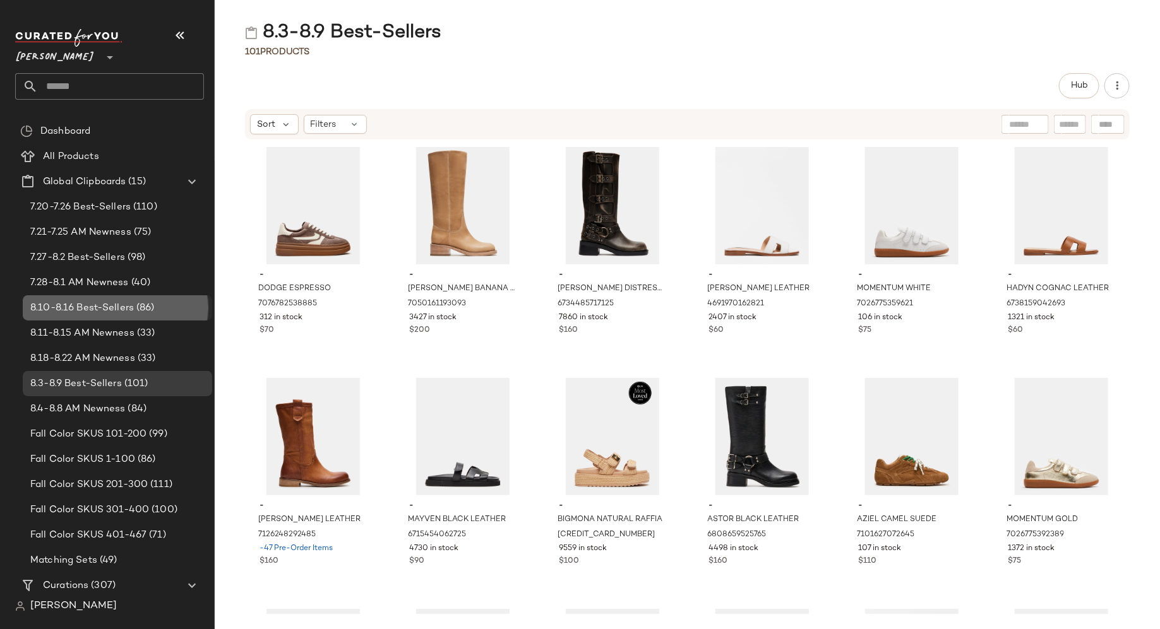
click at [134, 311] on span "(86)" at bounding box center [144, 308] width 21 height 15
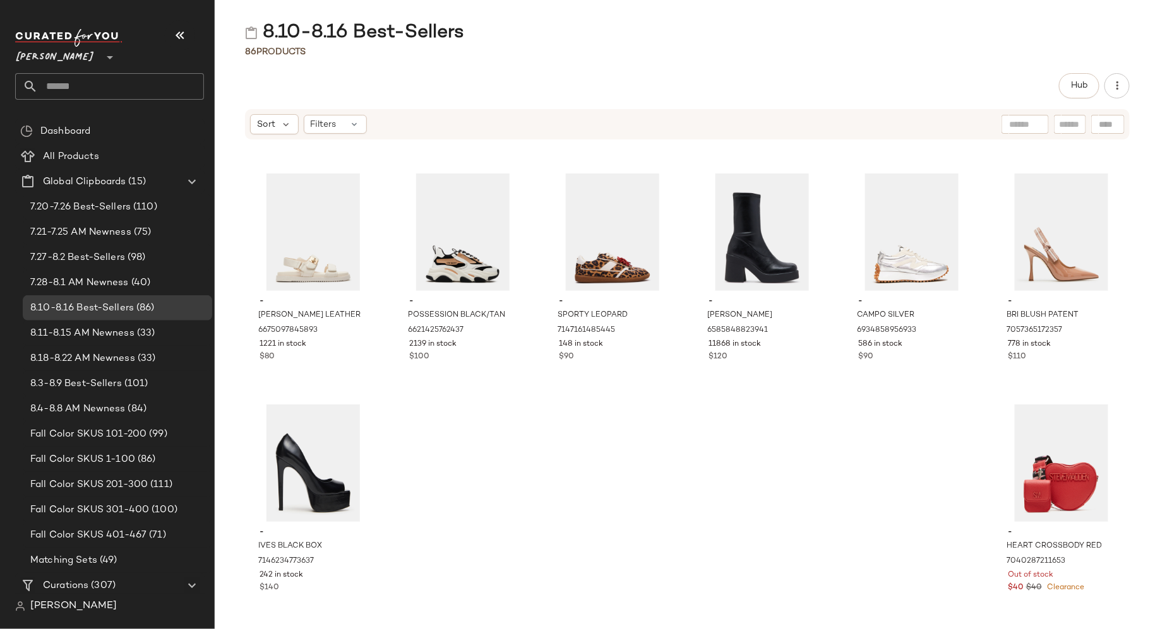
scroll to position [2993, 0]
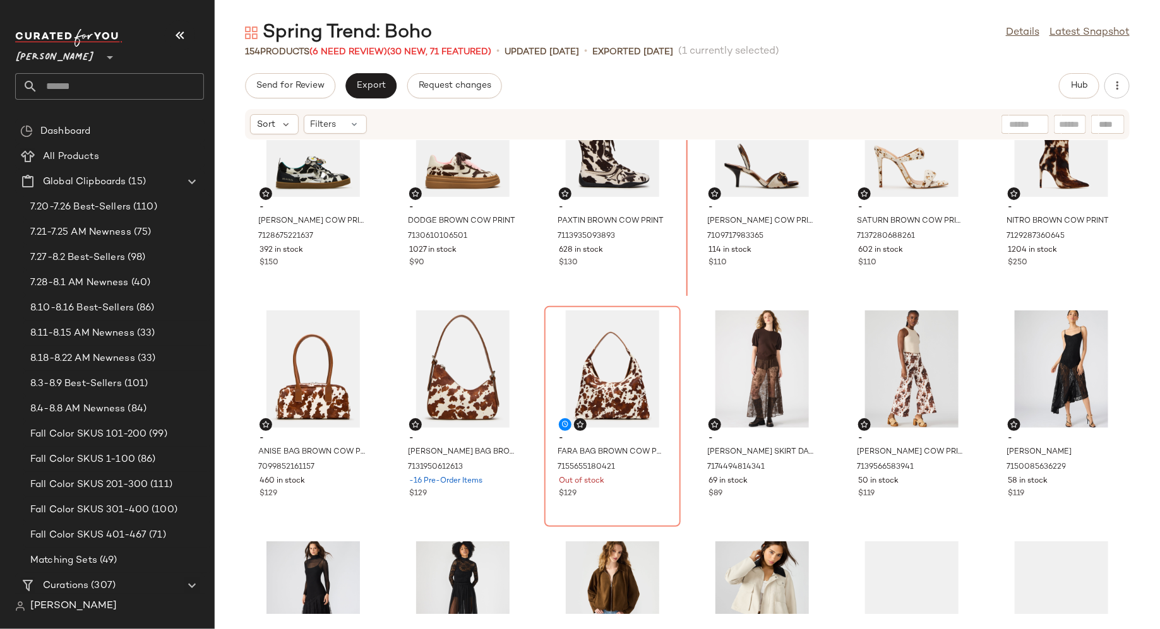
scroll to position [2135, 0]
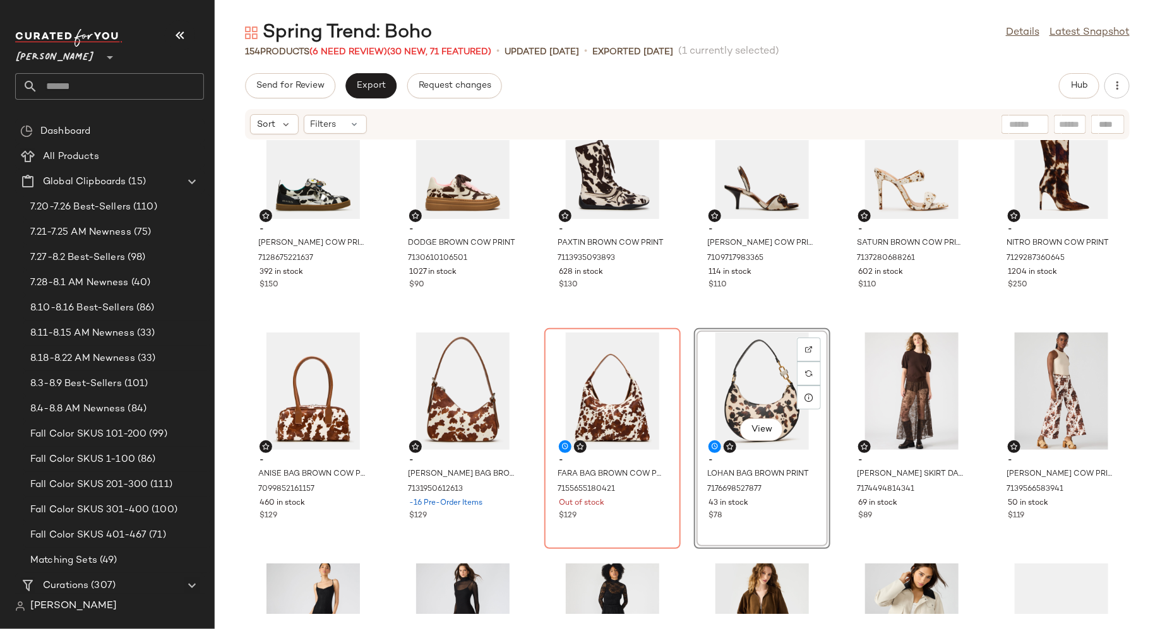
click at [727, 416] on div "View" at bounding box center [762, 391] width 128 height 117
click at [683, 410] on div "- WYATT BLACK COW PRINT 7128675221637 392 in stock $150 - DODGE BROWN COW PRINT…" at bounding box center [687, 377] width 945 height 474
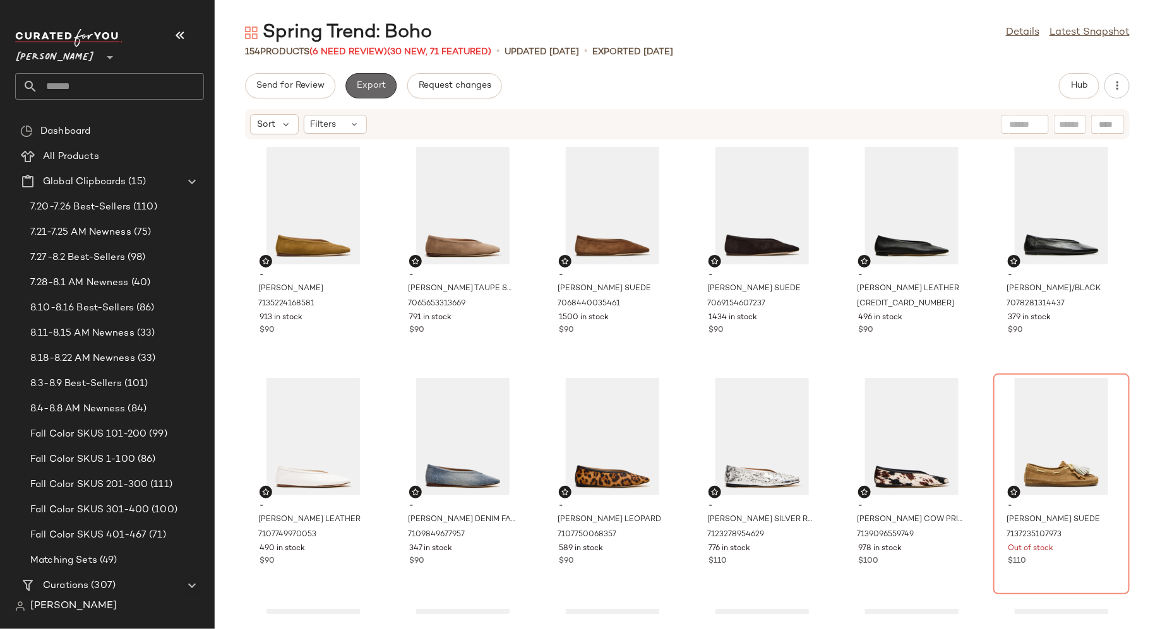
click at [379, 83] on span "Export" at bounding box center [371, 86] width 30 height 10
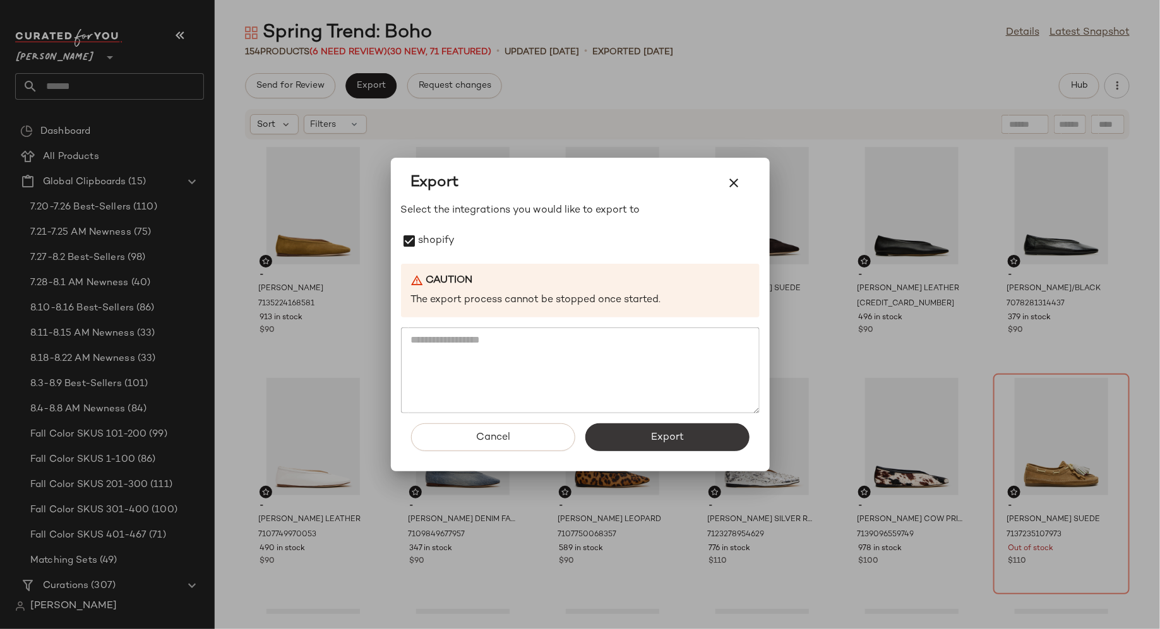
click at [670, 427] on button "Export" at bounding box center [667, 438] width 164 height 28
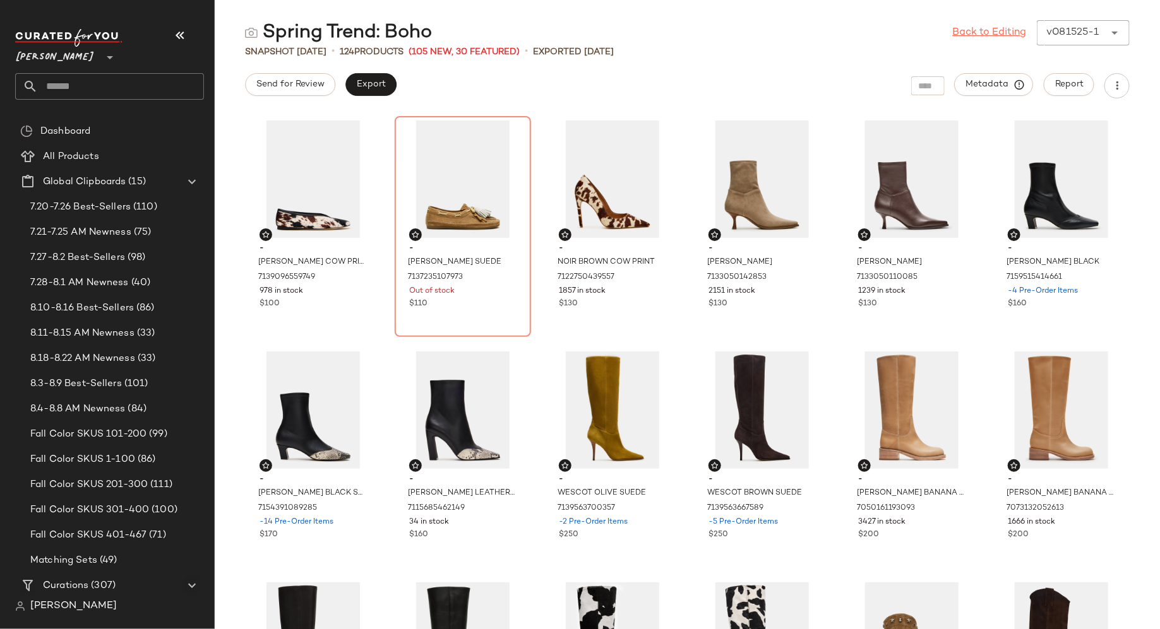
click at [994, 28] on link "Back to Editing" at bounding box center [990, 32] width 74 height 15
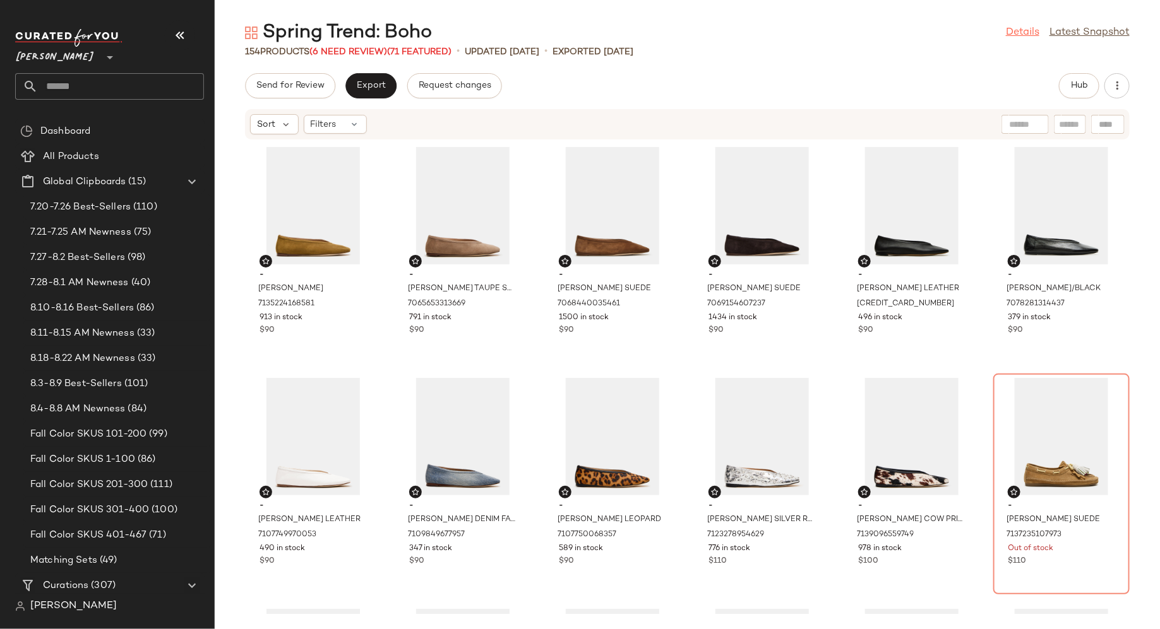
click at [1018, 32] on link "Details" at bounding box center [1022, 32] width 33 height 15
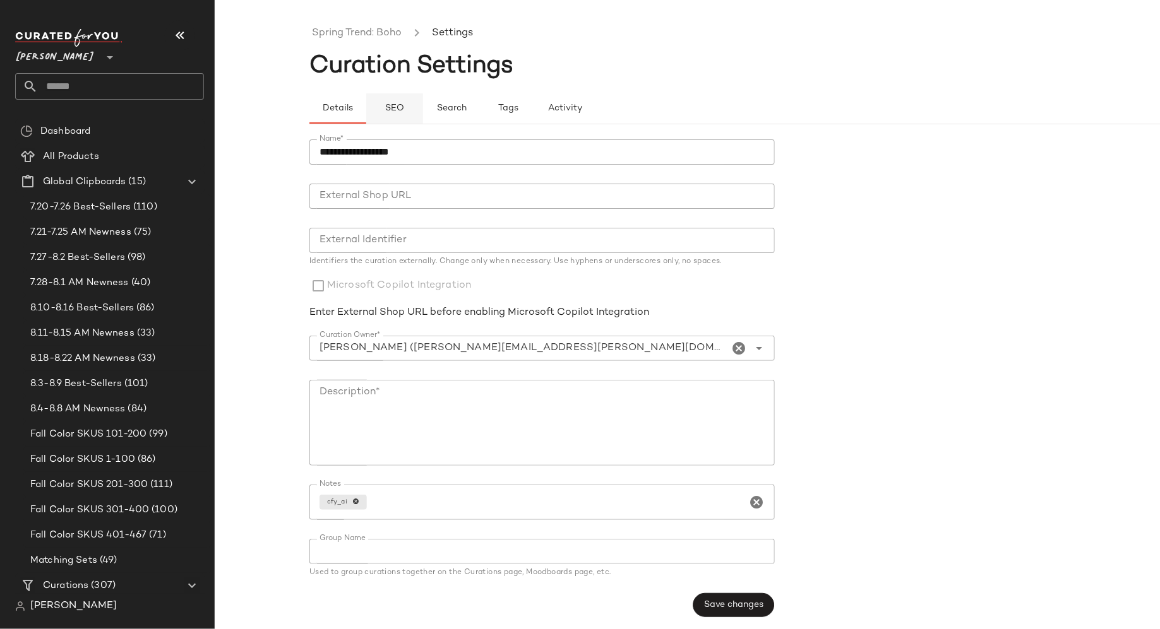
click at [480, 120] on button "SEO" at bounding box center [508, 108] width 57 height 30
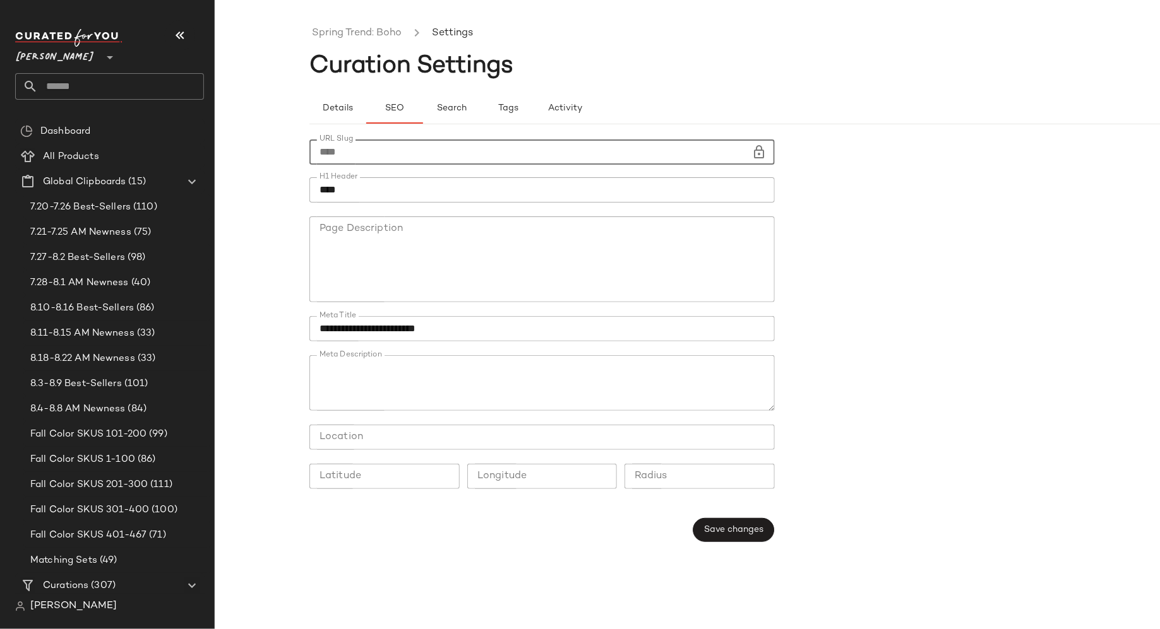
drag, startPoint x: 367, startPoint y: 158, endPoint x: 298, endPoint y: 158, distance: 69.4
click at [298, 158] on div "**********" at bounding box center [580, 324] width 1160 height 609
click at [375, 35] on link "Spring Trend: Boho" at bounding box center [357, 33] width 90 height 16
